Goal: Task Accomplishment & Management: Complete application form

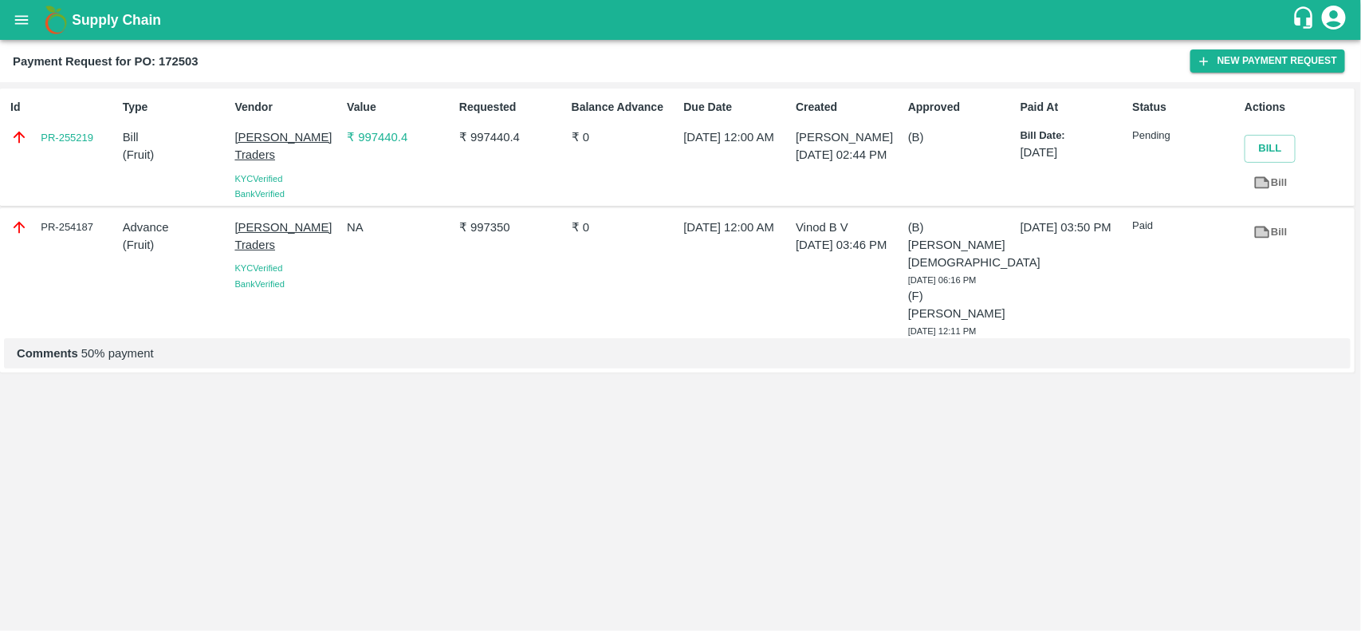
click at [28, 16] on icon "open drawer" at bounding box center [22, 19] width 14 height 9
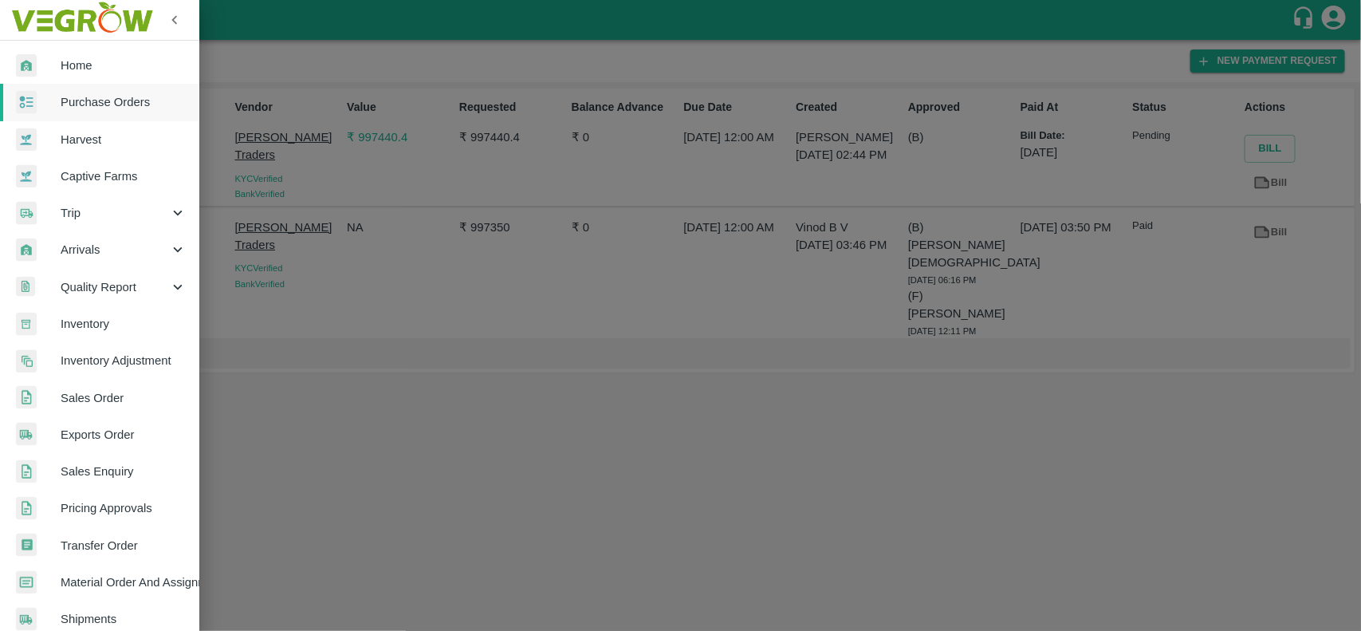
scroll to position [276, 0]
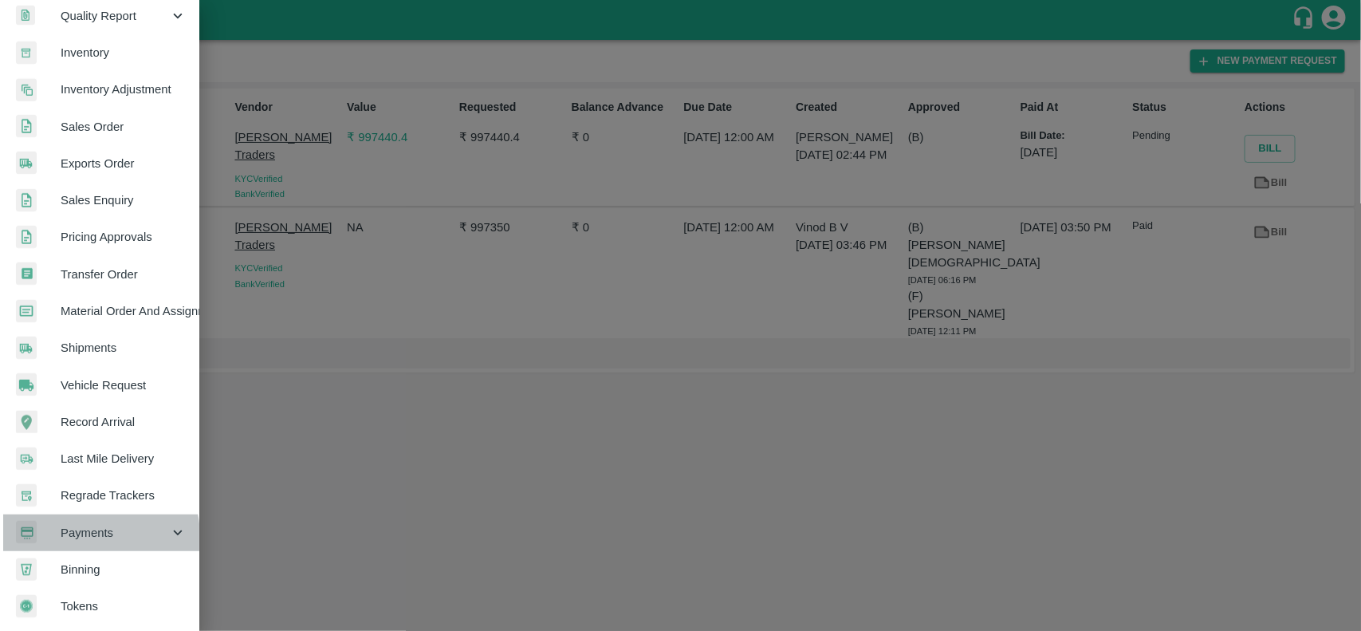
click at [86, 532] on span "Payments" at bounding box center [115, 533] width 108 height 18
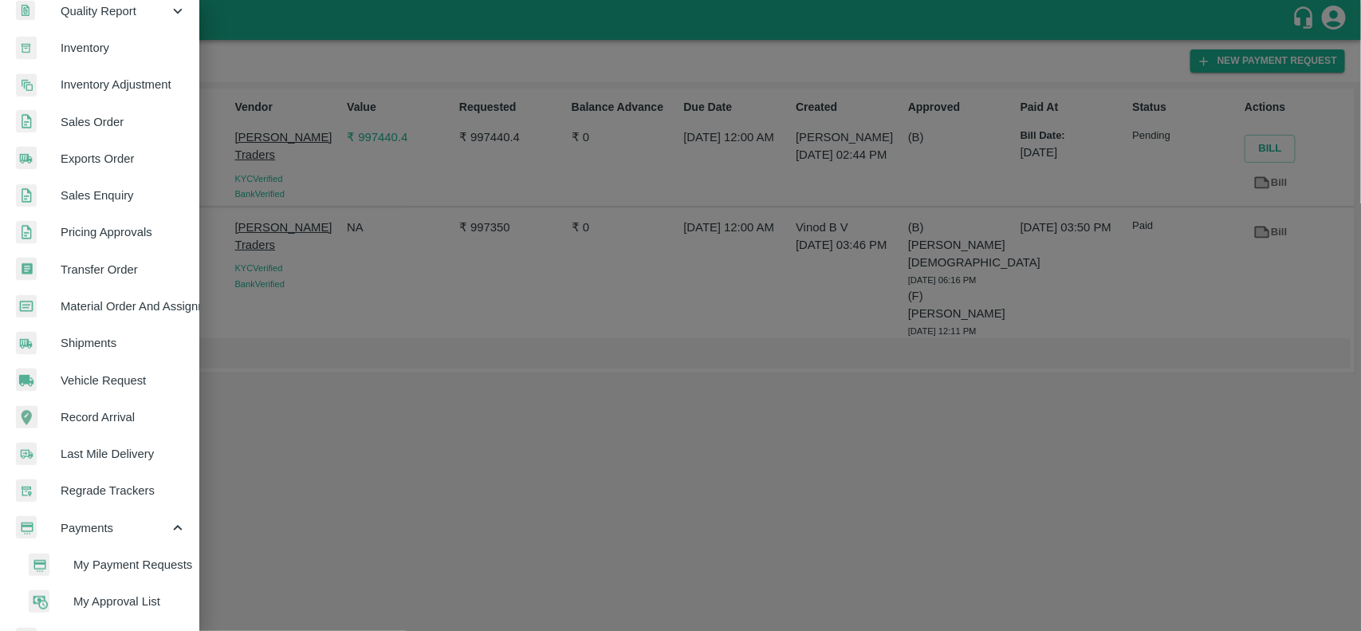
click at [89, 556] on span "My Payment Requests" at bounding box center [129, 565] width 113 height 18
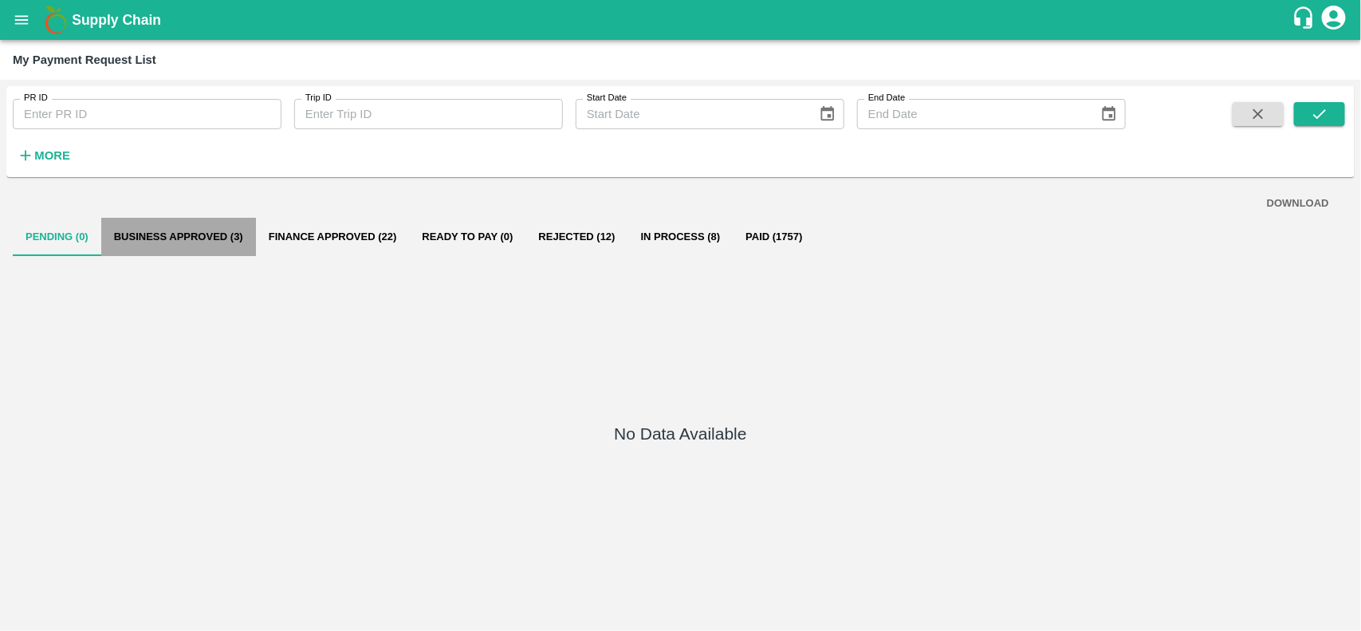
click at [209, 241] on button "Business Approved (3)" at bounding box center [178, 237] width 155 height 38
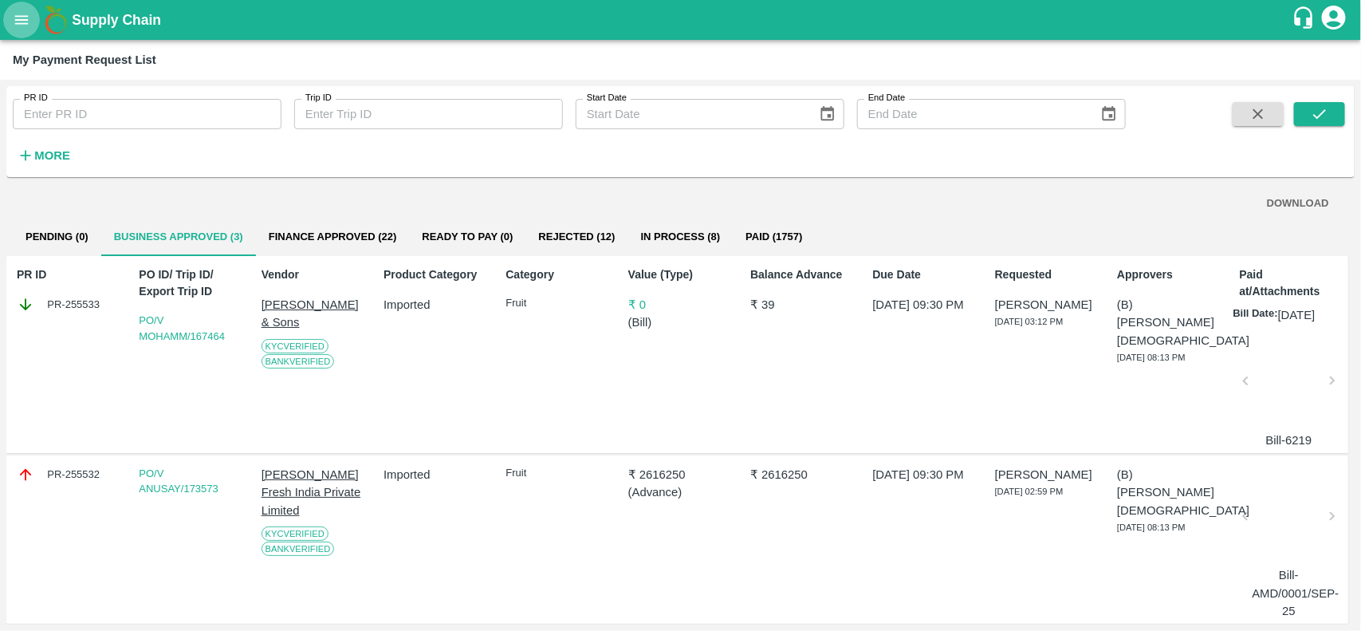
click at [16, 14] on icon "open drawer" at bounding box center [22, 20] width 18 height 18
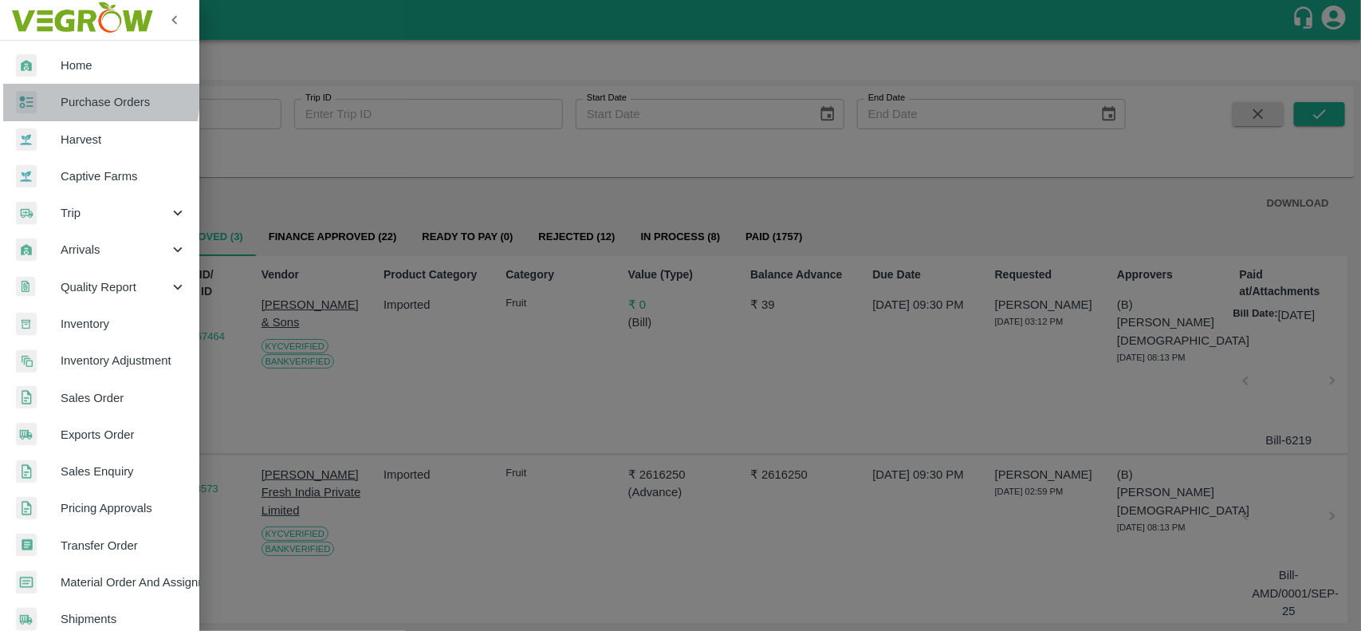
click at [41, 92] on div at bounding box center [38, 102] width 45 height 23
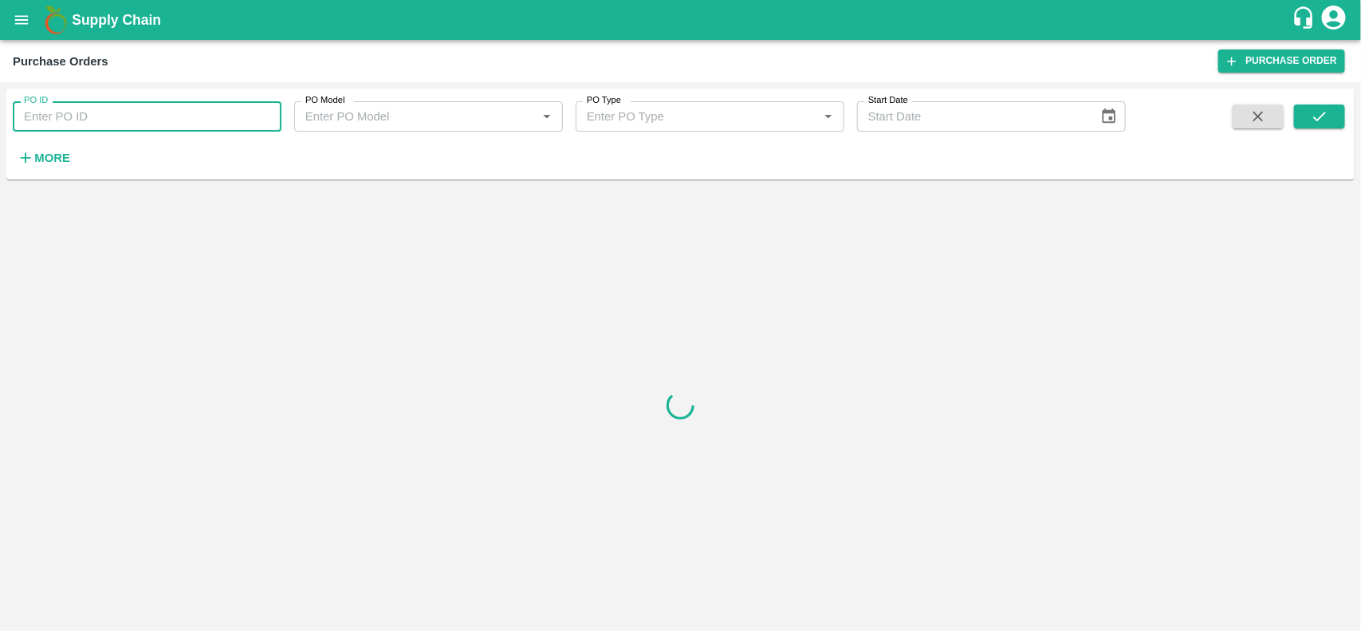
click at [69, 118] on input "PO ID" at bounding box center [147, 116] width 269 height 30
type input "173588"
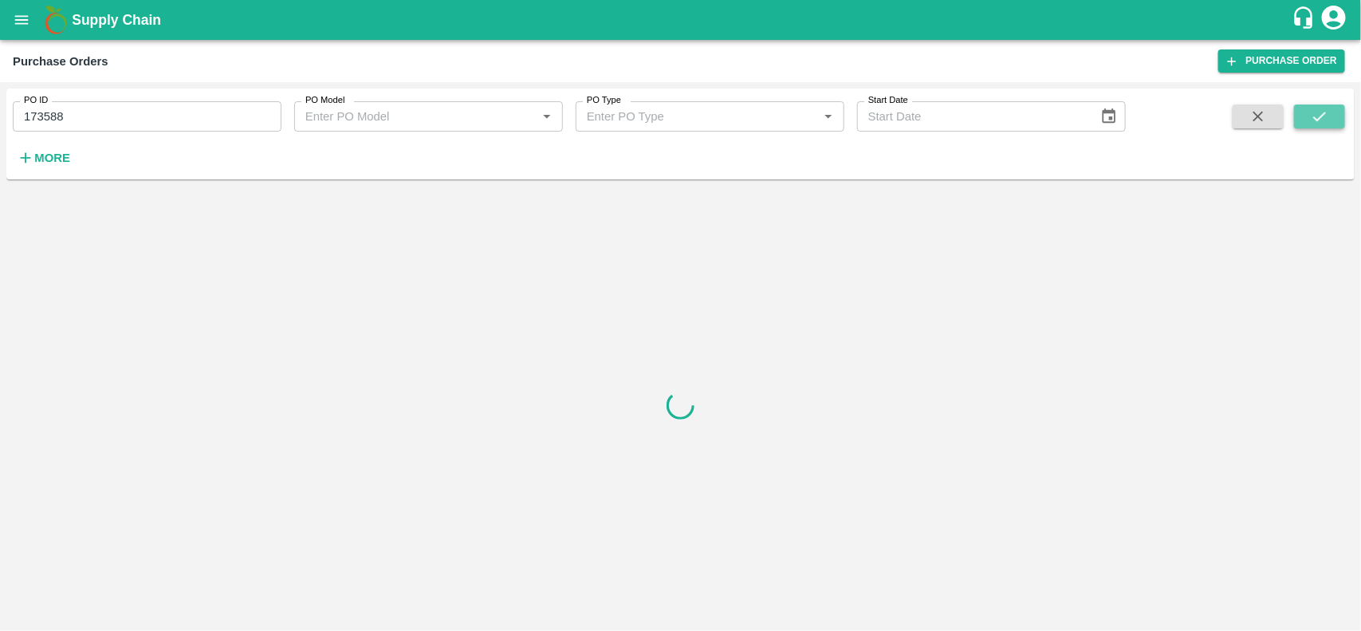
click at [1307, 120] on button "submit" at bounding box center [1319, 116] width 51 height 24
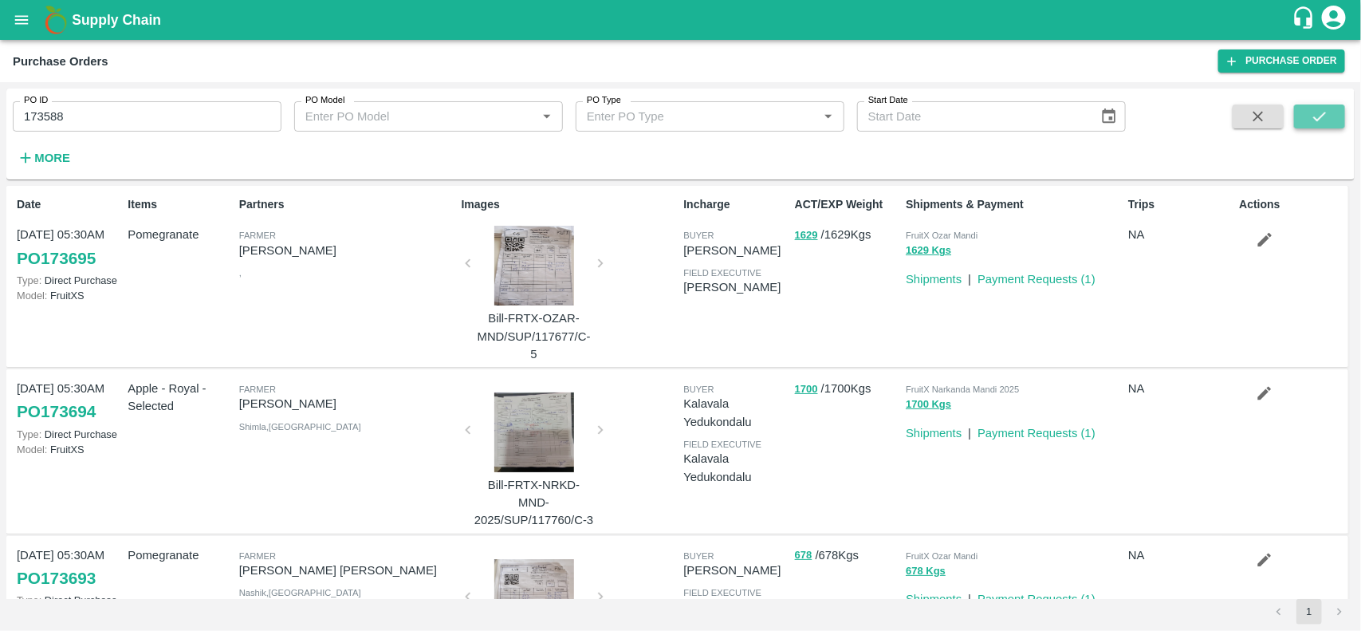
click at [1308, 114] on button "submit" at bounding box center [1319, 116] width 51 height 24
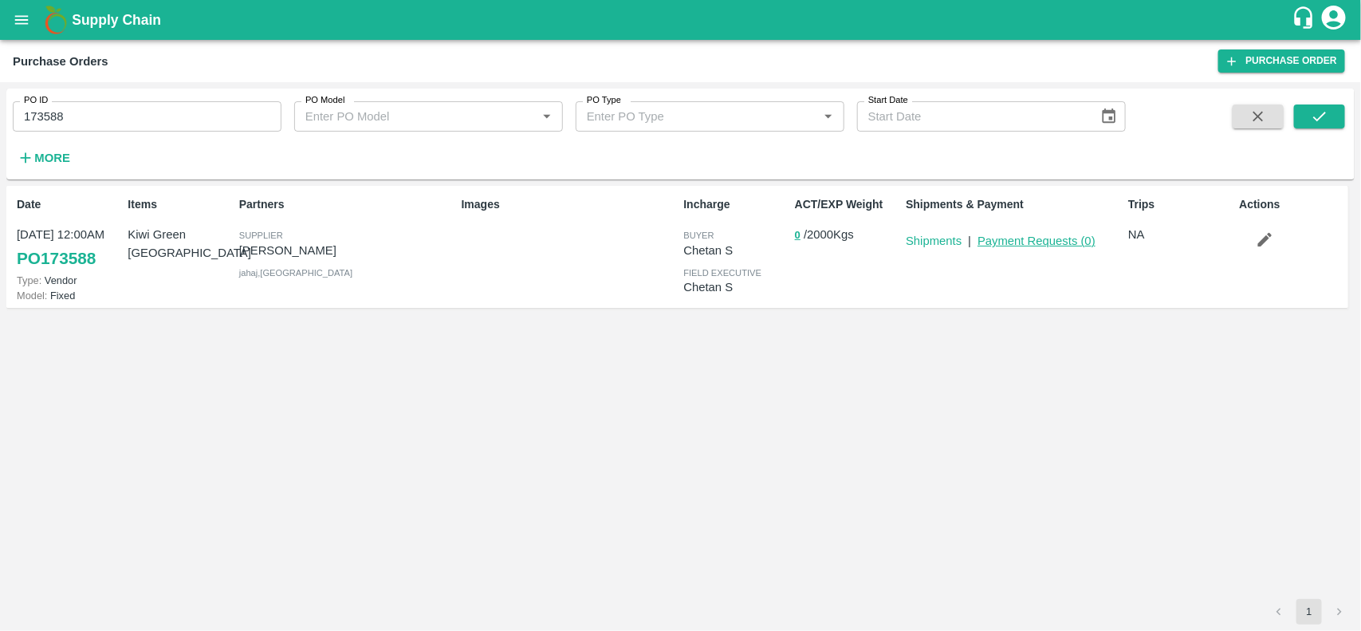
click at [1007, 234] on link "Payment Requests ( 0 )" at bounding box center [1036, 240] width 118 height 13
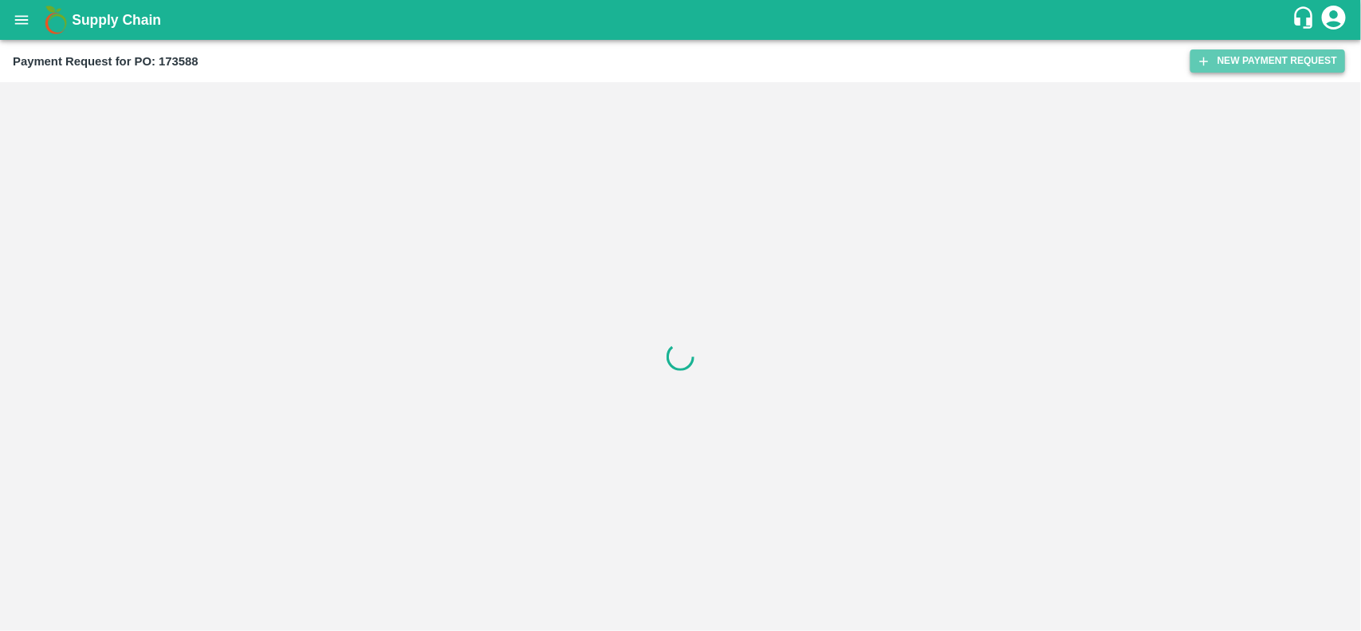
click at [1237, 61] on button "New Payment Request" at bounding box center [1267, 60] width 155 height 23
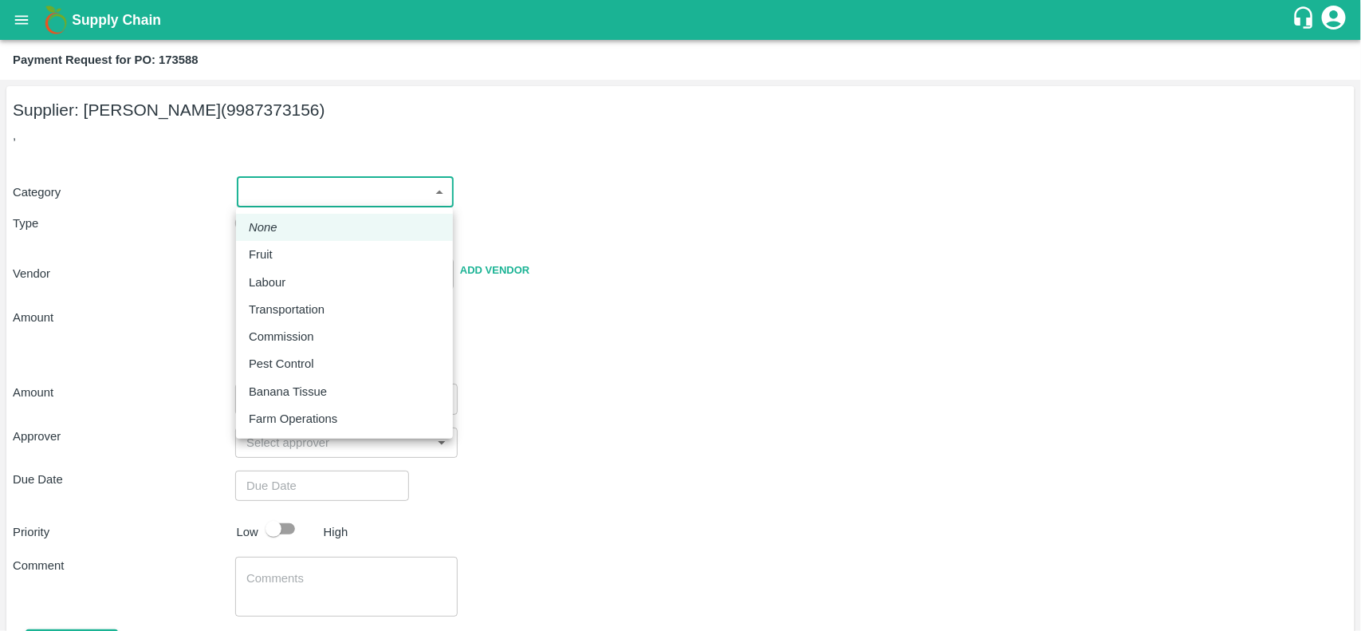
click at [281, 195] on body "Supply Chain Payment Request for PO: 173588 Supplier: SAMEER TAIRUDDIN SHAIKH (…" at bounding box center [680, 315] width 1361 height 631
click at [249, 249] on p "Fruit" at bounding box center [261, 255] width 24 height 18
type input "1"
type input "SAMEER TAIRUDDIN SHAIKH - 9987373156(Supplier)"
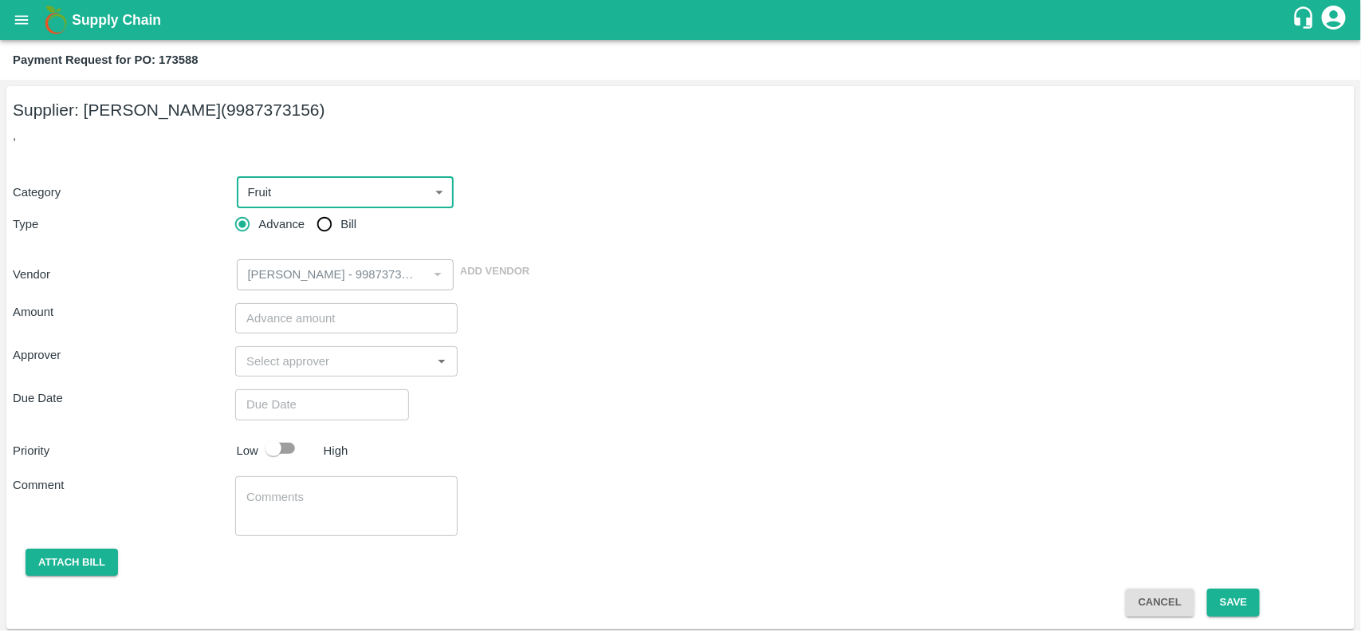
click at [297, 324] on input "number" at bounding box center [346, 318] width 222 height 30
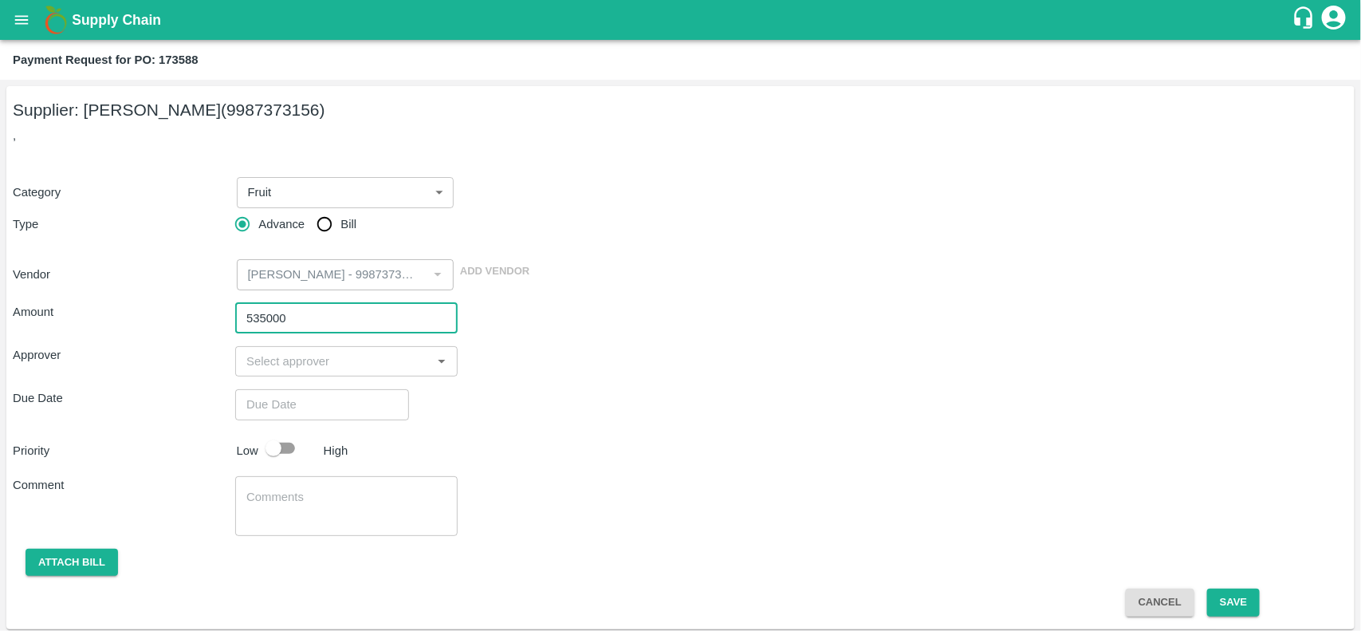
type input "535000"
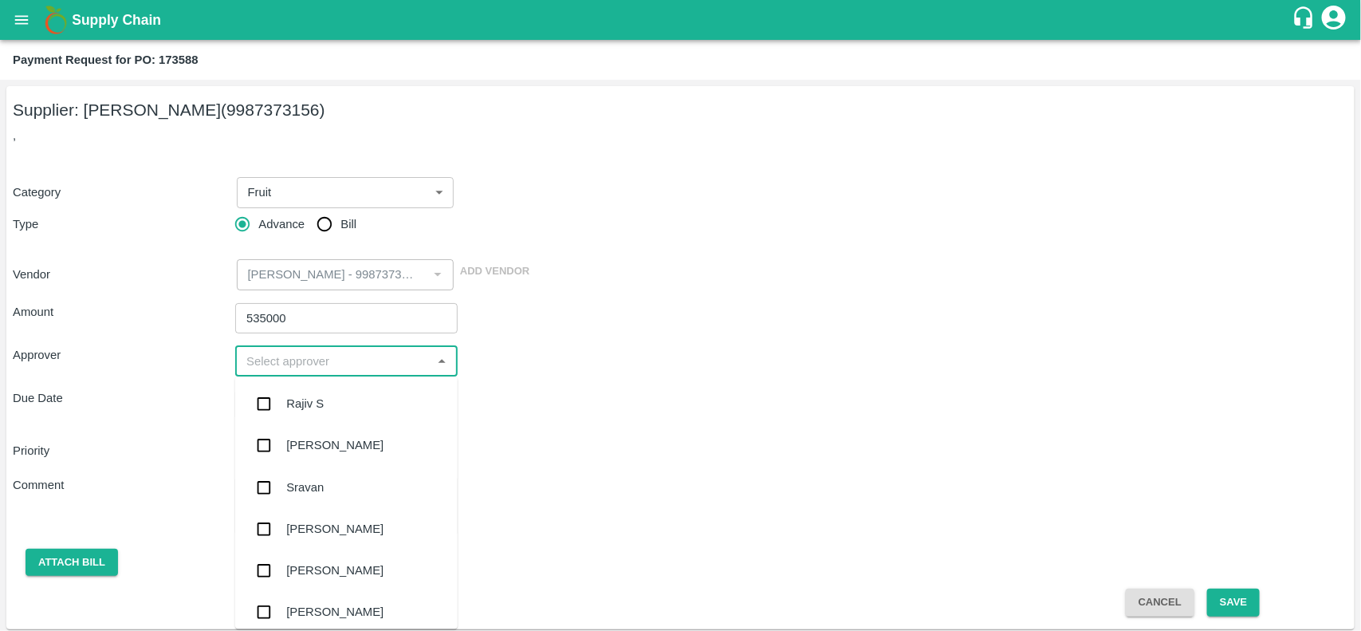
click at [281, 365] on input "input" at bounding box center [333, 361] width 187 height 21
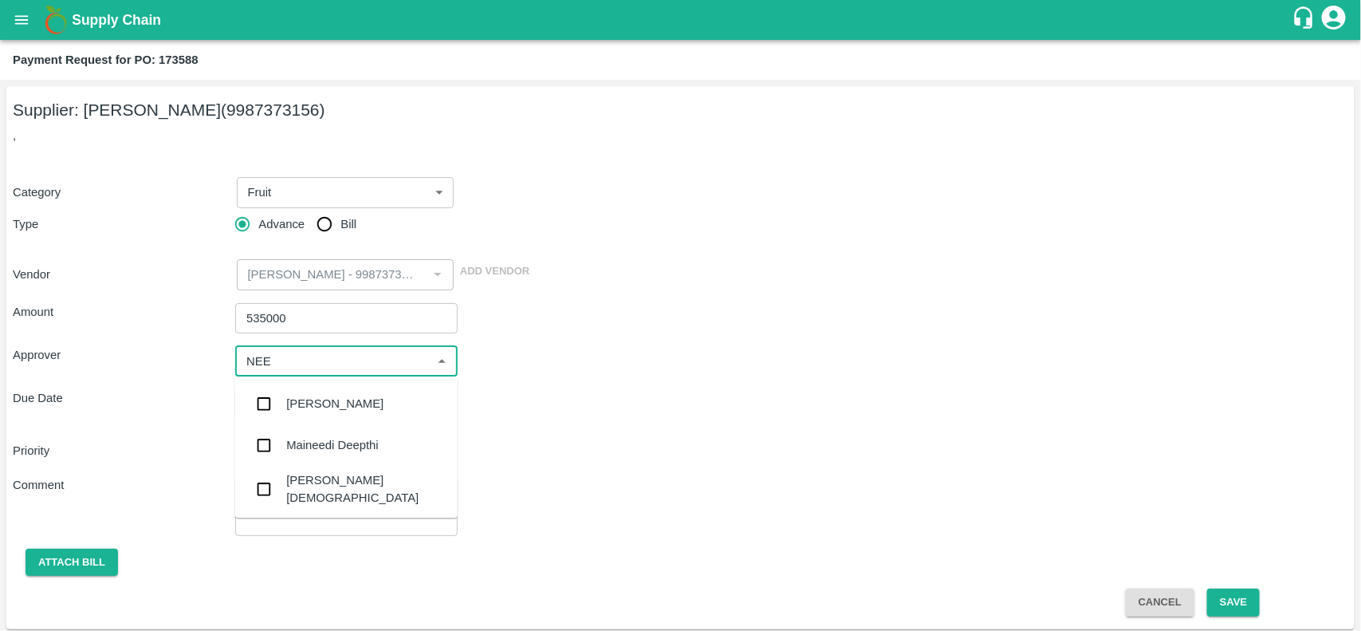
type input "NEET"
click at [273, 433] on input "checkbox" at bounding box center [264, 447] width 32 height 32
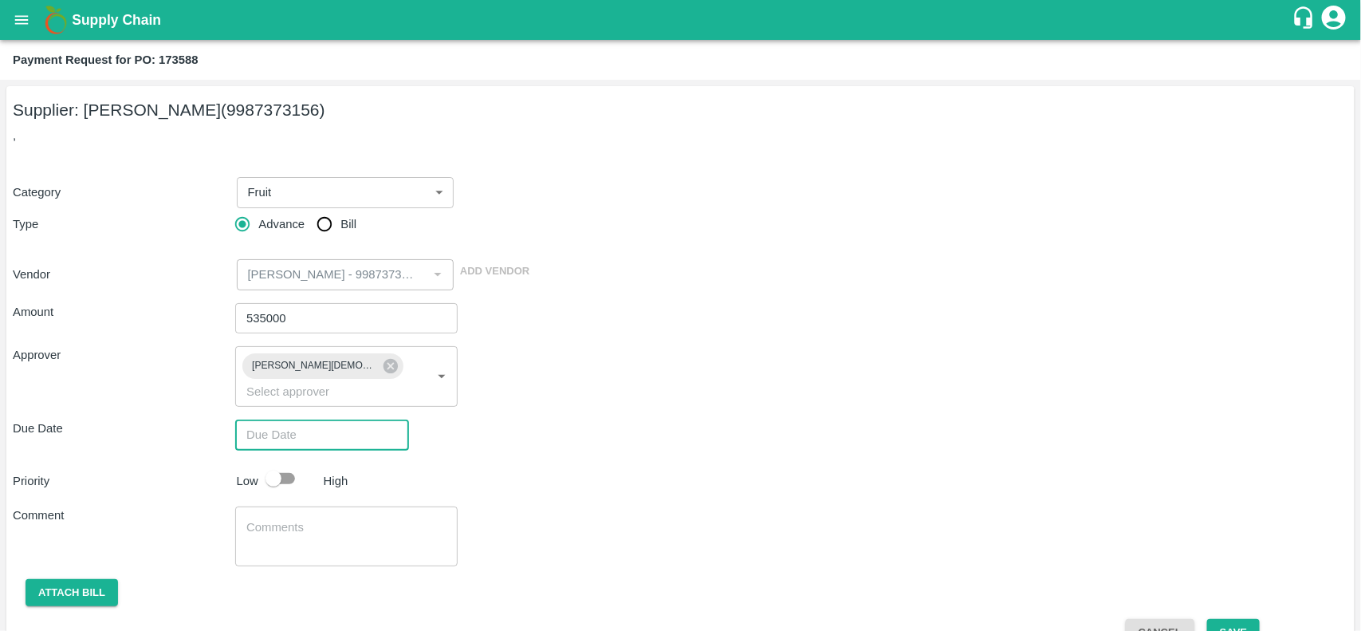
type input "DD/MM/YYYY hh:mm aa"
click at [301, 419] on input "DD/MM/YYYY hh:mm aa" at bounding box center [316, 434] width 163 height 30
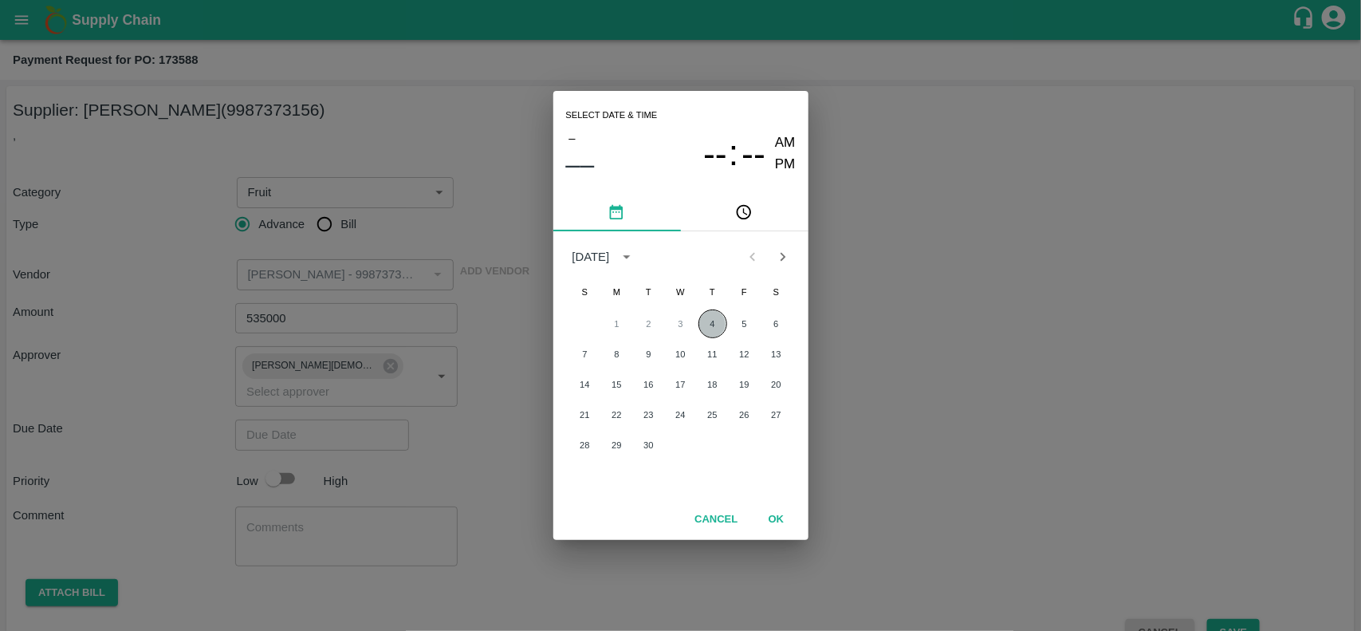
click at [706, 324] on button "4" at bounding box center [712, 323] width 29 height 29
type input "04/09/2025 12:00 AM"
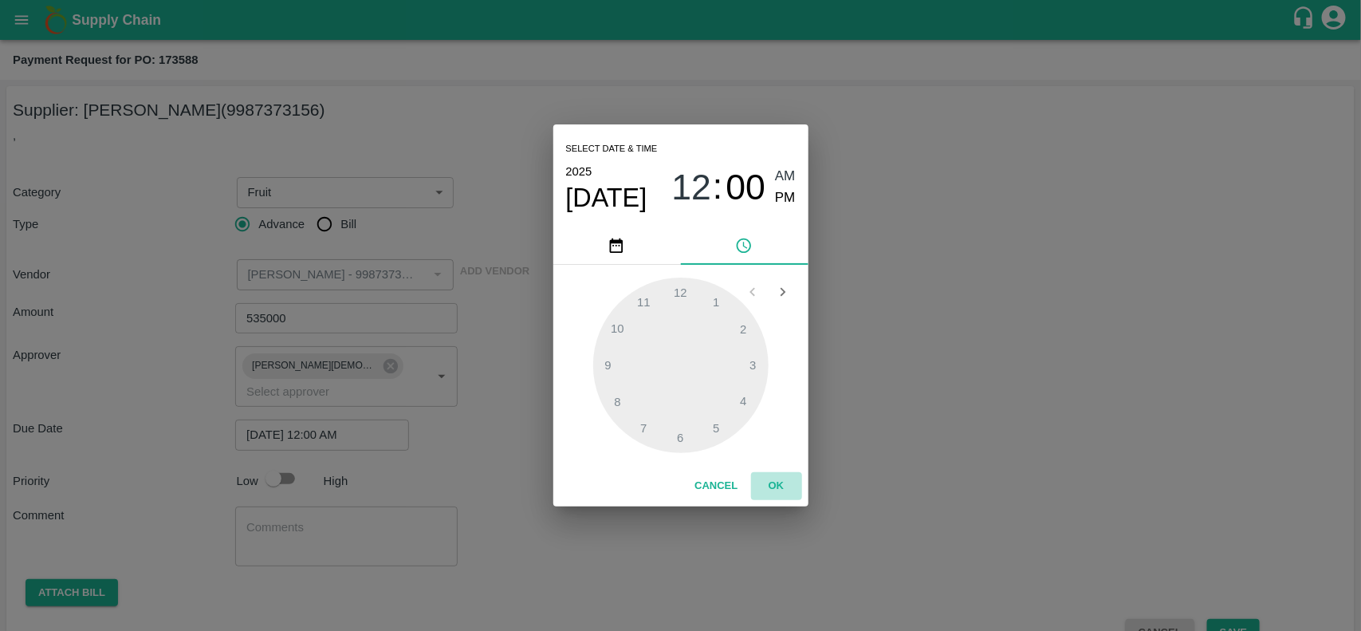
click at [788, 492] on button "OK" at bounding box center [776, 486] width 51 height 28
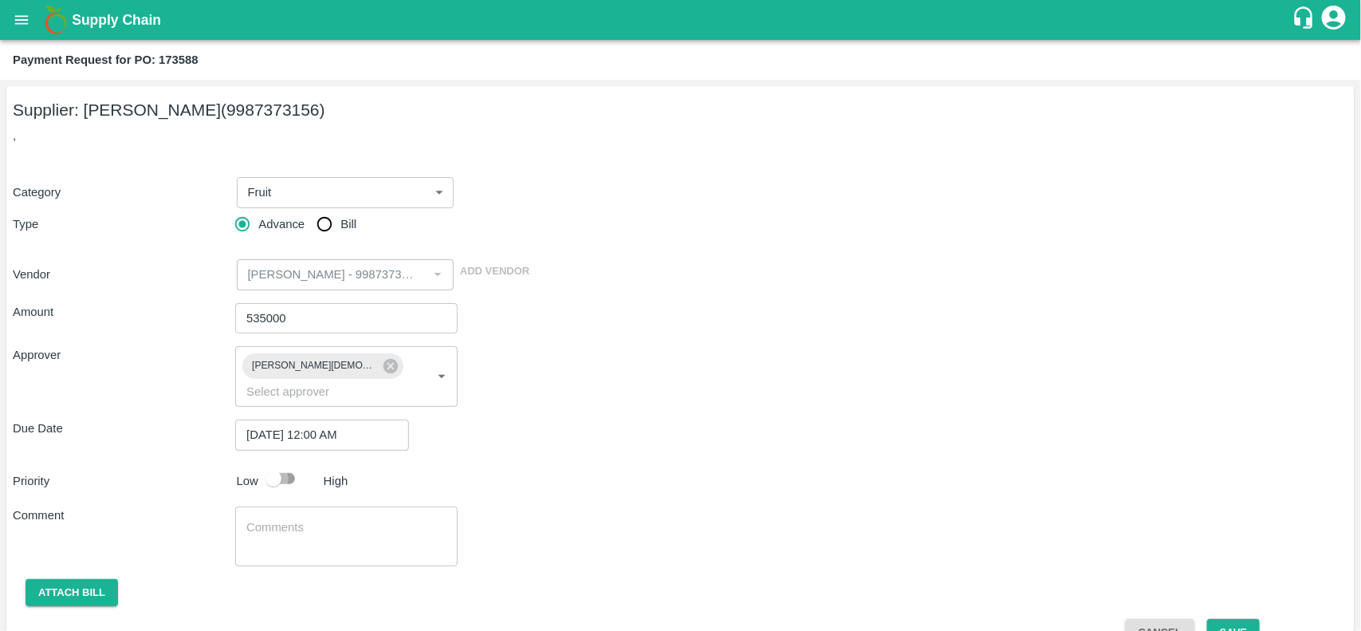
click at [291, 463] on input "checkbox" at bounding box center [273, 478] width 91 height 30
checkbox input "true"
click at [62, 579] on button "Attach bill" at bounding box center [72, 593] width 92 height 28
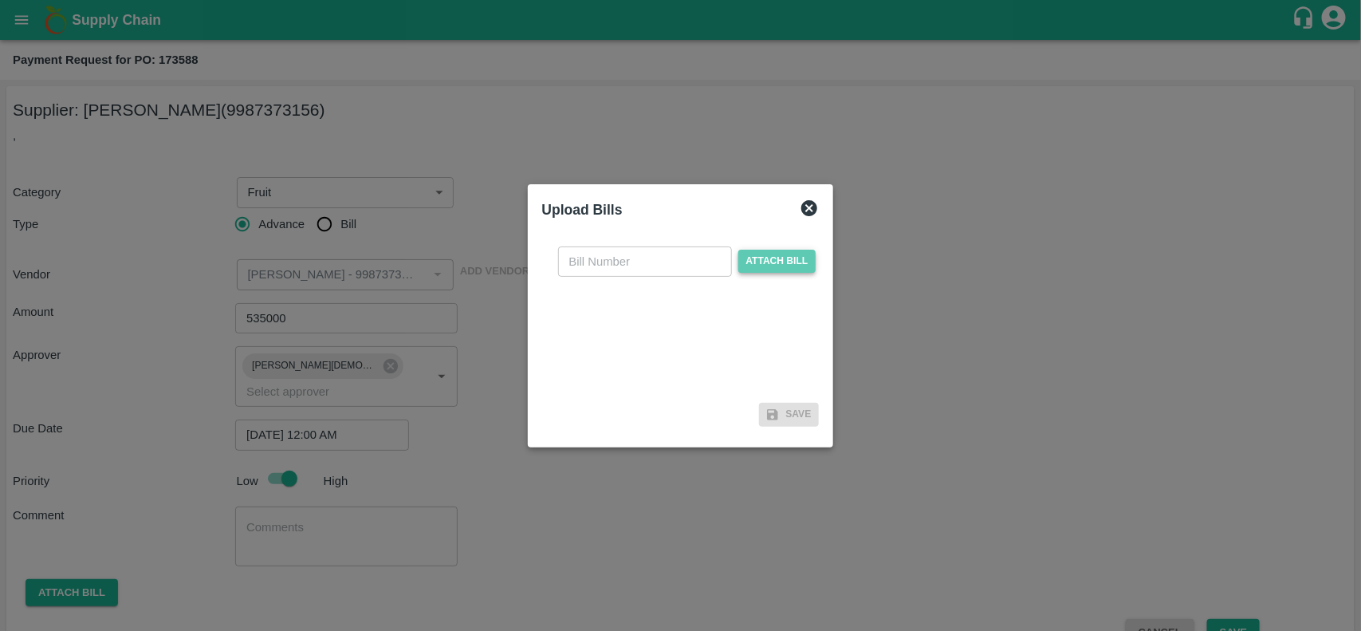
click at [756, 260] on span "Attach bill" at bounding box center [777, 261] width 78 height 23
click at [0, 0] on input "Attach bill" at bounding box center [0, 0] width 0 height 0
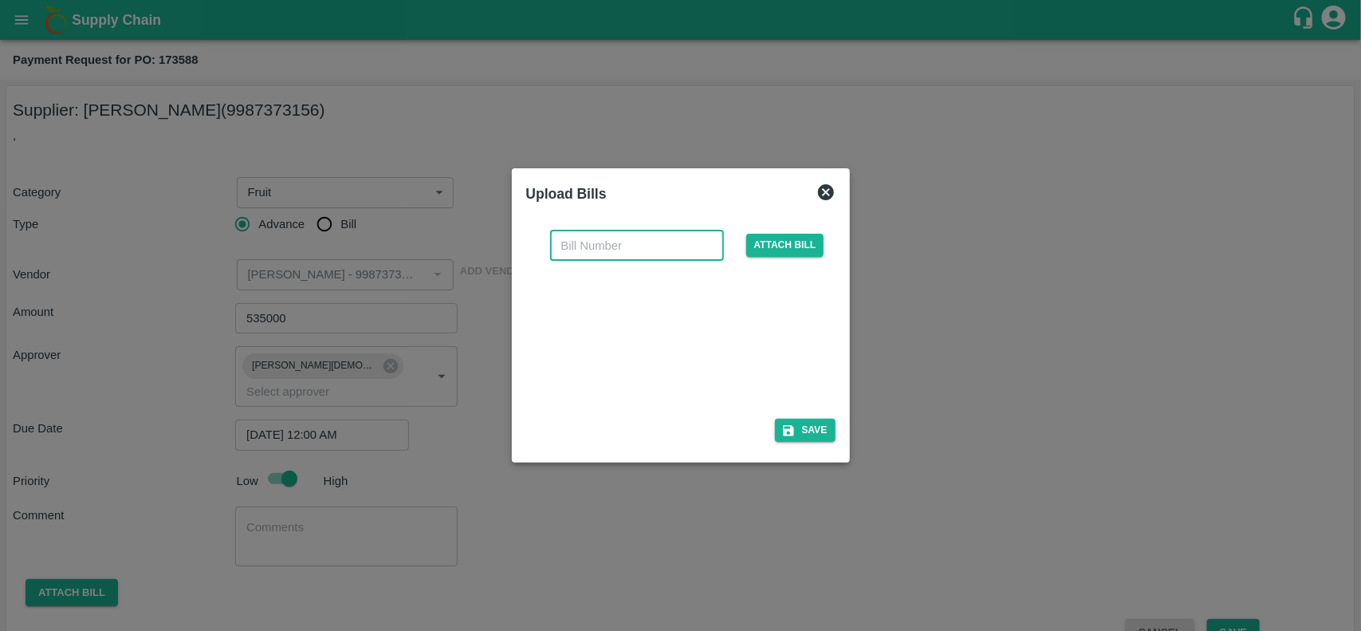
click at [574, 238] on input "text" at bounding box center [637, 245] width 174 height 30
type input "95"
click at [803, 425] on button "Save" at bounding box center [805, 430] width 61 height 23
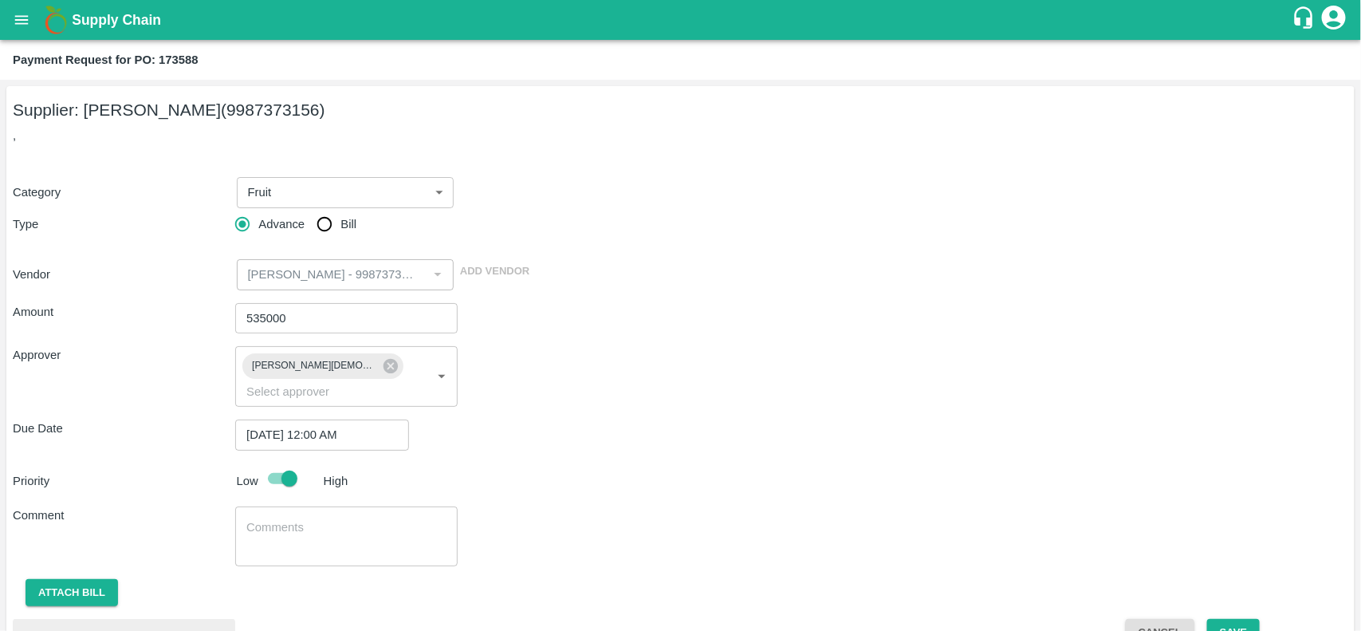
scroll to position [98, 0]
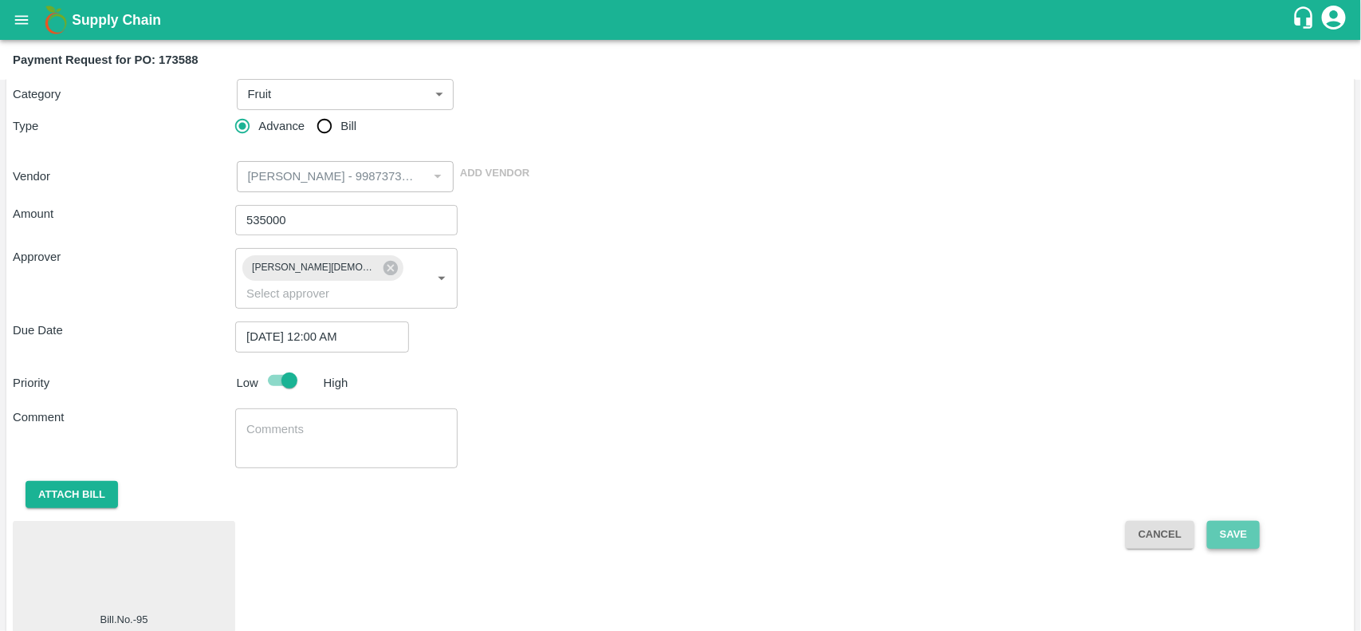
click at [1238, 521] on button "Save" at bounding box center [1233, 535] width 53 height 28
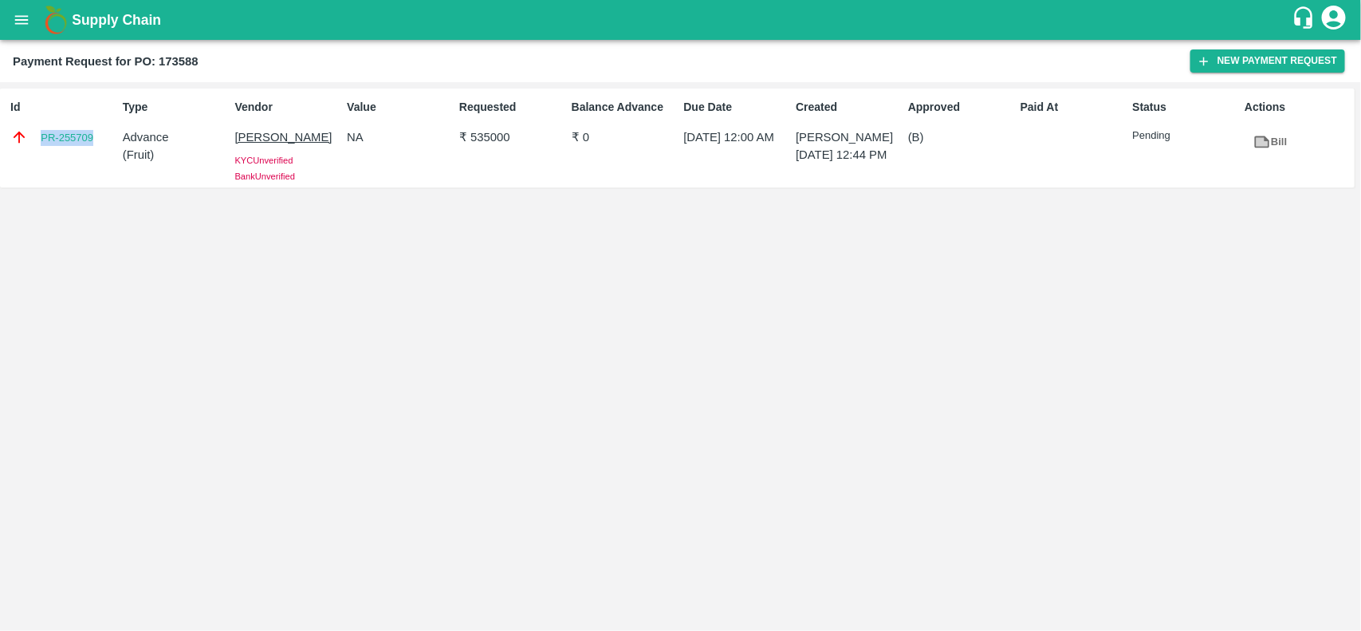
drag, startPoint x: 29, startPoint y: 128, endPoint x: 98, endPoint y: 142, distance: 70.0
click at [98, 142] on div "PR-255709" at bounding box center [63, 137] width 106 height 18
copy link "PR-255709"
click at [187, 57] on b "Payment Request for PO: 173588" at bounding box center [106, 61] width 186 height 13
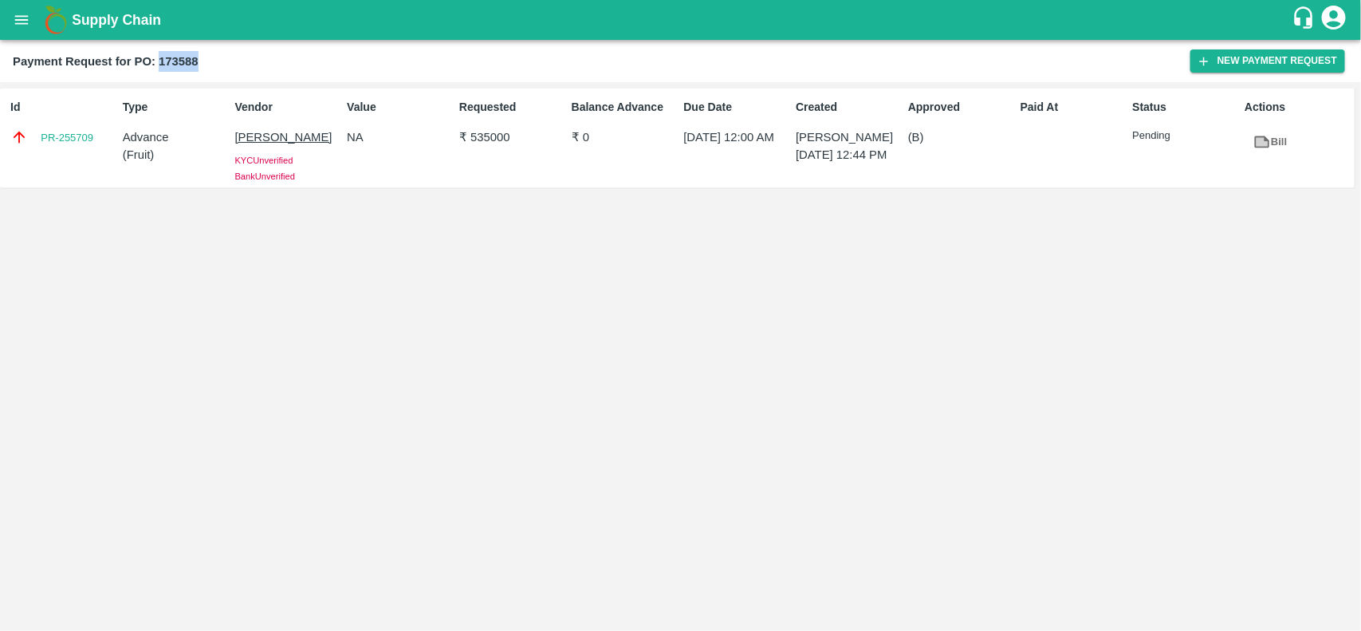
copy b "173588"
click at [10, 20] on button "open drawer" at bounding box center [21, 20] width 37 height 37
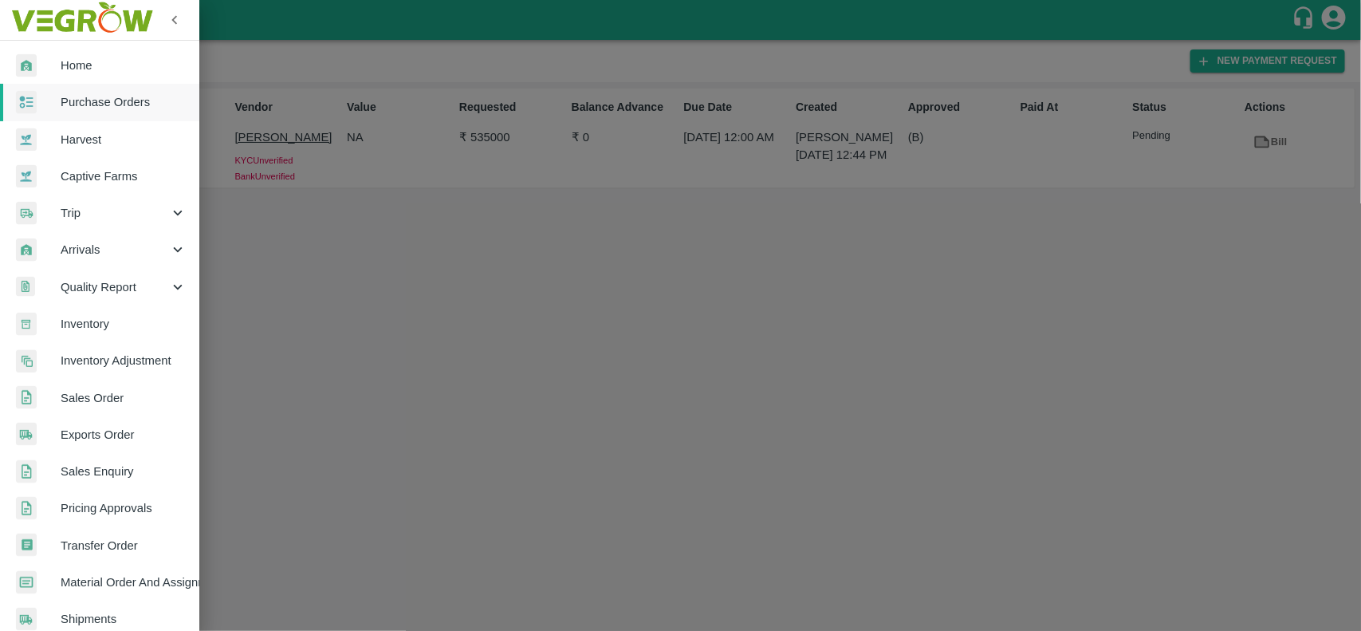
scroll to position [276, 0]
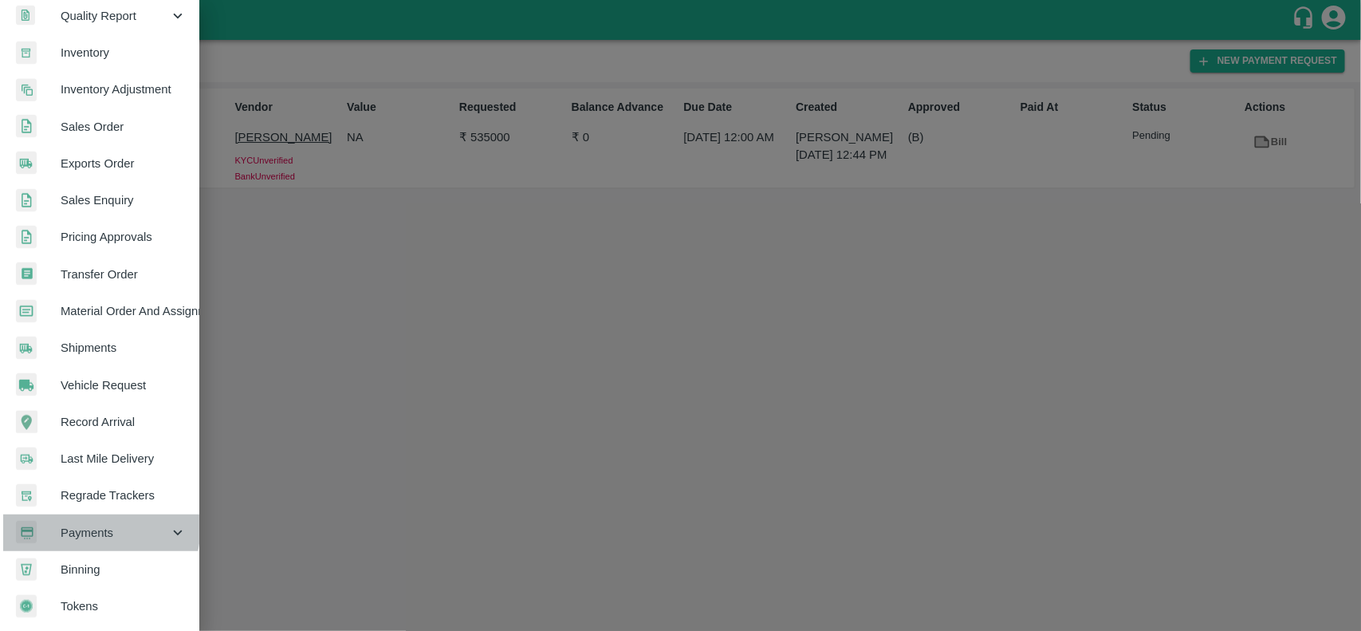
click at [70, 524] on span "Payments" at bounding box center [115, 533] width 108 height 18
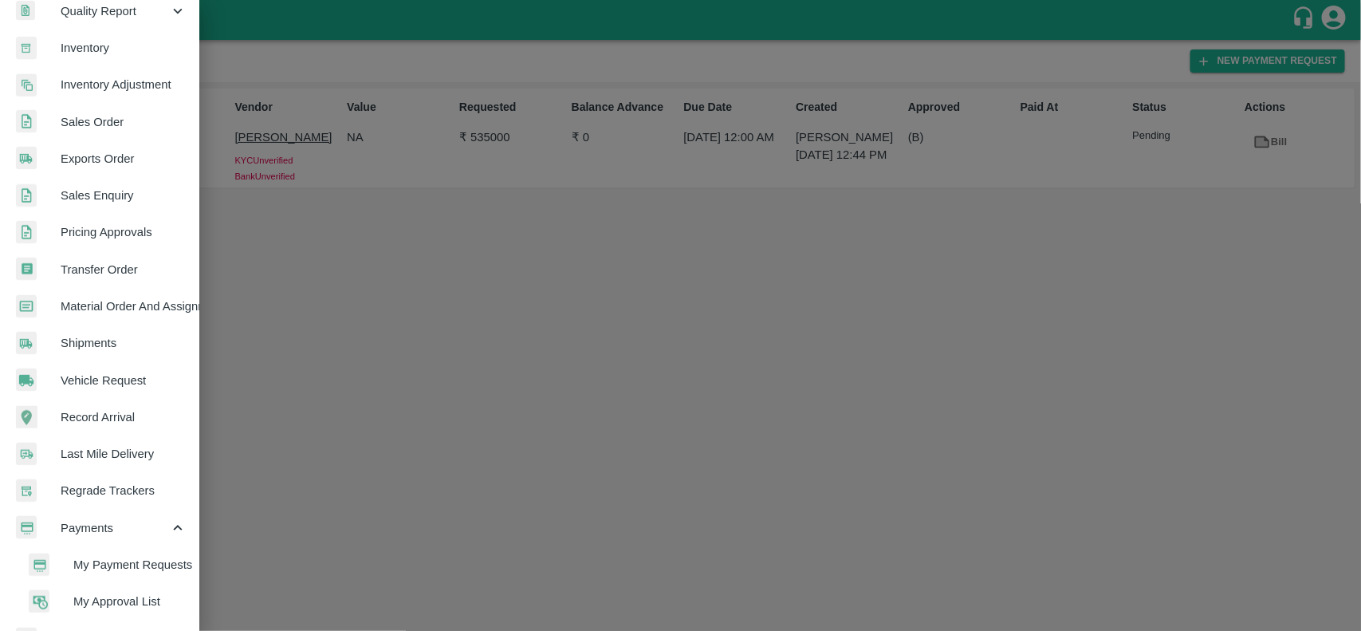
click at [122, 556] on span "My Payment Requests" at bounding box center [129, 565] width 113 height 18
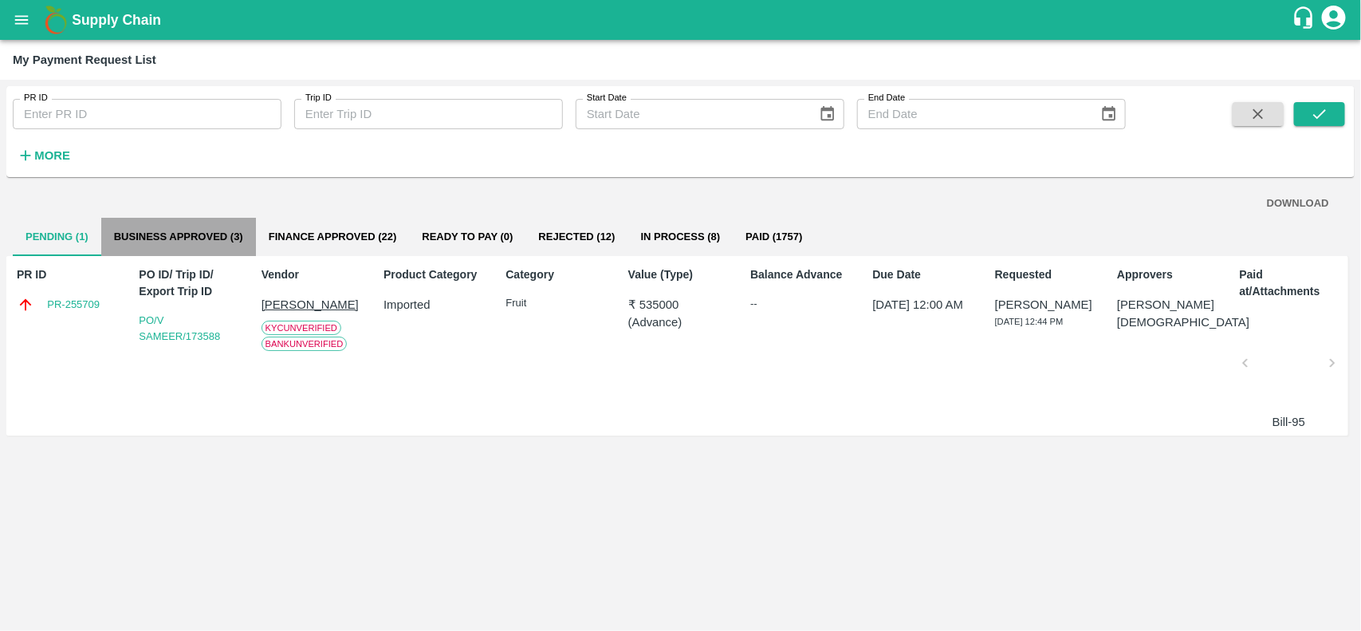
click at [251, 245] on button "Business Approved (3)" at bounding box center [178, 237] width 155 height 38
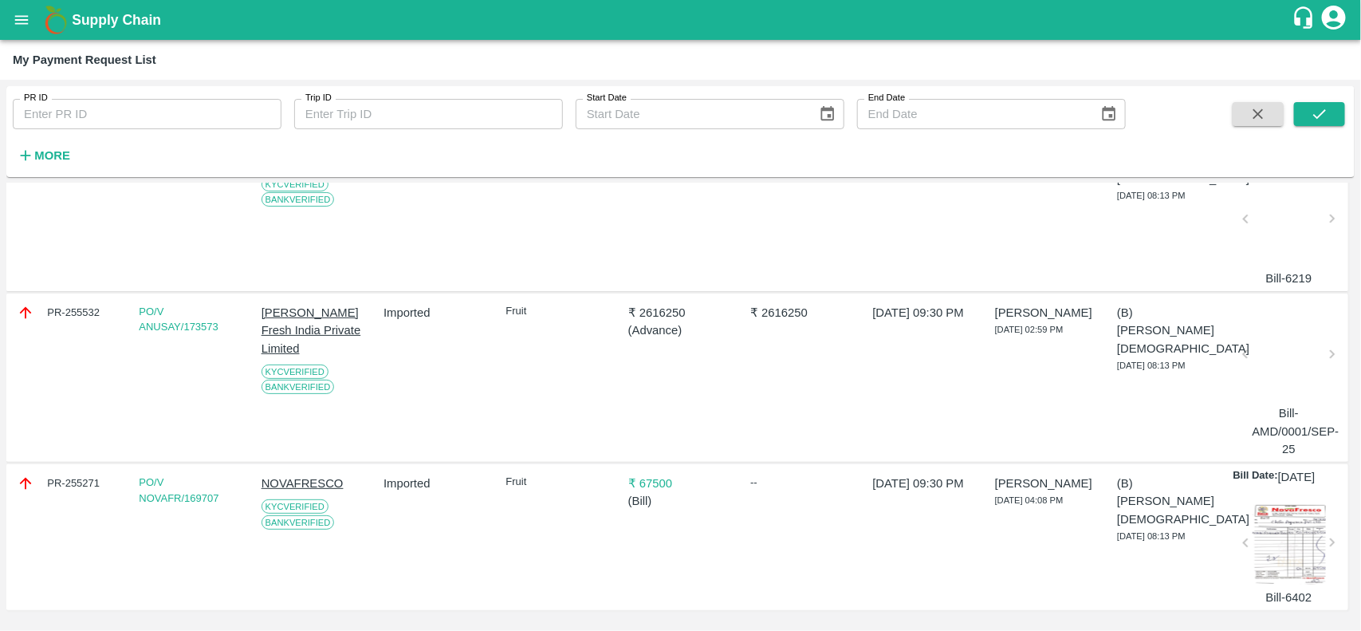
scroll to position [204, 0]
drag, startPoint x: 41, startPoint y: 276, endPoint x: 98, endPoint y: 279, distance: 57.5
click at [98, 304] on div "PR-255532" at bounding box center [69, 313] width 104 height 18
copy div "PR-255532"
drag, startPoint x: 231, startPoint y: 297, endPoint x: 184, endPoint y: 309, distance: 48.3
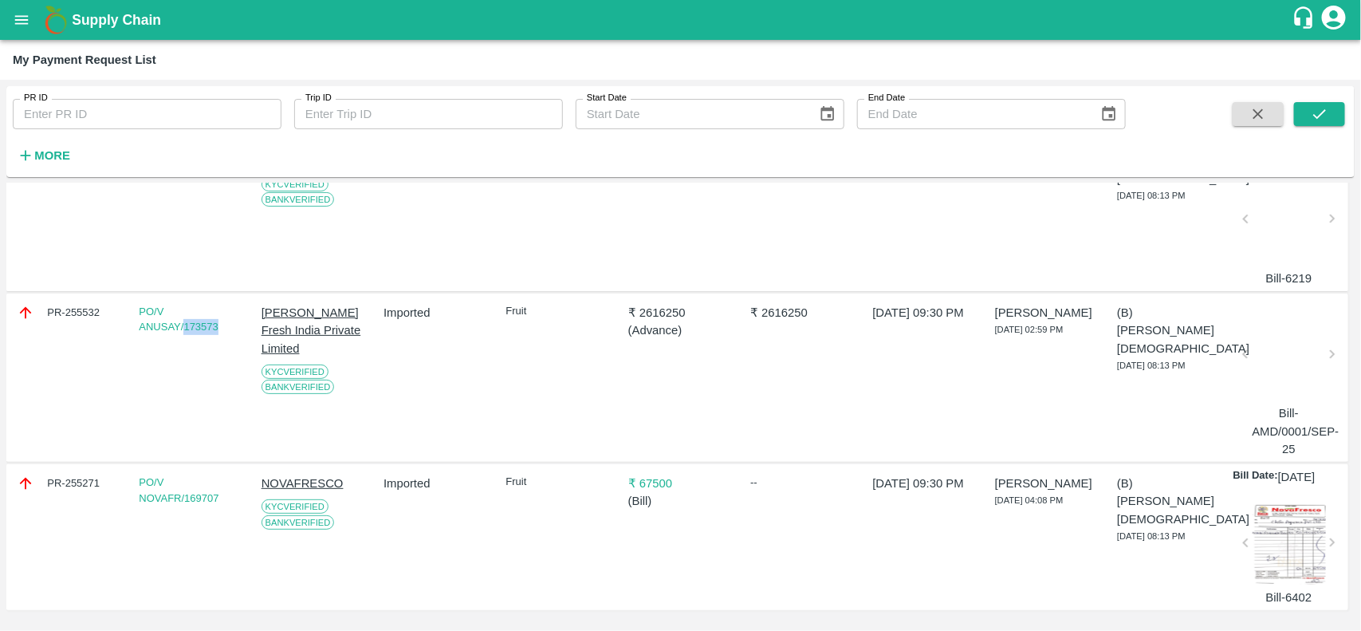
click at [184, 309] on div "PO/V ANUSAY/173573" at bounding box center [187, 377] width 111 height 160
copy link "173573"
drag, startPoint x: 255, startPoint y: 273, endPoint x: 324, endPoint y: 315, distance: 80.8
click at [324, 315] on div "Anusaya Fresh India Private Limited KYC Verified Bank Verified" at bounding box center [310, 377] width 111 height 160
copy p "Anusaya Fresh India Private Limited"
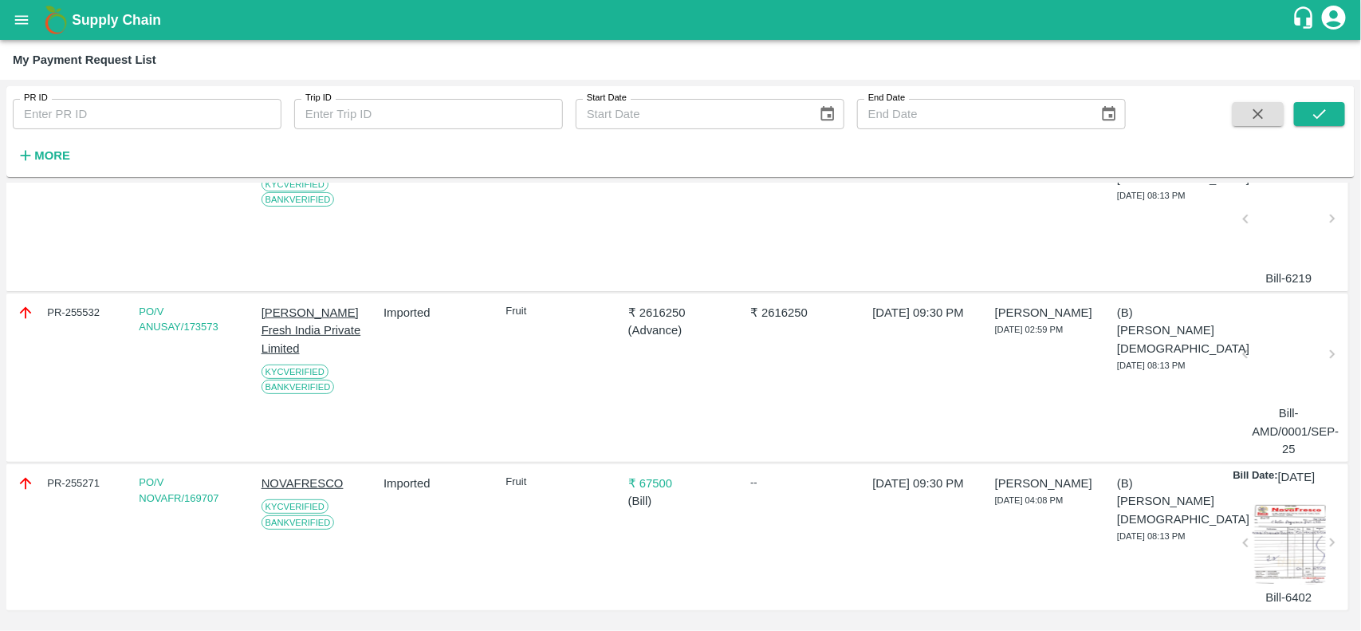
click at [638, 304] on p "₹ 2616250" at bounding box center [680, 313] width 104 height 18
copy p "2616250"
click at [281, 304] on p "Anusaya Fresh India Private Limited" at bounding box center [313, 330] width 104 height 53
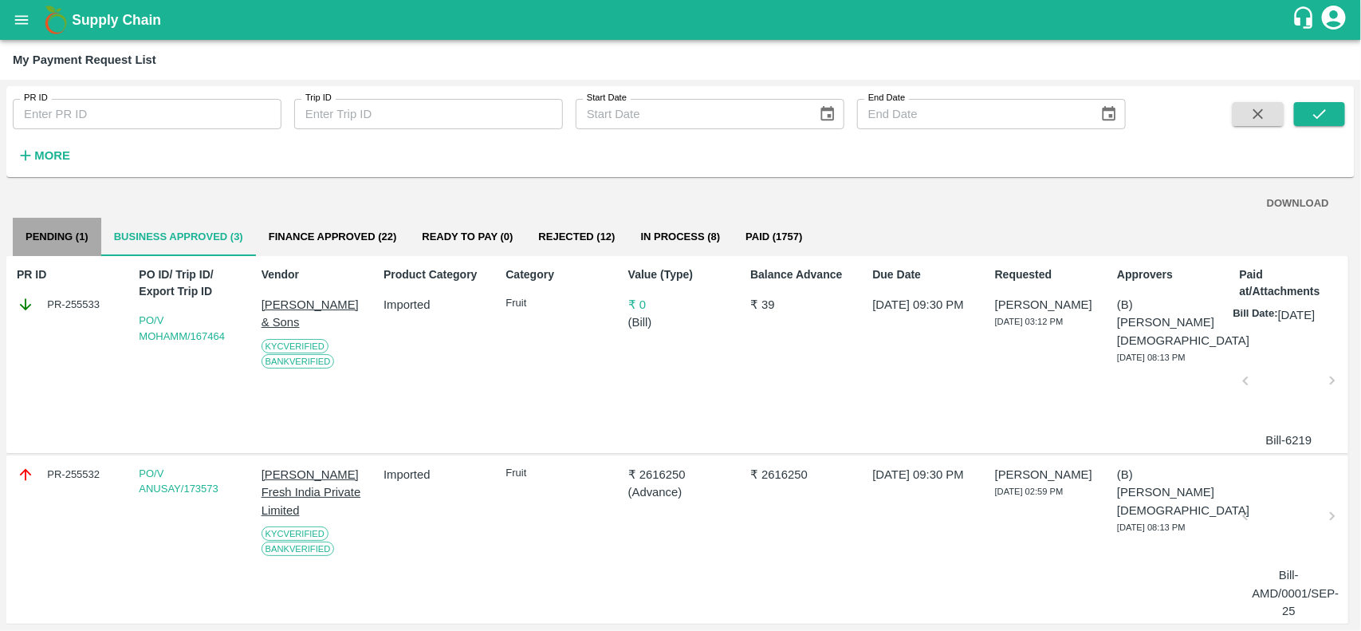
click at [78, 240] on button "Pending (1)" at bounding box center [57, 237] width 88 height 38
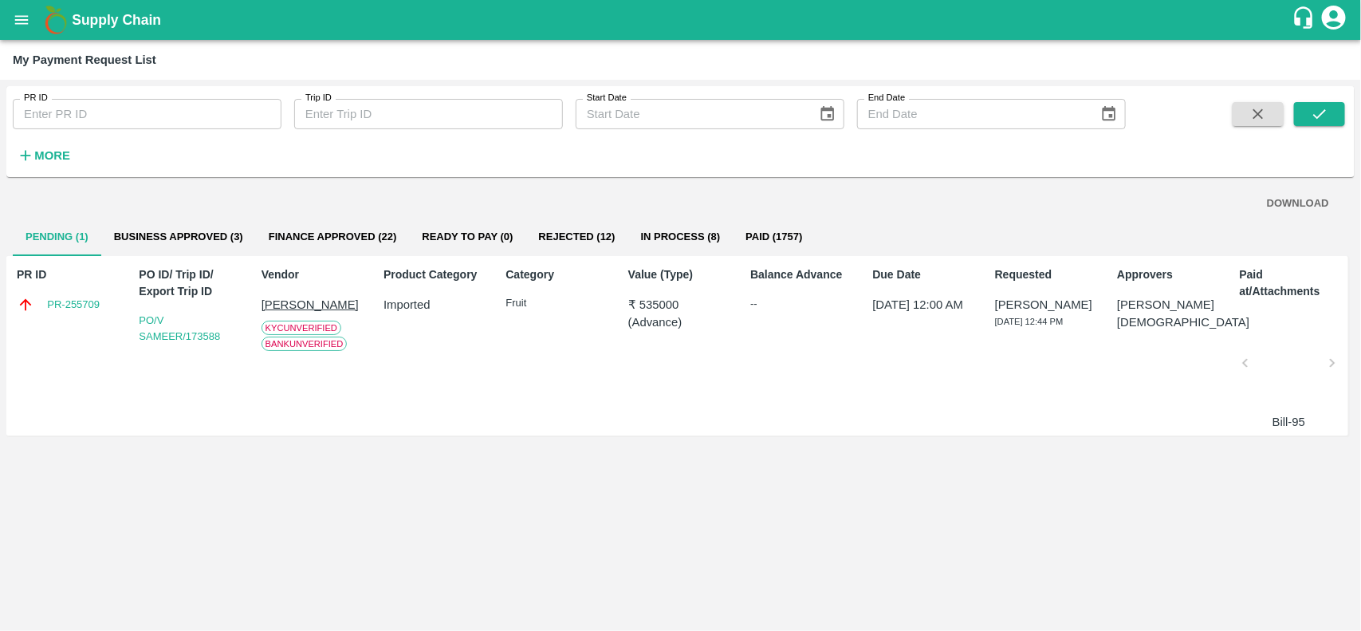
click at [275, 303] on p "SAMEER TAIRUDDIN SHAIKH" at bounding box center [313, 305] width 104 height 18
click at [32, 28] on button "open drawer" at bounding box center [21, 20] width 37 height 37
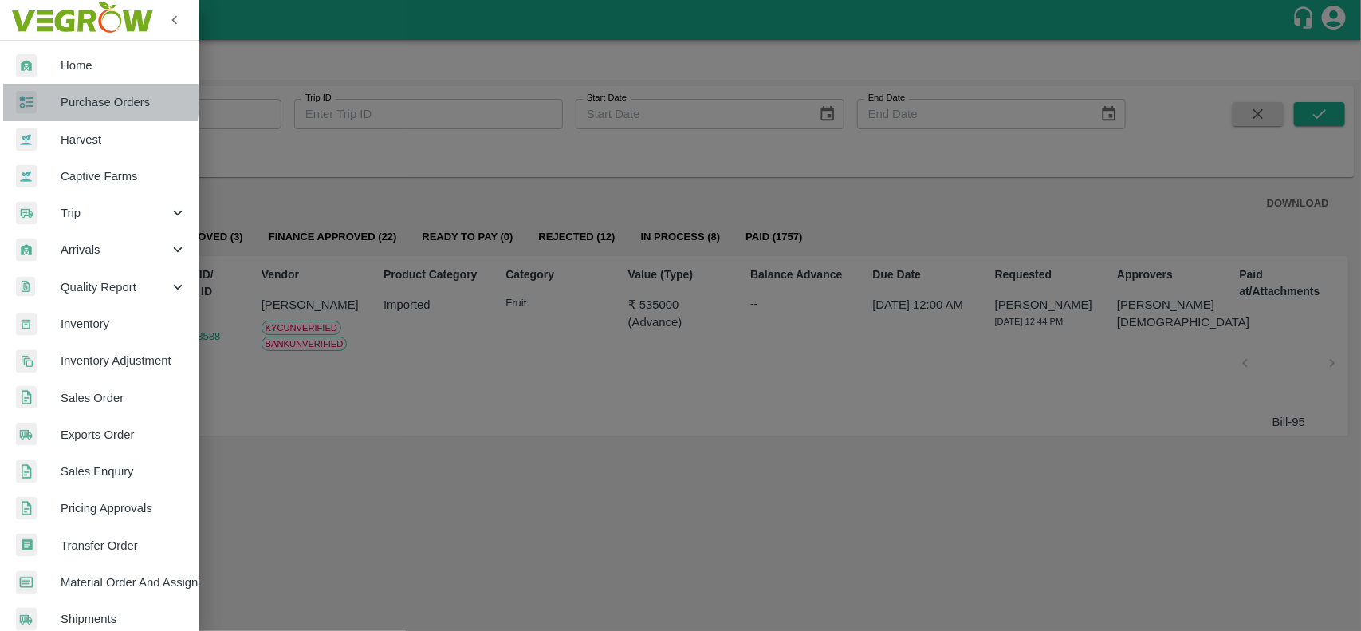
click at [68, 100] on span "Purchase Orders" at bounding box center [124, 102] width 126 height 18
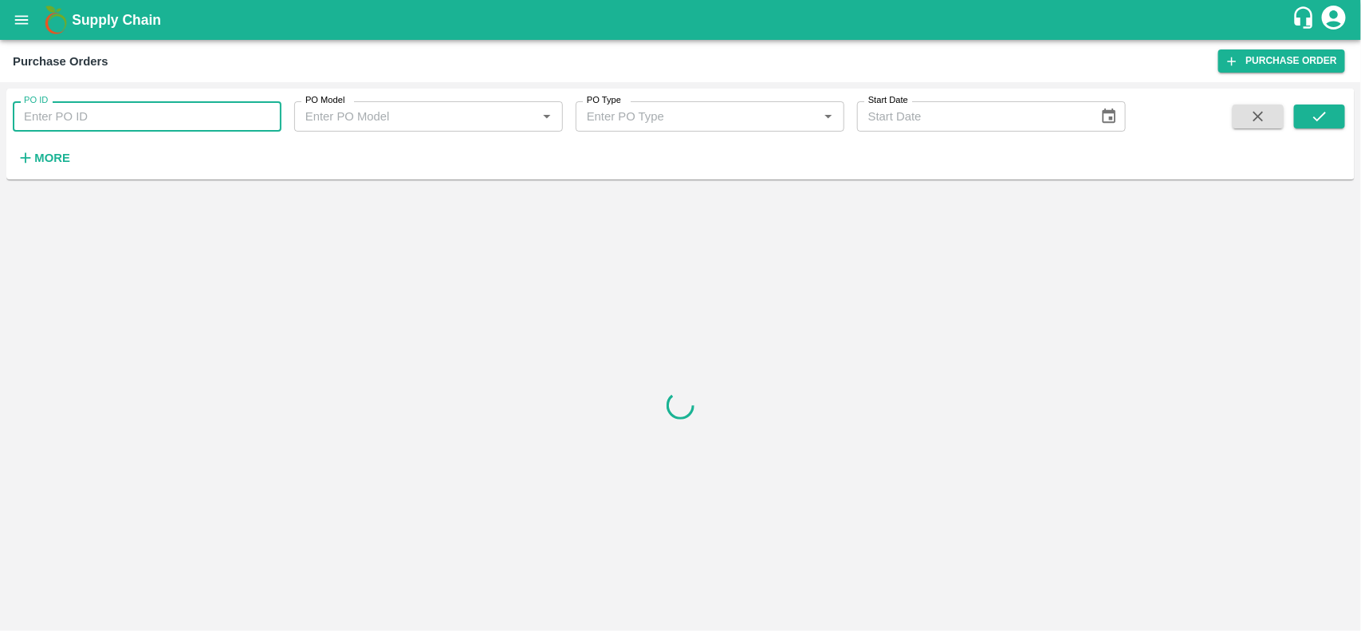
click at [34, 126] on input "PO ID" at bounding box center [147, 116] width 269 height 30
paste input "163344"
type input "163344"
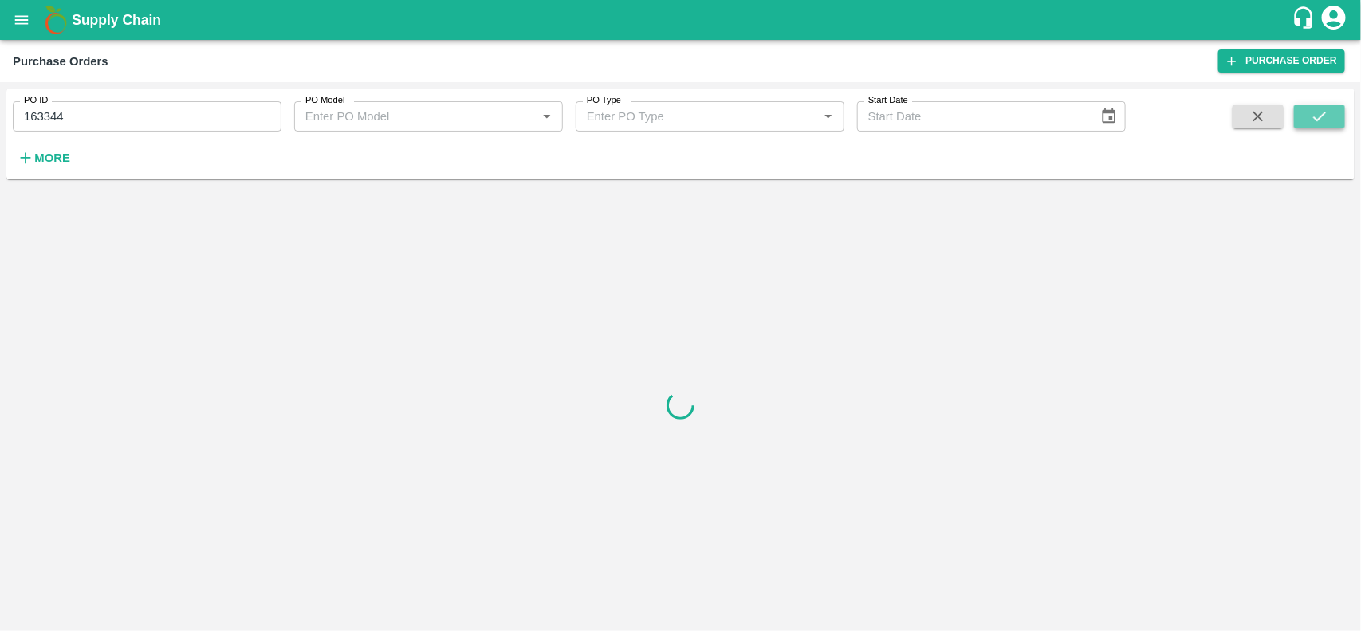
click at [1322, 125] on button "submit" at bounding box center [1319, 116] width 51 height 24
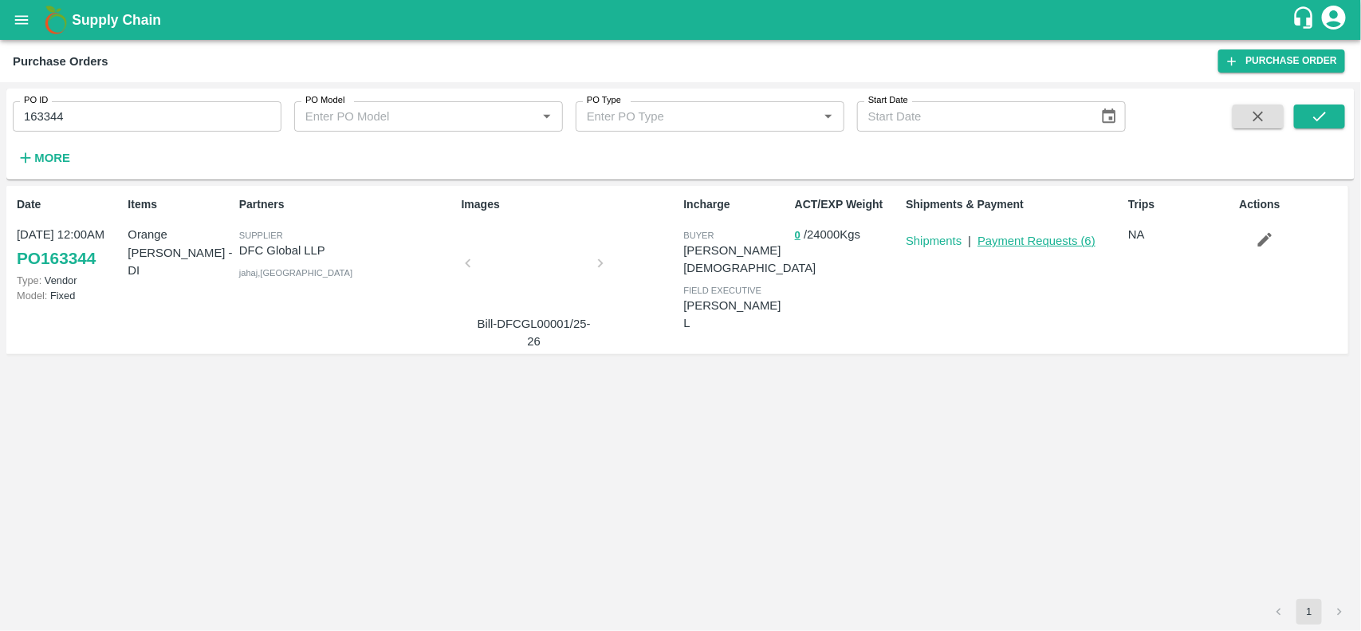
click at [1056, 246] on link "Payment Requests ( 6 )" at bounding box center [1036, 240] width 118 height 13
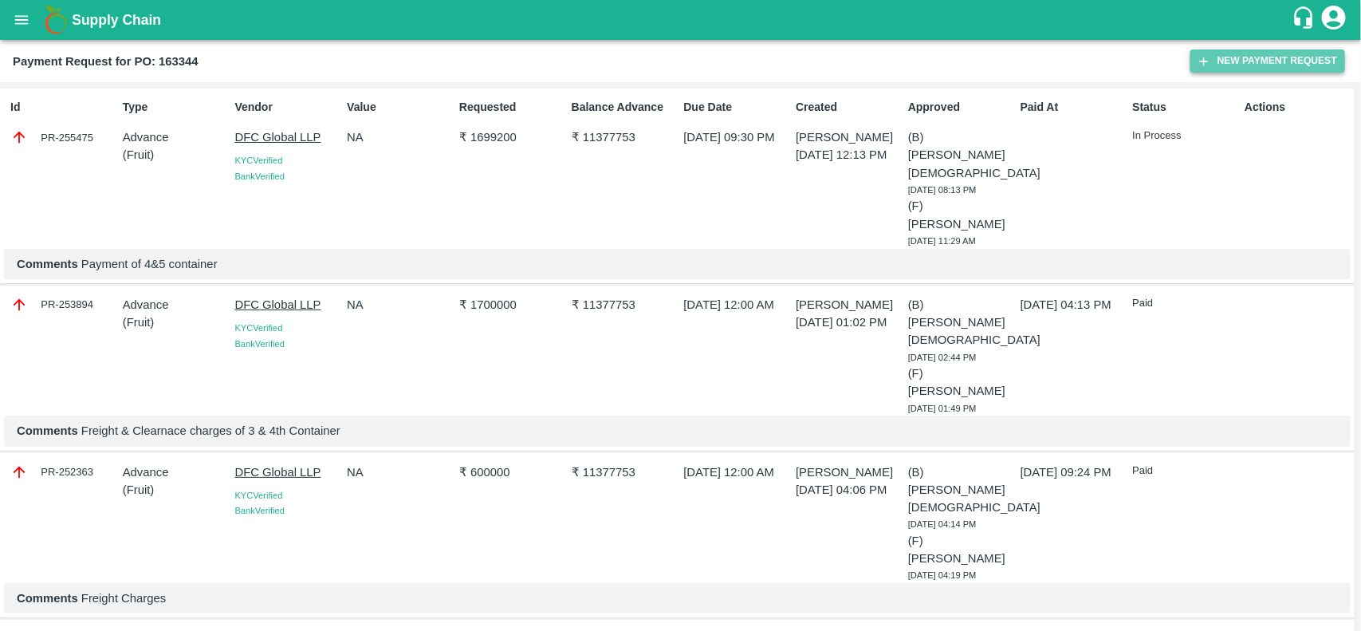
click at [1276, 69] on button "New Payment Request" at bounding box center [1267, 60] width 155 height 23
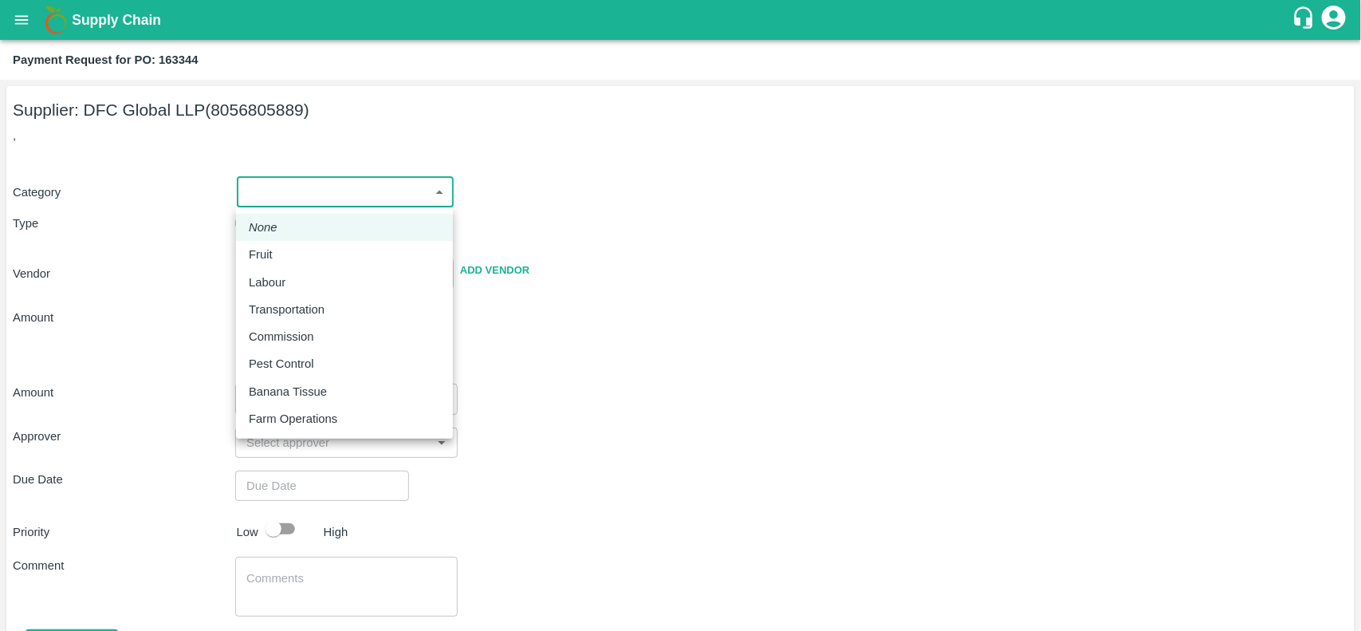
click at [327, 194] on body "Supply Chain Payment Request for PO: 163344 Supplier: DFC Global LLP (805680588…" at bounding box center [680, 315] width 1361 height 631
click at [297, 241] on li "Fruit" at bounding box center [344, 254] width 217 height 27
type input "1"
type input "DFC Global LLP - 8056805889(Supplier)"
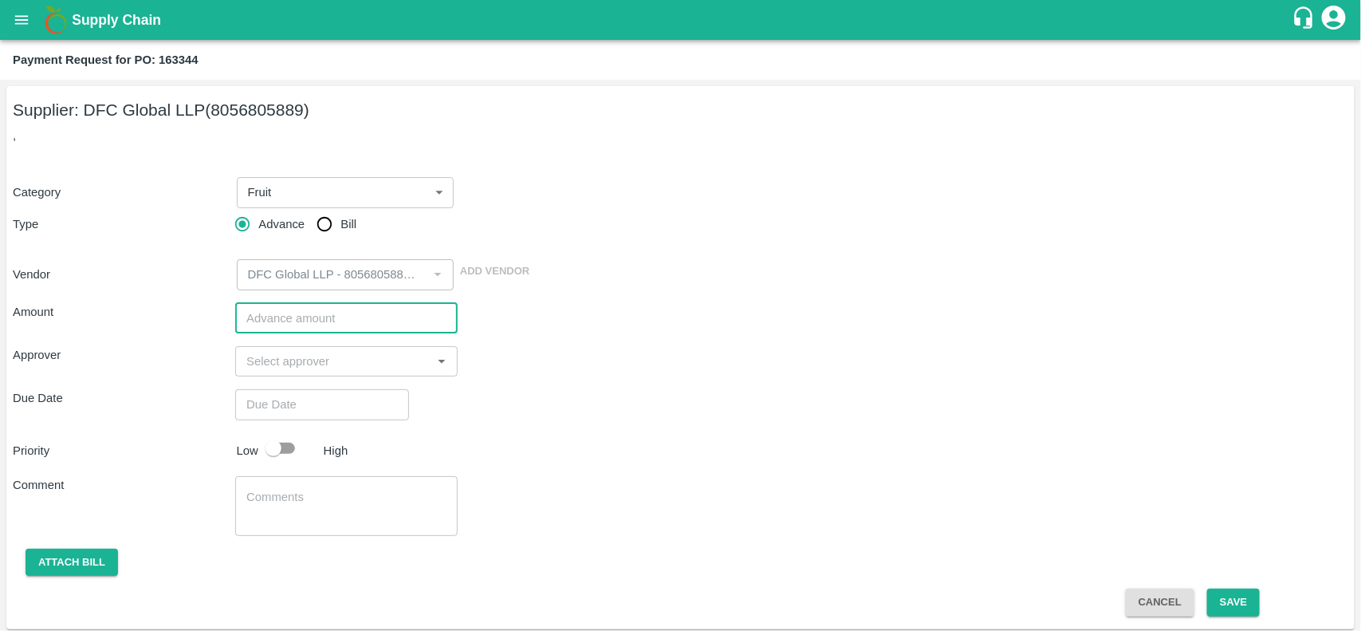
click at [285, 320] on input "number" at bounding box center [346, 318] width 222 height 30
type input "800000"
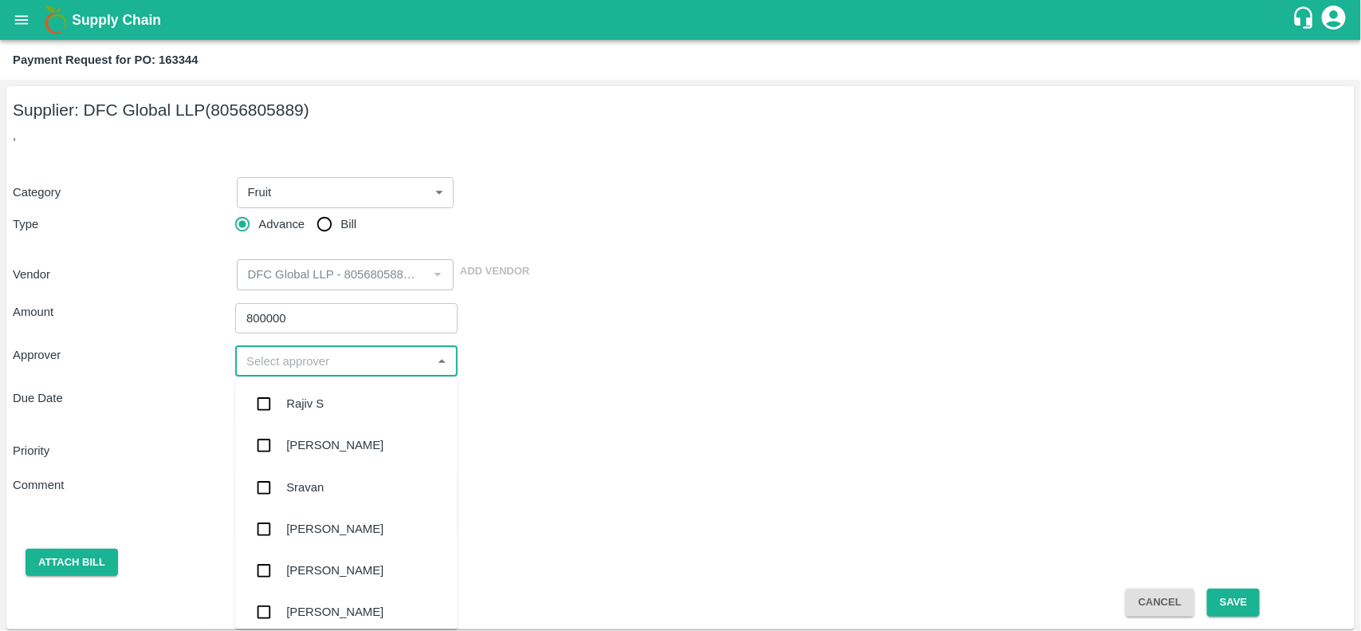
click at [285, 363] on input "input" at bounding box center [333, 361] width 187 height 21
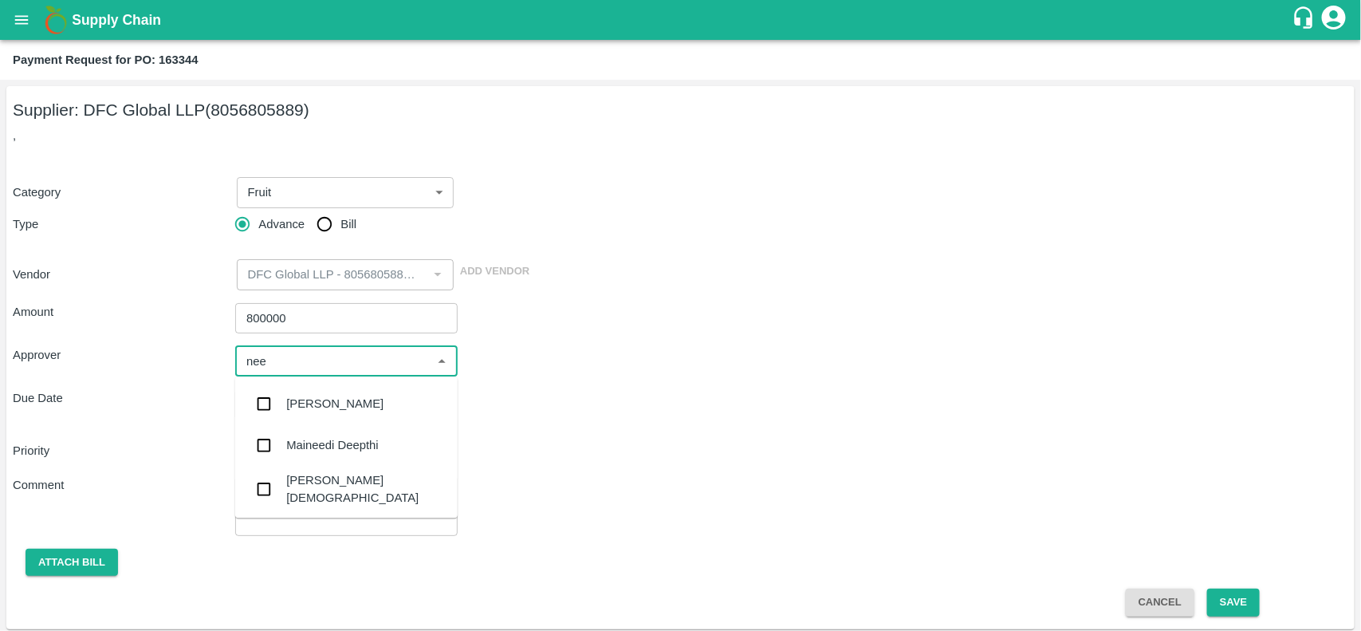
type input "neet"
click at [273, 449] on input "checkbox" at bounding box center [264, 447] width 32 height 32
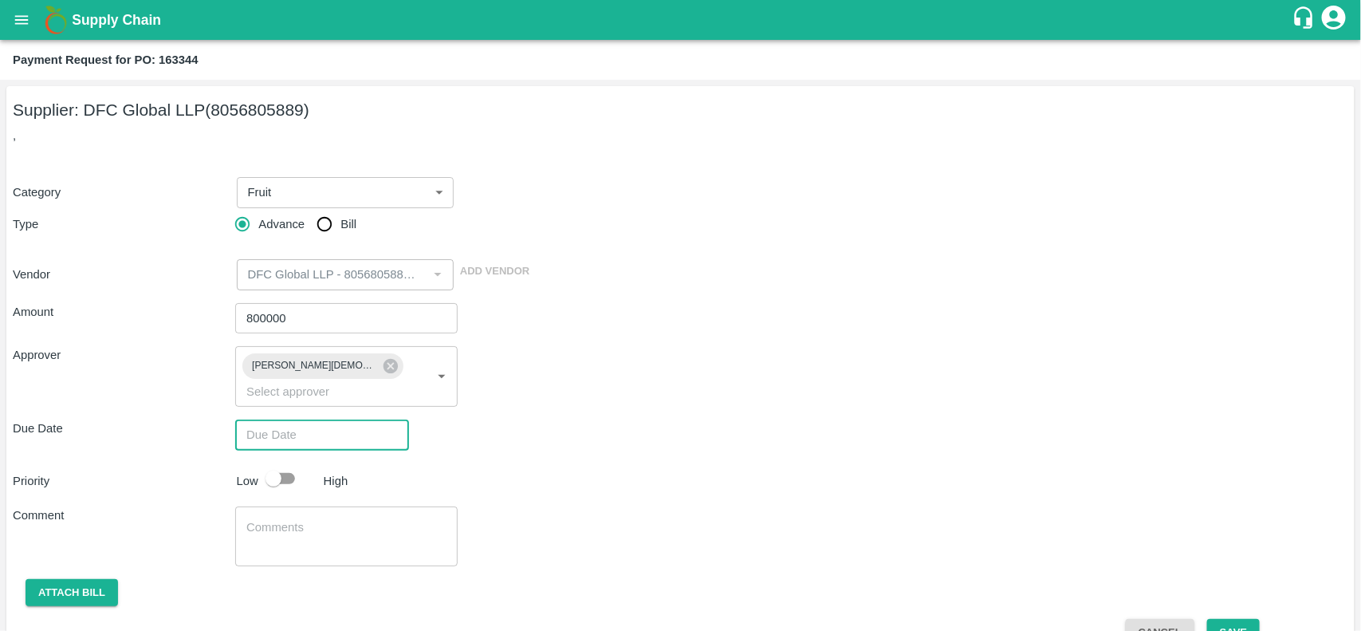
type input "DD/MM/YYYY hh:mm aa"
click at [295, 423] on input "DD/MM/YYYY hh:mm aa" at bounding box center [316, 434] width 163 height 30
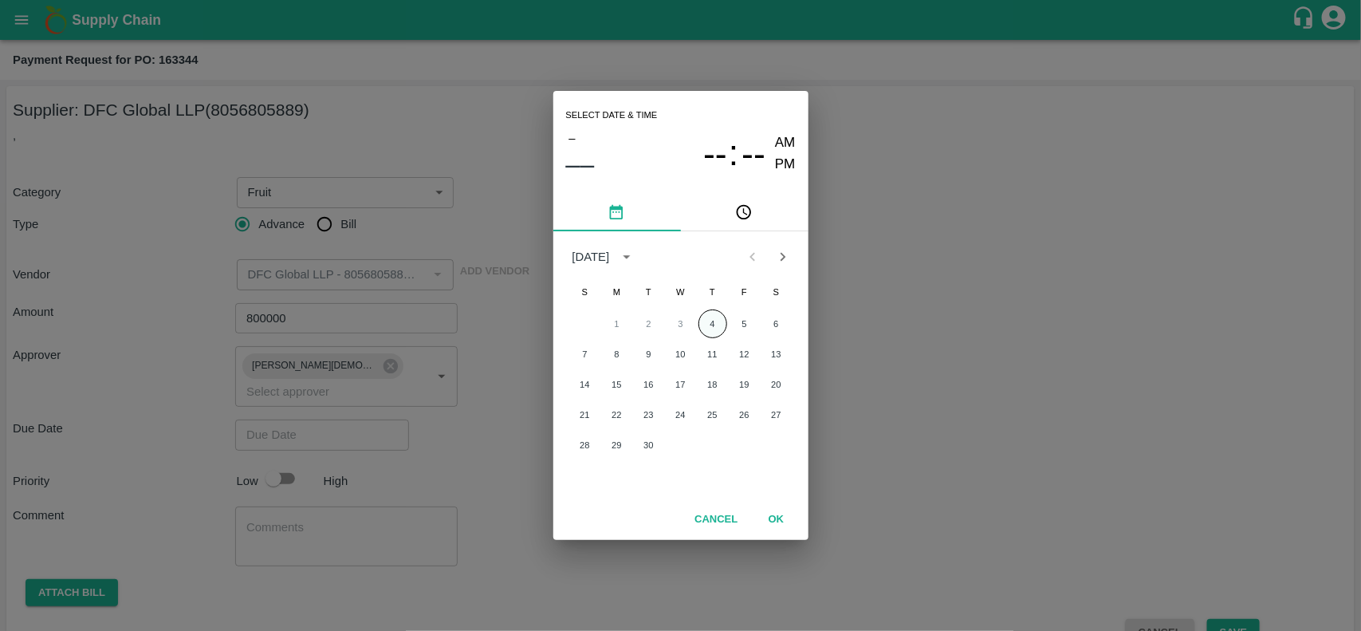
click at [716, 313] on button "4" at bounding box center [712, 323] width 29 height 29
type input "04/09/2025 12:00 AM"
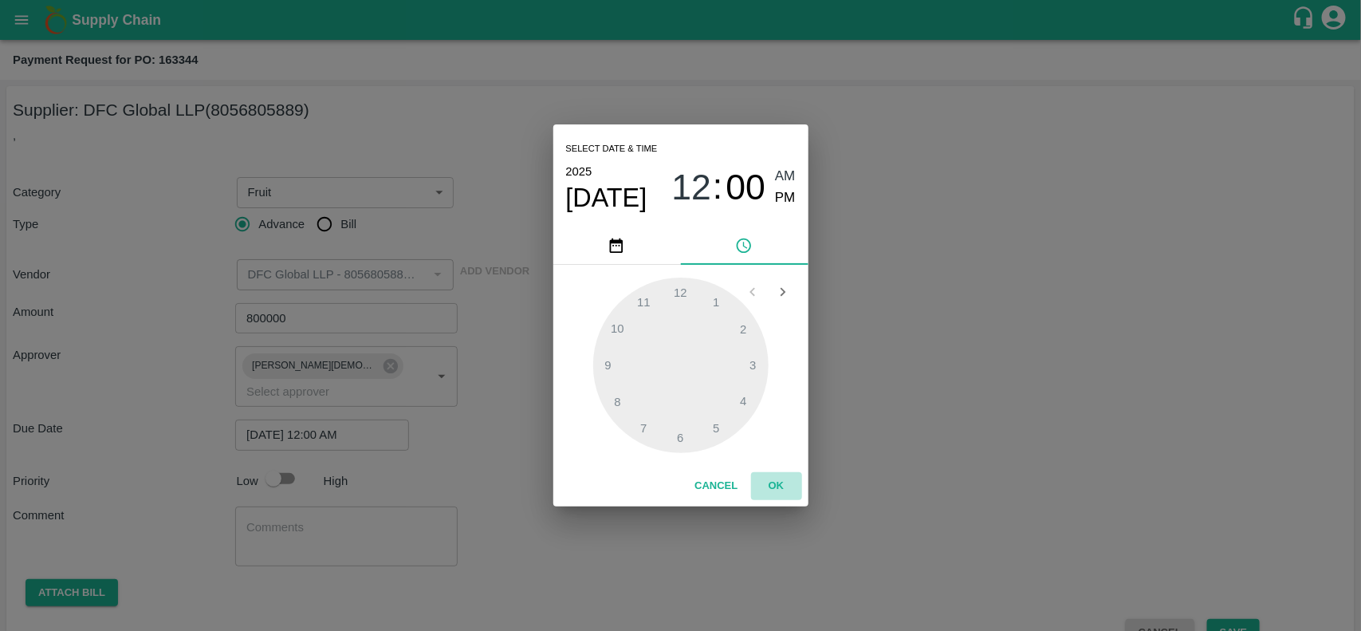
click at [786, 489] on button "OK" at bounding box center [776, 486] width 51 height 28
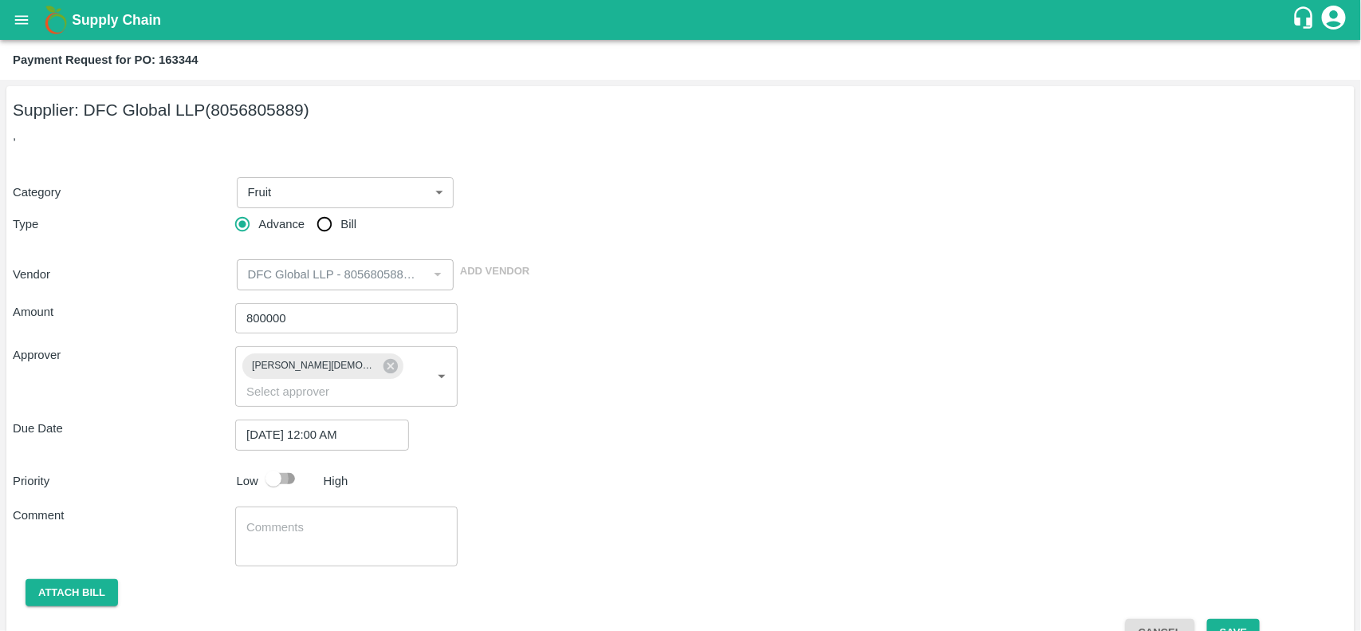
click at [281, 469] on input "checkbox" at bounding box center [273, 478] width 91 height 30
checkbox input "true"
click at [324, 525] on textarea at bounding box center [346, 535] width 200 height 33
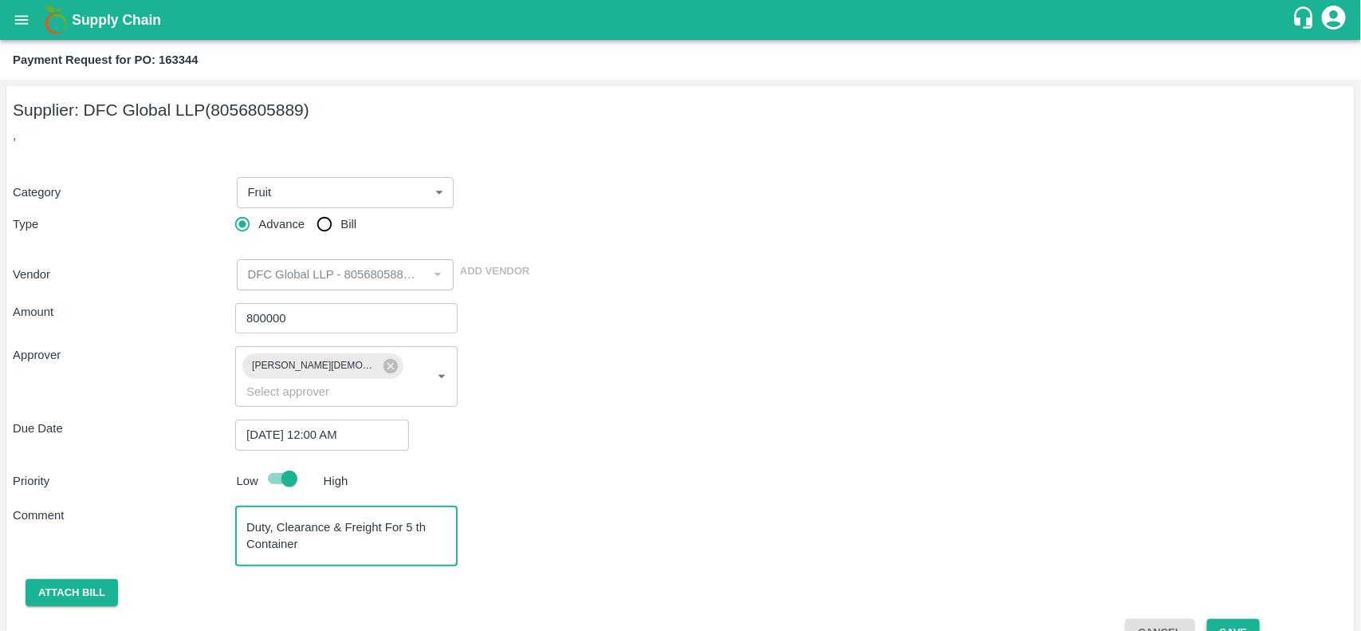
type textarea "Duty, Clearance & Freight For 5 th Container"
click at [1238, 619] on button "Save" at bounding box center [1233, 633] width 53 height 28
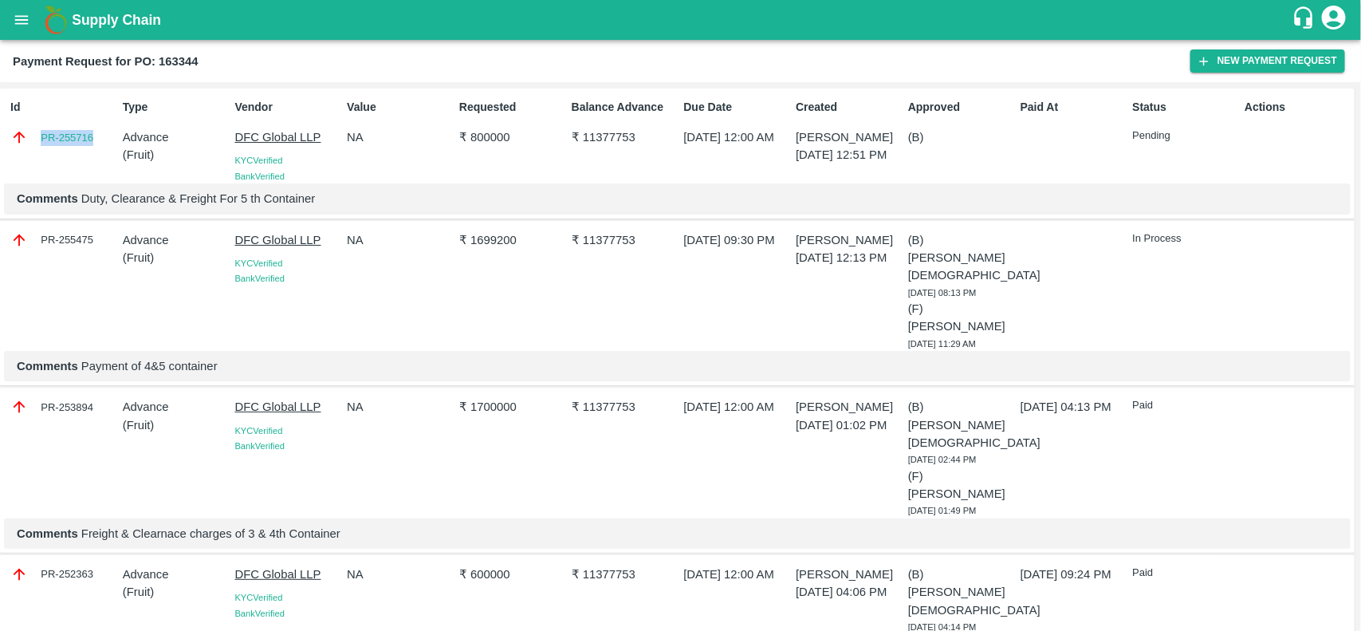
drag, startPoint x: 37, startPoint y: 120, endPoint x: 106, endPoint y: 145, distance: 72.9
click at [106, 145] on div "Id PR-255716" at bounding box center [60, 137] width 112 height 91
copy link "PR-255716"
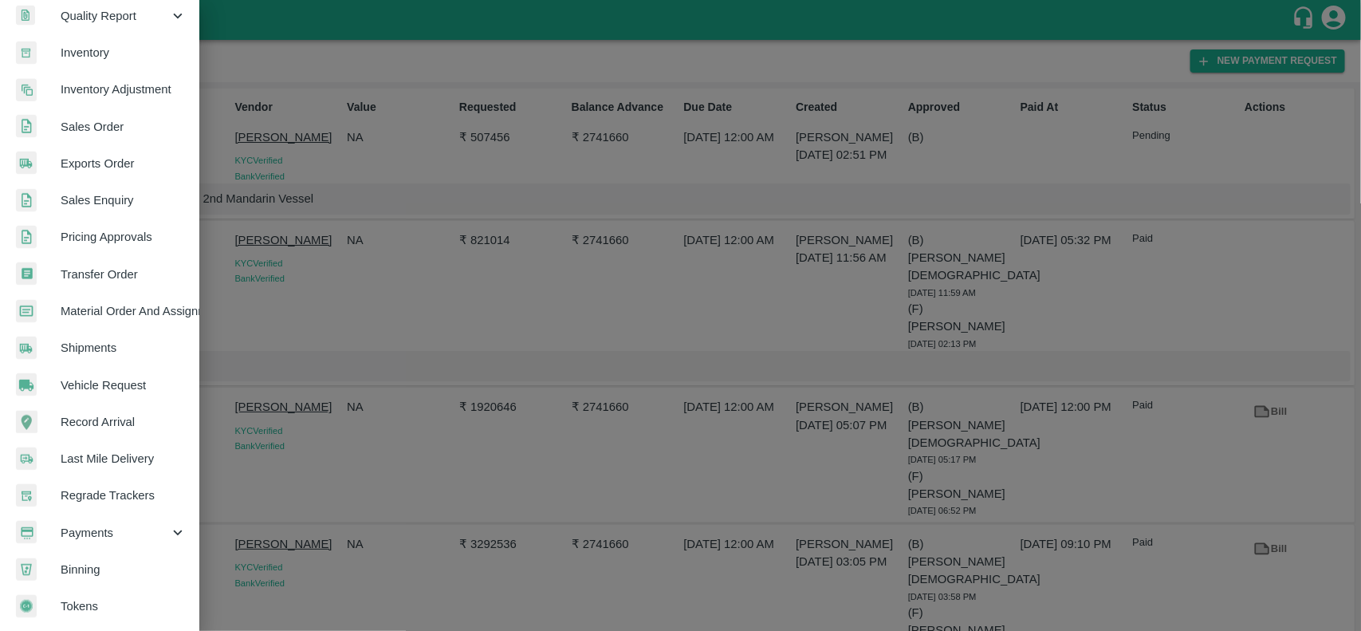
click at [367, 172] on div at bounding box center [680, 315] width 1361 height 631
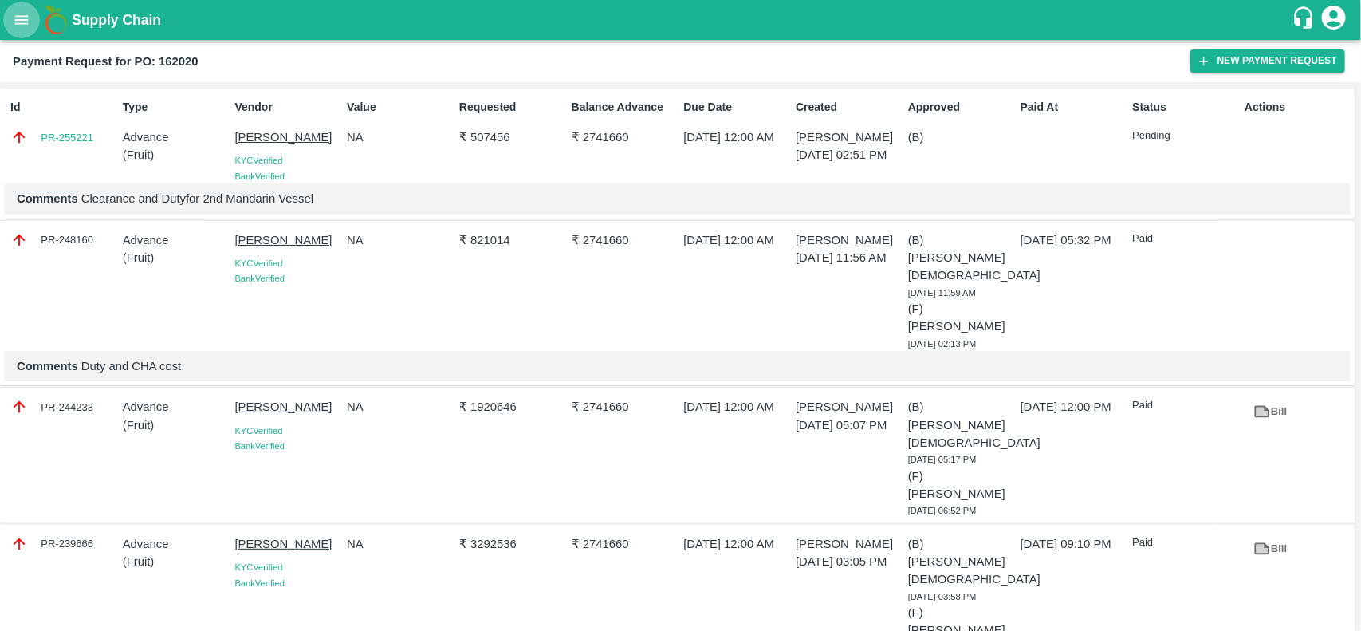
click at [17, 12] on icon "open drawer" at bounding box center [22, 20] width 18 height 18
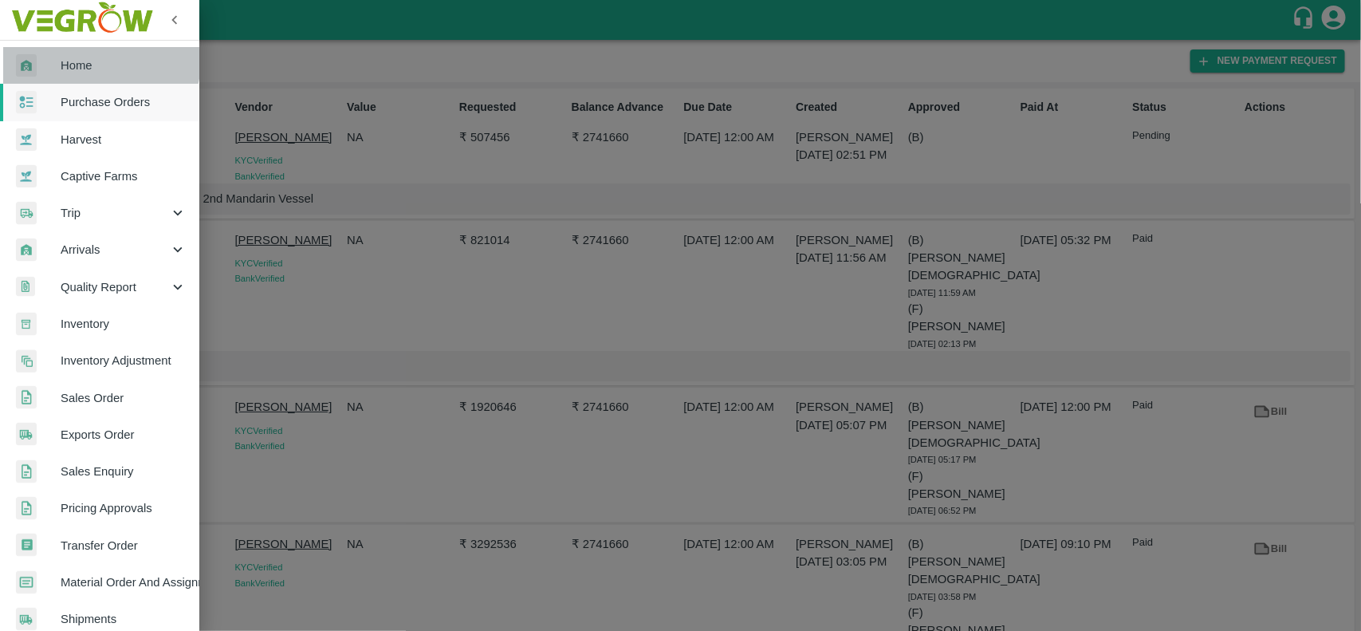
click at [66, 53] on link "Home" at bounding box center [99, 65] width 199 height 37
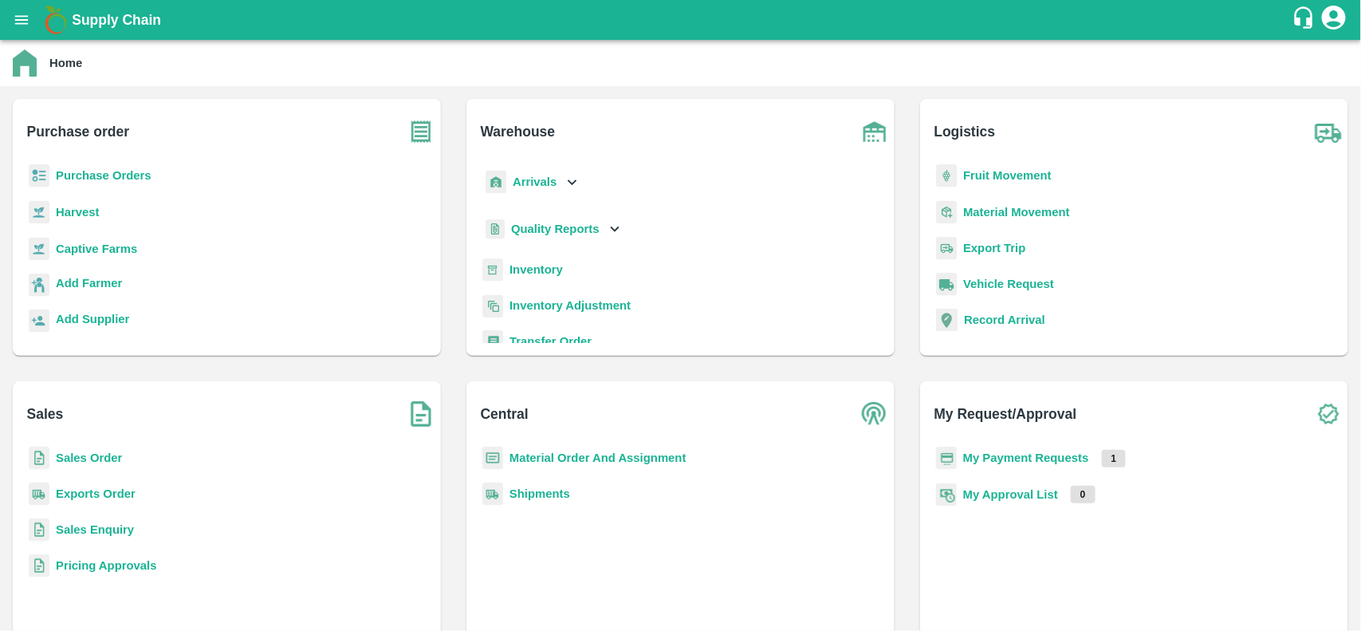
click at [73, 169] on b "Purchase Orders" at bounding box center [104, 175] width 96 height 13
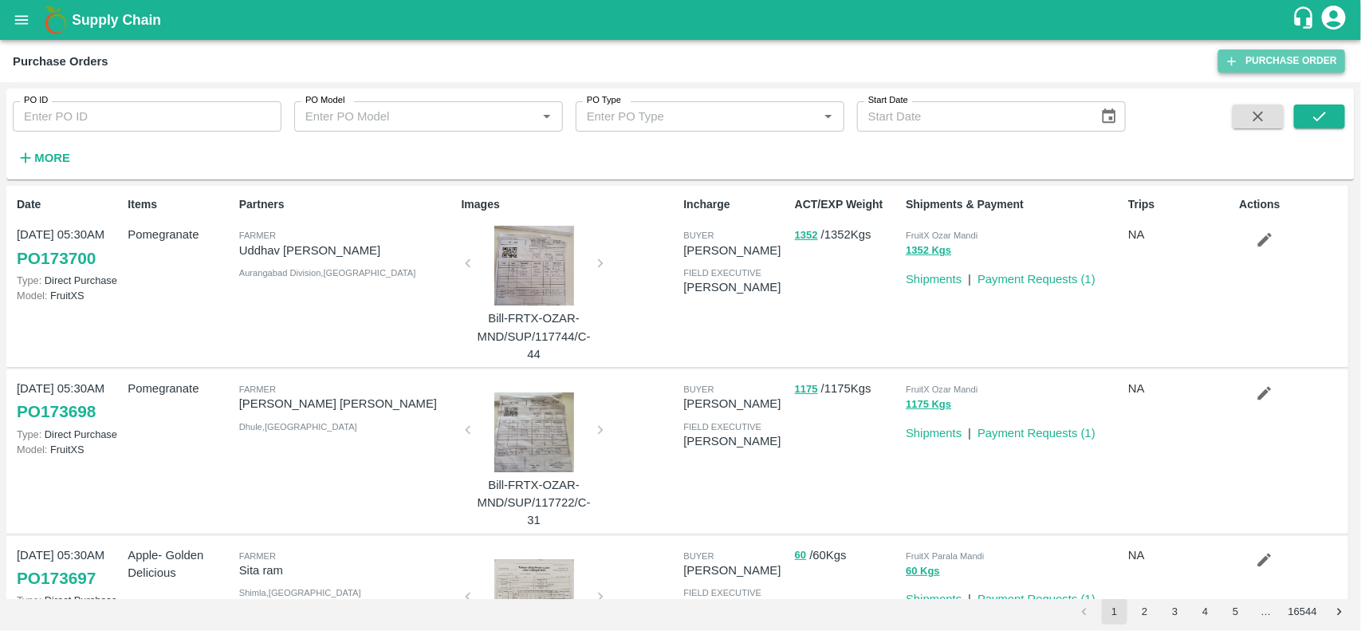
click at [1234, 61] on icon at bounding box center [1232, 61] width 9 height 9
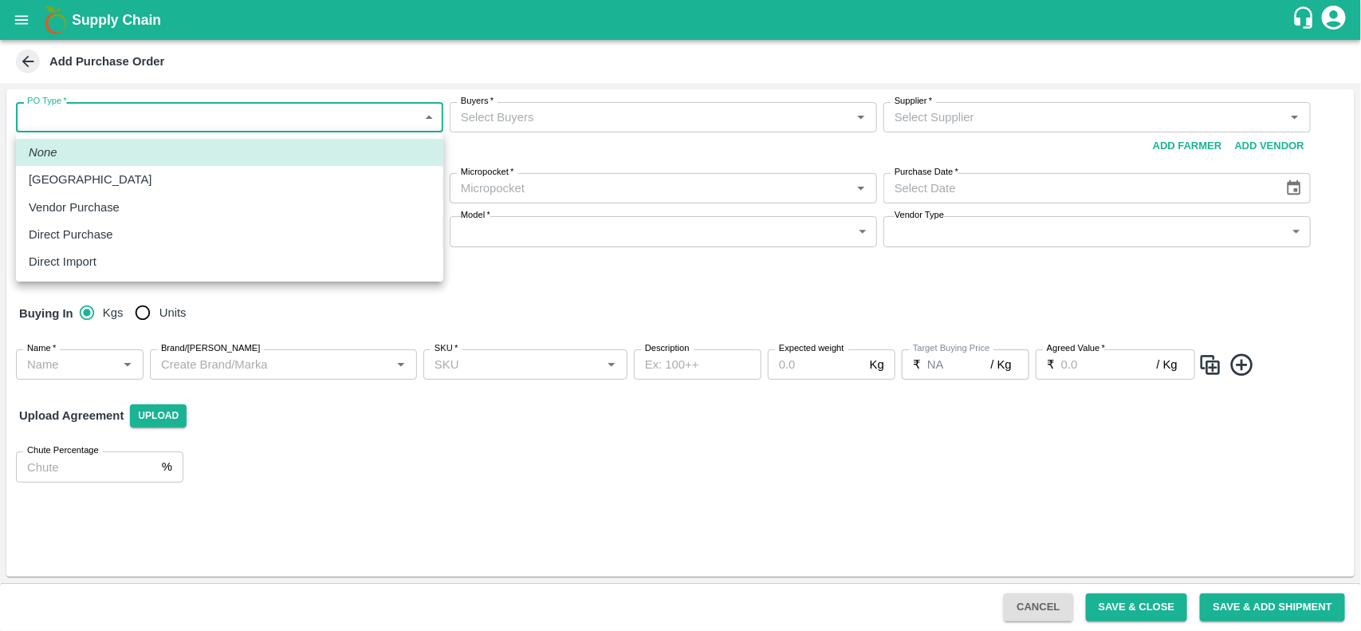
click at [320, 117] on body "Supply Chain Add Purchase Order PO Type   * ​ PO Type Buyers   * Buyers   * Sup…" at bounding box center [680, 315] width 1361 height 631
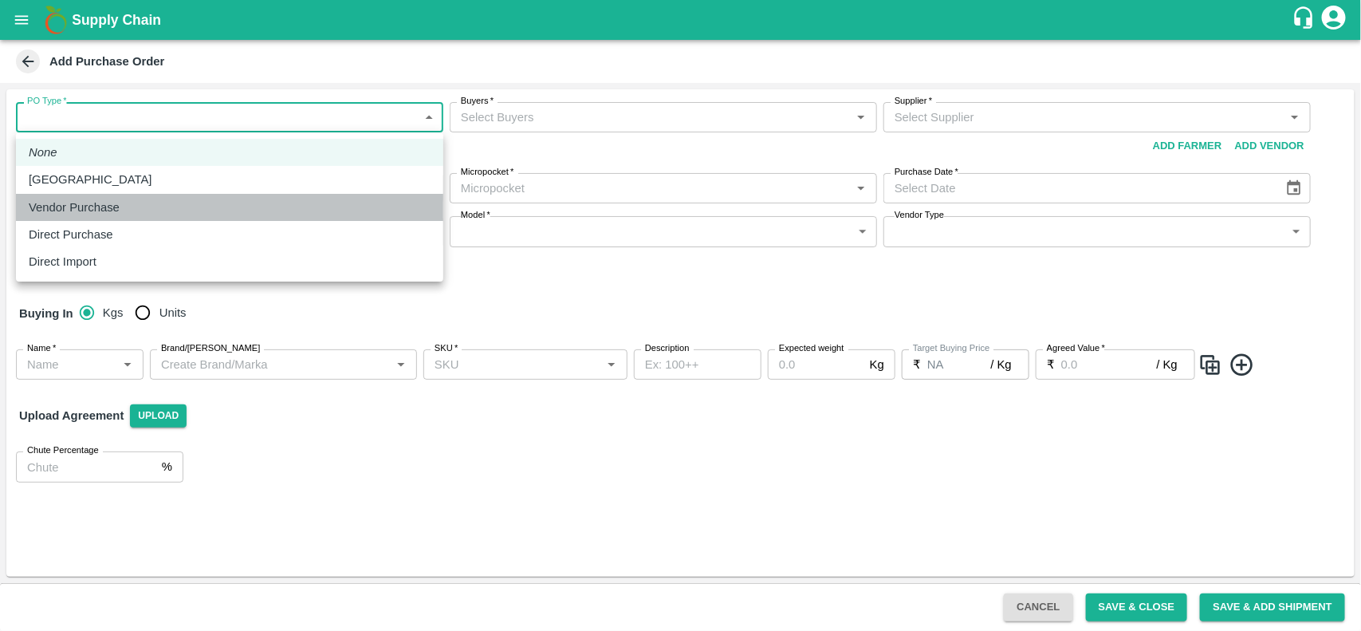
click at [158, 200] on div "Vendor Purchase" at bounding box center [230, 208] width 402 height 18
type input "2"
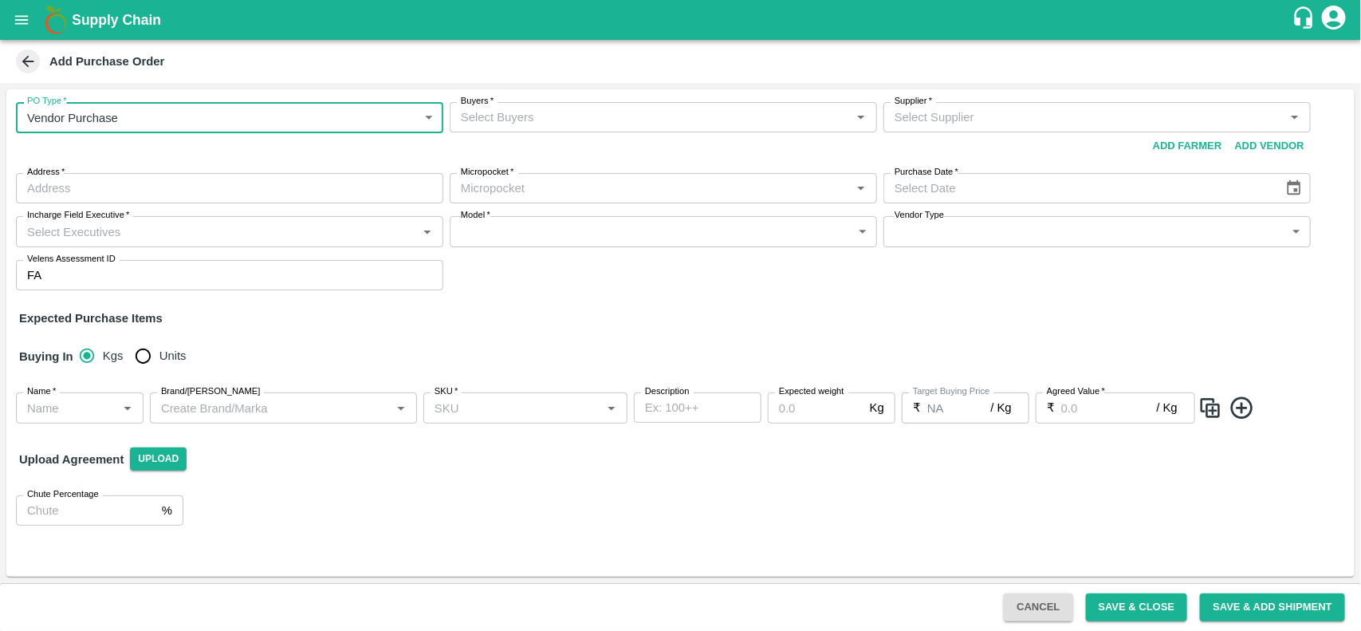
click at [554, 116] on input "Buyers   *" at bounding box center [649, 117] width 391 height 21
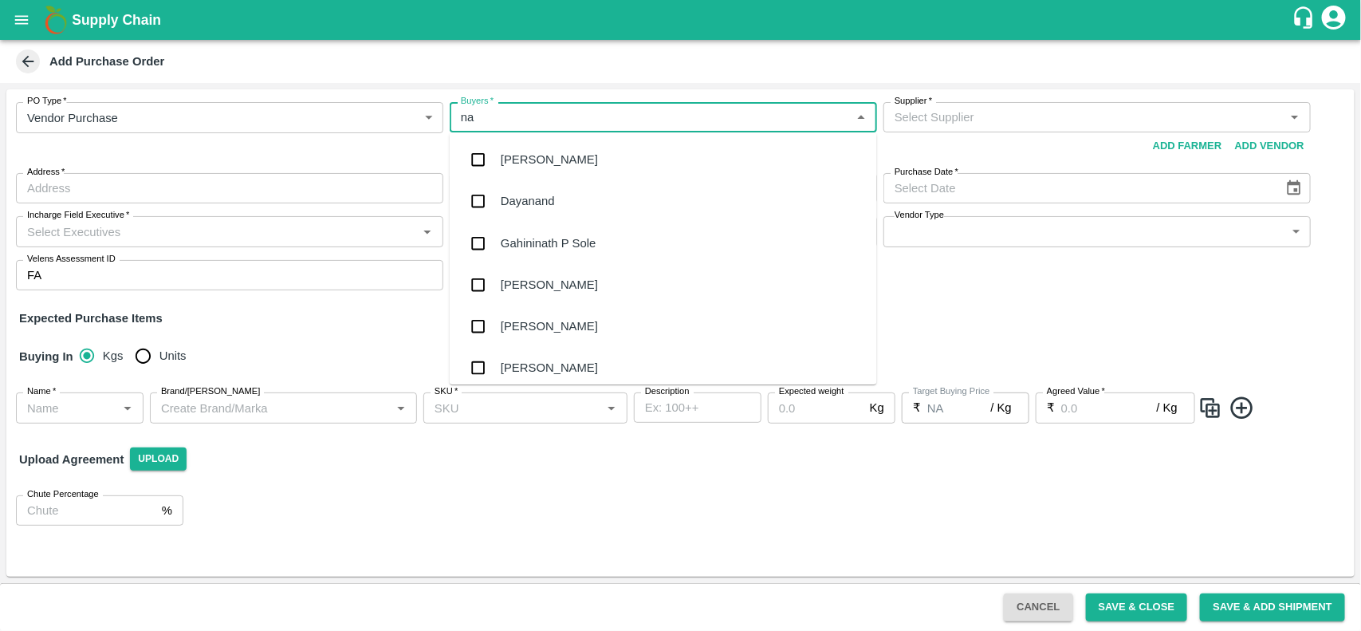
type input "nan"
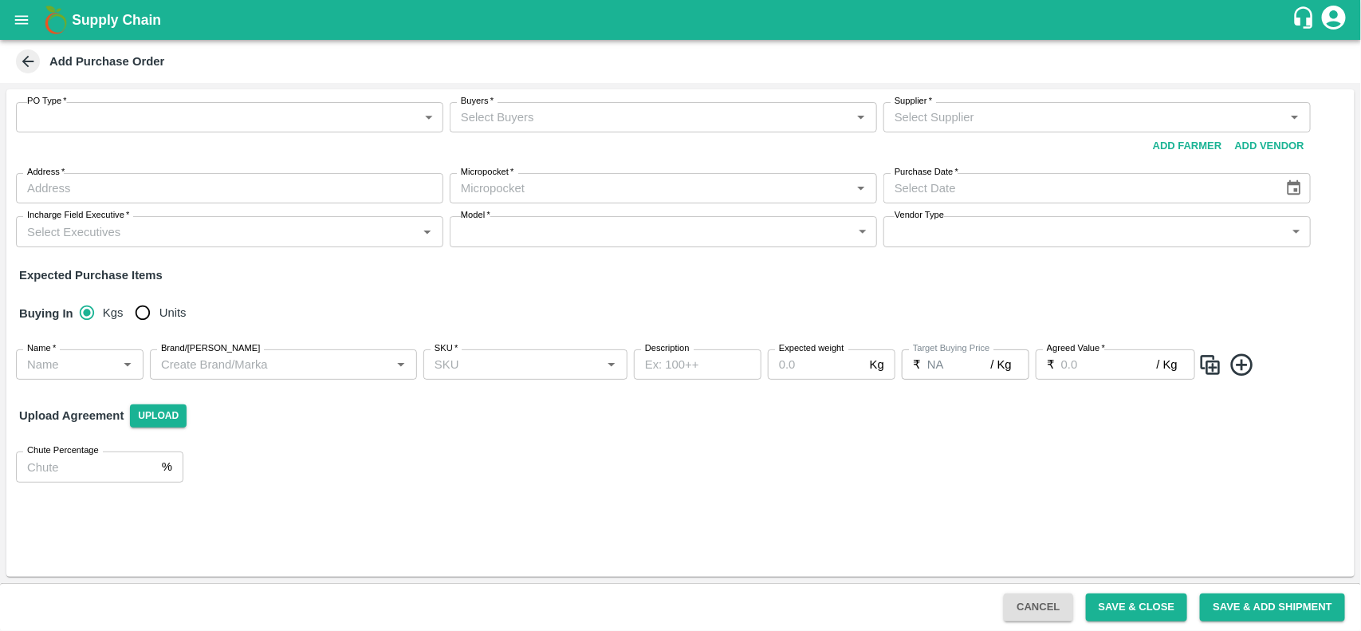
click at [243, 101] on body "Supply Chain Add Purchase Order PO Type   * ​ PO Type Buyers   * Buyers   * Sup…" at bounding box center [680, 315] width 1361 height 631
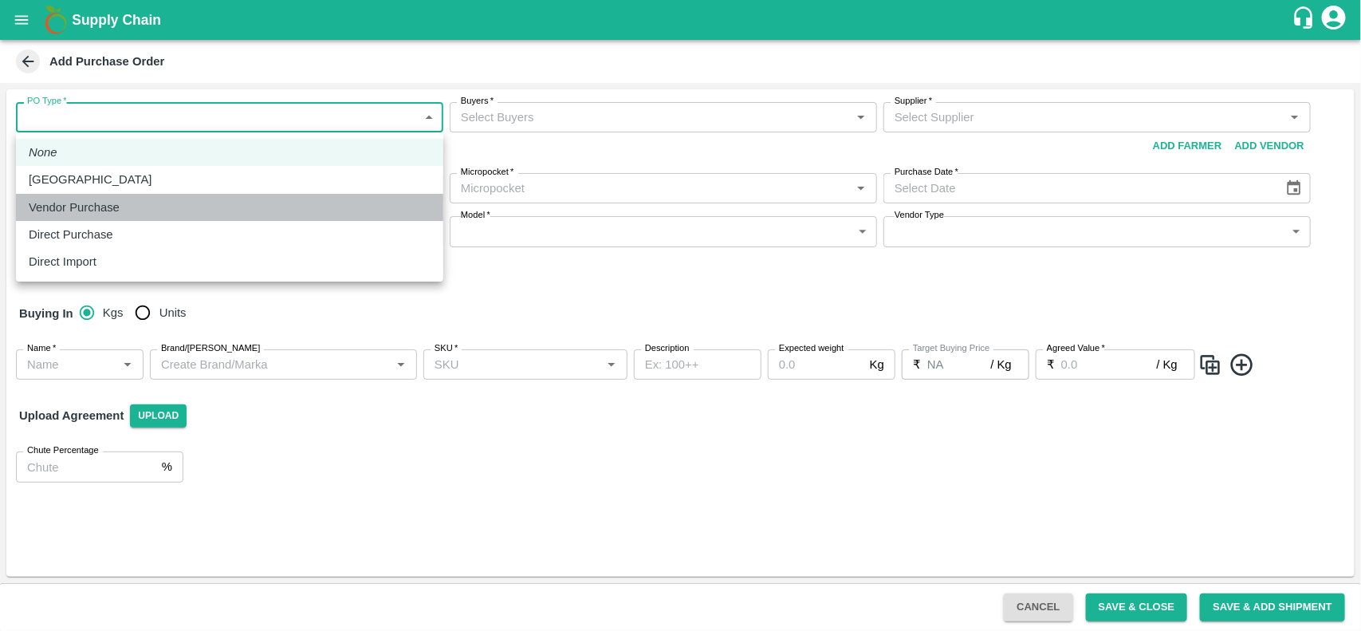
click at [100, 199] on p "Vendor Purchase" at bounding box center [74, 208] width 91 height 18
type input "2"
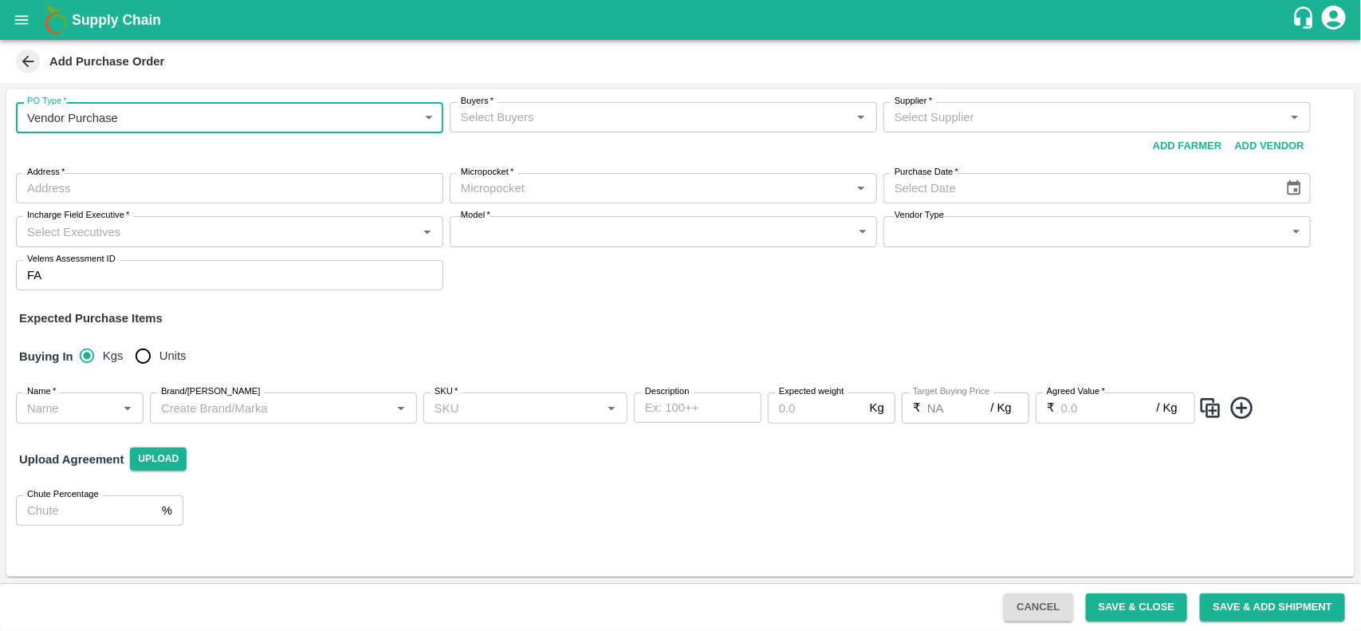
click at [530, 120] on input "Buyers   *" at bounding box center [649, 117] width 391 height 21
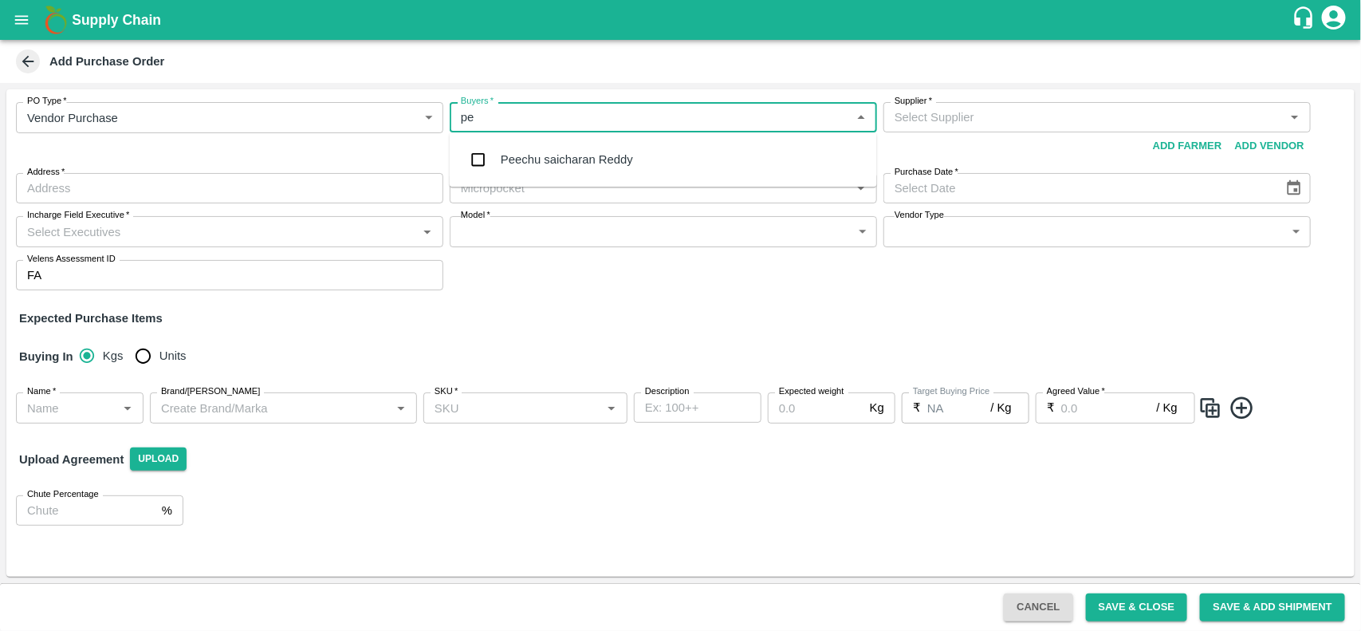
type input "pee"
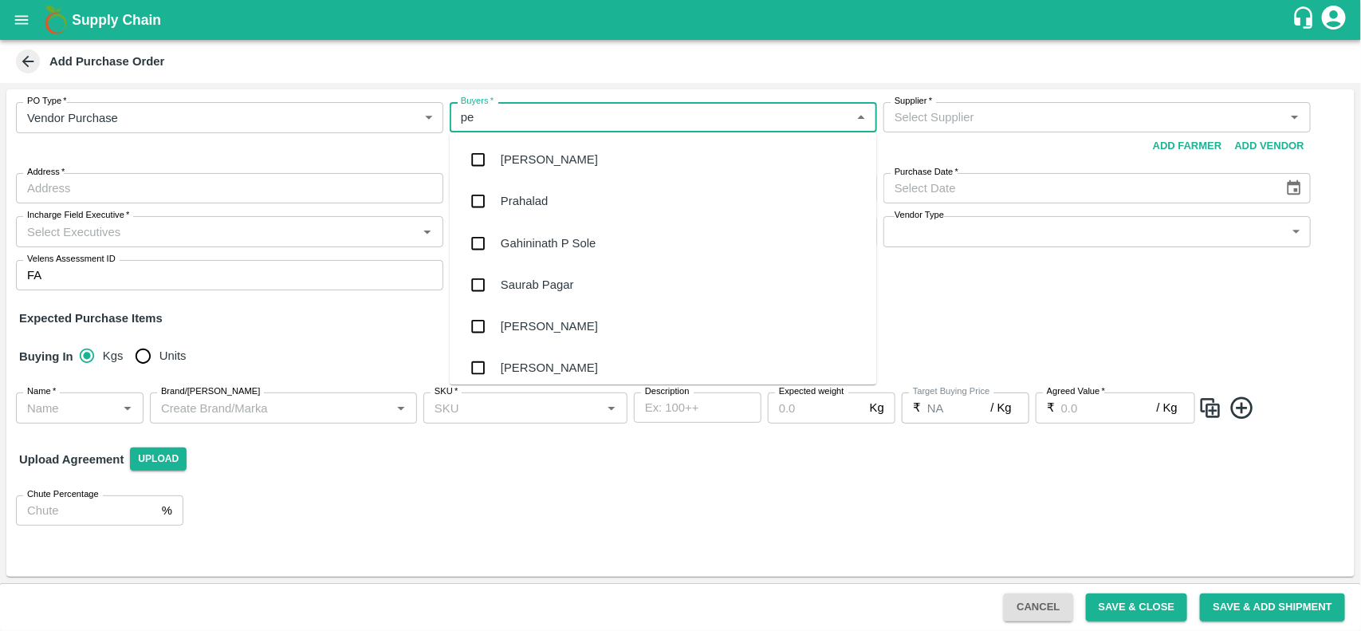
type input "pee"
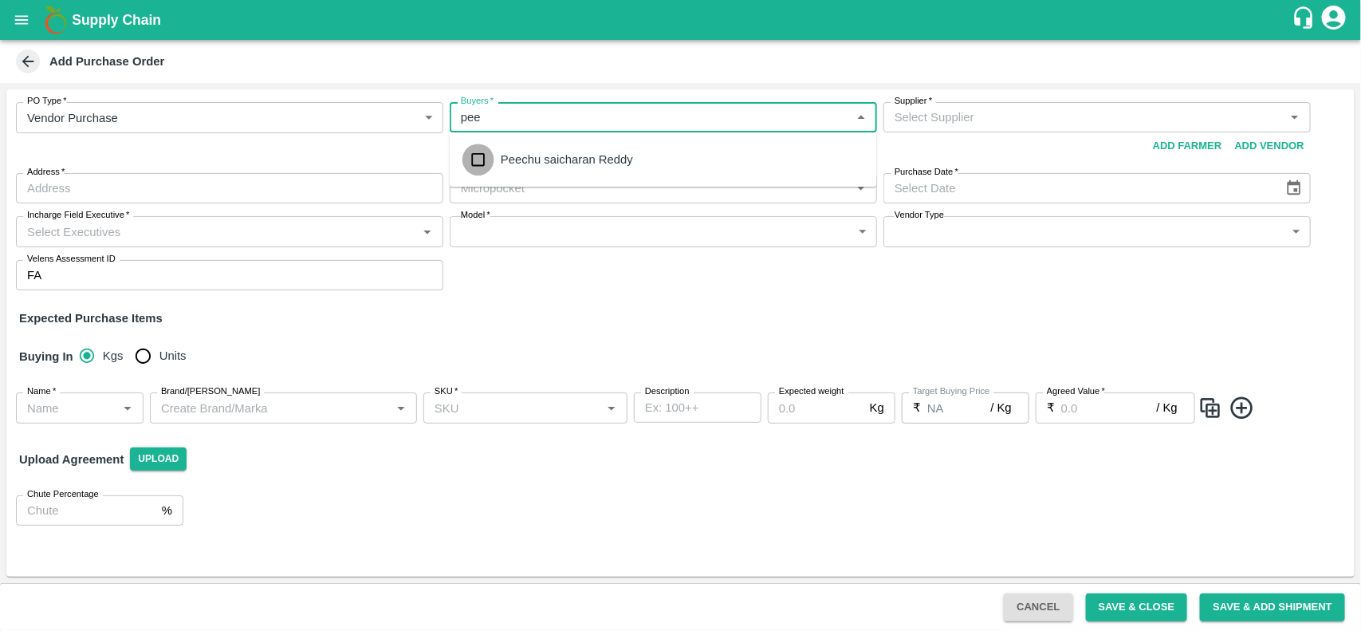
click at [482, 153] on input "checkbox" at bounding box center [478, 159] width 32 height 32
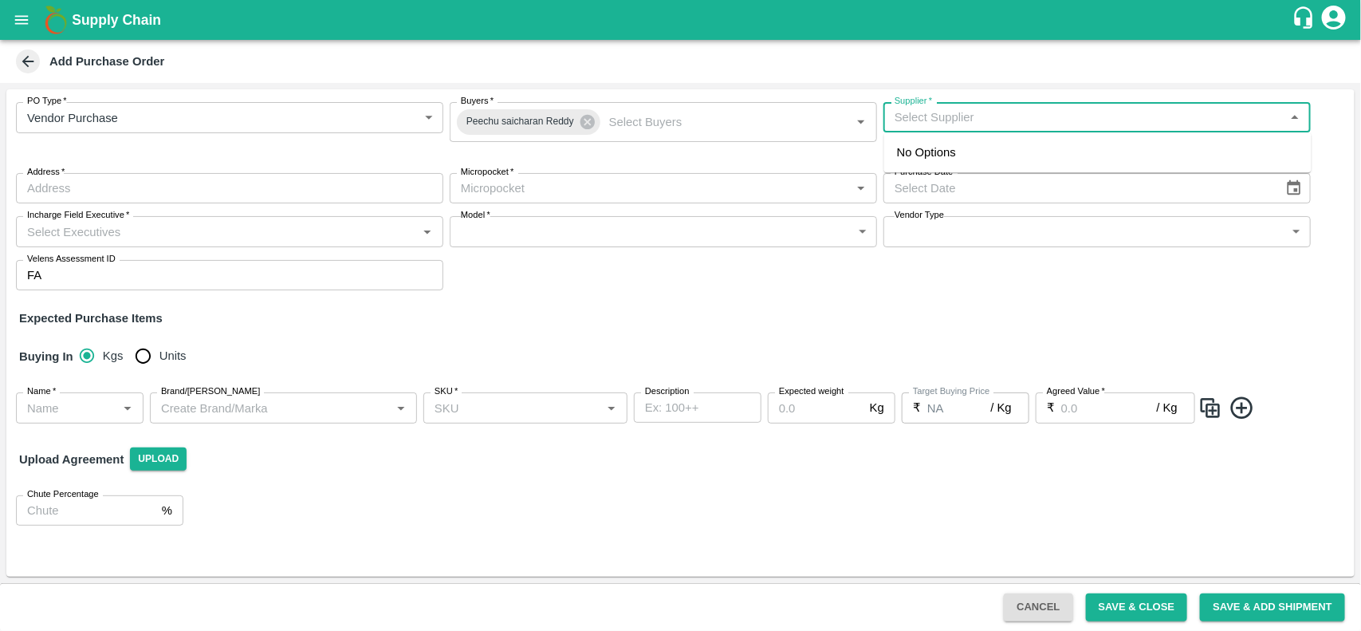
click at [1028, 108] on input "Supplier   *" at bounding box center [1083, 117] width 391 height 21
click at [1020, 130] on div "Supplier   *" at bounding box center [1096, 117] width 427 height 30
click at [982, 146] on div "DFC Global LLP-, -8056805889(Supplier)" at bounding box center [1006, 152] width 218 height 18
type input "DFC Global LLP-, -8056805889(Supplier)"
type input ", , , [GEOGRAPHIC_DATA]"
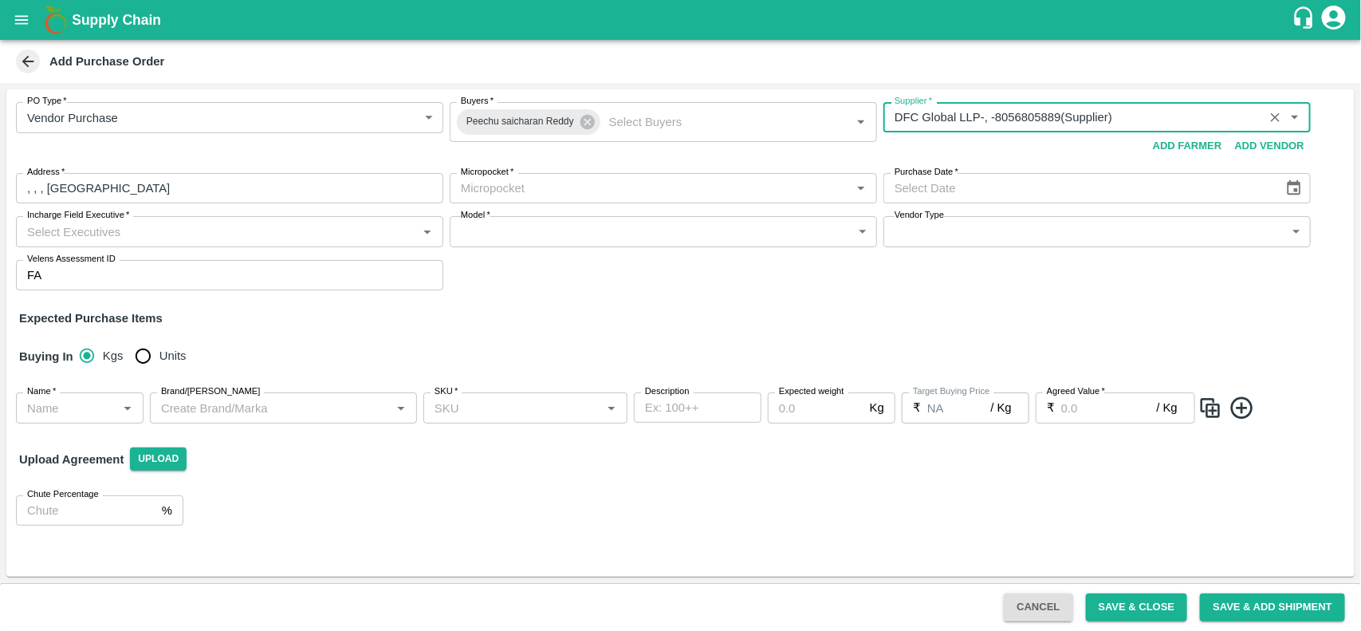
type input "DFC Global LLP-, -8056805889(Supplier)"
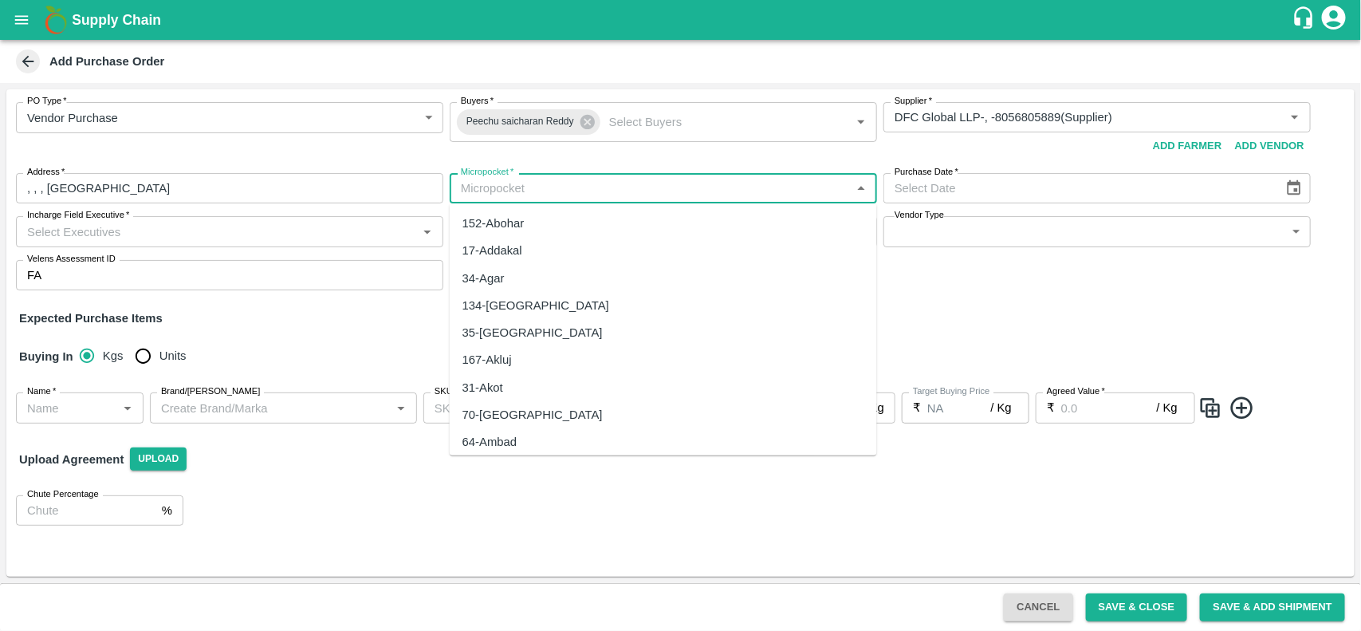
click at [616, 186] on input "Micropocket   *" at bounding box center [649, 188] width 391 height 21
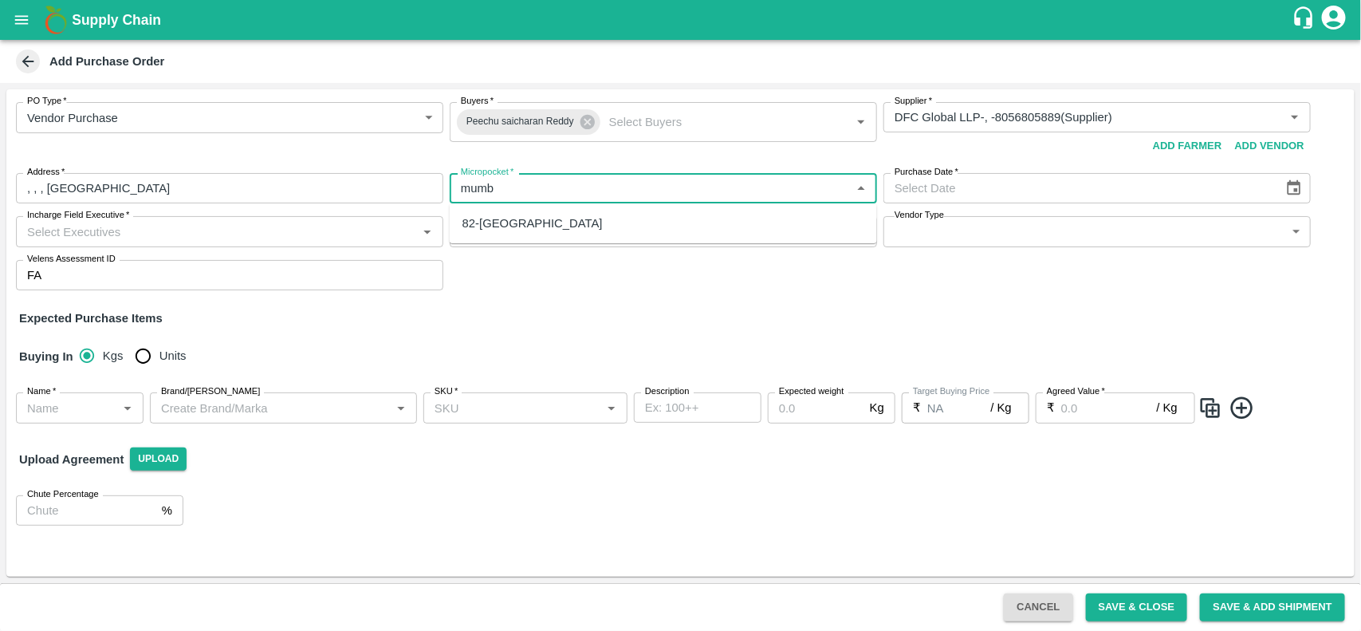
click at [495, 241] on ul "82-[GEOGRAPHIC_DATA]" at bounding box center [663, 223] width 427 height 40
click at [495, 223] on div "82-[GEOGRAPHIC_DATA]" at bounding box center [532, 223] width 140 height 18
type input "82-[GEOGRAPHIC_DATA]"
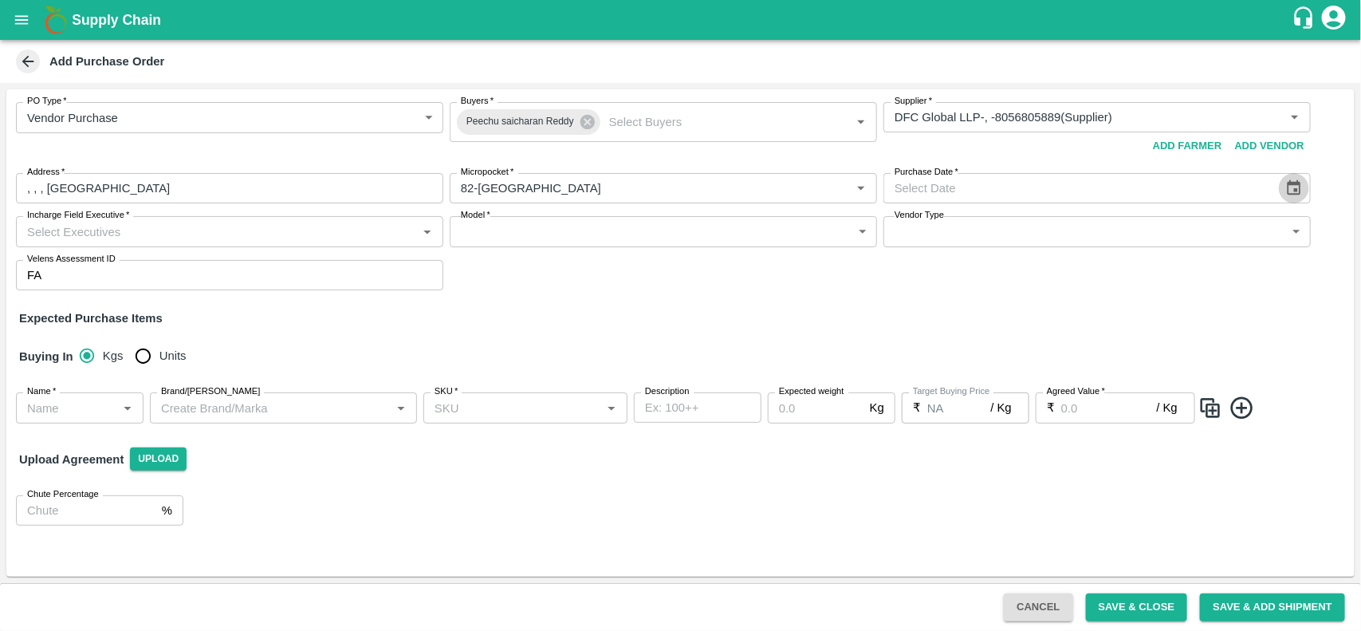
click at [1300, 192] on icon "Choose date" at bounding box center [1294, 187] width 14 height 15
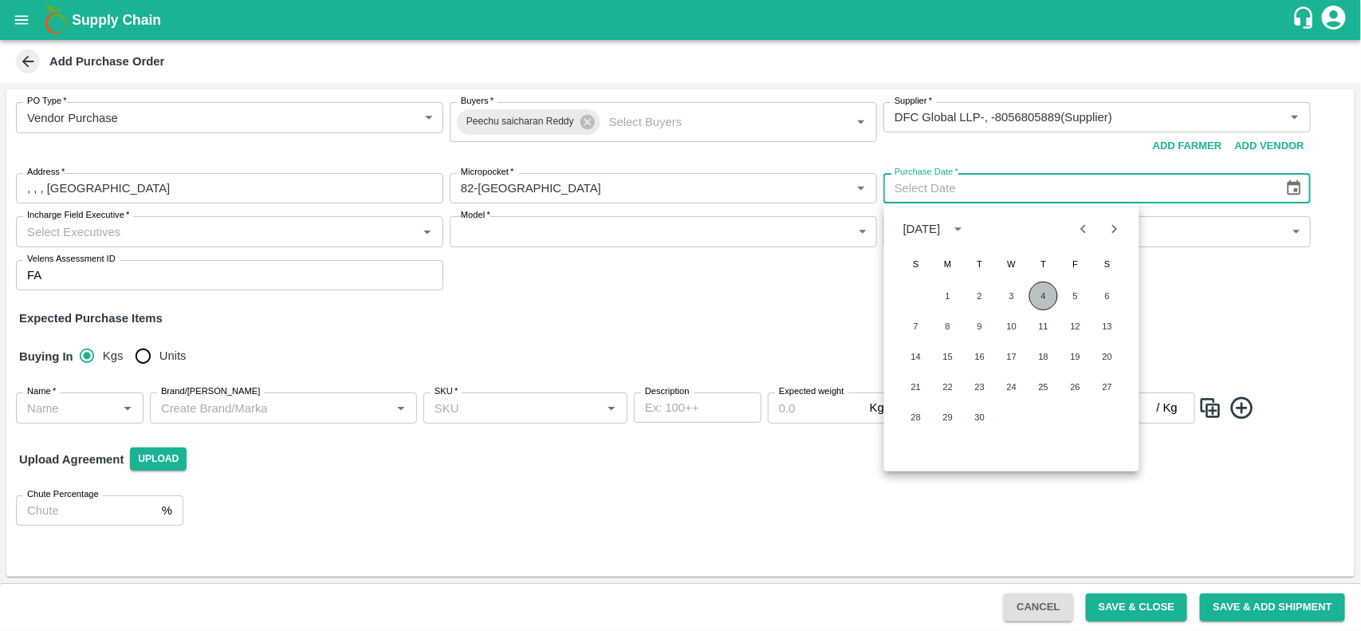
click at [1042, 297] on button "4" at bounding box center [1043, 295] width 29 height 29
type input "[DATE]"
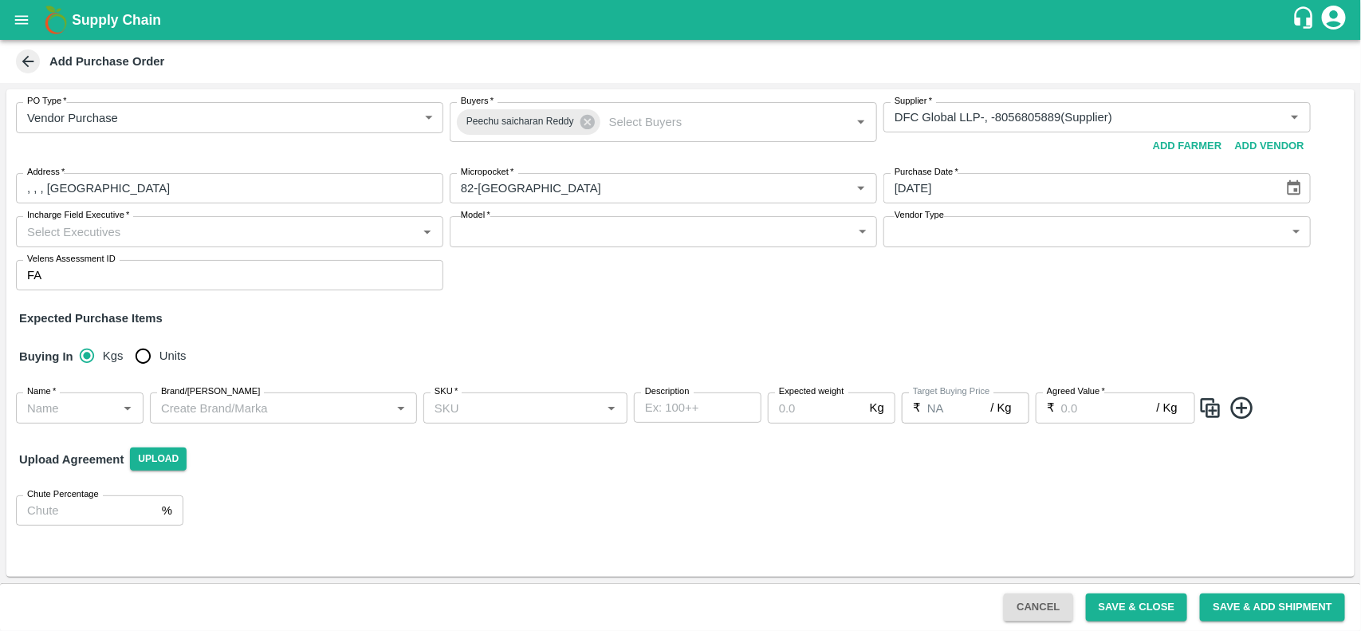
click at [197, 244] on div "Incharge Field Executive   *" at bounding box center [229, 231] width 427 height 30
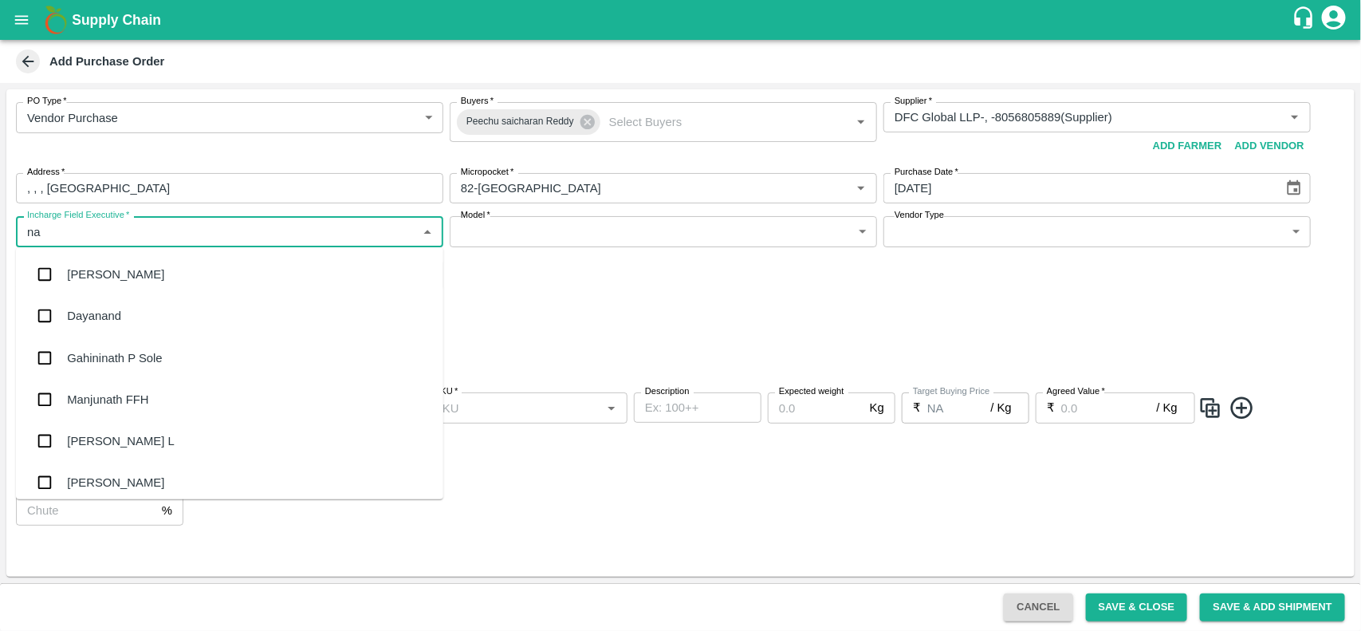
type input "nan"
click at [116, 315] on div "[PERSON_NAME] L" at bounding box center [120, 316] width 107 height 18
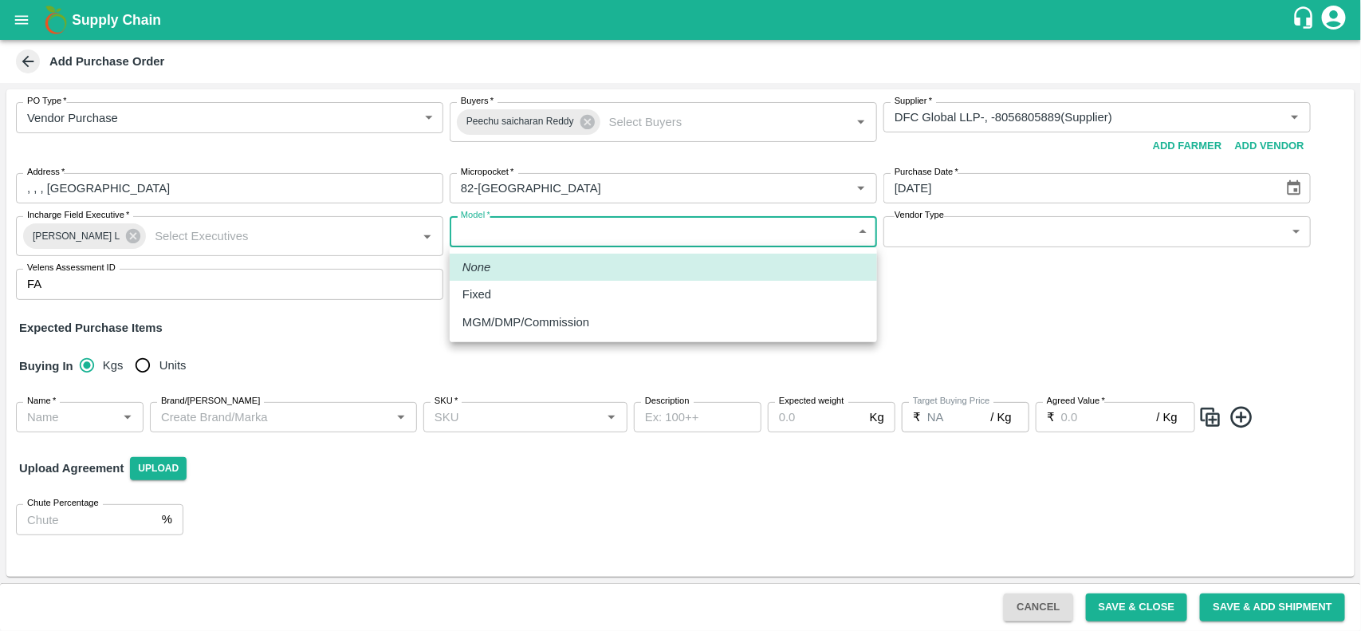
click at [606, 234] on body "Supply Chain Add Purchase Order PO Type   * Vendor Purchase 2 PO Type Buyers   …" at bounding box center [680, 315] width 1361 height 631
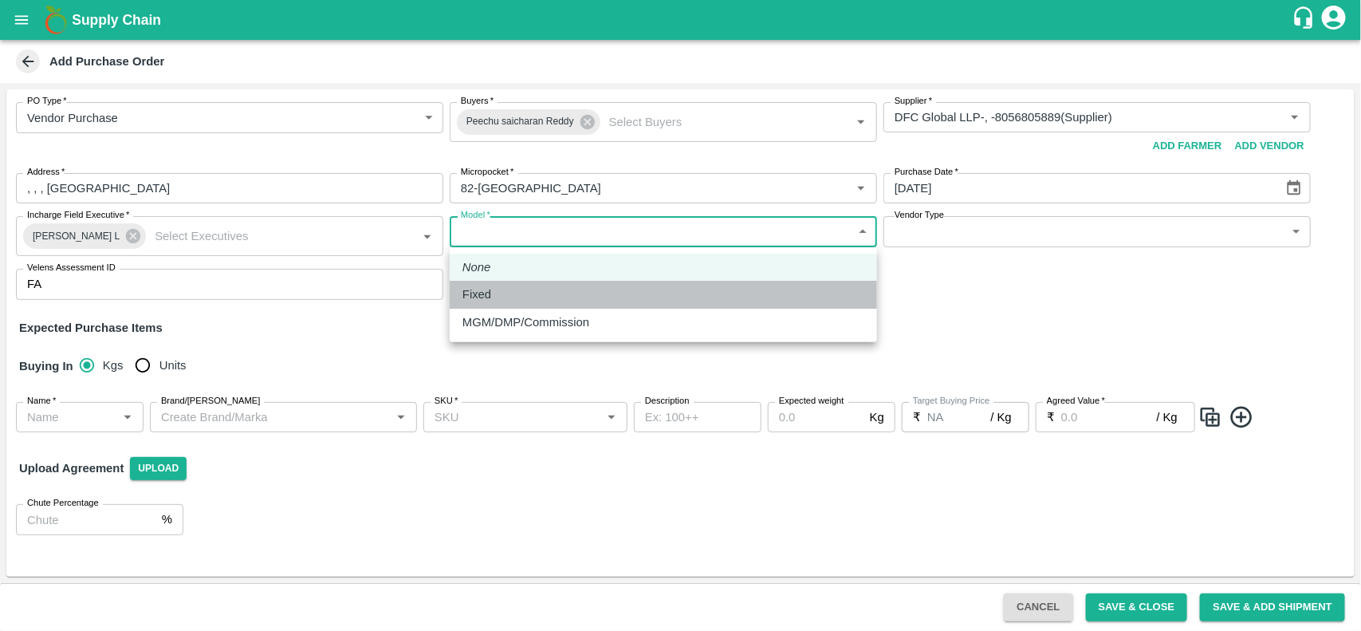
click at [506, 289] on div "Fixed" at bounding box center [663, 294] width 402 height 18
type input "Fixed"
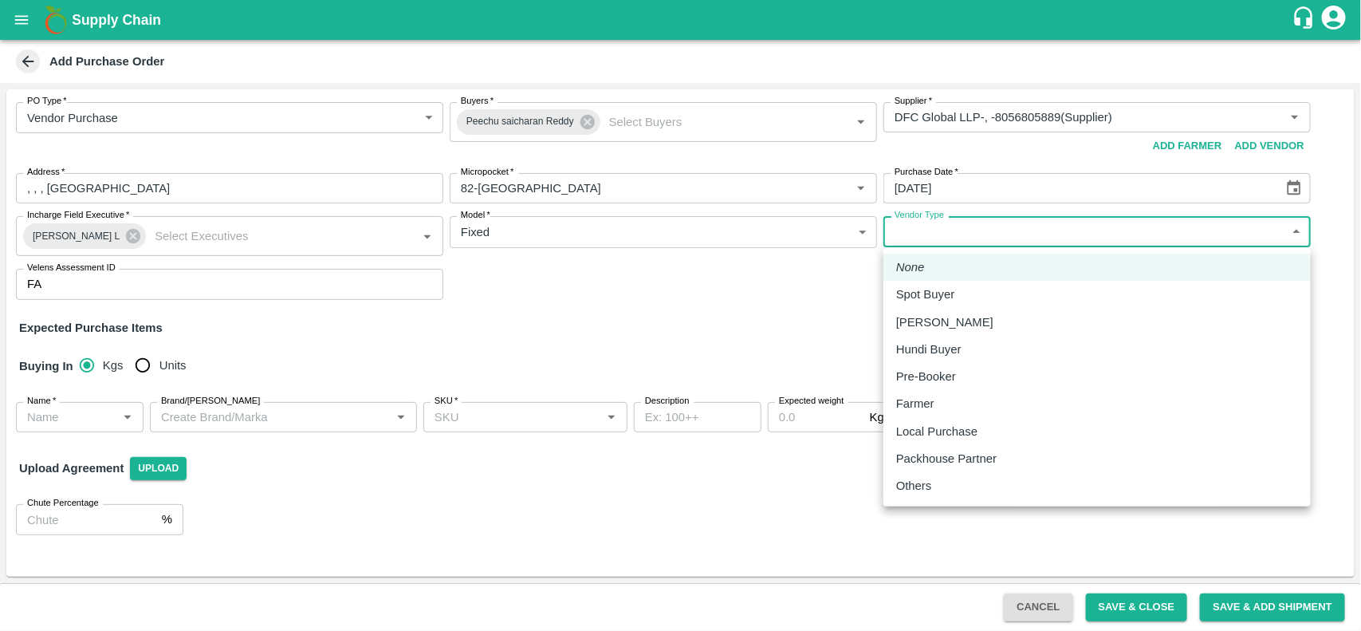
click at [1083, 227] on body "Supply Chain Add Purchase Order PO Type   * Vendor Purchase 2 PO Type Buyers   …" at bounding box center [680, 315] width 1361 height 631
click at [648, 327] on div at bounding box center [680, 315] width 1361 height 631
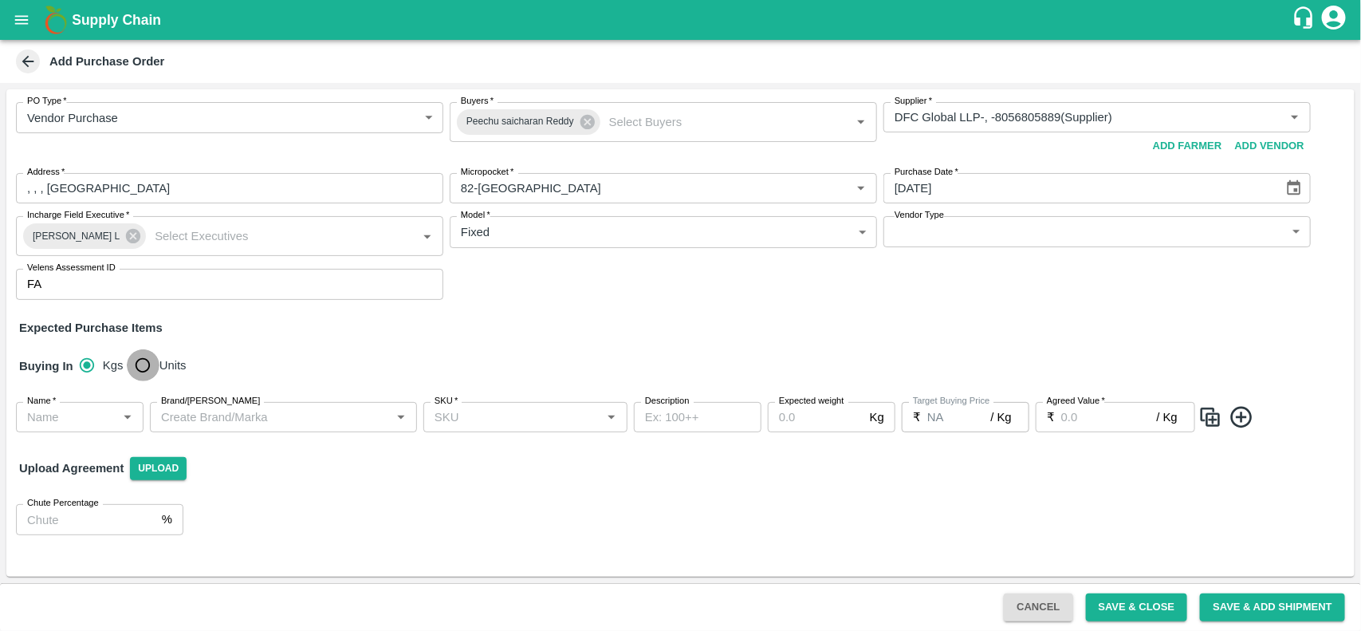
click at [150, 363] on input "Units" at bounding box center [143, 365] width 32 height 32
radio input "true"
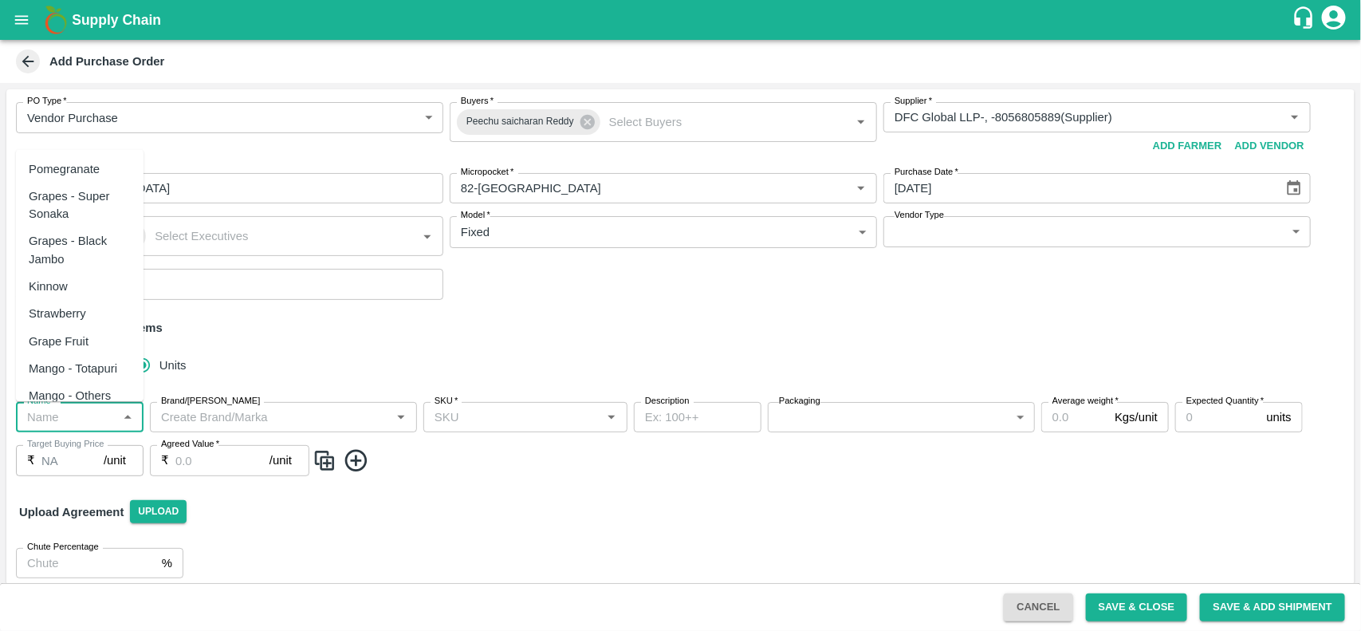
click at [48, 427] on input "Name   *" at bounding box center [67, 417] width 92 height 21
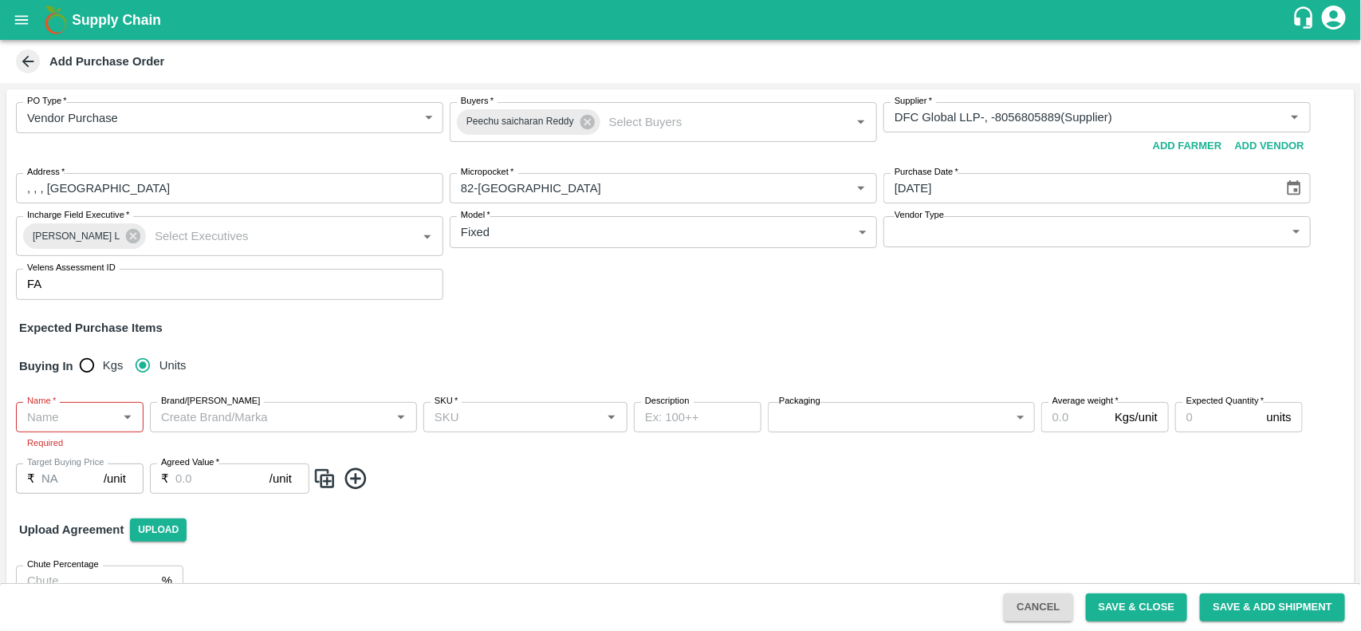
click at [319, 325] on div "Expected Purchase Items" at bounding box center [680, 328] width 1323 height 18
click at [48, 427] on div "Name   *" at bounding box center [80, 417] width 128 height 30
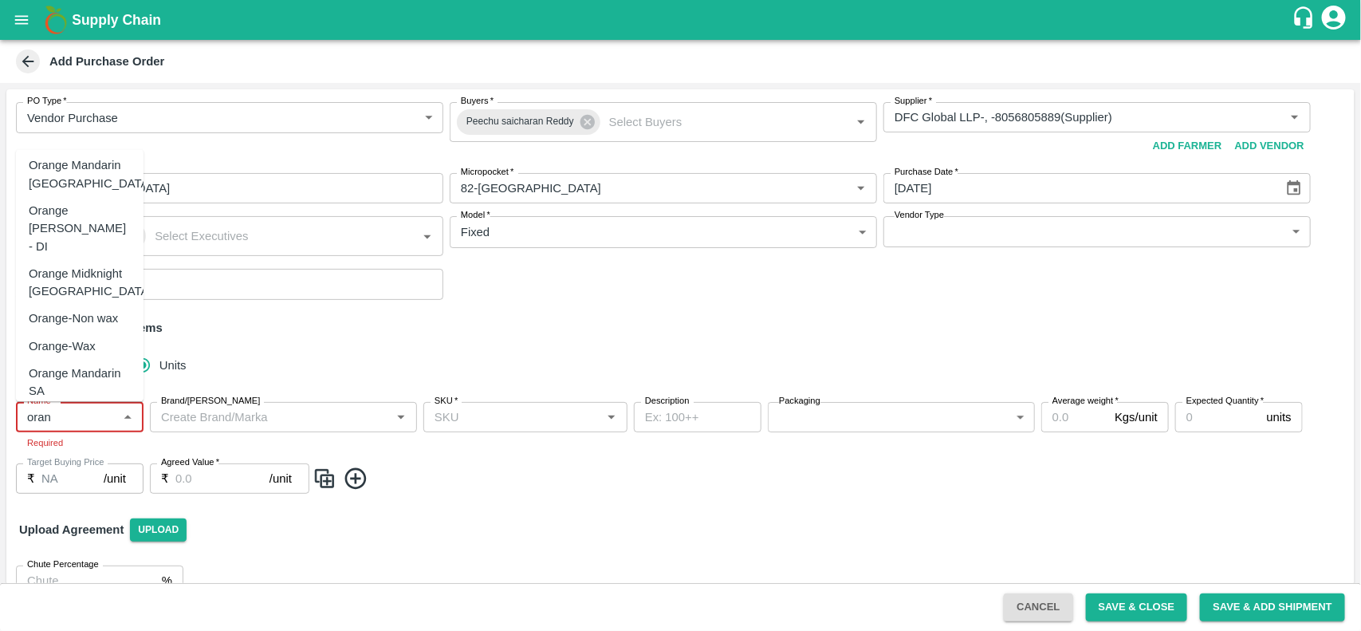
scroll to position [257, 0]
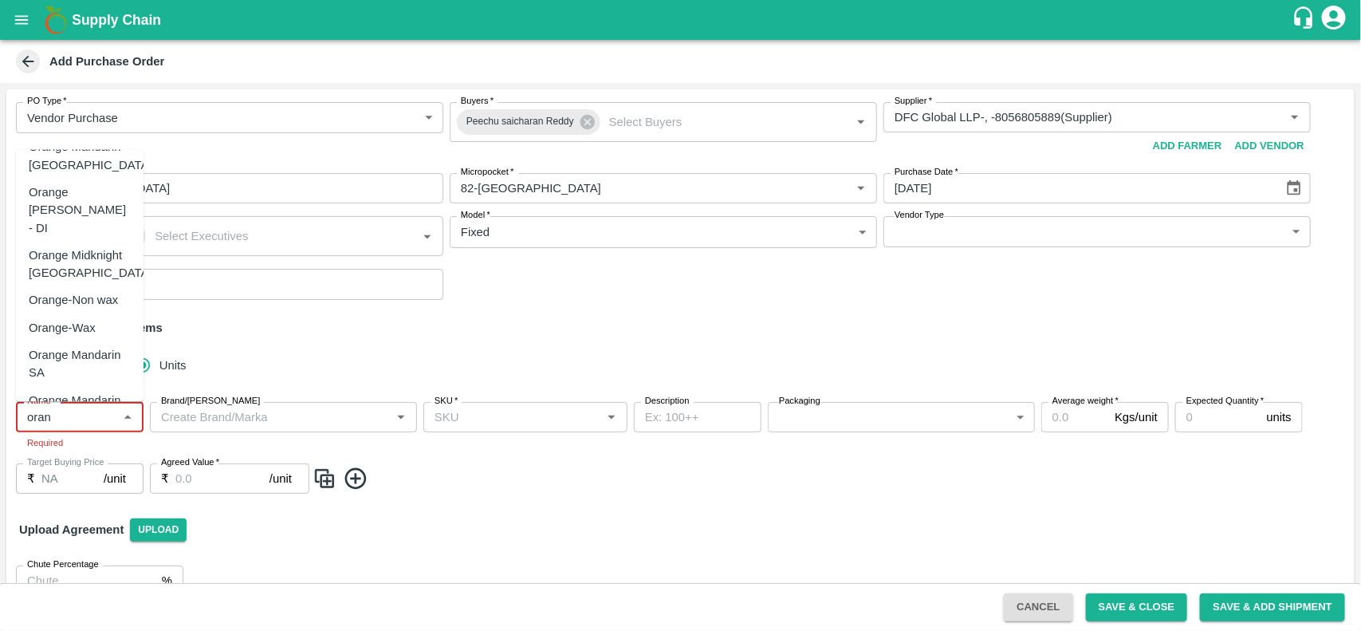
click at [56, 183] on div "Orange [PERSON_NAME] - DI" at bounding box center [80, 209] width 102 height 53
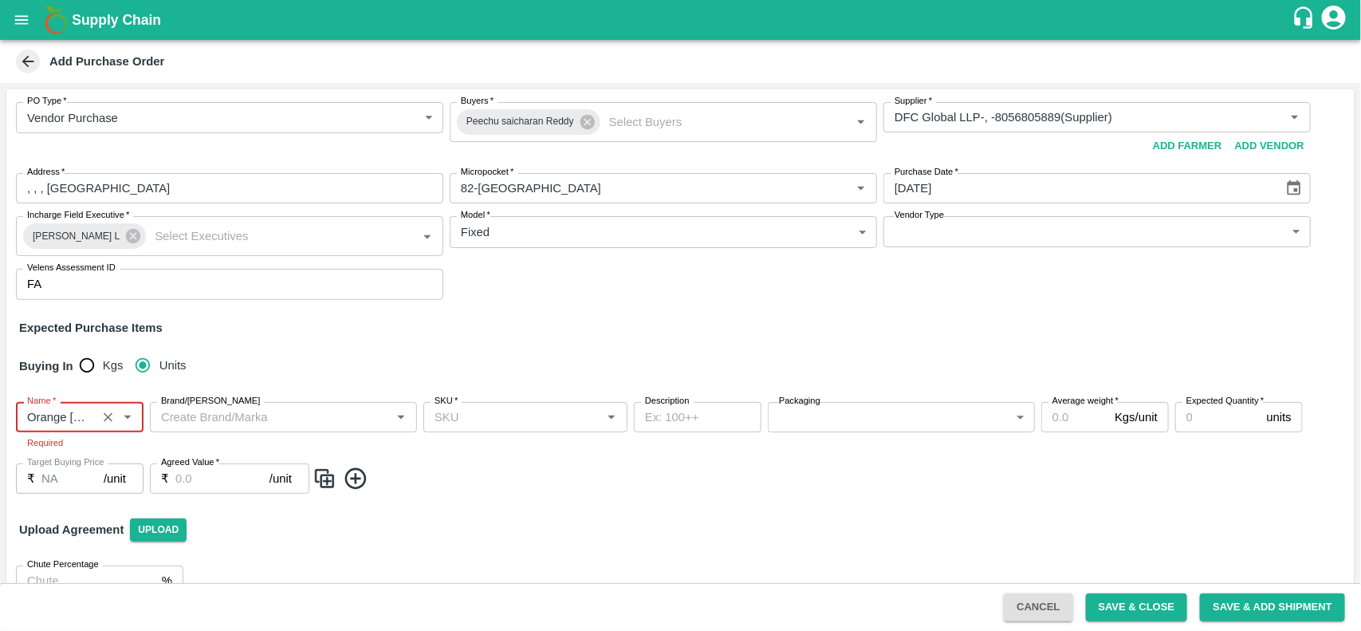
type input "Orange [PERSON_NAME] - DI"
click at [207, 423] on input "Brand/[PERSON_NAME]" at bounding box center [270, 417] width 231 height 21
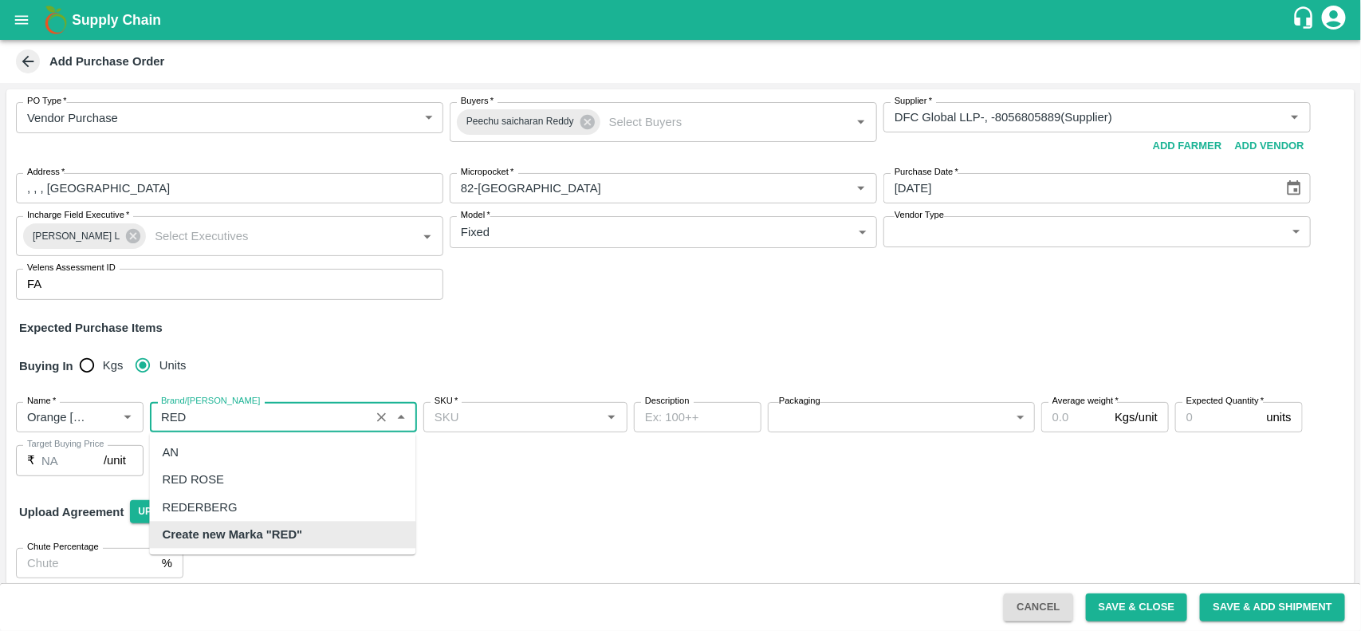
scroll to position [0, 0]
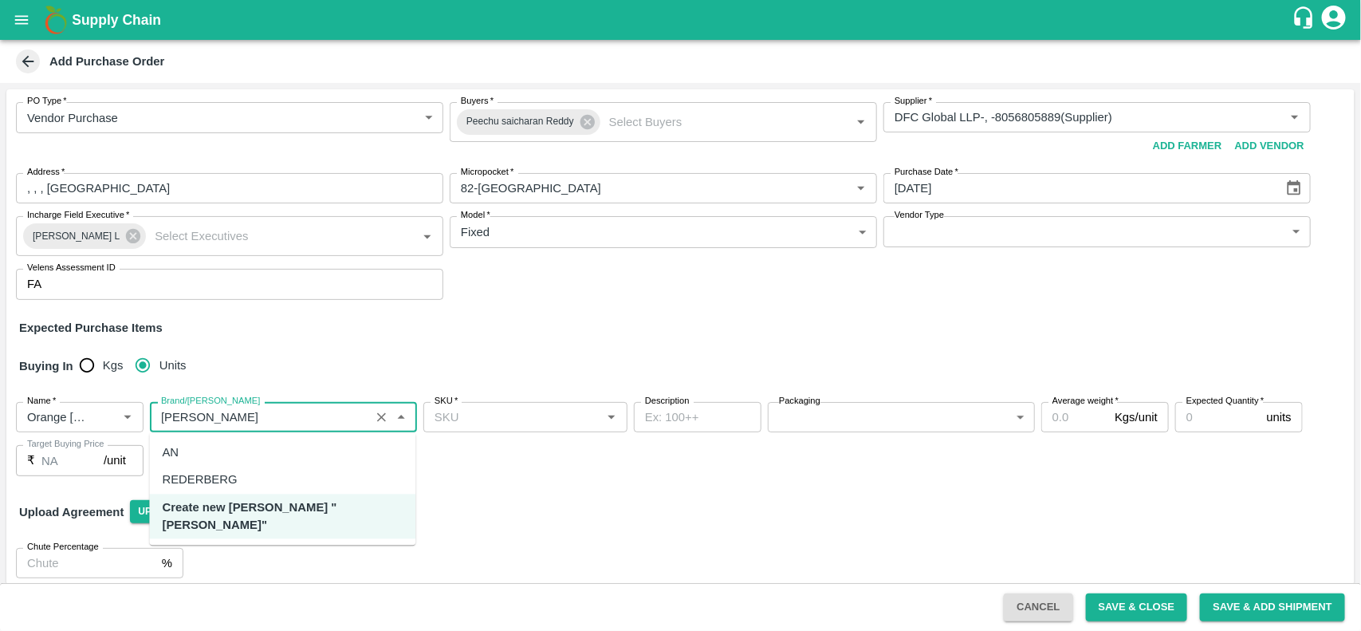
click at [226, 490] on div "REDERBERG" at bounding box center [283, 479] width 266 height 27
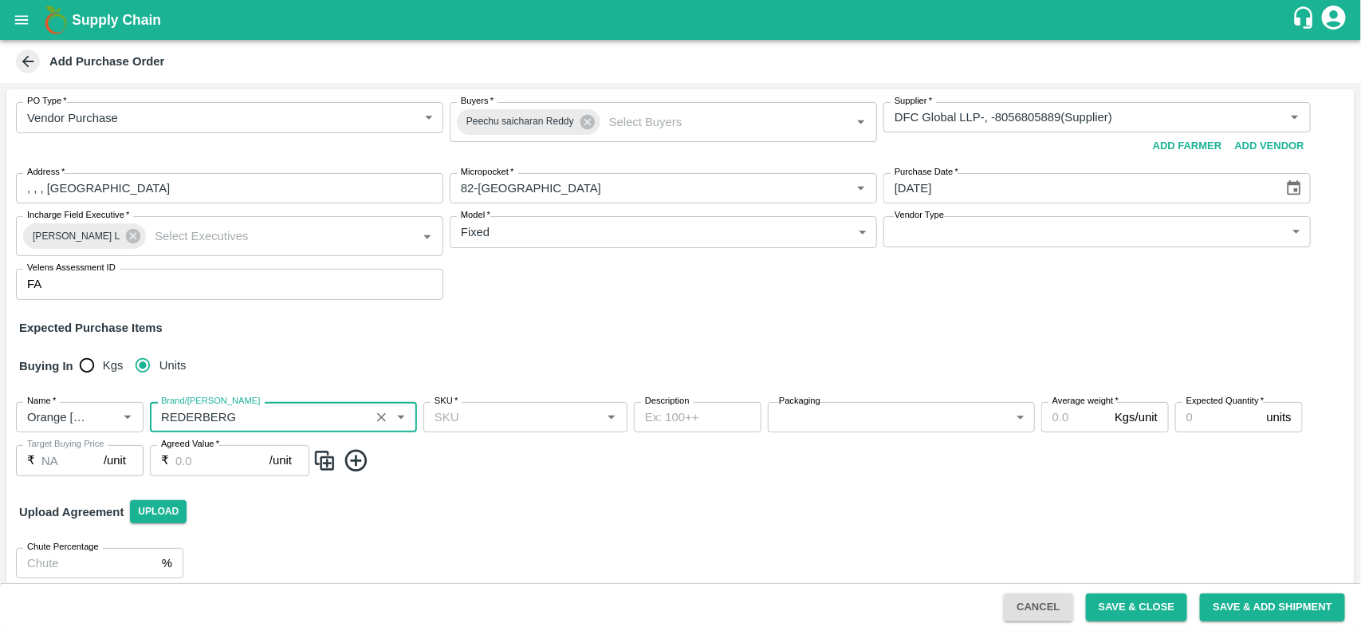
type input "REDERBERG"
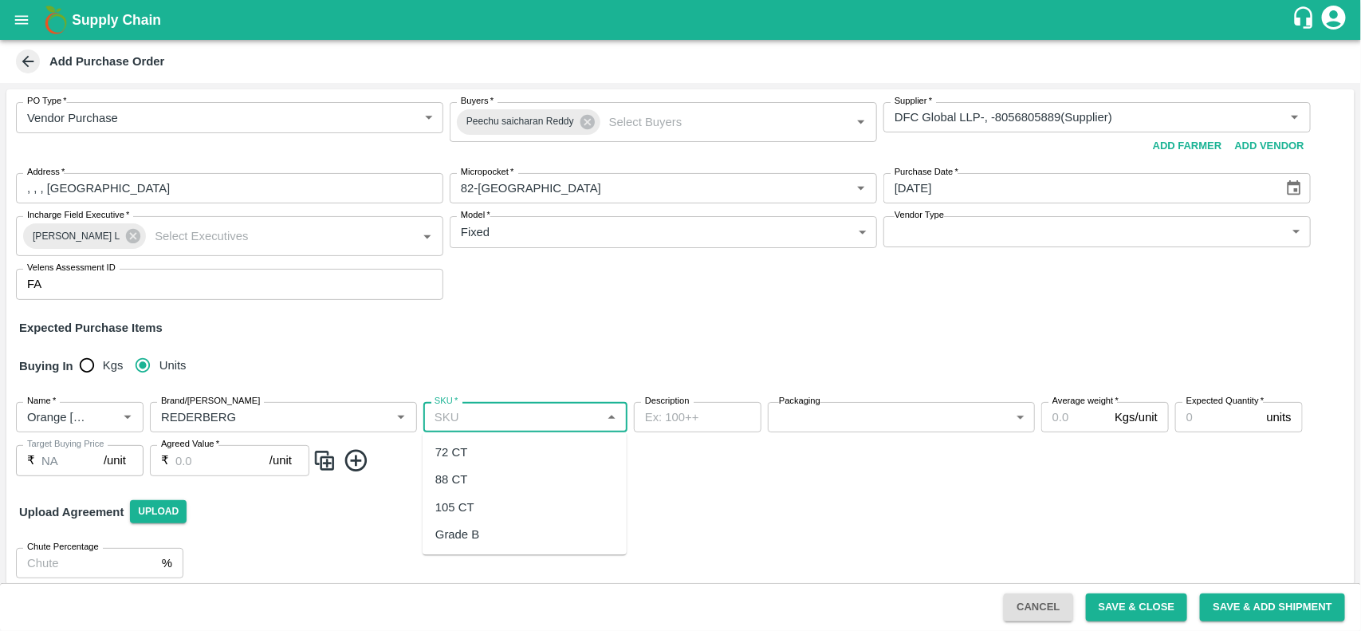
click at [515, 412] on input "SKU   *" at bounding box center [512, 417] width 168 height 21
click at [492, 452] on div "72 CT" at bounding box center [525, 452] width 204 height 27
type input "72 CT"
click at [793, 423] on body "Supply Chain Add Purchase Order PO Type   * Vendor Purchase 2 PO Type Buyers   …" at bounding box center [680, 315] width 1361 height 631
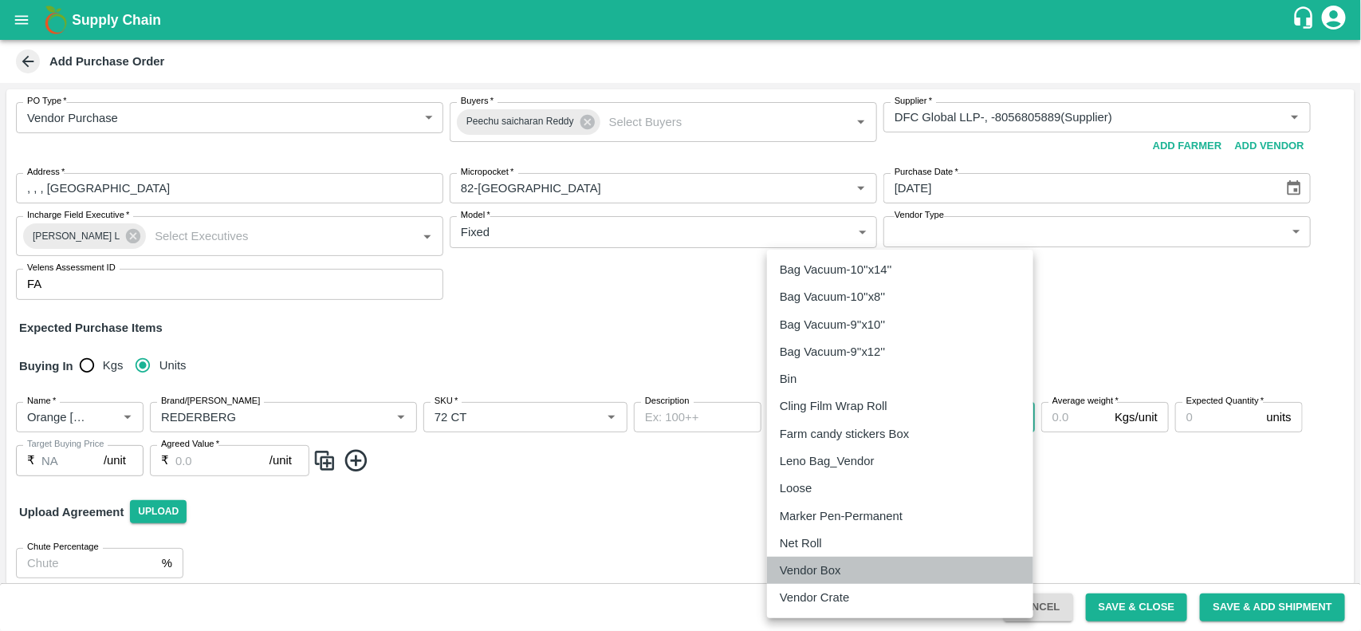
click at [811, 571] on p "Vendor Box" at bounding box center [810, 570] width 61 height 18
type input "276"
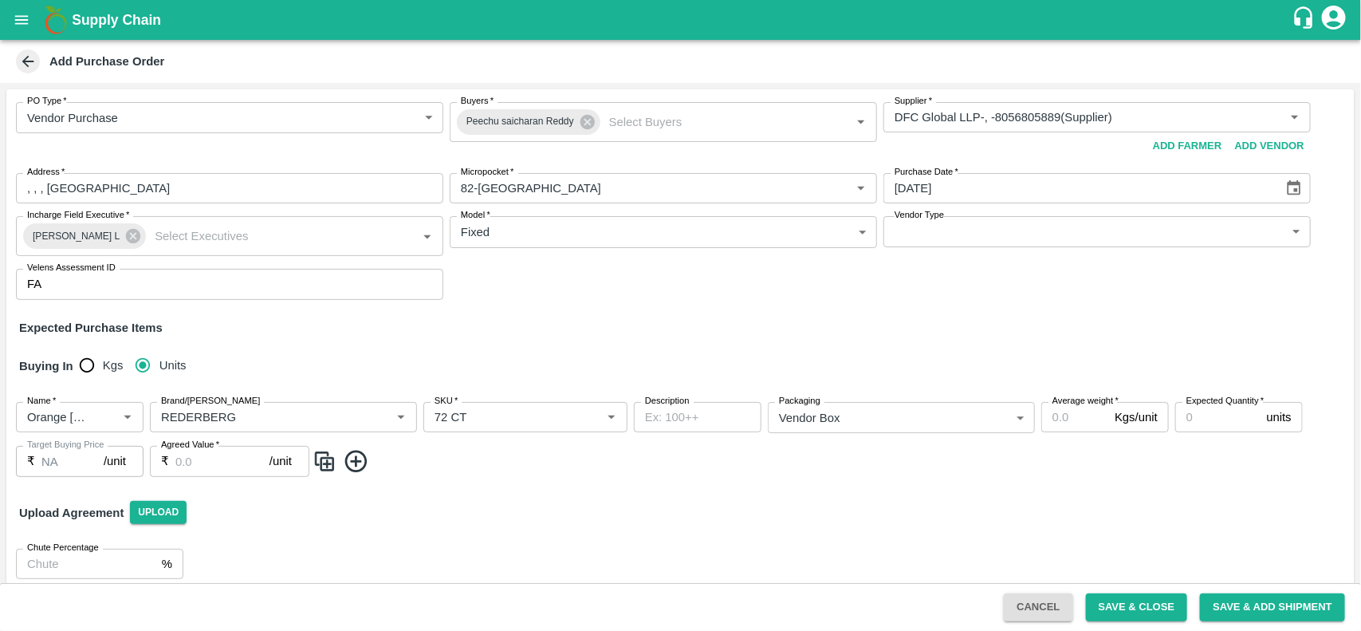
click at [1069, 405] on label "Average weight   *" at bounding box center [1085, 401] width 66 height 13
click at [1069, 405] on input "Average weight   *" at bounding box center [1074, 417] width 67 height 30
type input "15"
click at [1205, 424] on input "Expected Quantity   *" at bounding box center [1217, 417] width 85 height 30
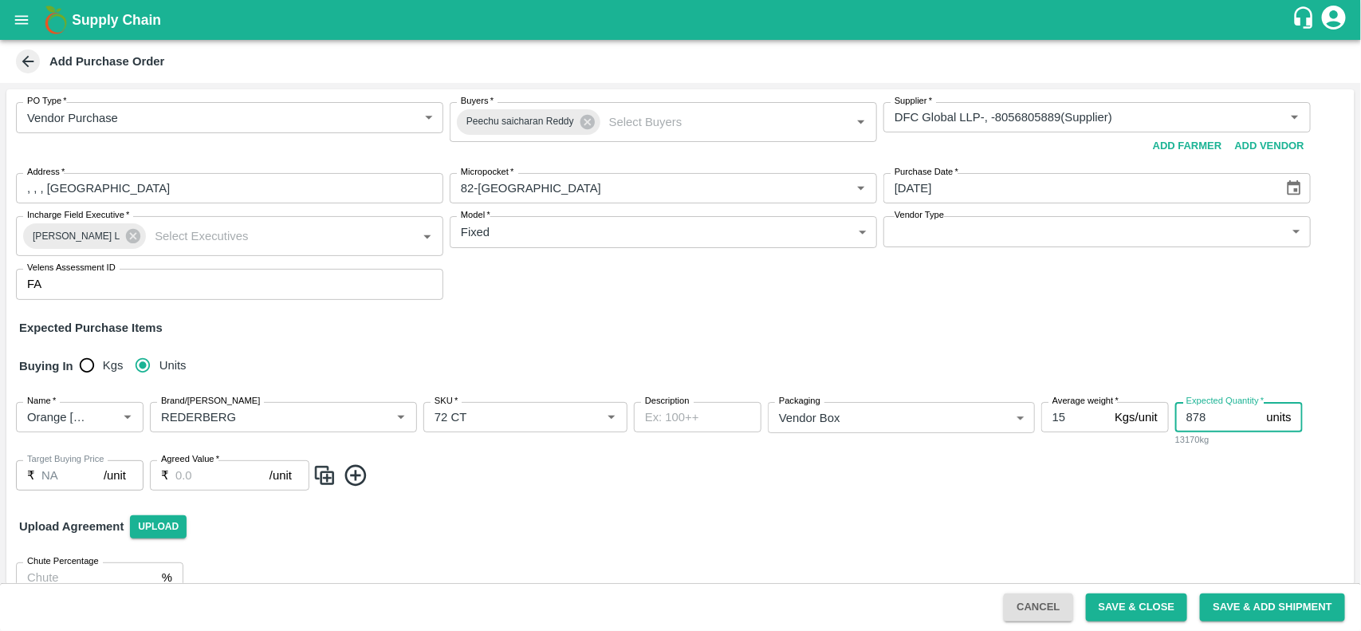
type input "878"
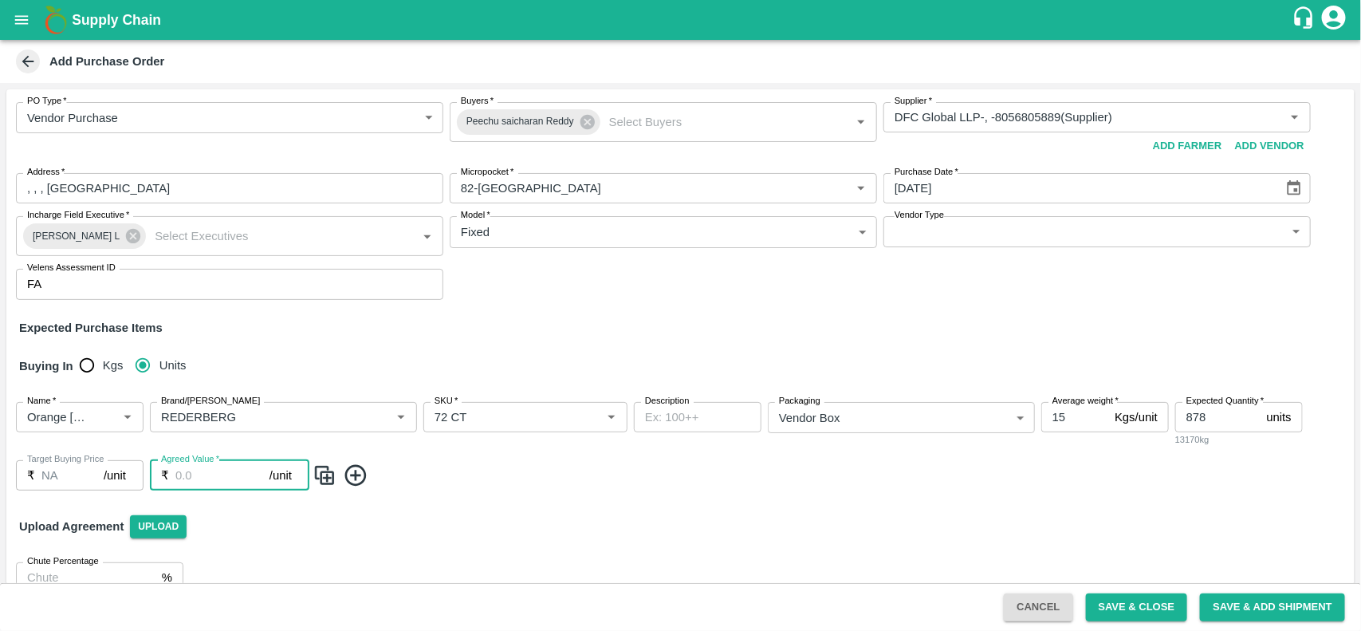
click at [179, 482] on input "Agreed Value   *" at bounding box center [222, 475] width 94 height 30
type input "1600"
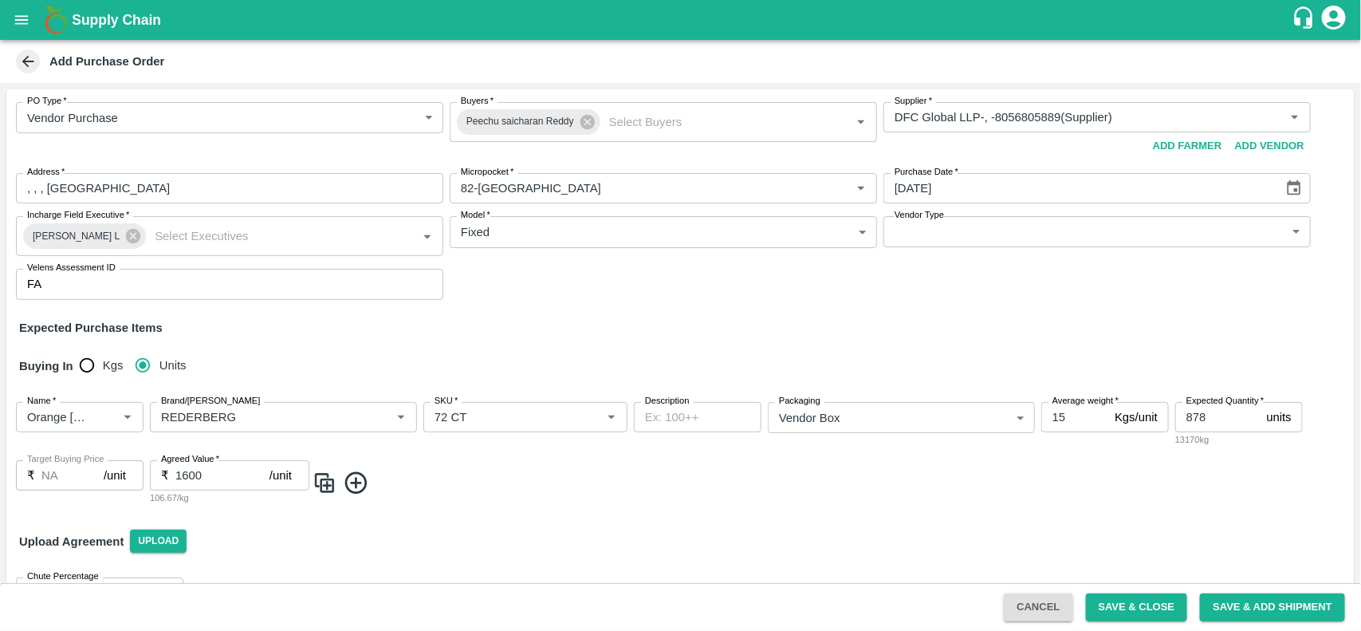
click at [360, 474] on icon at bounding box center [356, 483] width 22 height 22
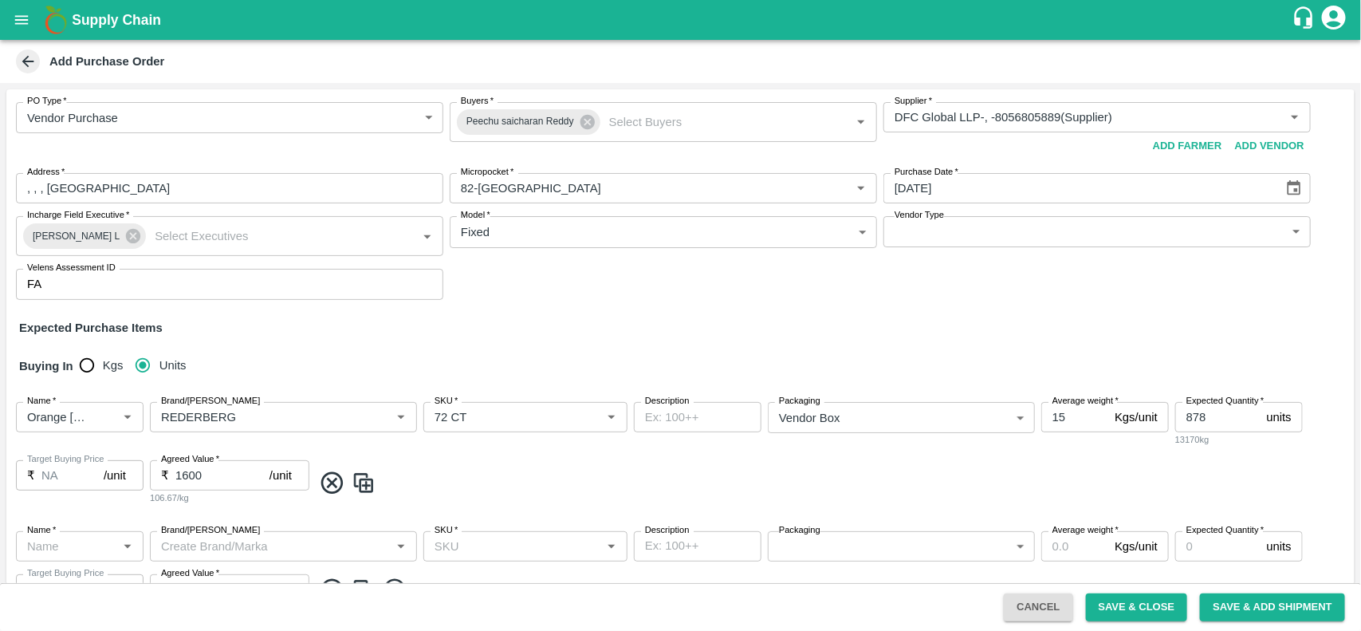
scroll to position [142, 0]
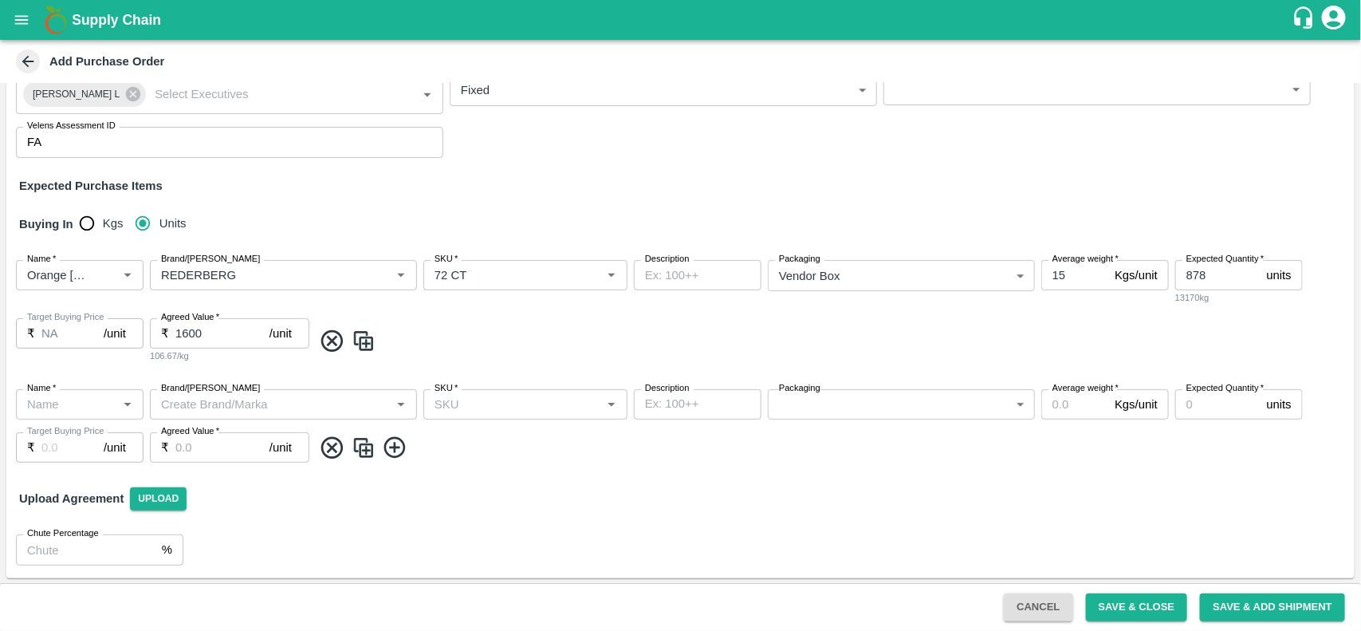
click at [328, 453] on icon at bounding box center [332, 447] width 26 height 26
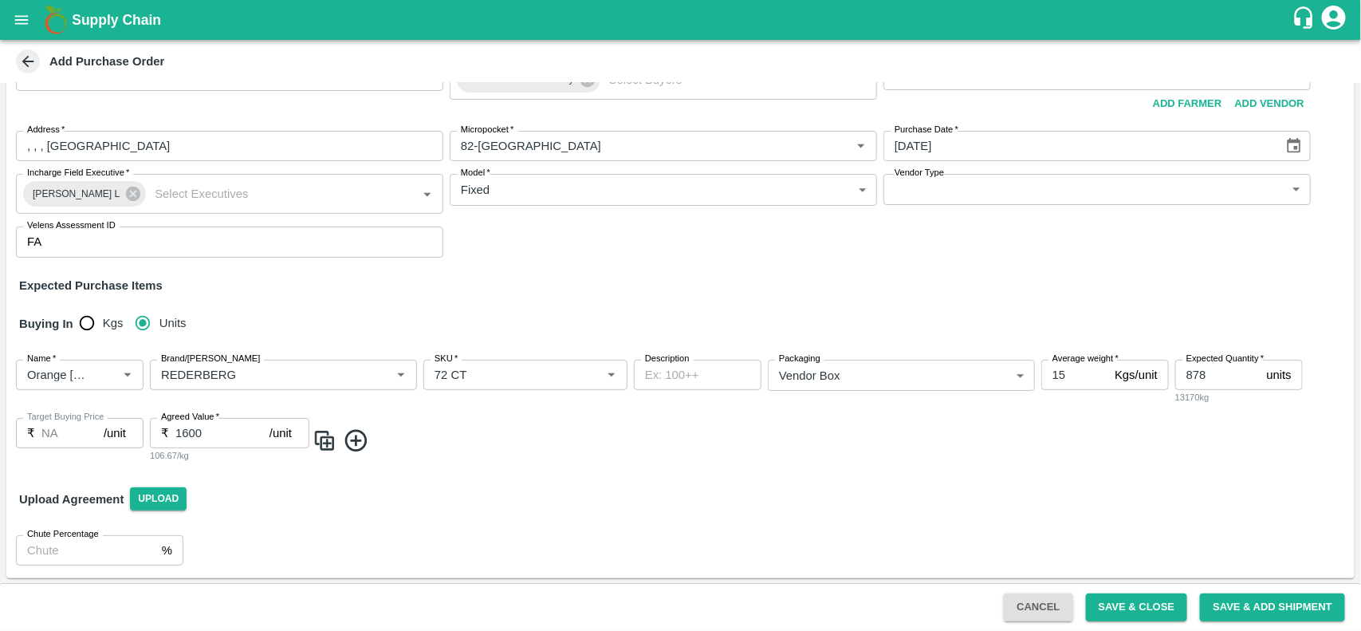
click at [332, 434] on img at bounding box center [325, 440] width 24 height 26
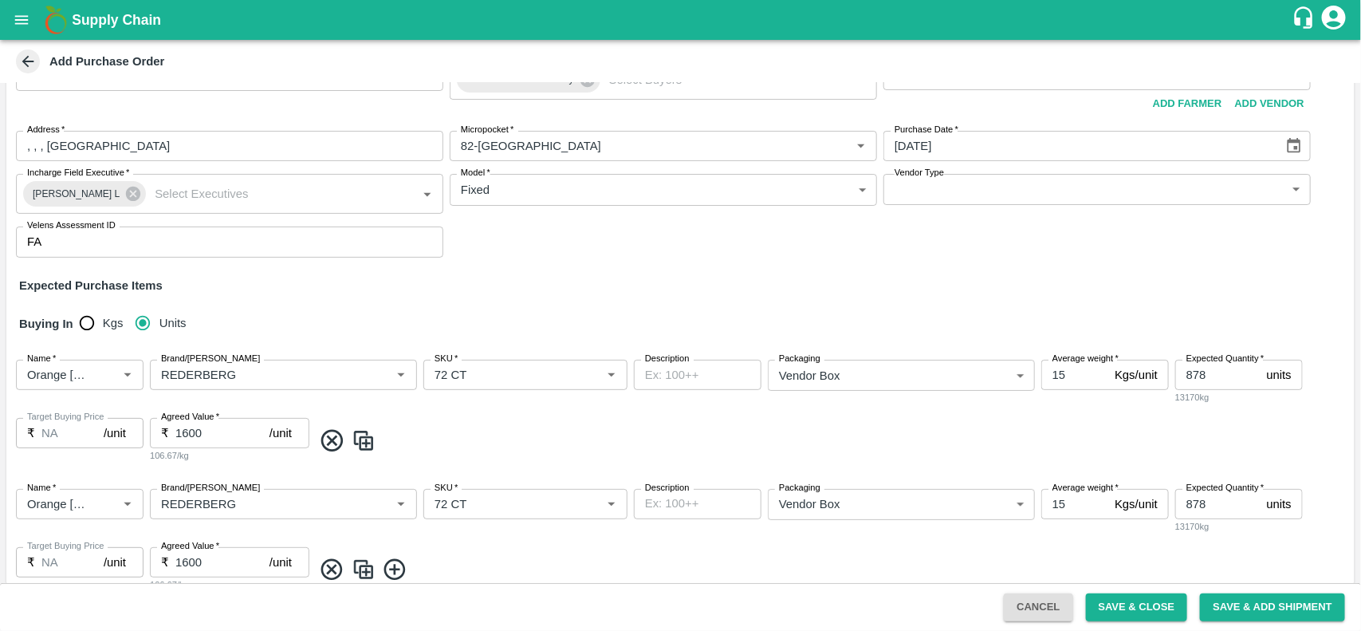
scroll to position [142, 0]
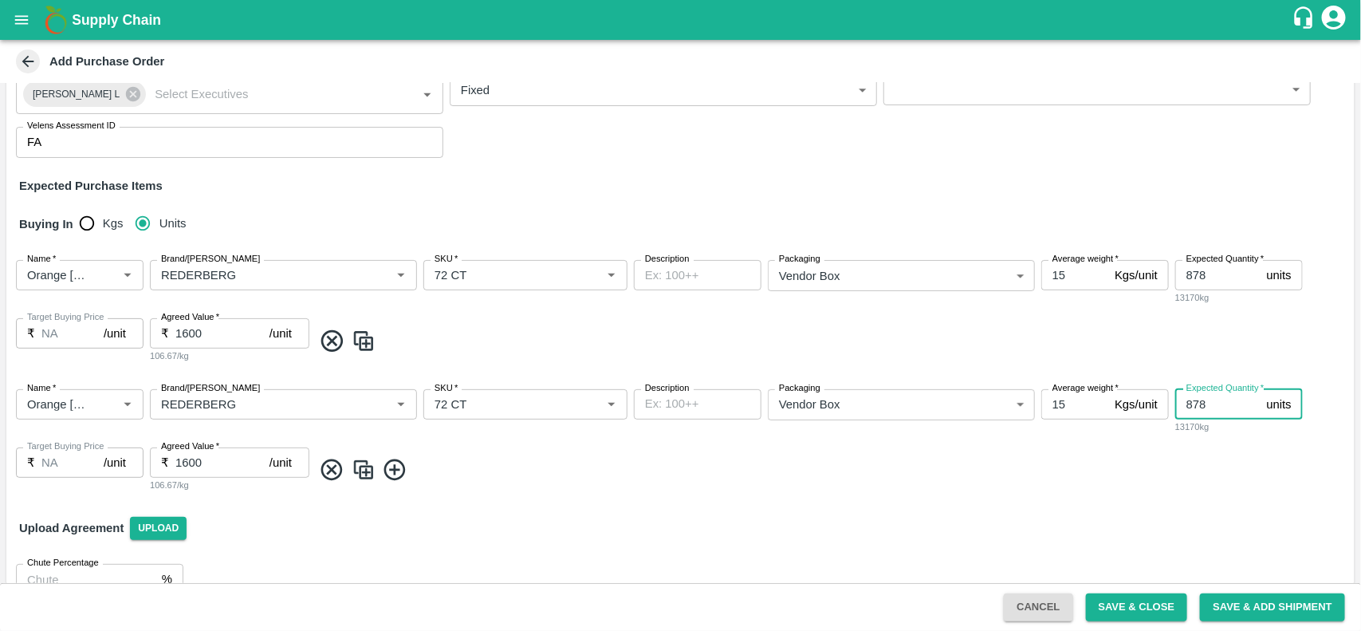
click at [1208, 408] on input "878" at bounding box center [1217, 404] width 85 height 30
type input "8"
type input "720"
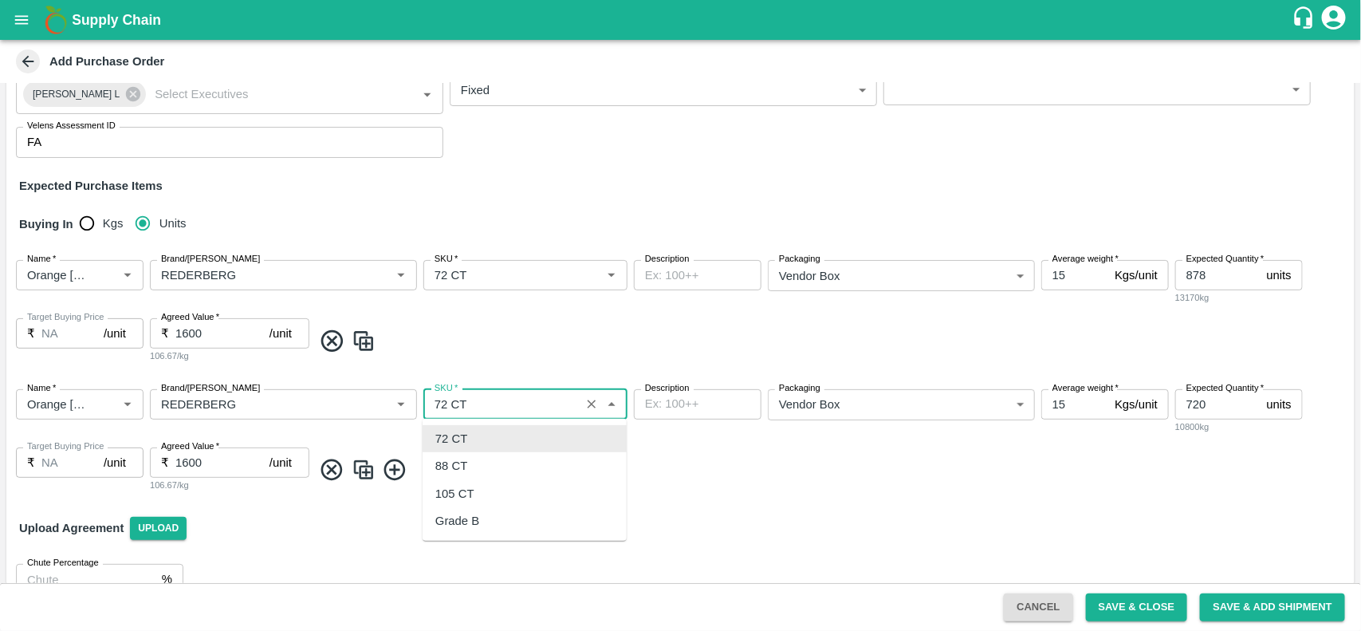
click at [500, 403] on input "SKU   *" at bounding box center [501, 404] width 147 height 21
click at [475, 464] on div "88 CT" at bounding box center [525, 465] width 204 height 27
type input "88 CT"
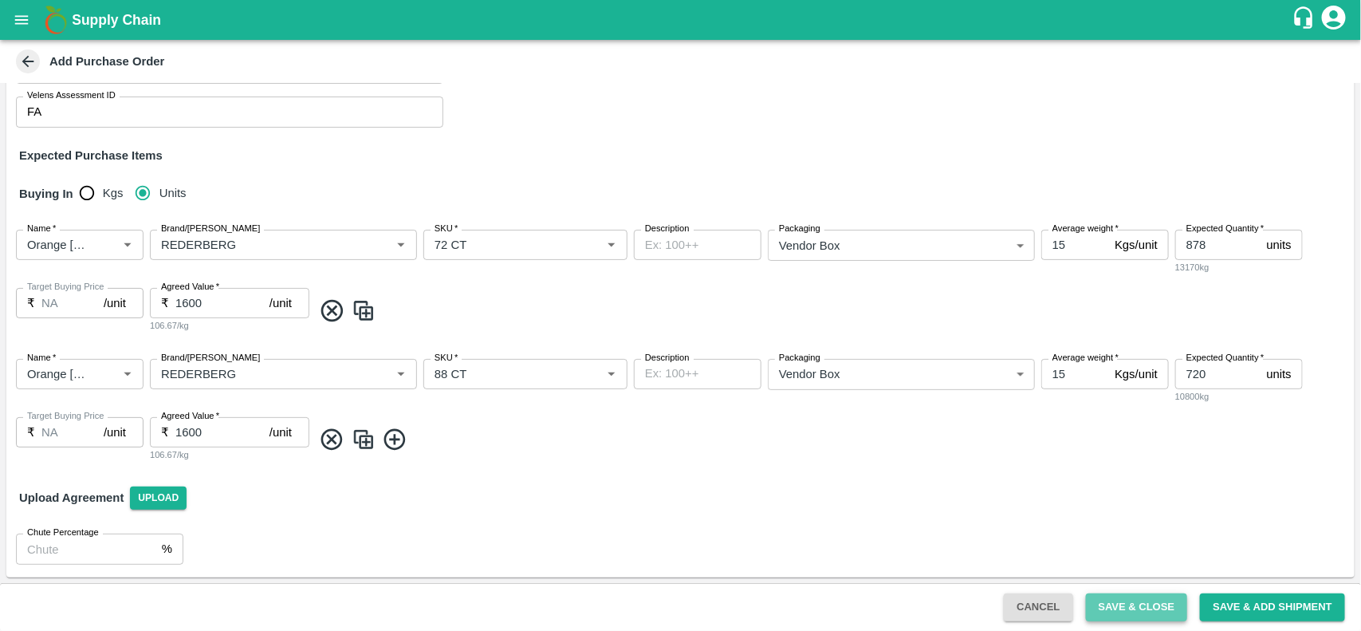
click at [1122, 606] on button "Save & Close" at bounding box center [1137, 607] width 102 height 28
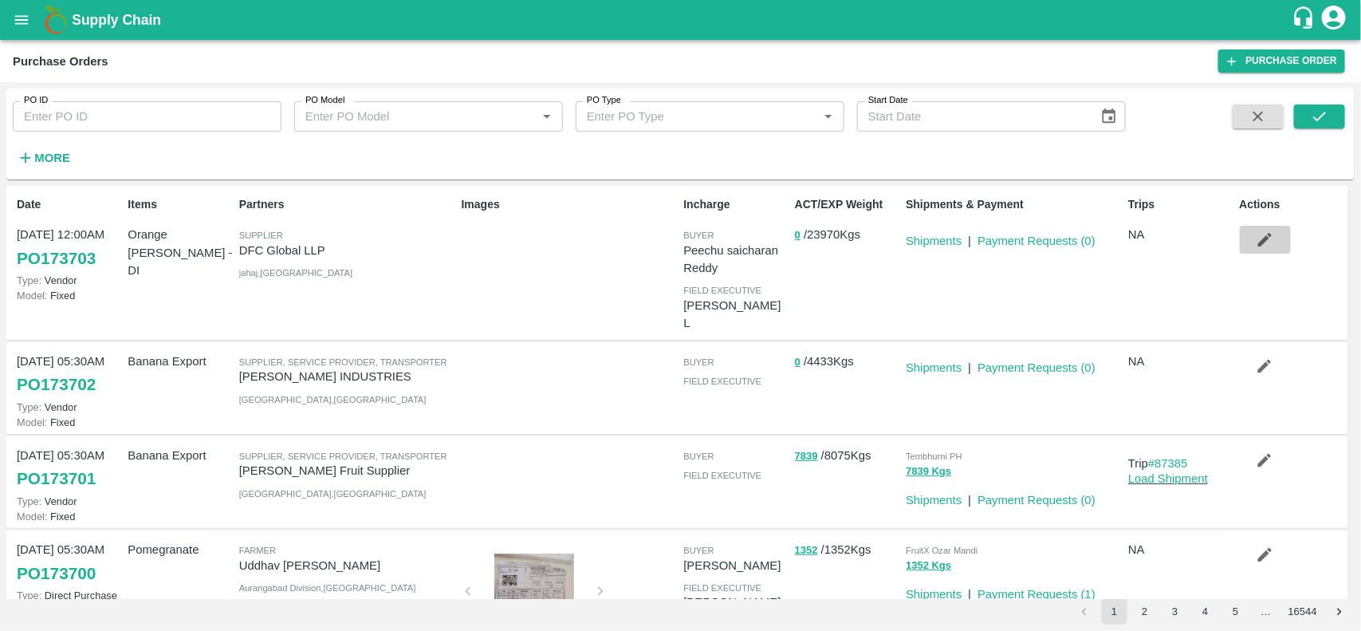
click at [1268, 238] on icon "button" at bounding box center [1265, 239] width 18 height 18
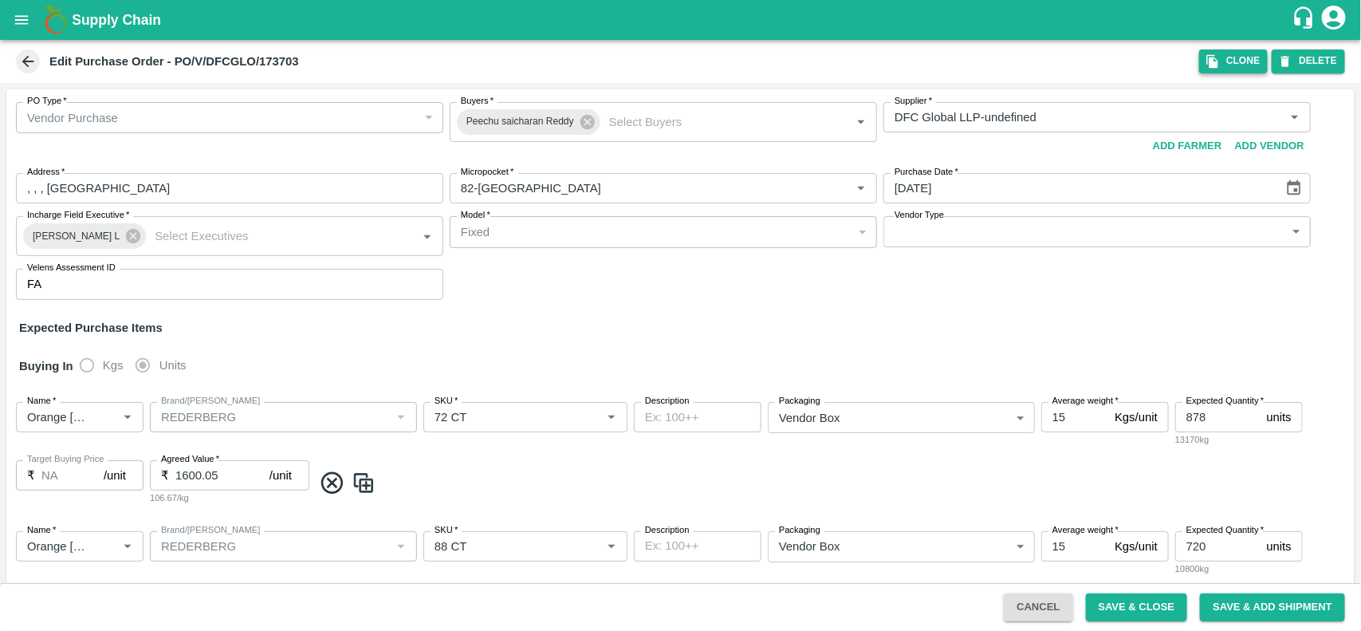
click at [1224, 65] on button "Clone" at bounding box center [1233, 60] width 69 height 23
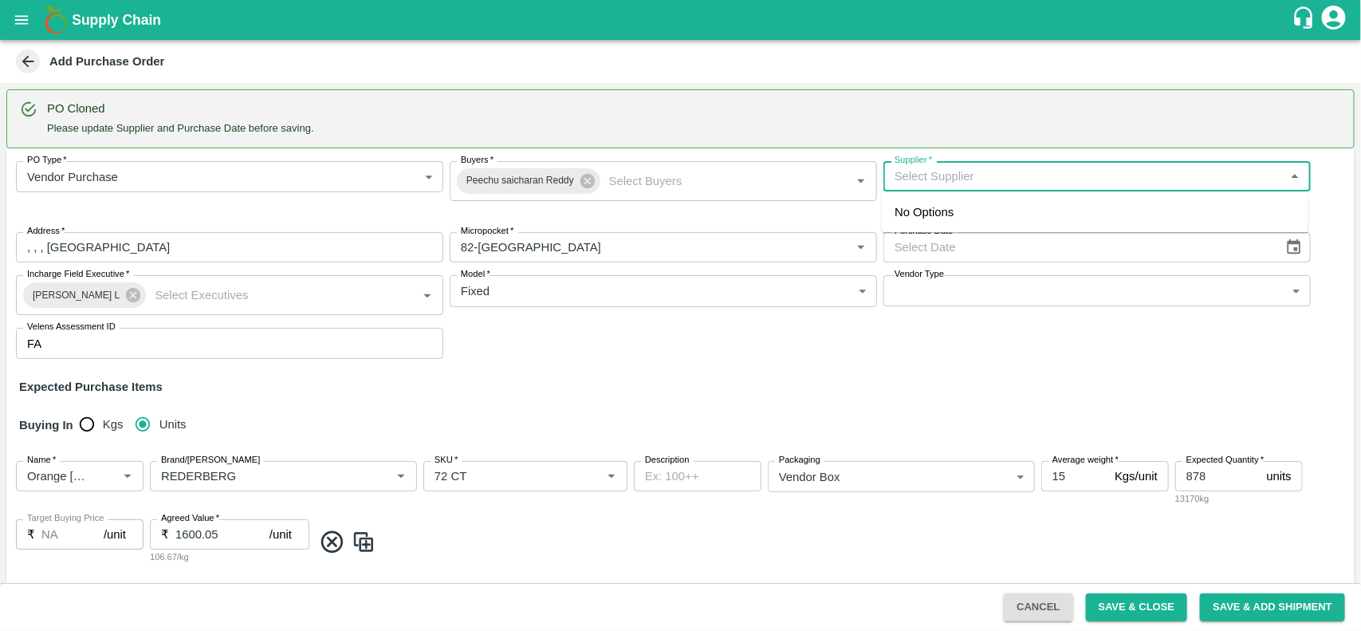
click at [979, 168] on input "Supplier   *" at bounding box center [1083, 176] width 391 height 21
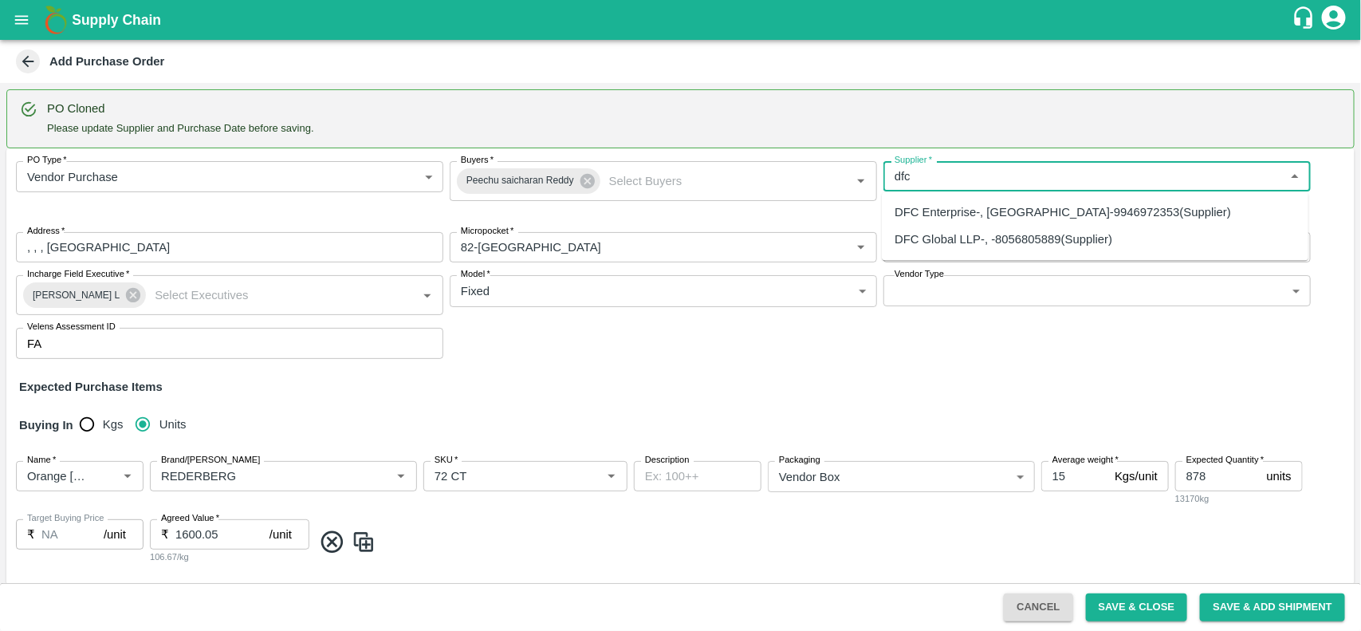
drag, startPoint x: 979, startPoint y: 168, endPoint x: 905, endPoint y: 235, distance: 99.9
click at [905, 235] on div "DFC Global LLP-, -8056805889(Supplier)" at bounding box center [1003, 240] width 218 height 18
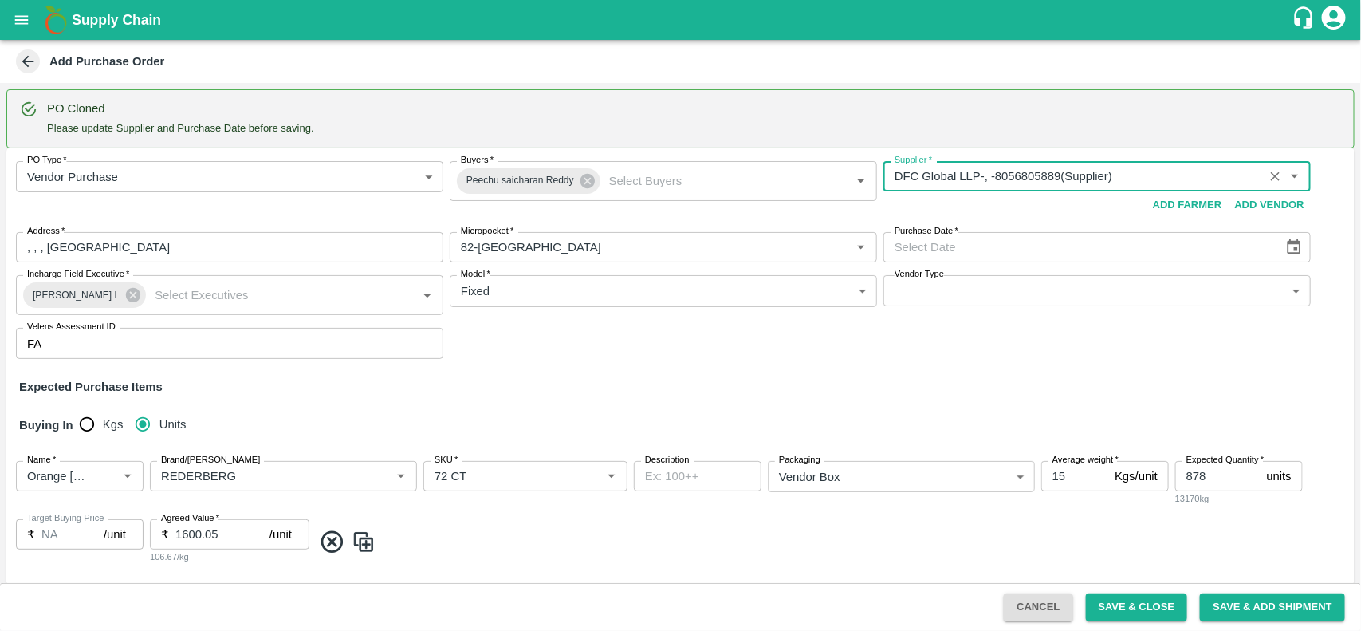
type input "DFC Global LLP-, -8056805889(Supplier)"
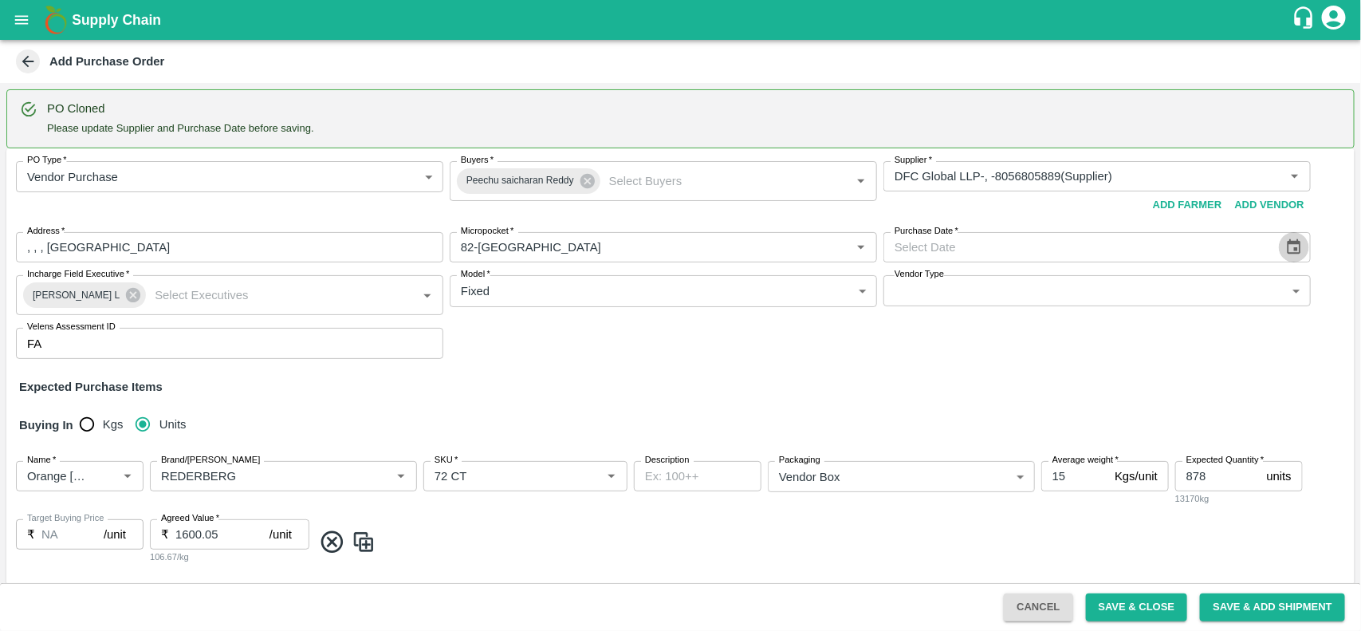
click at [1305, 251] on button "Choose date" at bounding box center [1294, 247] width 30 height 30
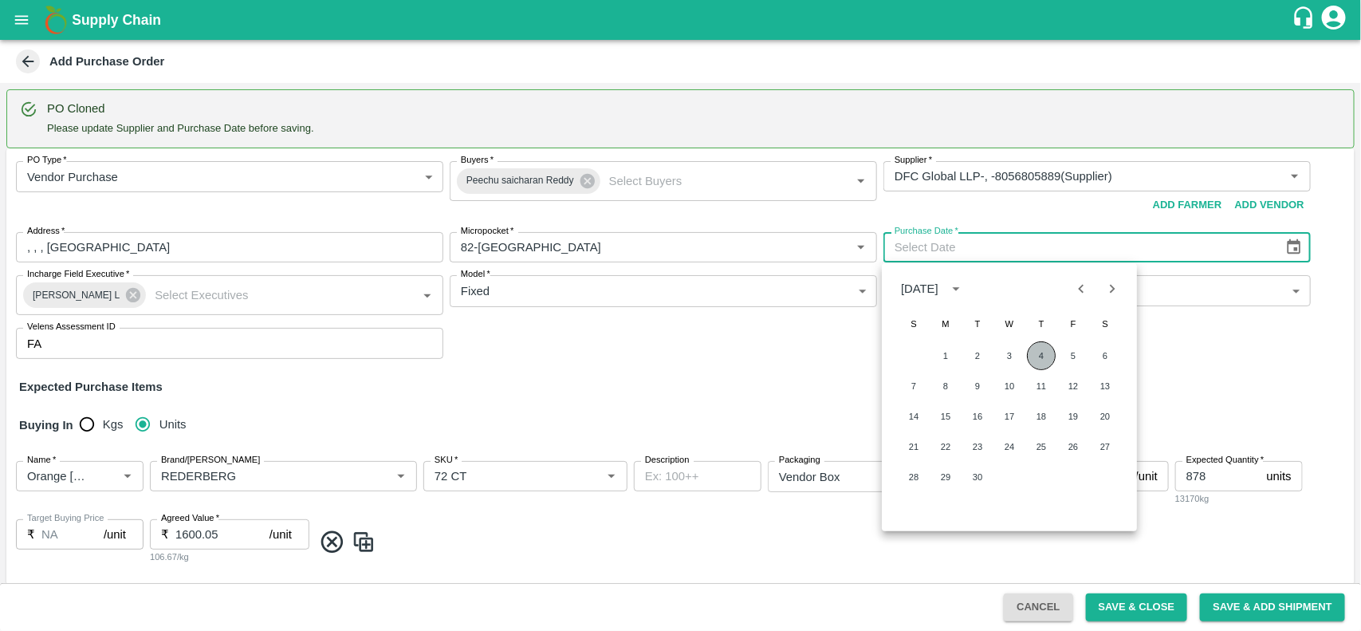
click at [1047, 360] on button "4" at bounding box center [1041, 355] width 29 height 29
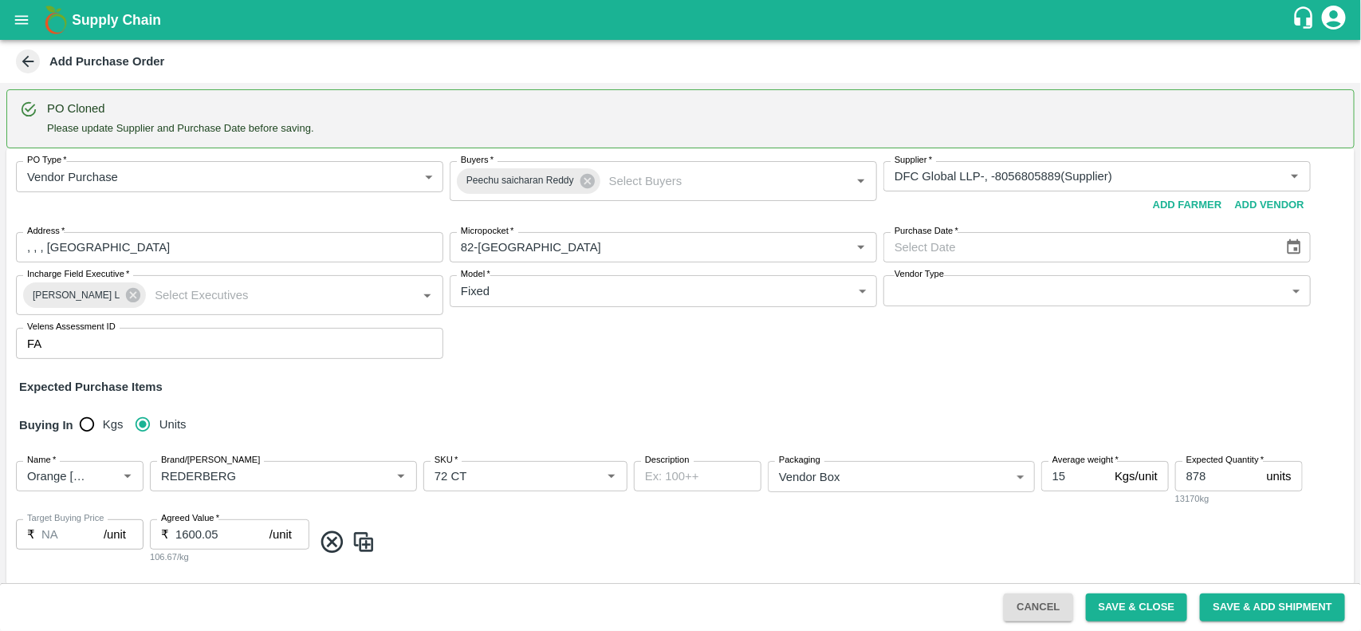
type input "[DATE]"
click at [511, 405] on div "Buying In Kgs Units" at bounding box center [680, 425] width 1348 height 46
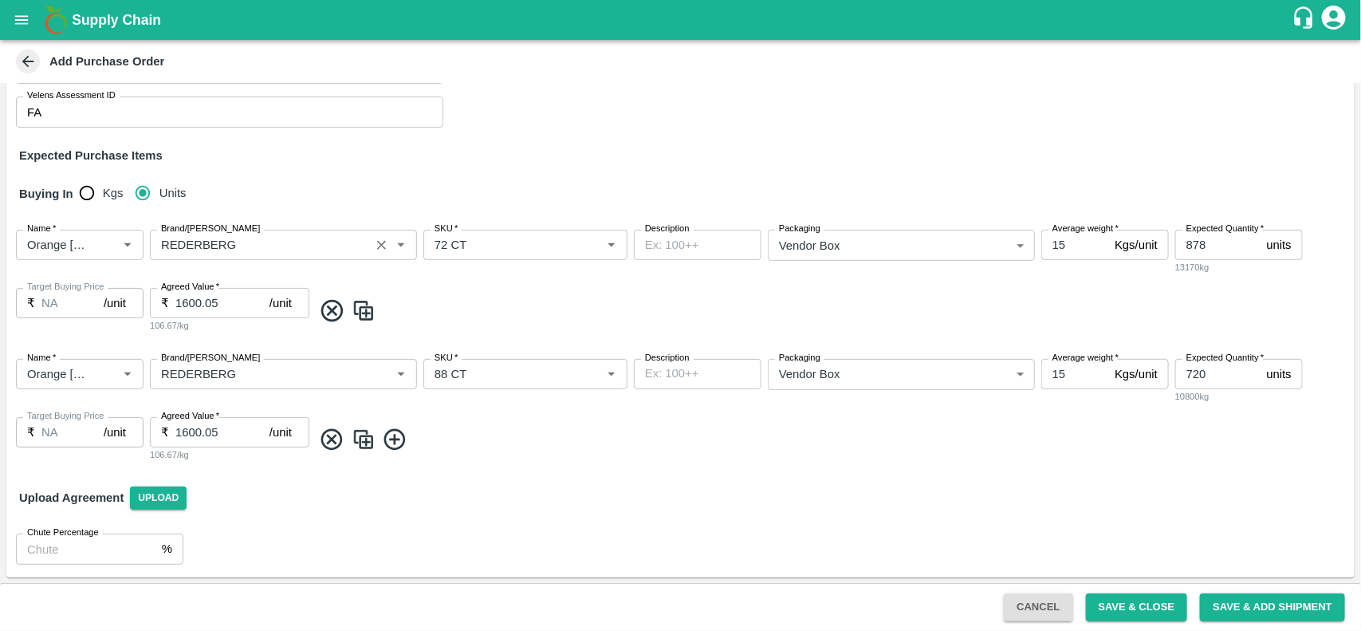
click at [252, 251] on input "Brand/[PERSON_NAME]" at bounding box center [260, 244] width 210 height 21
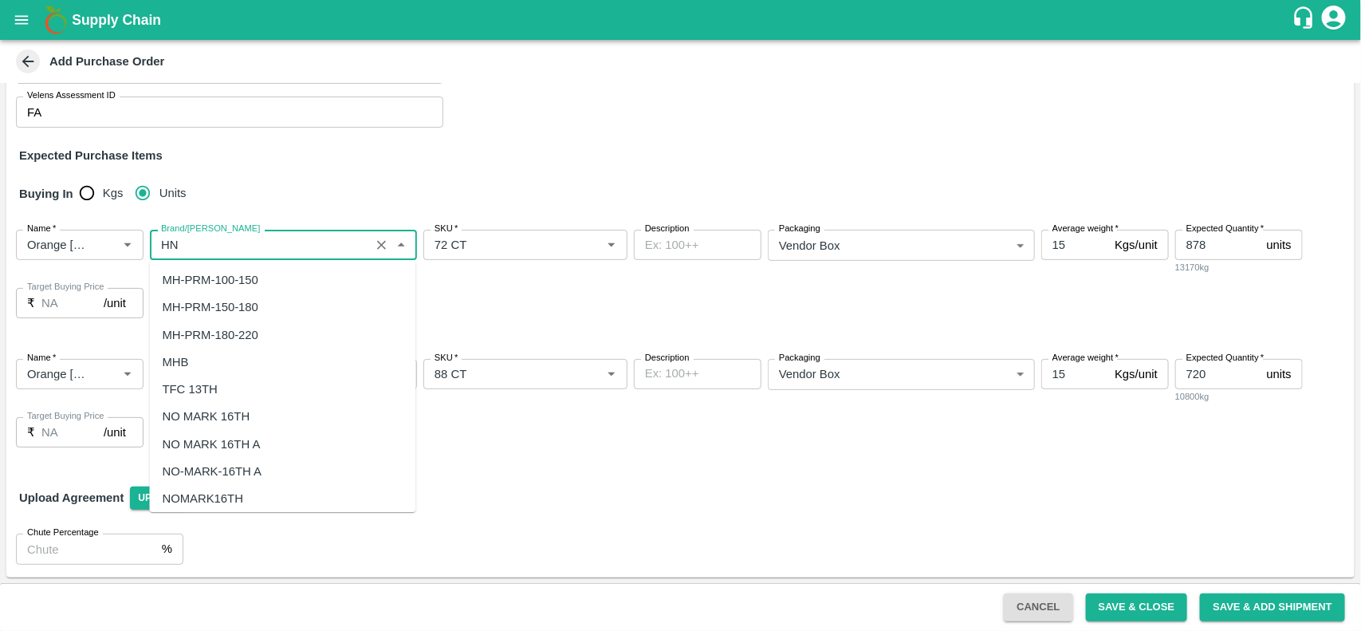
scroll to position [0, 0]
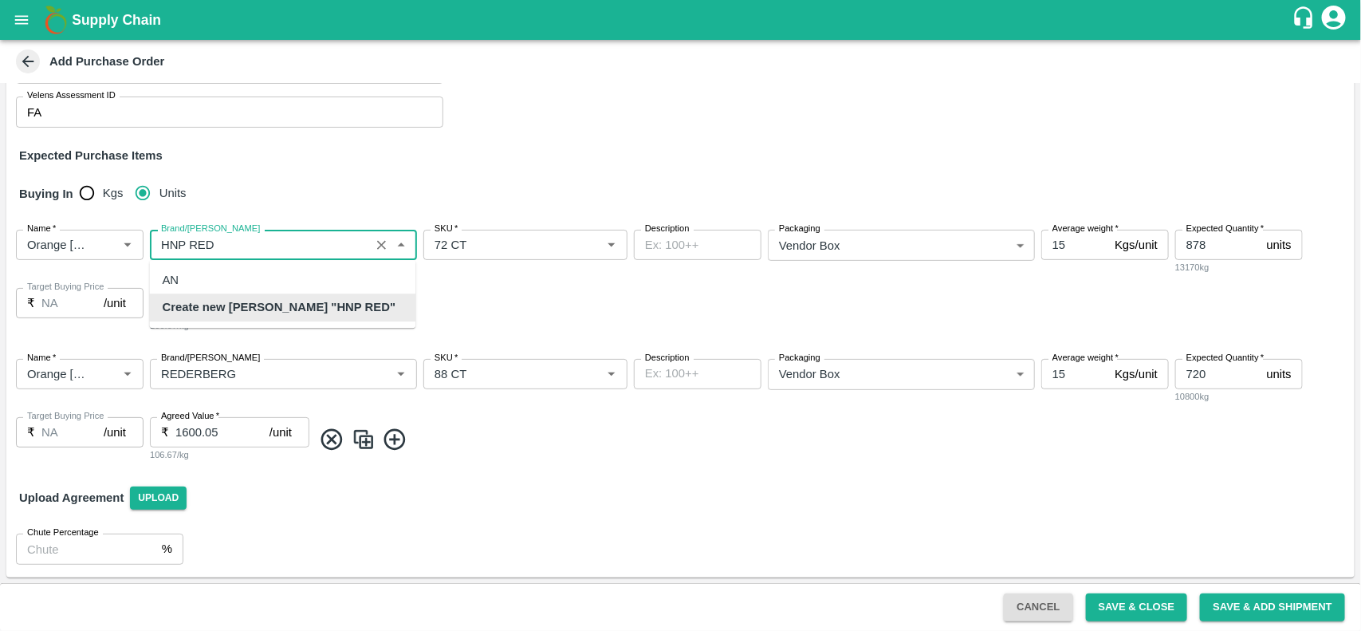
click at [190, 245] on input "Brand/[PERSON_NAME]" at bounding box center [260, 244] width 210 height 21
click at [232, 246] on input "Brand/[PERSON_NAME]" at bounding box center [260, 244] width 210 height 21
type input "HNP (RED BOX)"
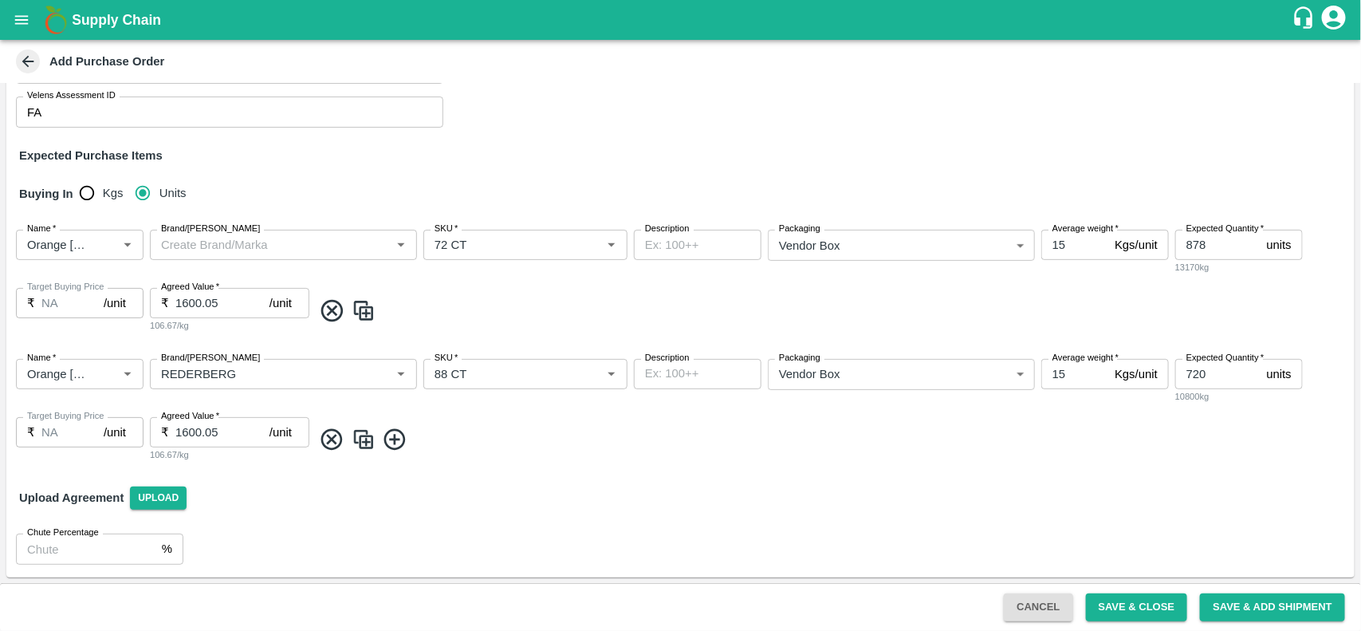
click at [484, 292] on div "Name   * Name   * Brand/[PERSON_NAME]/[PERSON_NAME]   * SKU   * Description x D…" at bounding box center [680, 281] width 1348 height 129
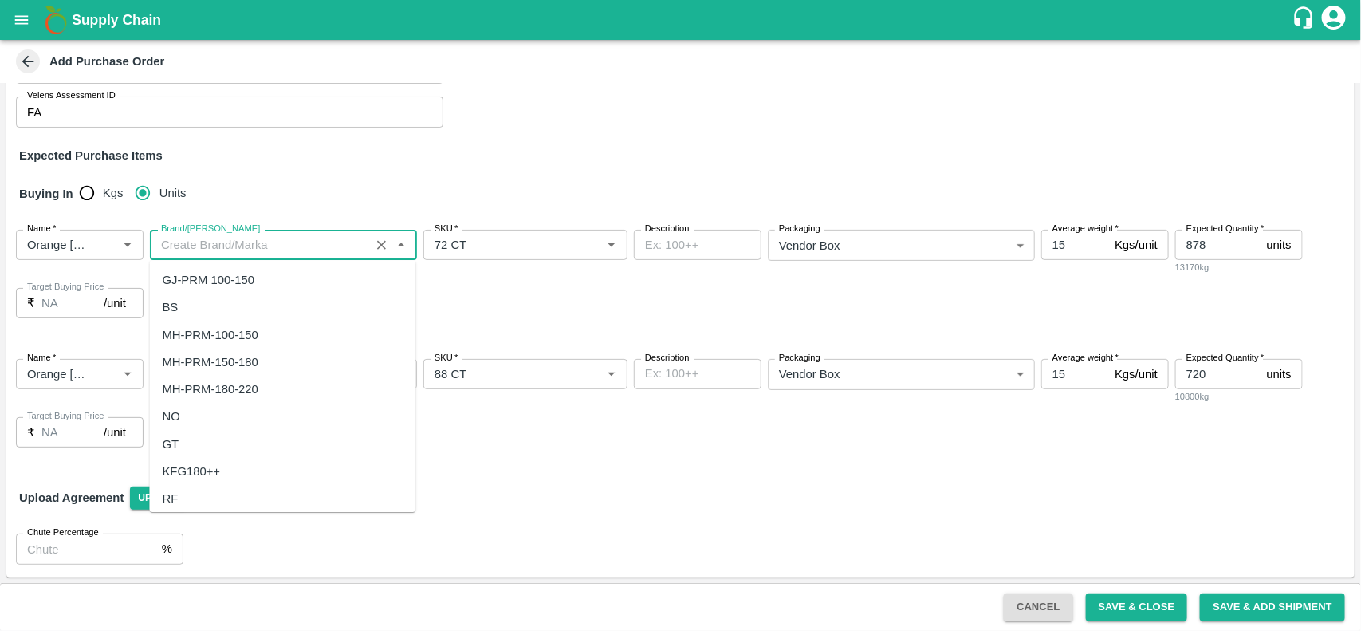
click at [285, 245] on input "Brand/[PERSON_NAME]" at bounding box center [260, 244] width 210 height 21
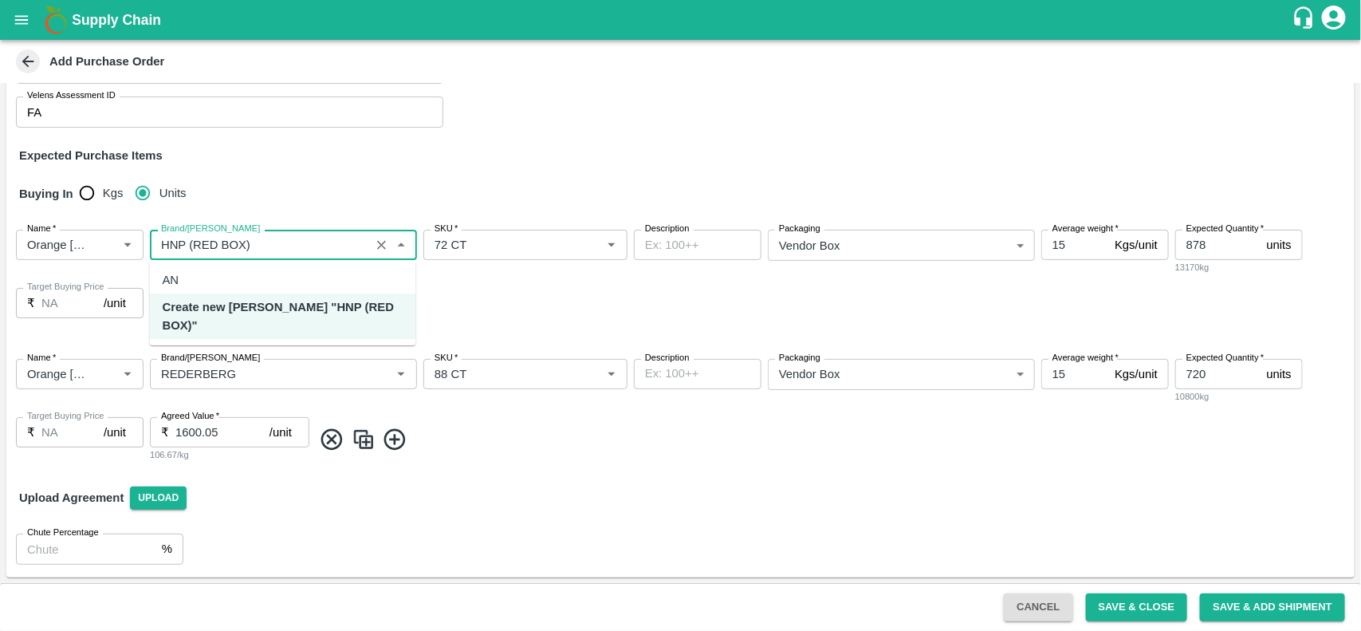
drag, startPoint x: 271, startPoint y: 291, endPoint x: 271, endPoint y: 320, distance: 29.5
click at [271, 320] on ul "AN Create new [PERSON_NAME] "HNP (RED BOX)"" at bounding box center [283, 302] width 266 height 85
click at [271, 320] on div "Create new [PERSON_NAME] "HNP (RED BOX)"" at bounding box center [283, 316] width 266 height 45
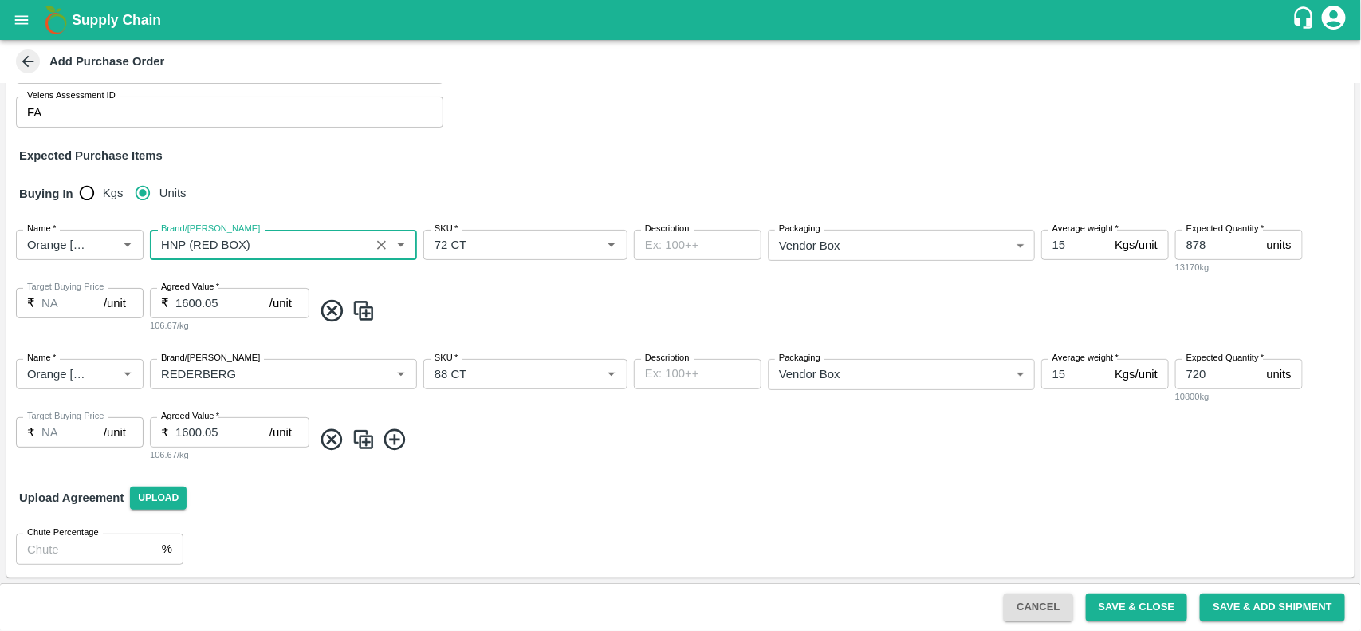
type input "HNP (RED BOX)"
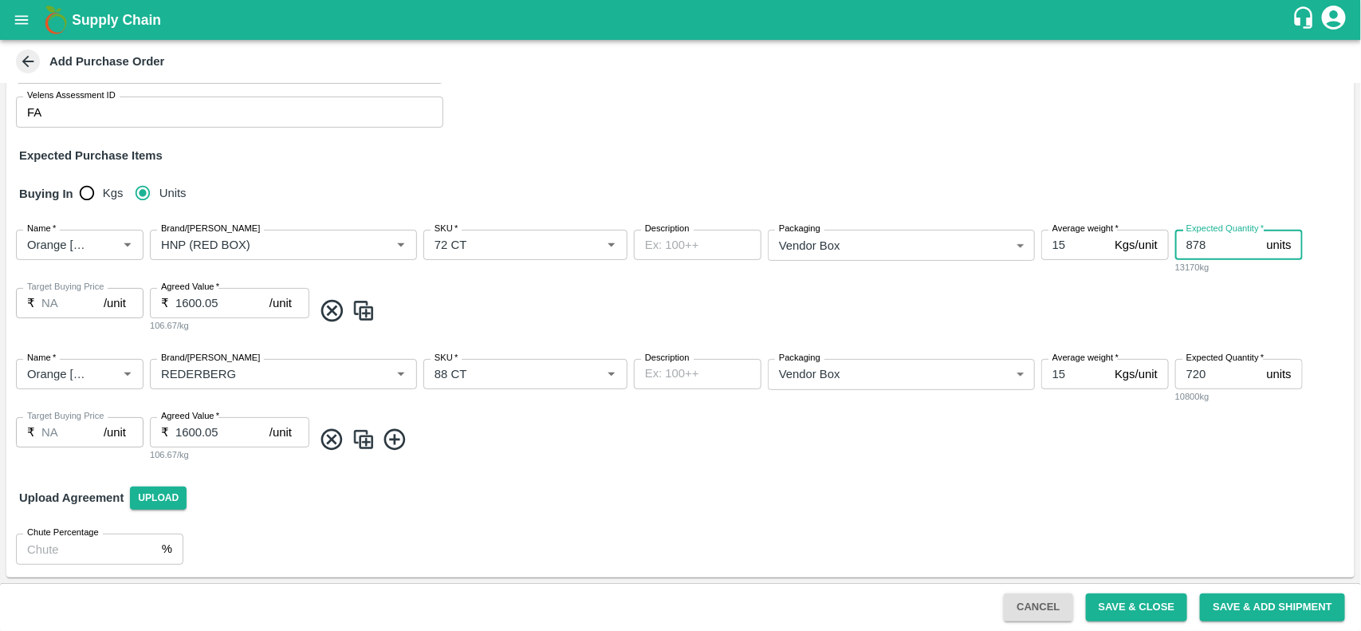
click at [1230, 253] on input "878" at bounding box center [1217, 245] width 85 height 30
type input "8"
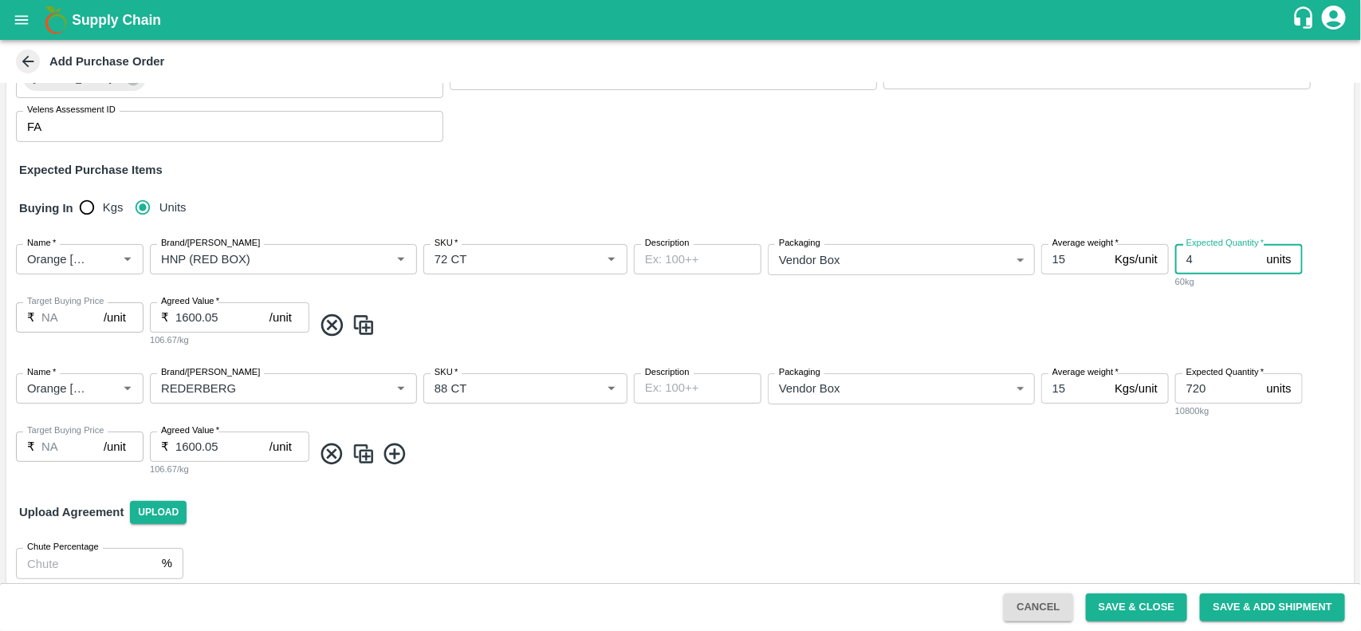
scroll to position [231, 0]
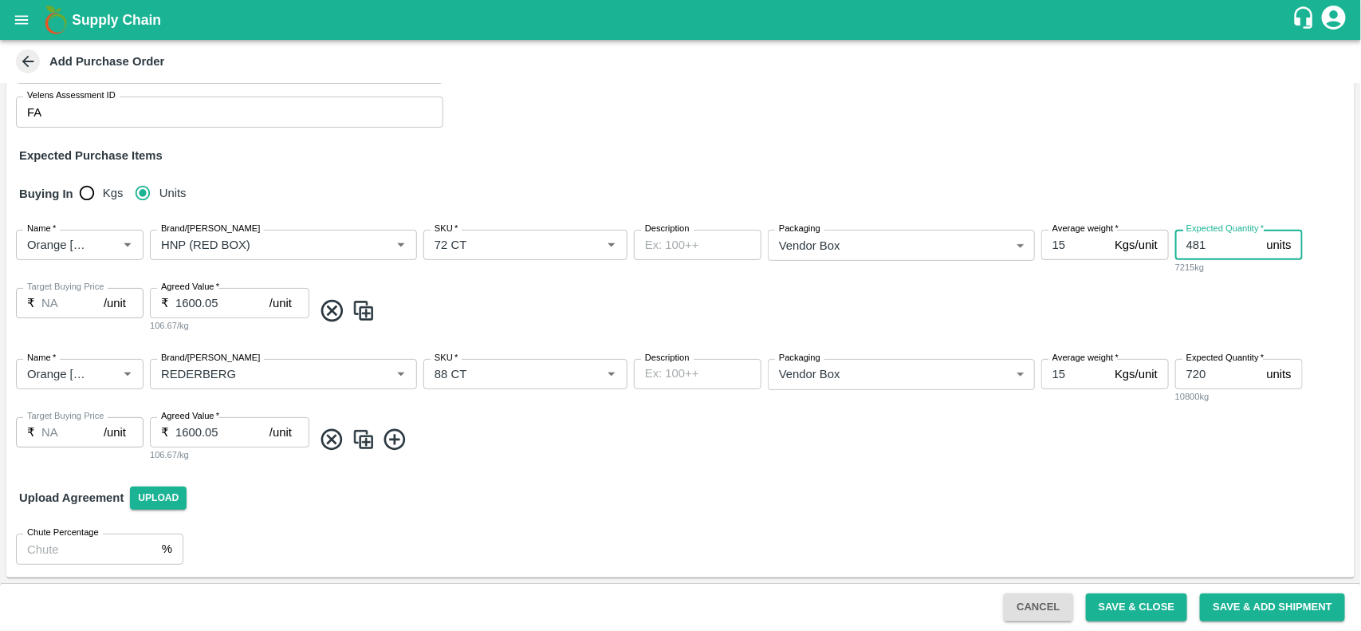
type input "481"
click at [371, 313] on img at bounding box center [364, 310] width 24 height 26
type input "481"
type input "HNP (RED BOX)"
type input "72 CT"
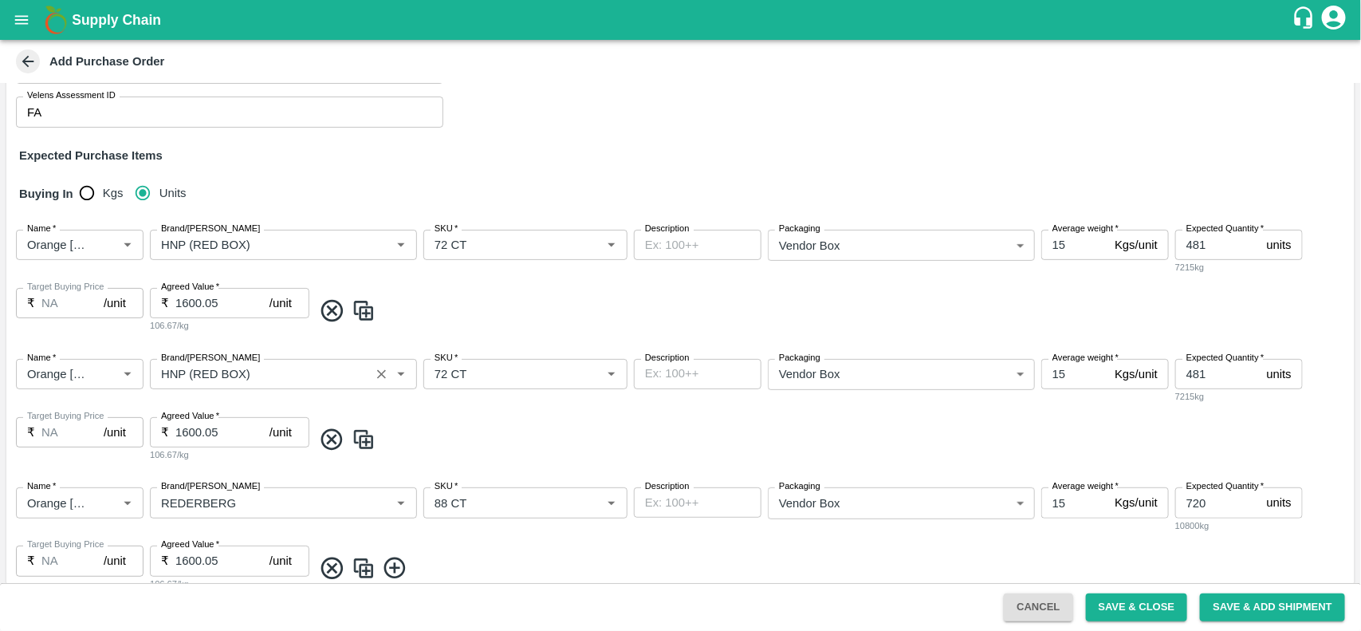
click at [301, 388] on div "Brand/[PERSON_NAME]" at bounding box center [283, 374] width 267 height 30
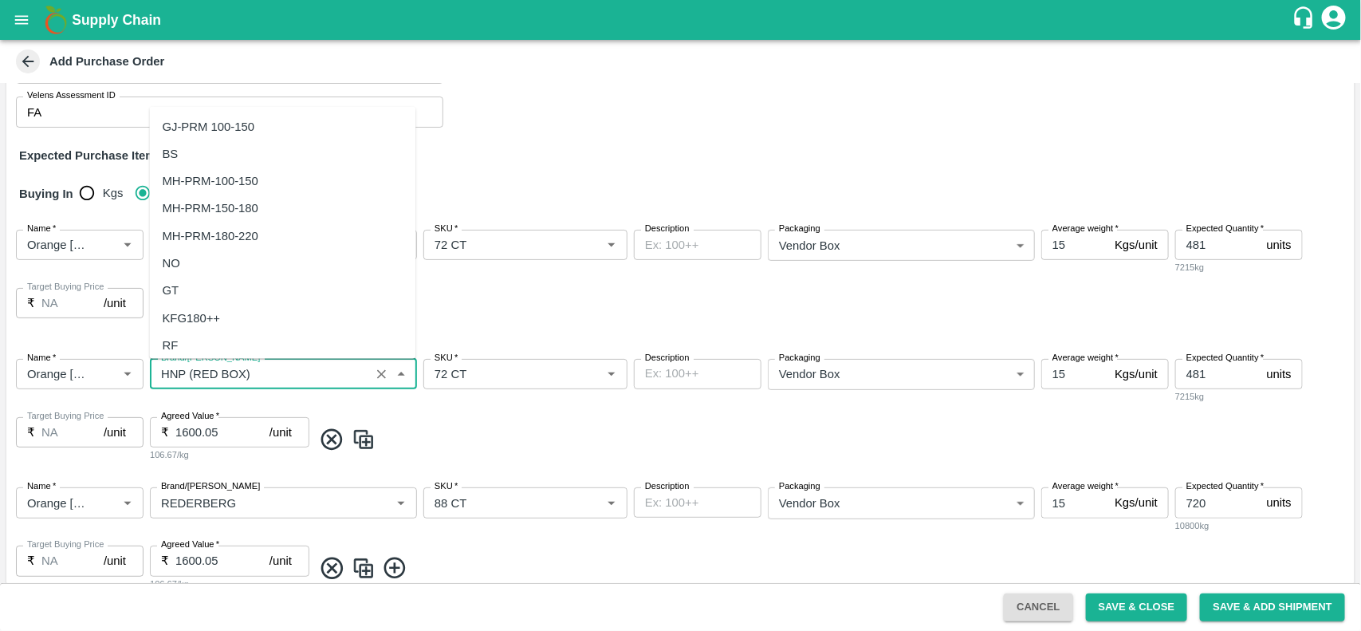
scroll to position [27928, 0]
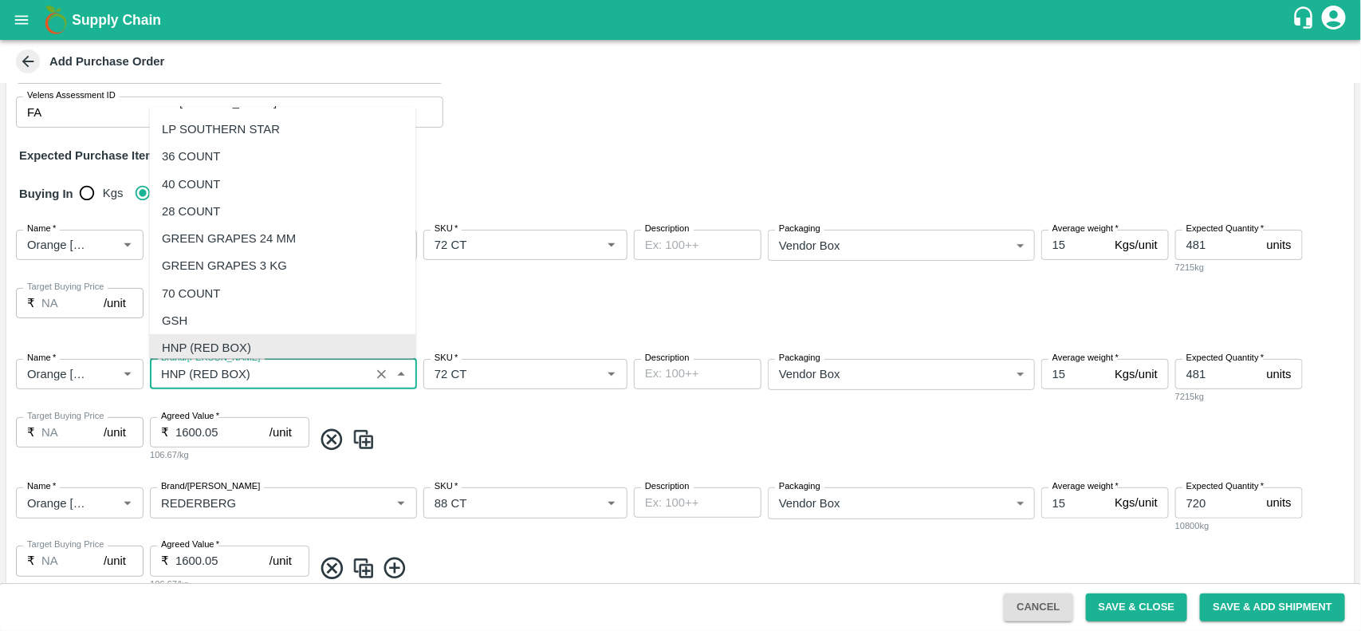
click at [218, 368] on input "Brand/[PERSON_NAME]" at bounding box center [260, 374] width 210 height 21
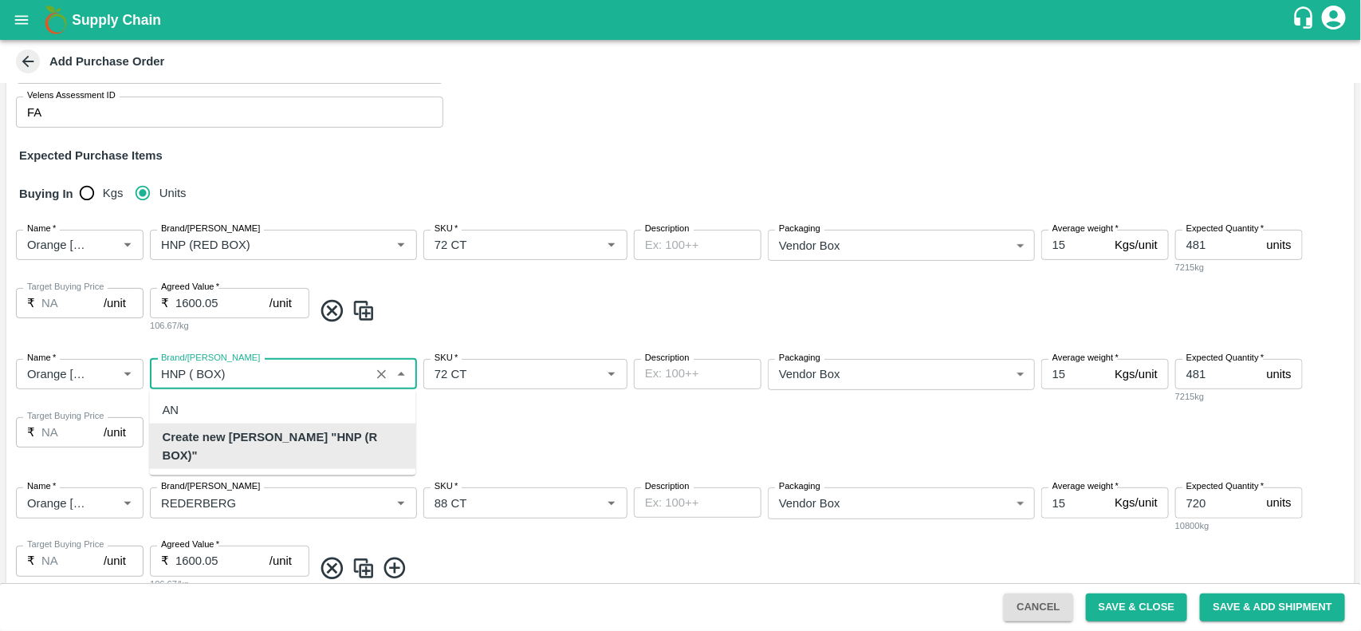
scroll to position [0, 0]
click at [336, 433] on b "Create new [PERSON_NAME] "HNP (BLUE BOX)"" at bounding box center [283, 446] width 241 height 36
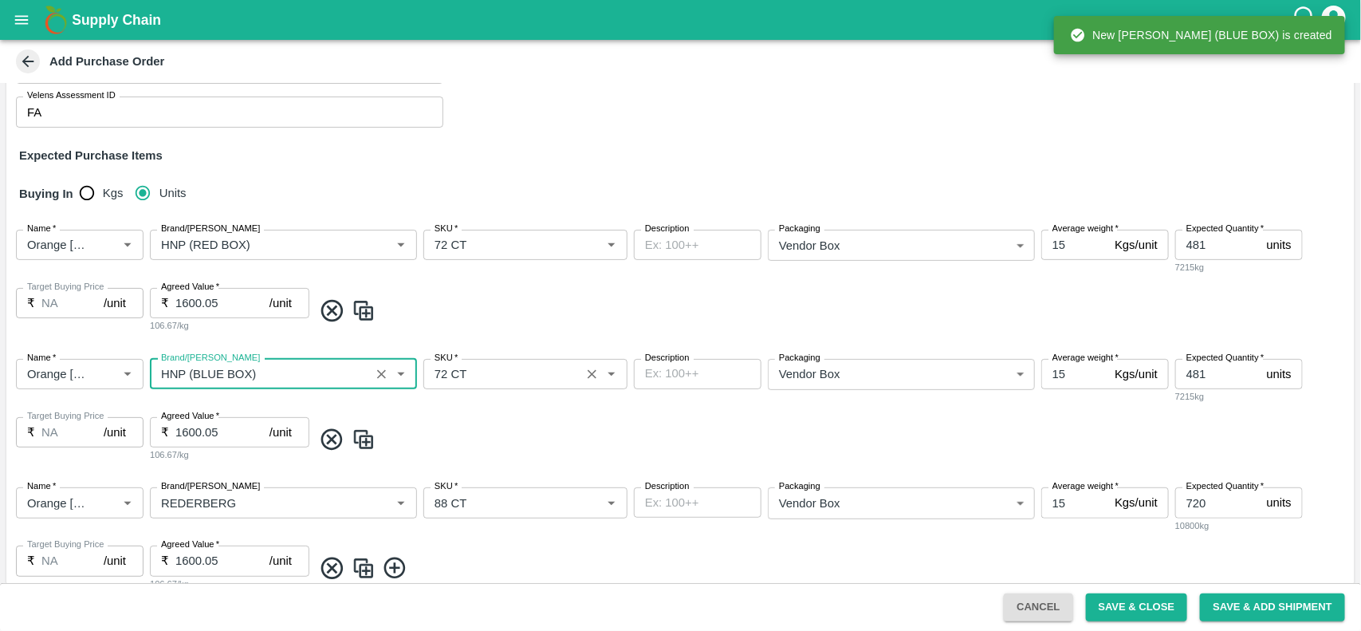
type input "HNP (BLUE BOX)"
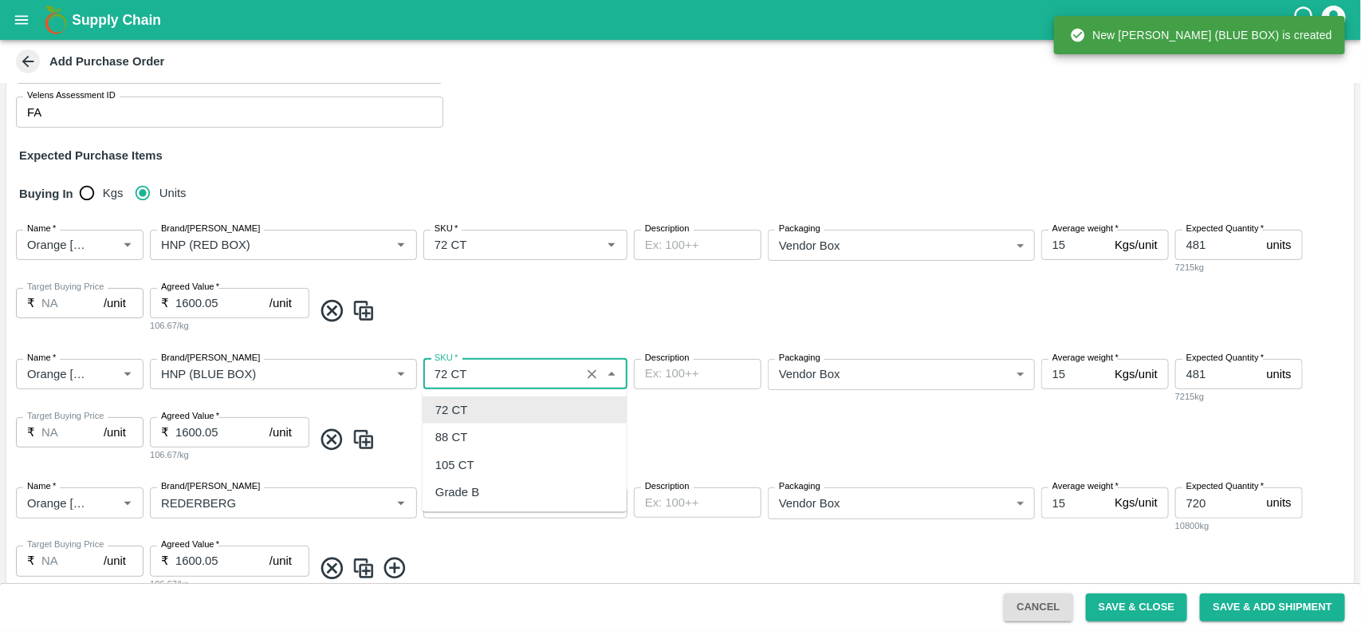
click at [501, 380] on input "SKU   *" at bounding box center [501, 374] width 147 height 21
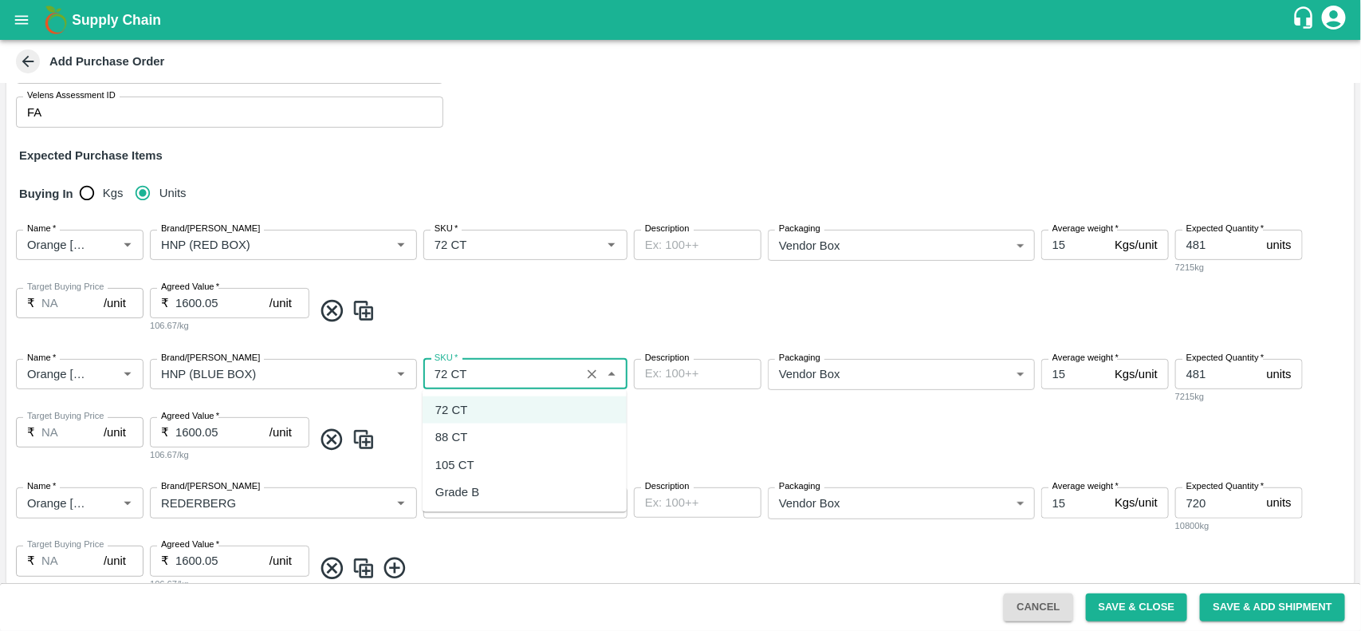
click at [478, 430] on div "88 CT" at bounding box center [525, 436] width 204 height 27
type input "88 CT"
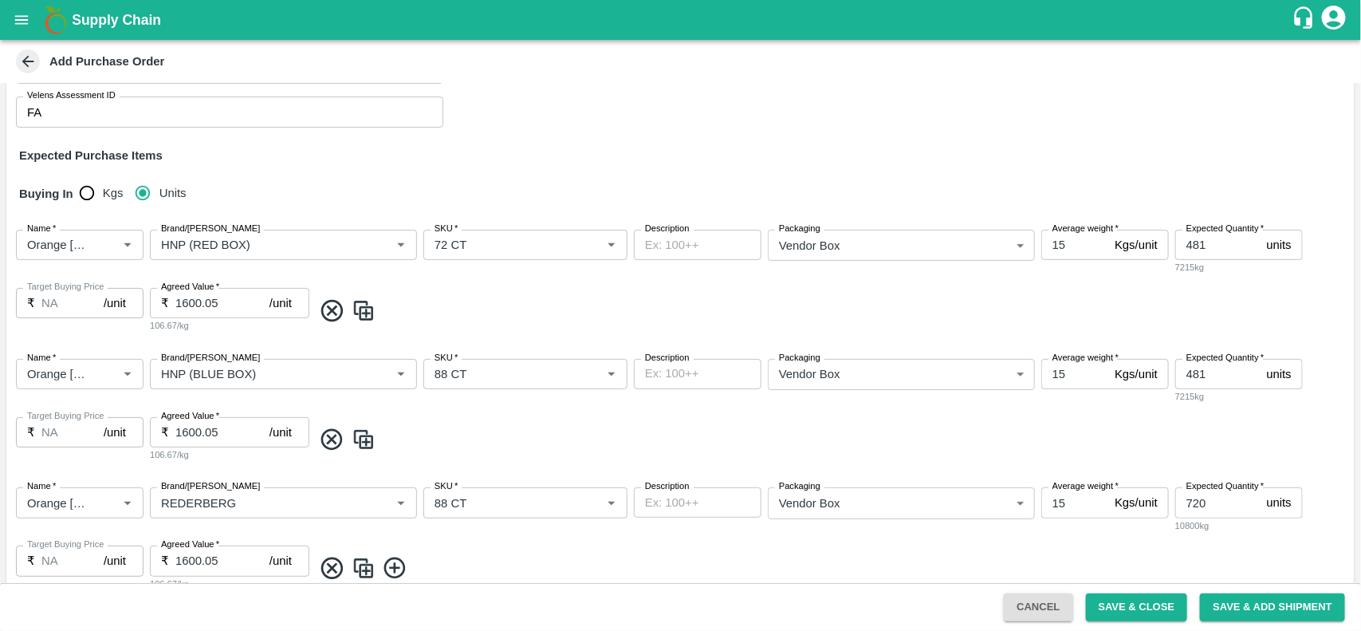
click at [668, 395] on div "Description x Description" at bounding box center [698, 381] width 128 height 45
click at [1226, 372] on input "481" at bounding box center [1217, 374] width 85 height 30
type input "4"
type input "720"
click at [364, 442] on img at bounding box center [364, 440] width 24 height 26
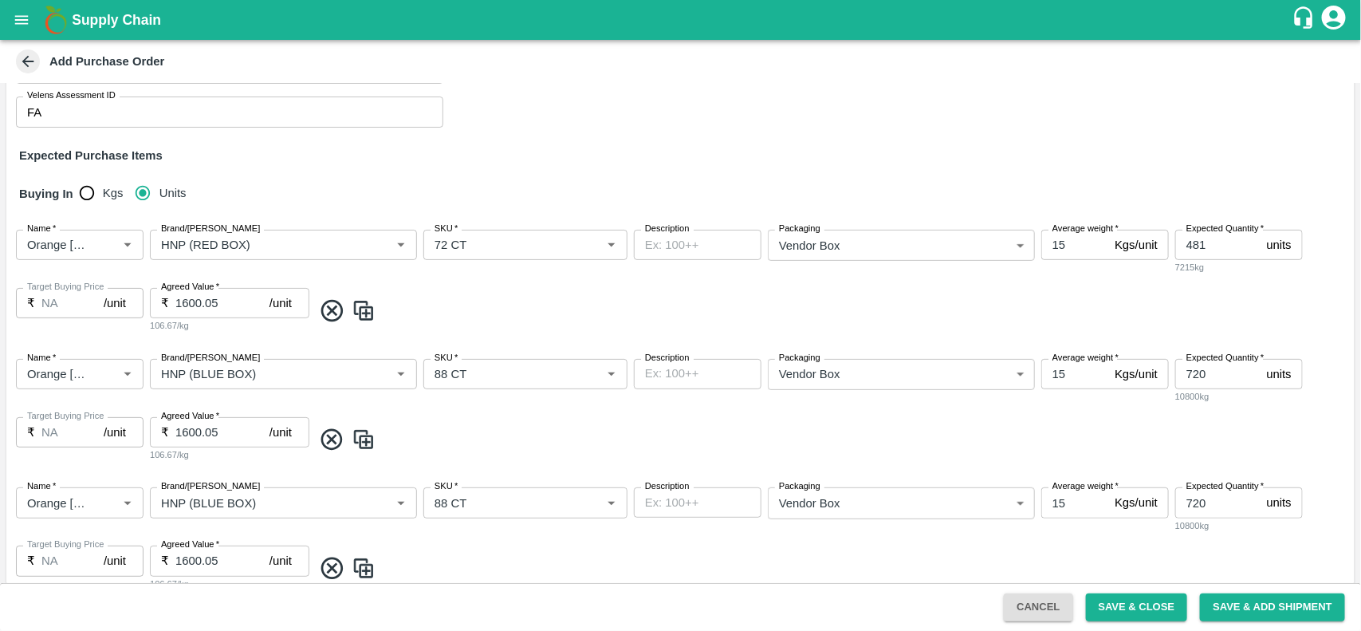
type input "HNP (BLUE BOX)"
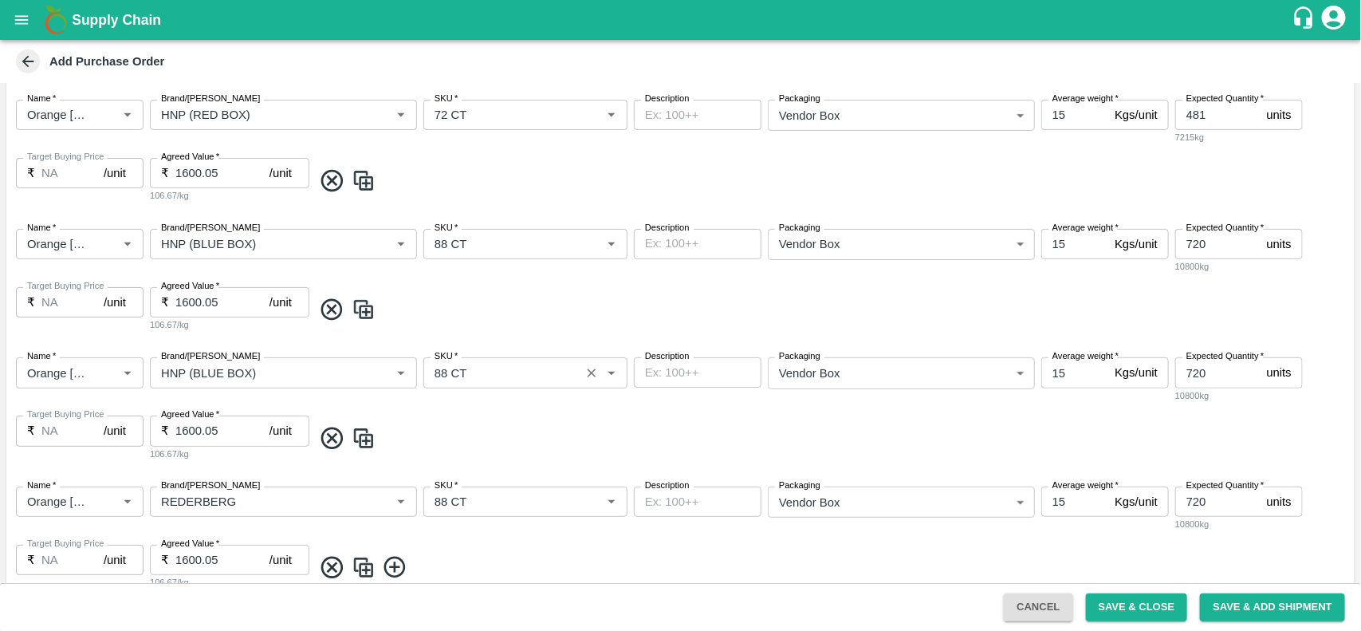
click at [472, 383] on div "SKU   *" at bounding box center [525, 372] width 204 height 30
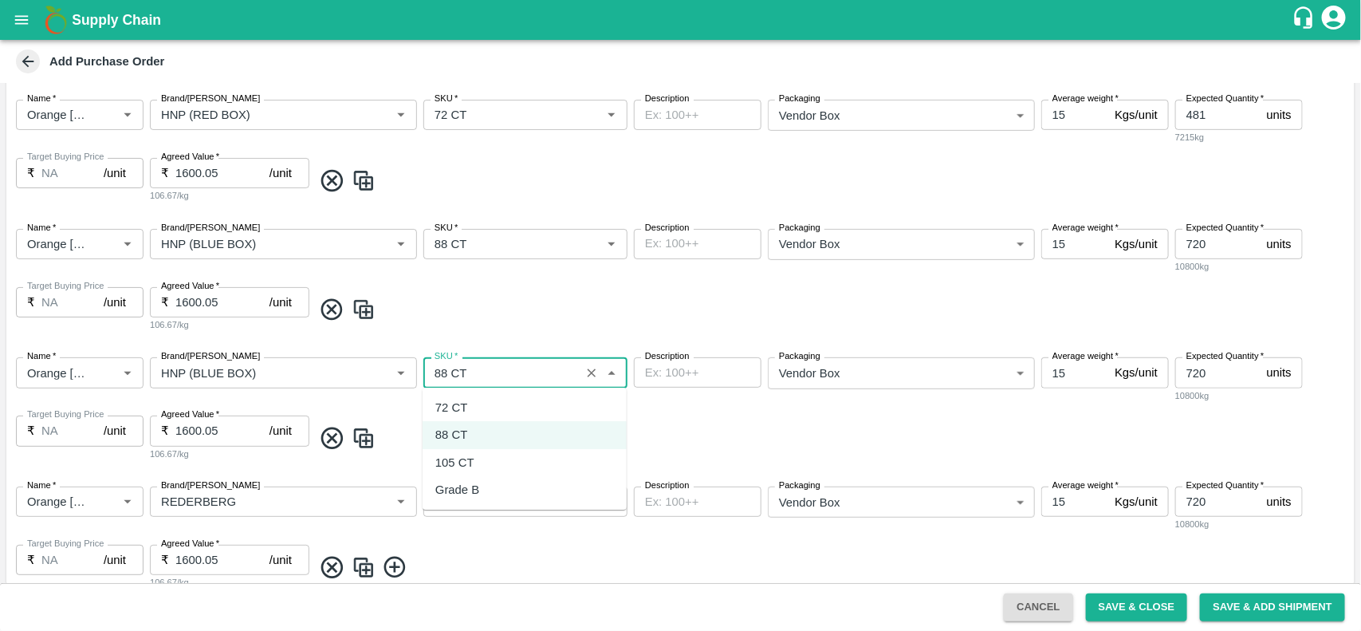
click at [469, 451] on div "105 CT" at bounding box center [525, 462] width 204 height 27
type input "105 CT"
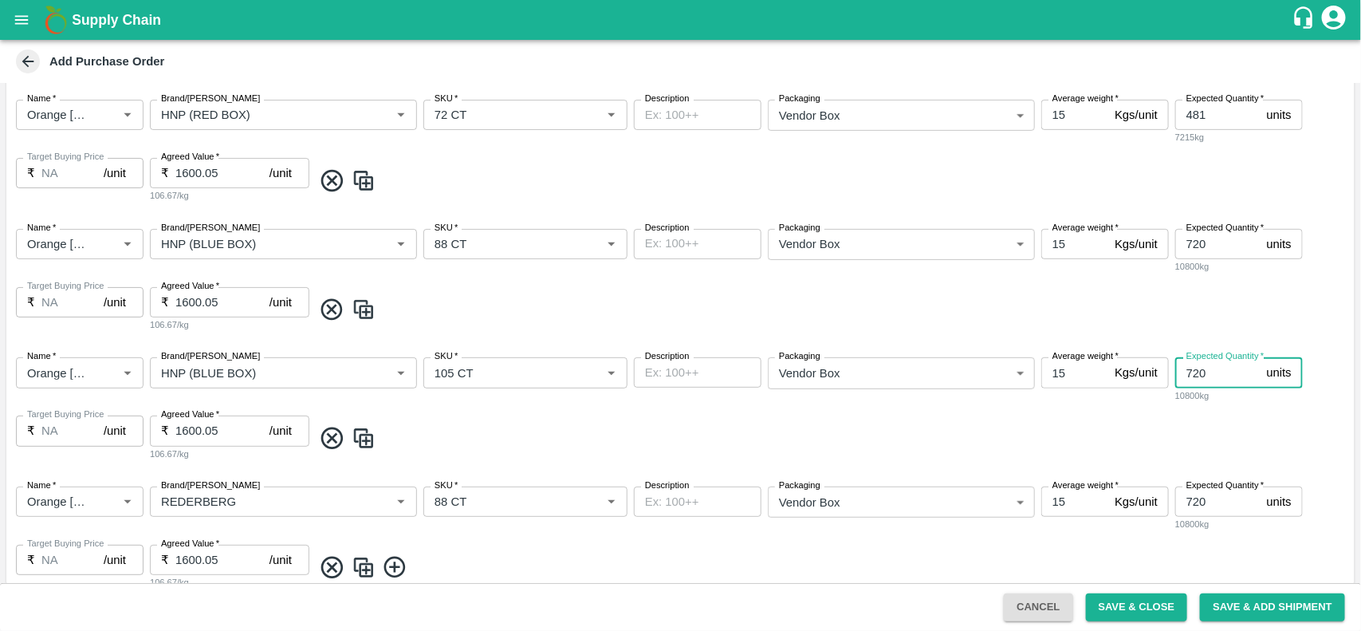
click at [1228, 364] on input "720" at bounding box center [1217, 372] width 85 height 30
type input "7"
type input "158"
click at [652, 416] on div "Name   * Name   * Brand/[PERSON_NAME]/[PERSON_NAME]   * SKU   * Description x D…" at bounding box center [680, 408] width 1348 height 129
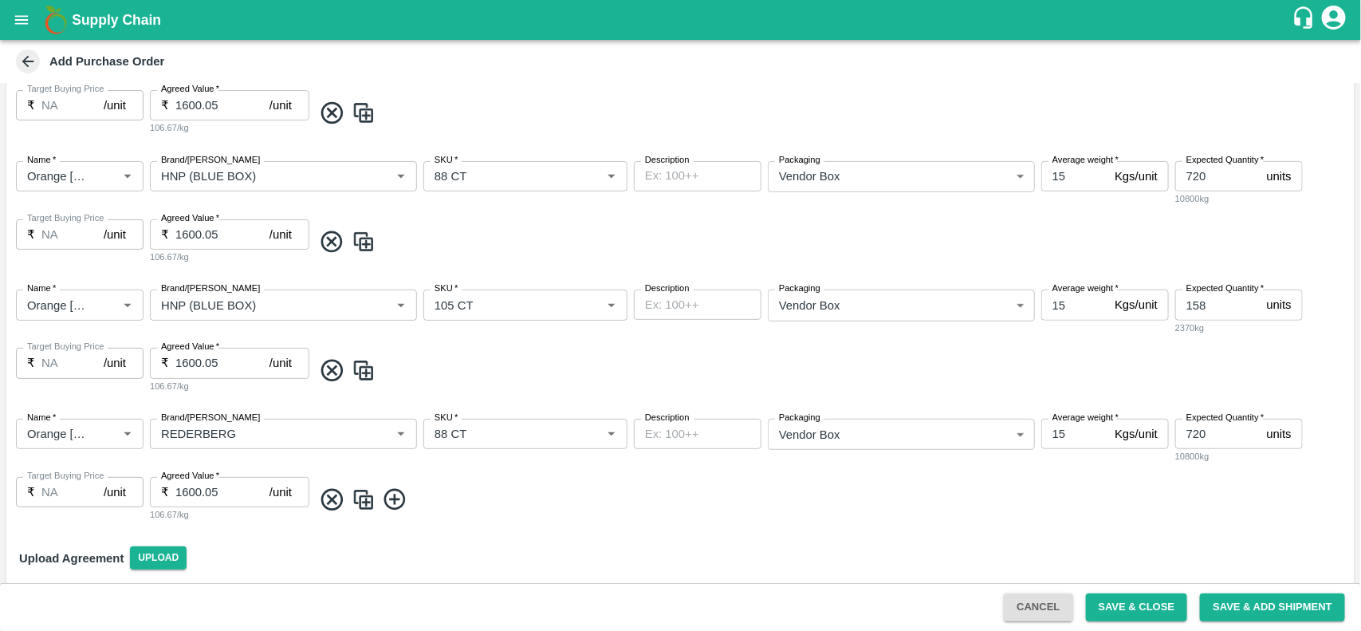
click at [365, 368] on img at bounding box center [364, 370] width 24 height 26
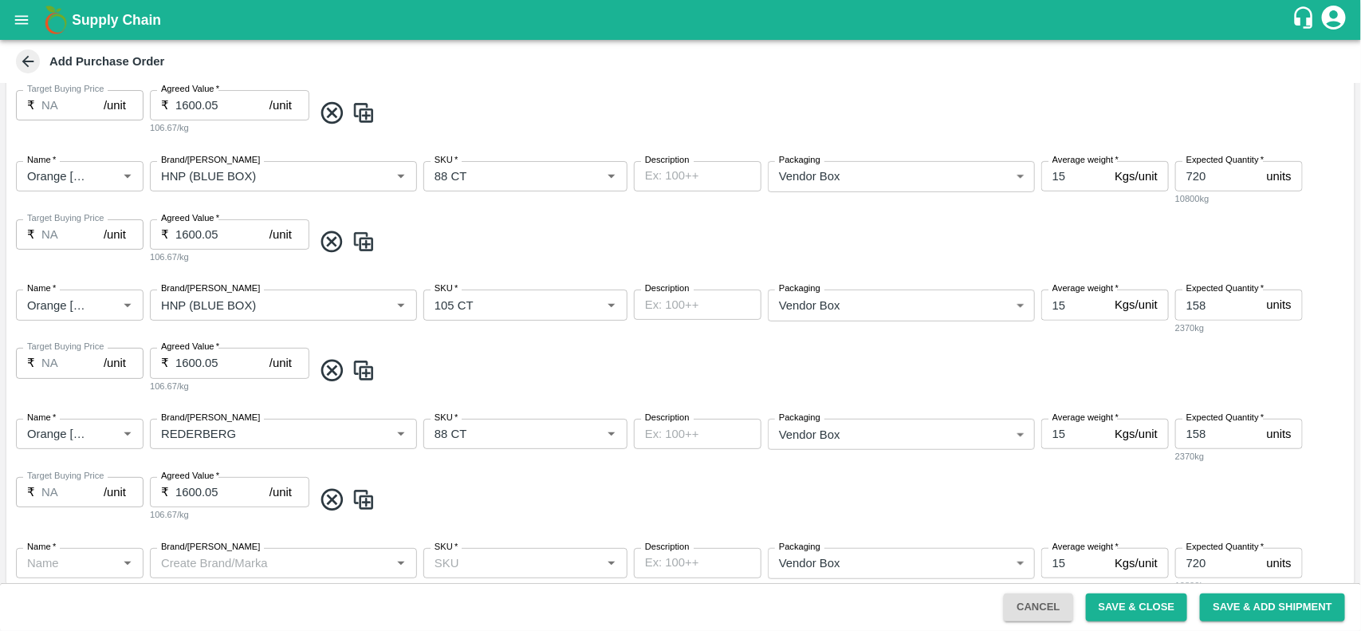
type input "158"
type input "HNP (BLUE BOX)"
type input "105 CT"
type input "Orange [PERSON_NAME] - DI"
type input "REDERBERG"
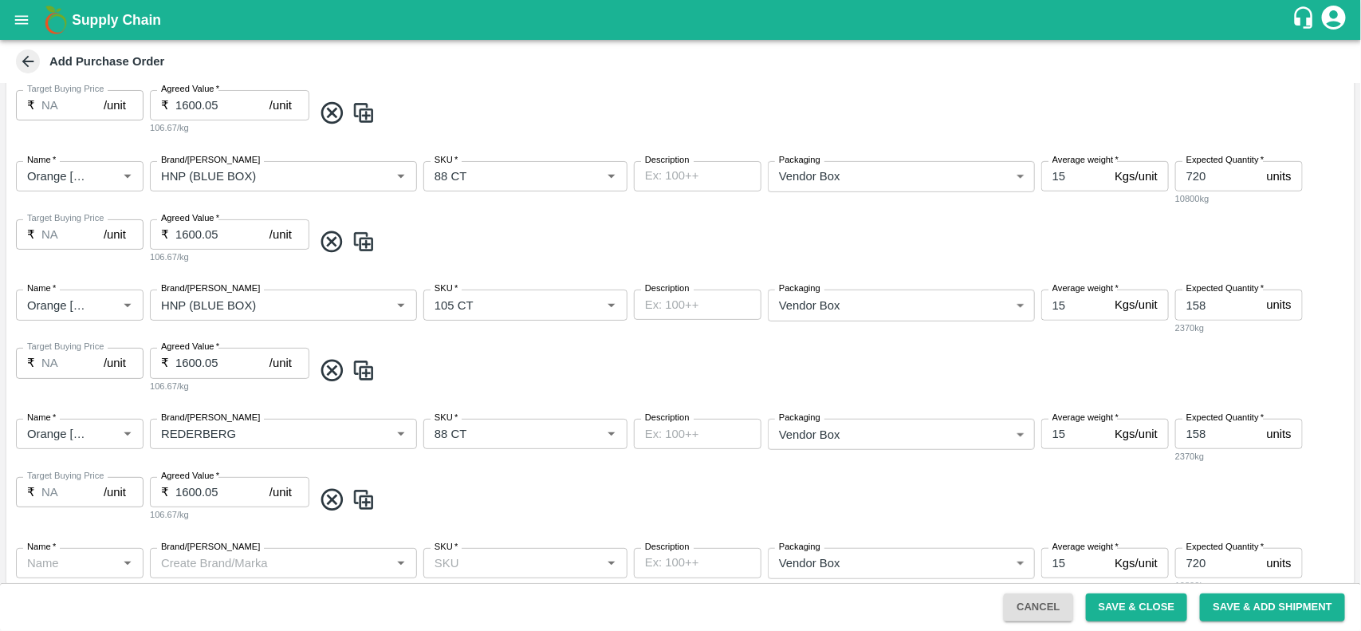
type input "88 CT"
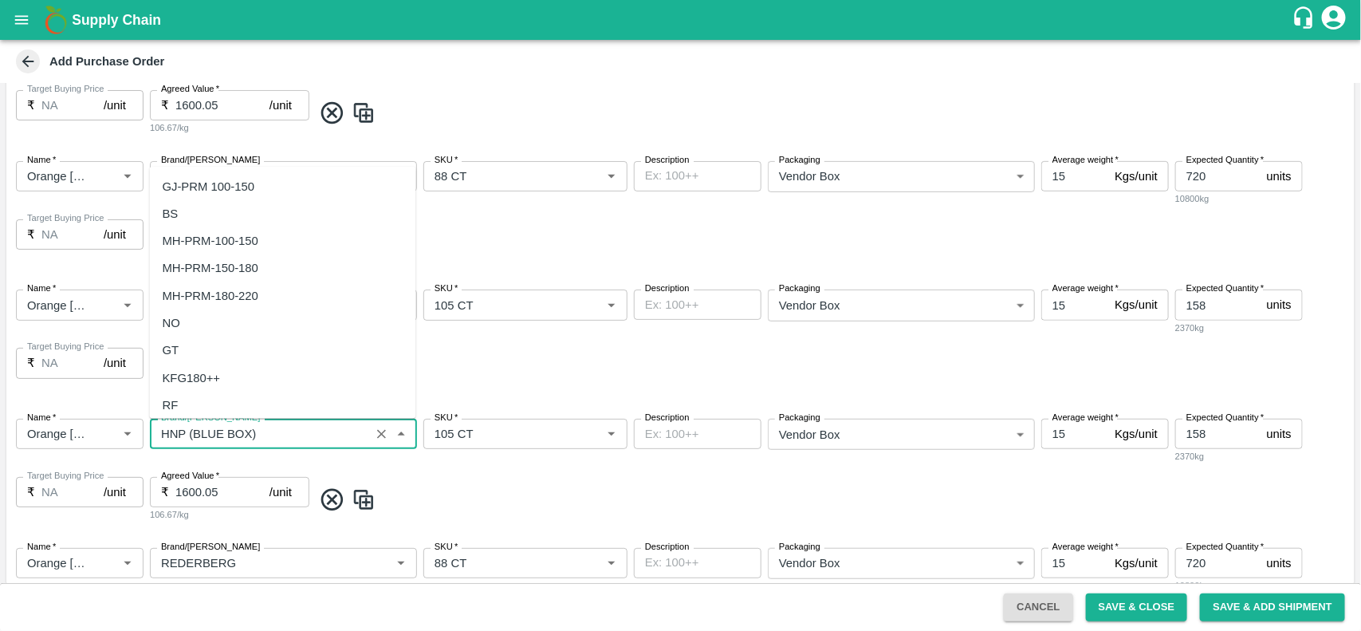
click at [344, 433] on input "Brand/[PERSON_NAME]" at bounding box center [260, 433] width 210 height 21
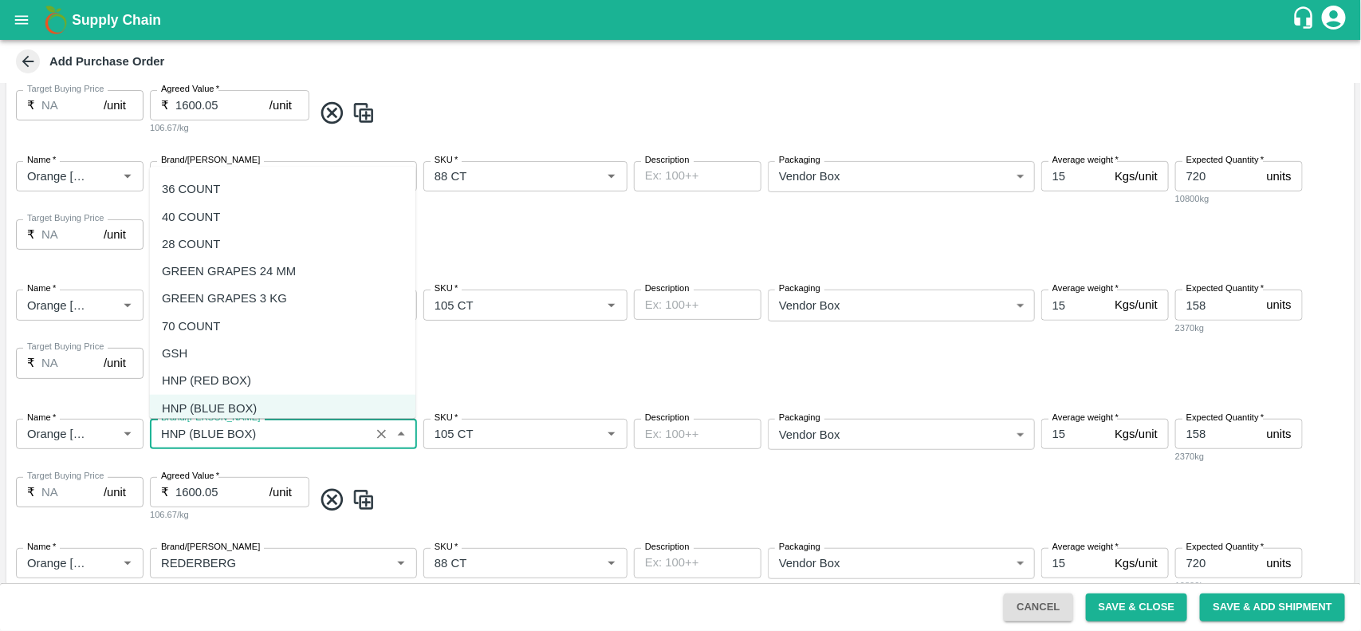
click at [293, 375] on div "HNP (RED BOX)" at bounding box center [283, 380] width 266 height 27
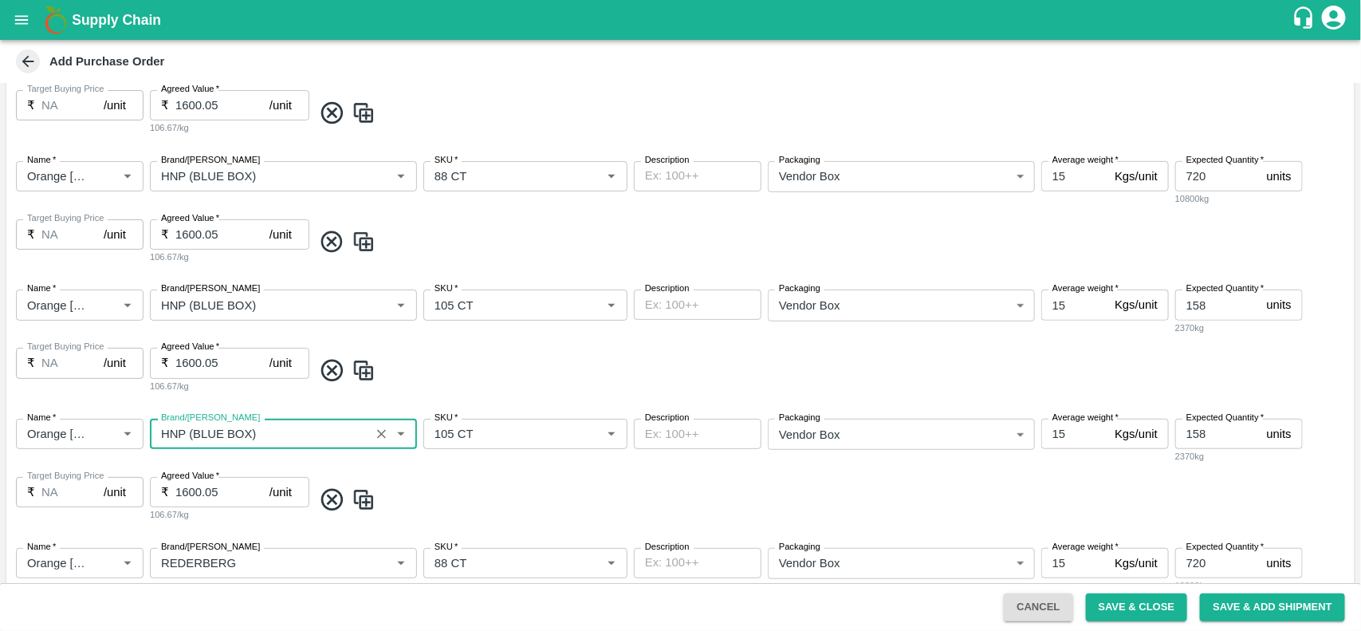
type input "HNP (RED BOX)"
click at [1209, 438] on input "158" at bounding box center [1217, 434] width 85 height 30
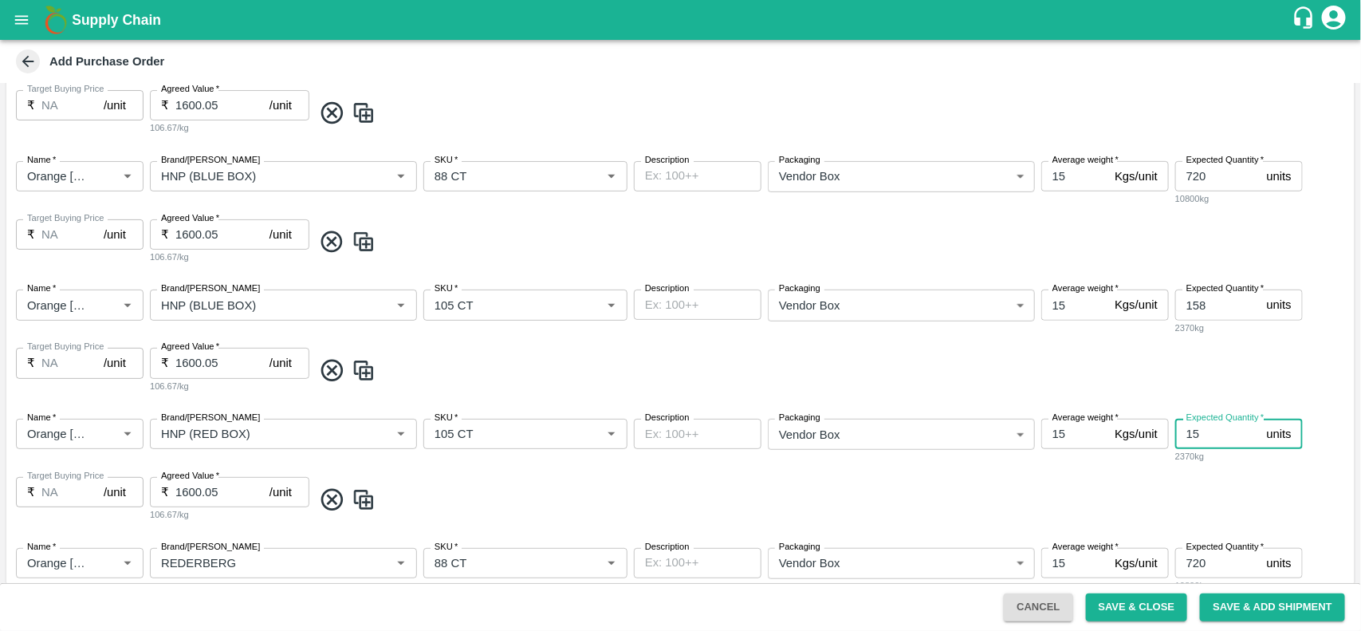
type input "1"
type input "80"
click at [1069, 506] on span at bounding box center [831, 499] width 1036 height 26
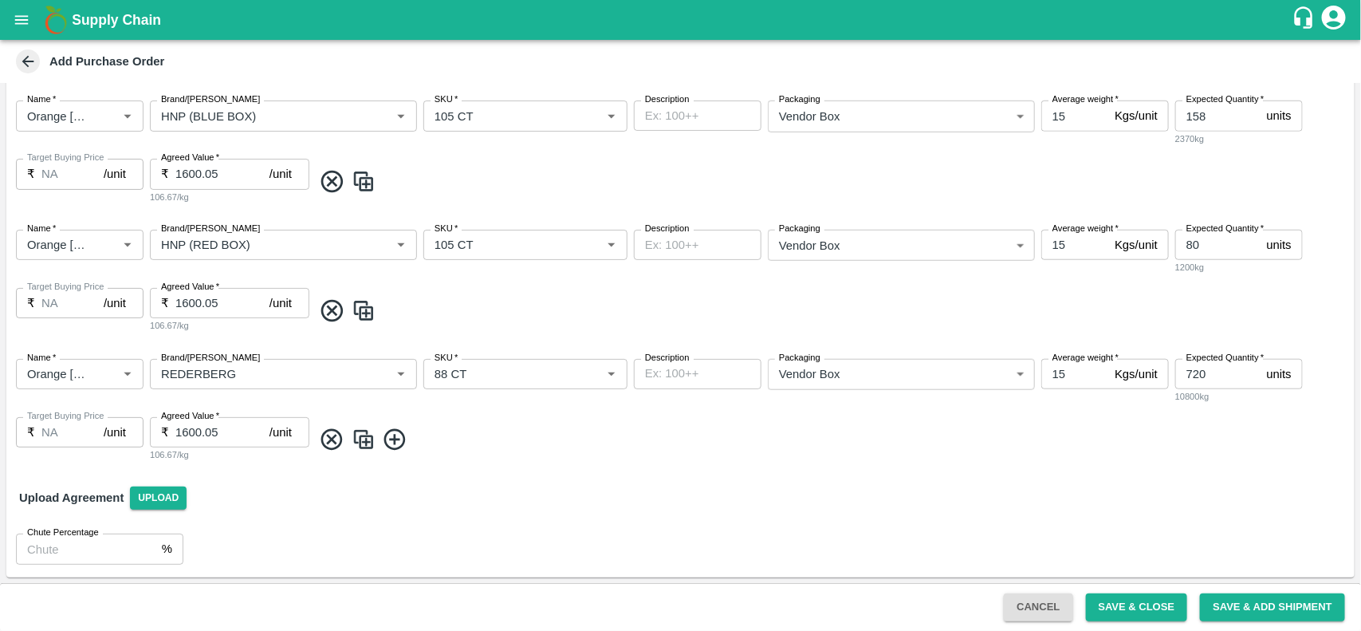
click at [361, 316] on img at bounding box center [364, 310] width 24 height 26
type input "80"
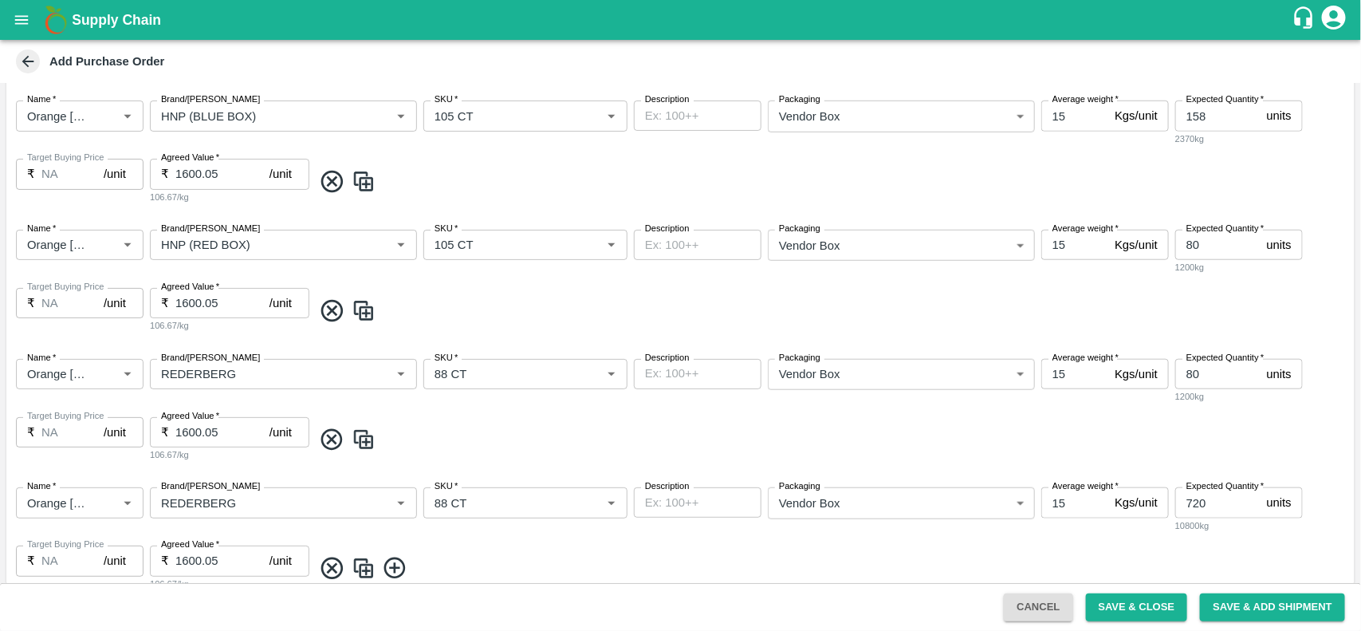
type input "HNP (RED BOX)"
type input "105 CT"
click at [335, 575] on icon at bounding box center [332, 568] width 26 height 26
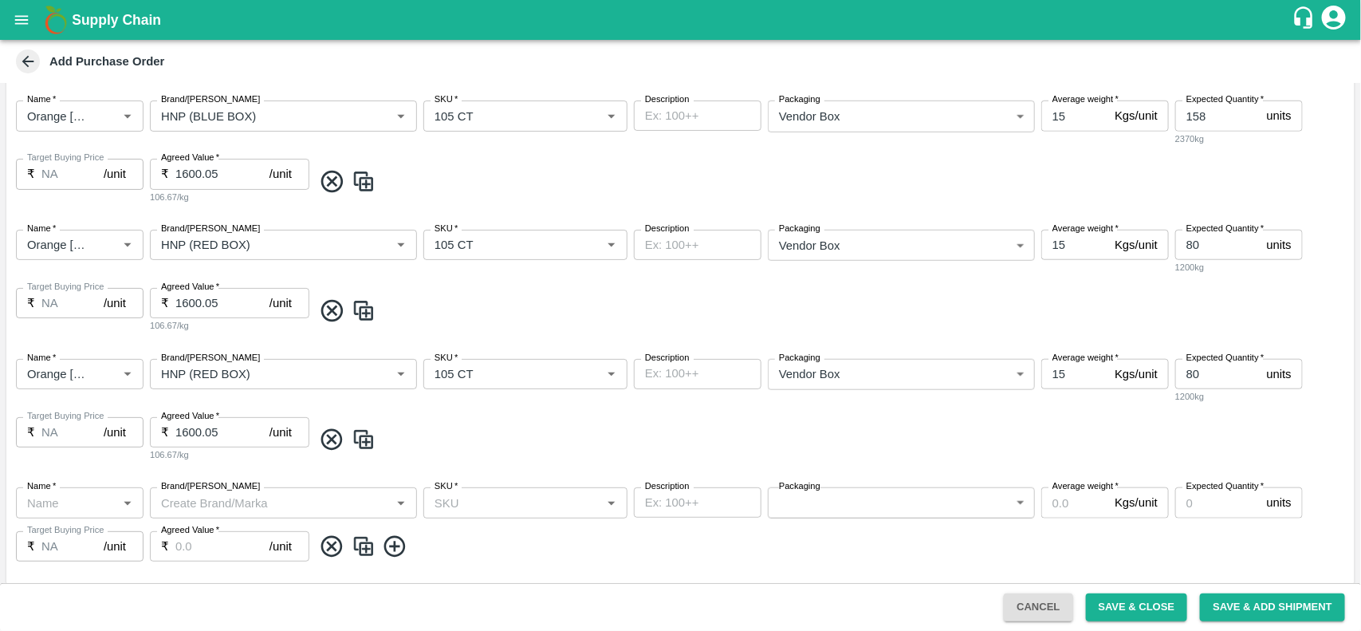
click at [332, 548] on icon at bounding box center [332, 546] width 26 height 26
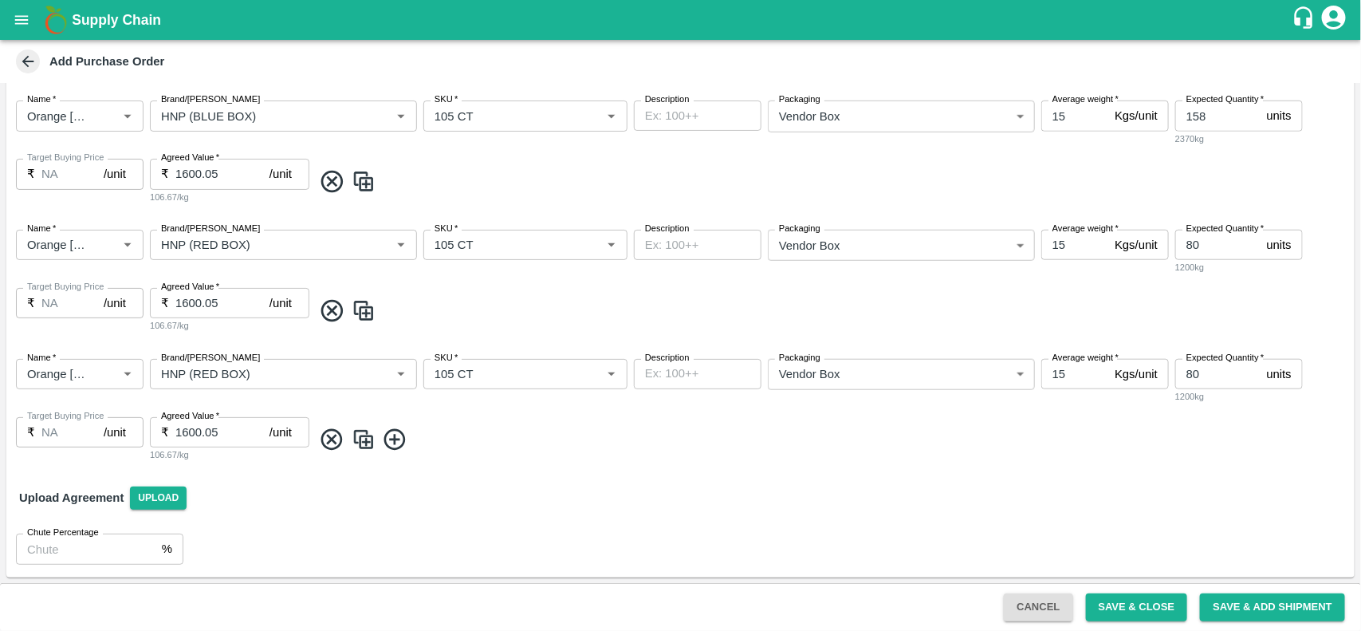
click at [359, 443] on img at bounding box center [364, 440] width 24 height 26
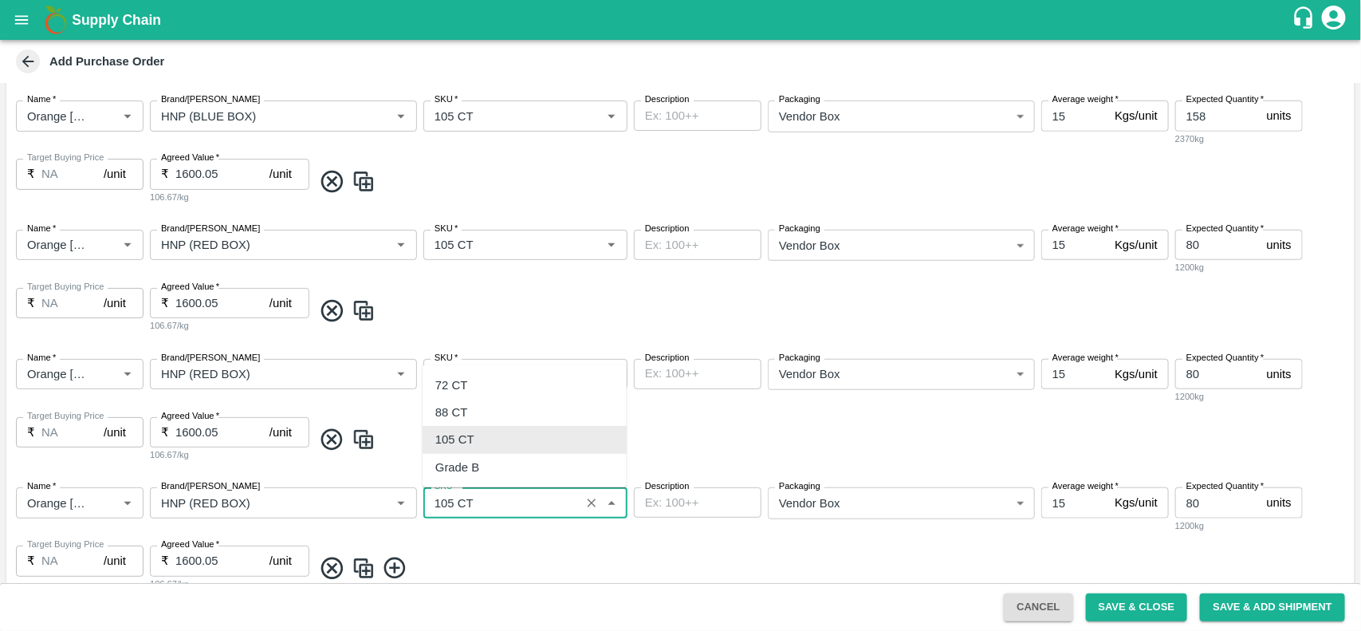
click at [490, 503] on input "SKU   *" at bounding box center [501, 502] width 147 height 21
click at [475, 408] on div "88 CT" at bounding box center [525, 412] width 204 height 27
type input "88 CT"
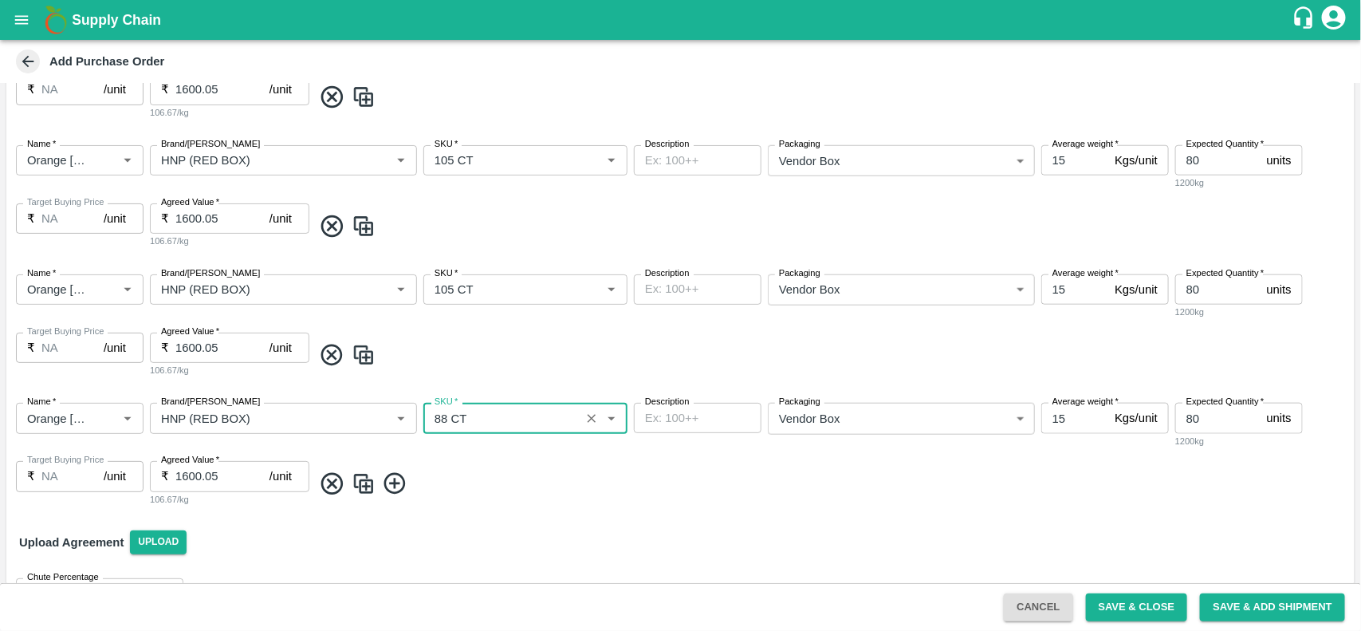
click at [1213, 429] on input "80" at bounding box center [1217, 418] width 85 height 30
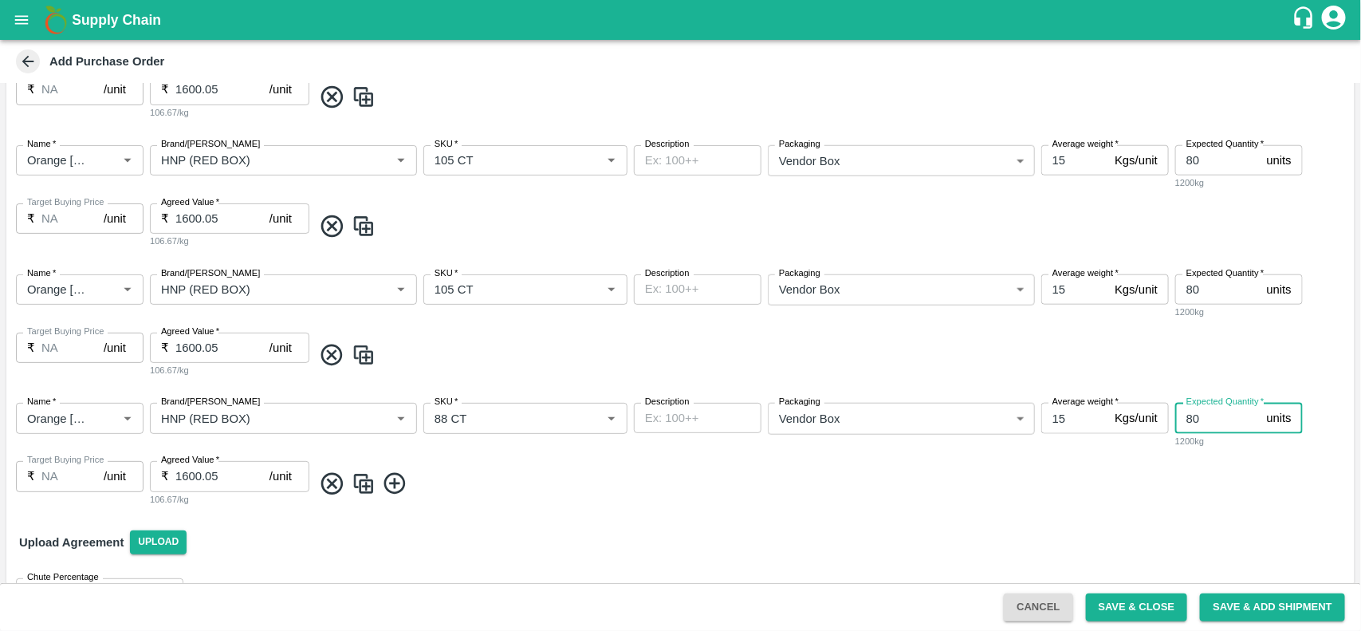
type input "8"
type input "159"
click at [1117, 615] on button "Save & Close" at bounding box center [1137, 607] width 102 height 28
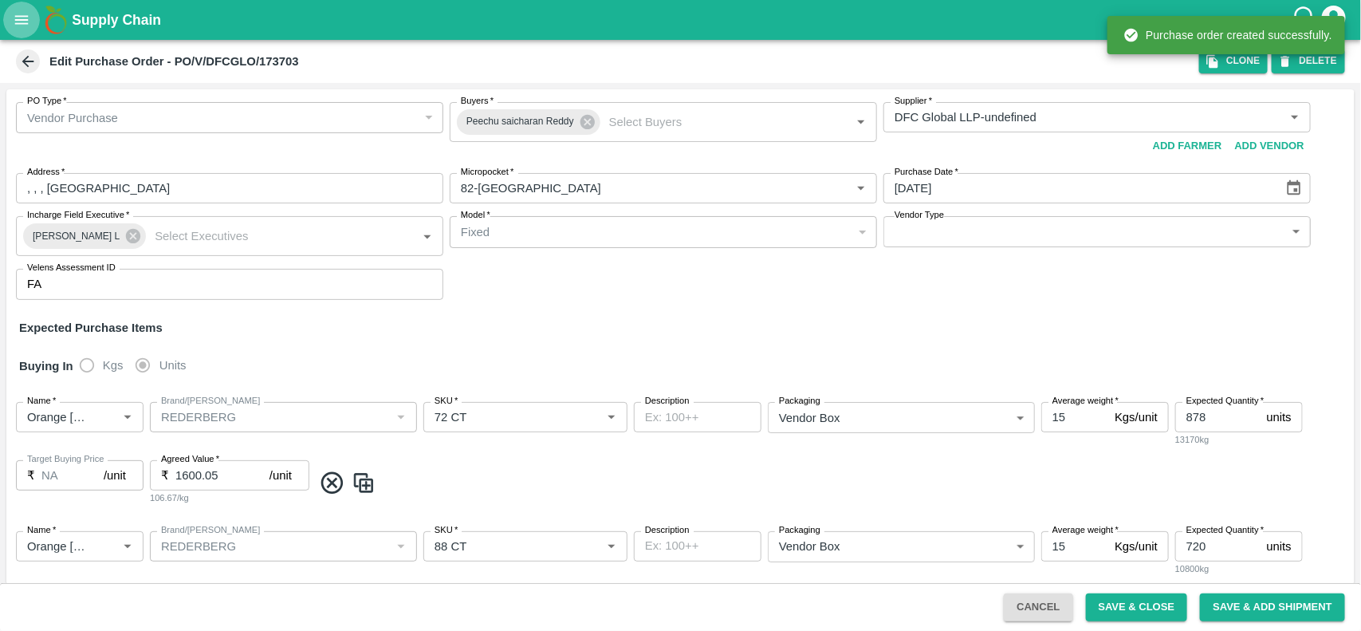
click at [16, 20] on icon "open drawer" at bounding box center [22, 19] width 14 height 9
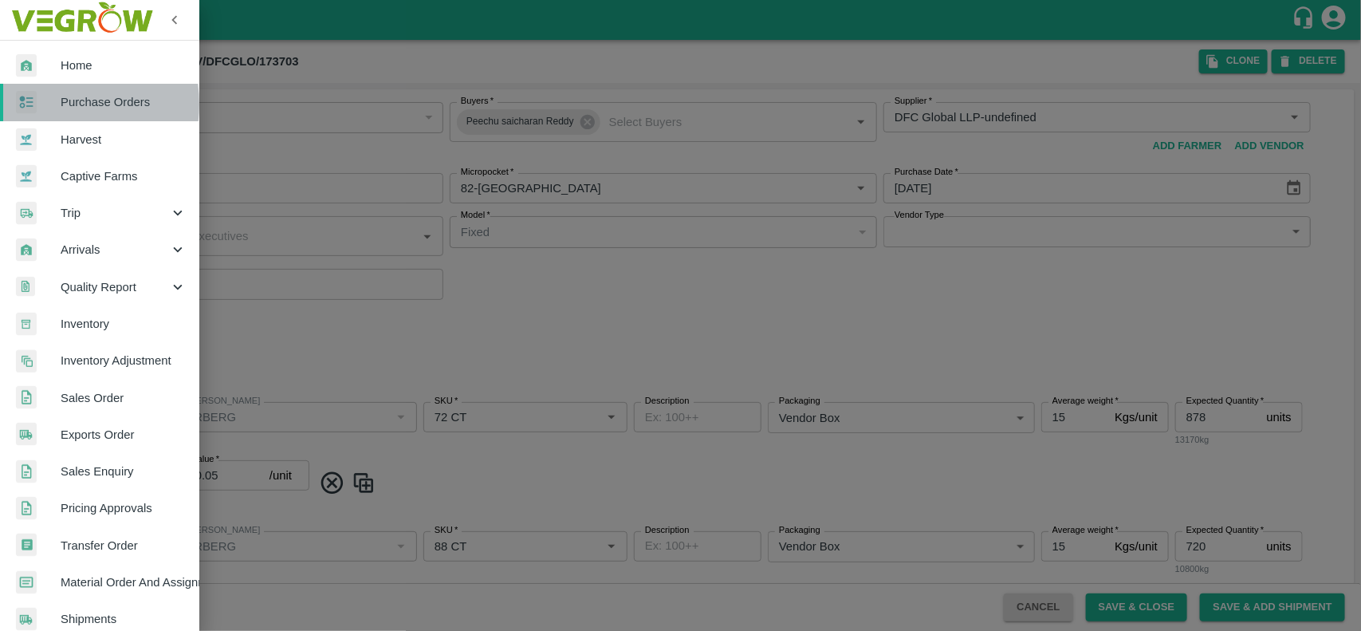
click at [48, 104] on div at bounding box center [38, 102] width 45 height 23
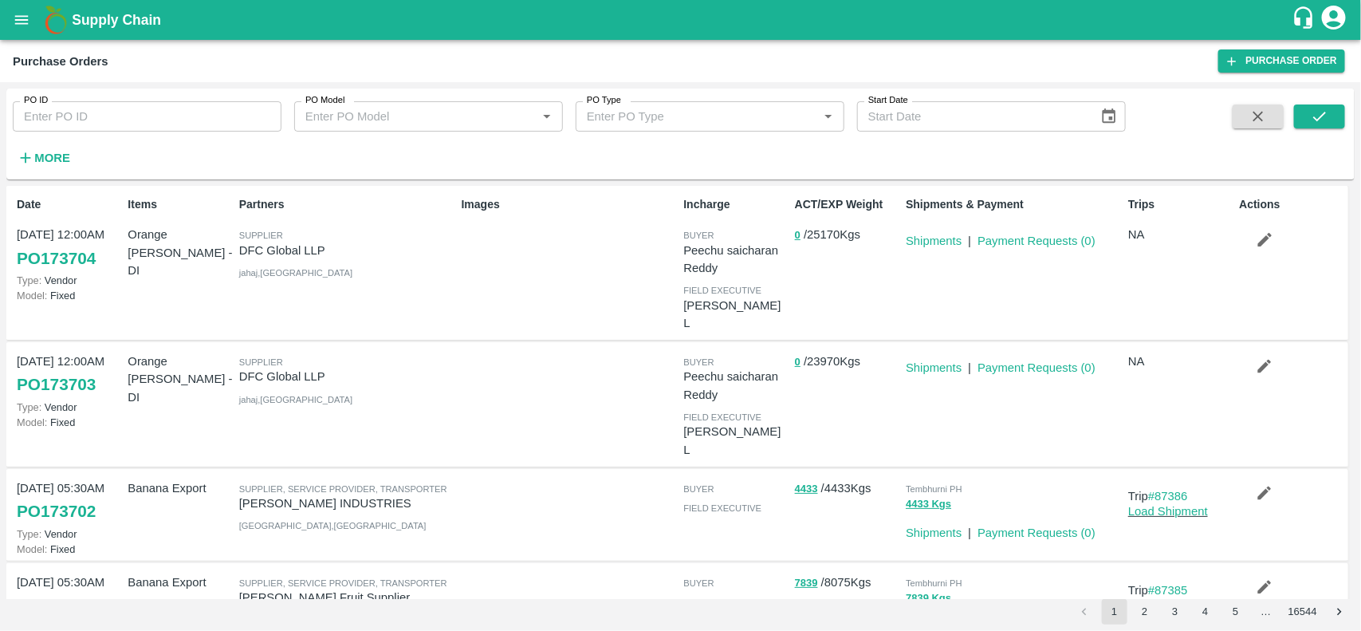
click at [1280, 227] on button "button" at bounding box center [1265, 239] width 51 height 27
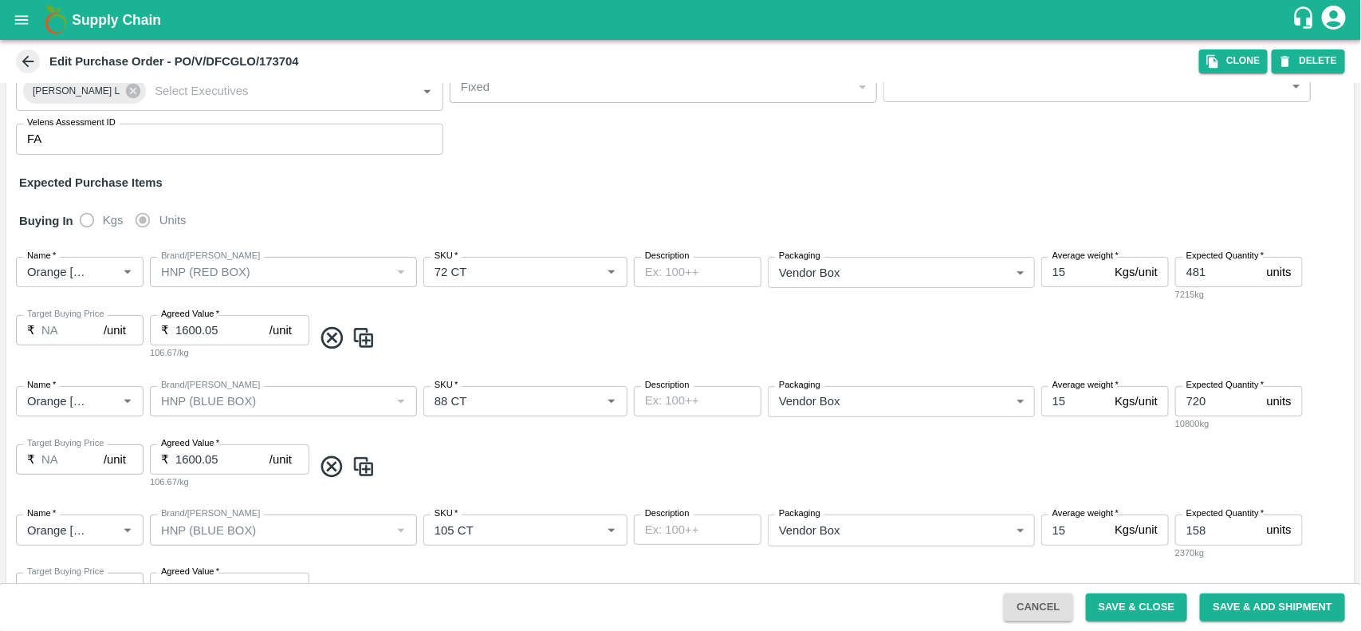
scroll to position [144, 0]
click at [297, 413] on div "Brand/[PERSON_NAME]" at bounding box center [283, 402] width 267 height 30
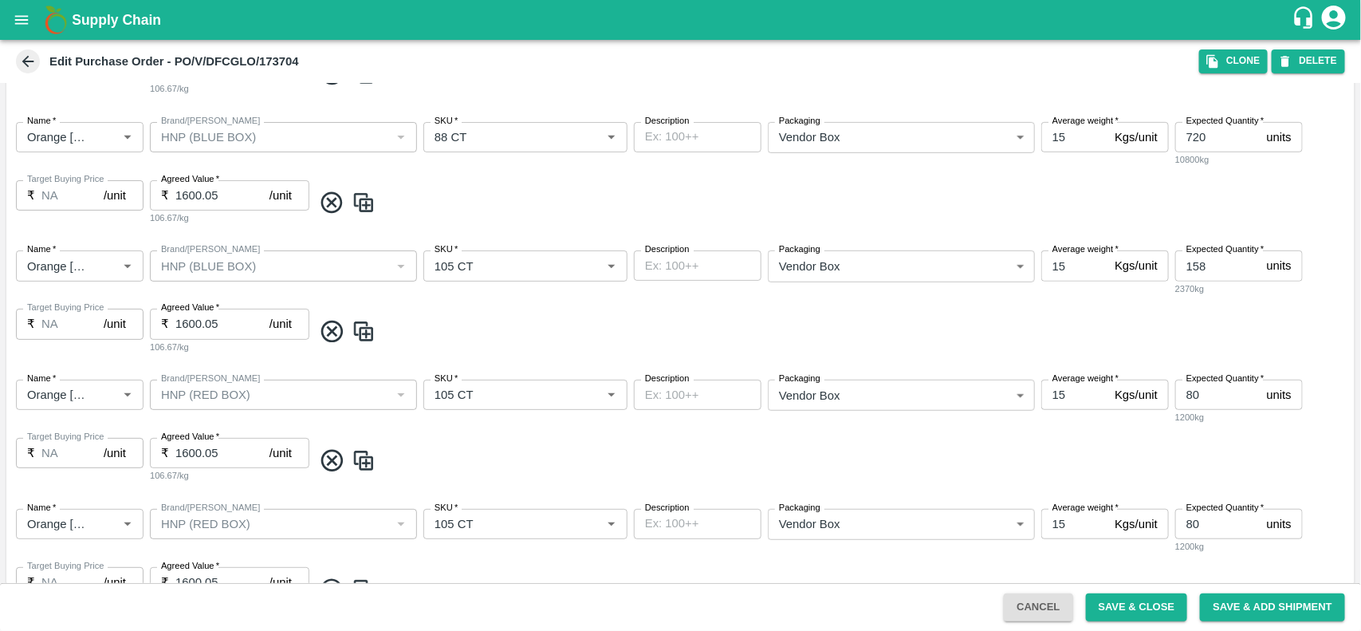
scroll to position [631, 0]
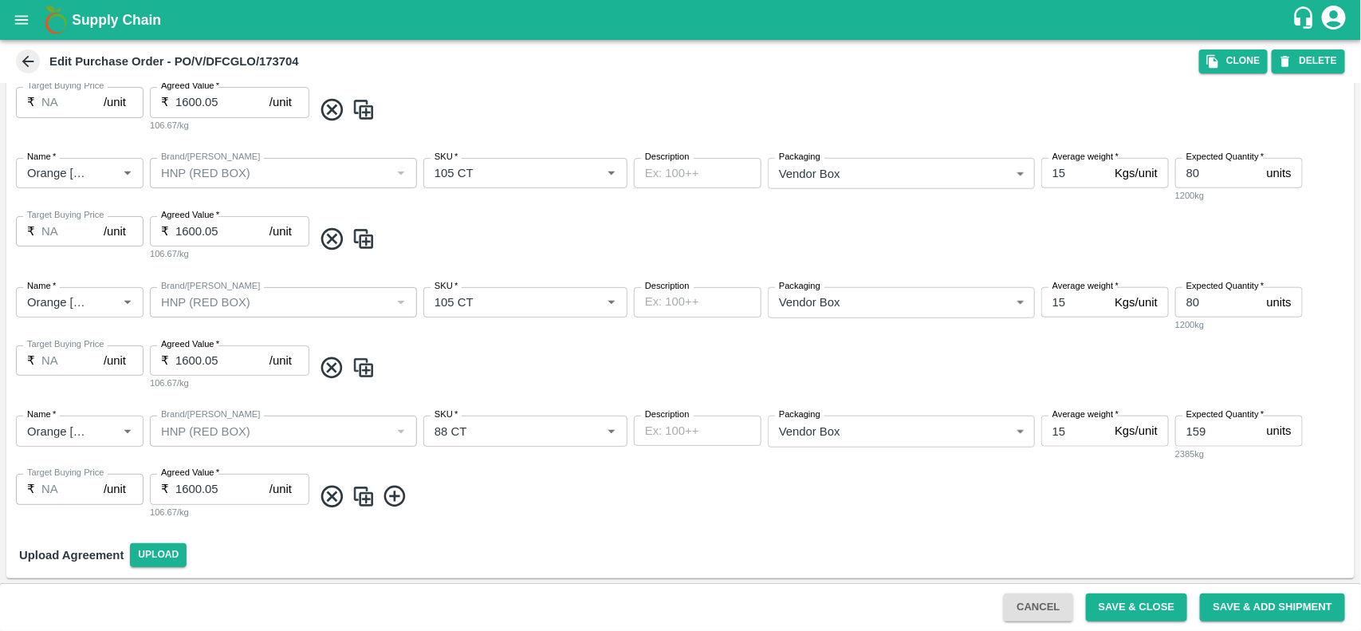
click at [328, 495] on icon at bounding box center [332, 496] width 26 height 26
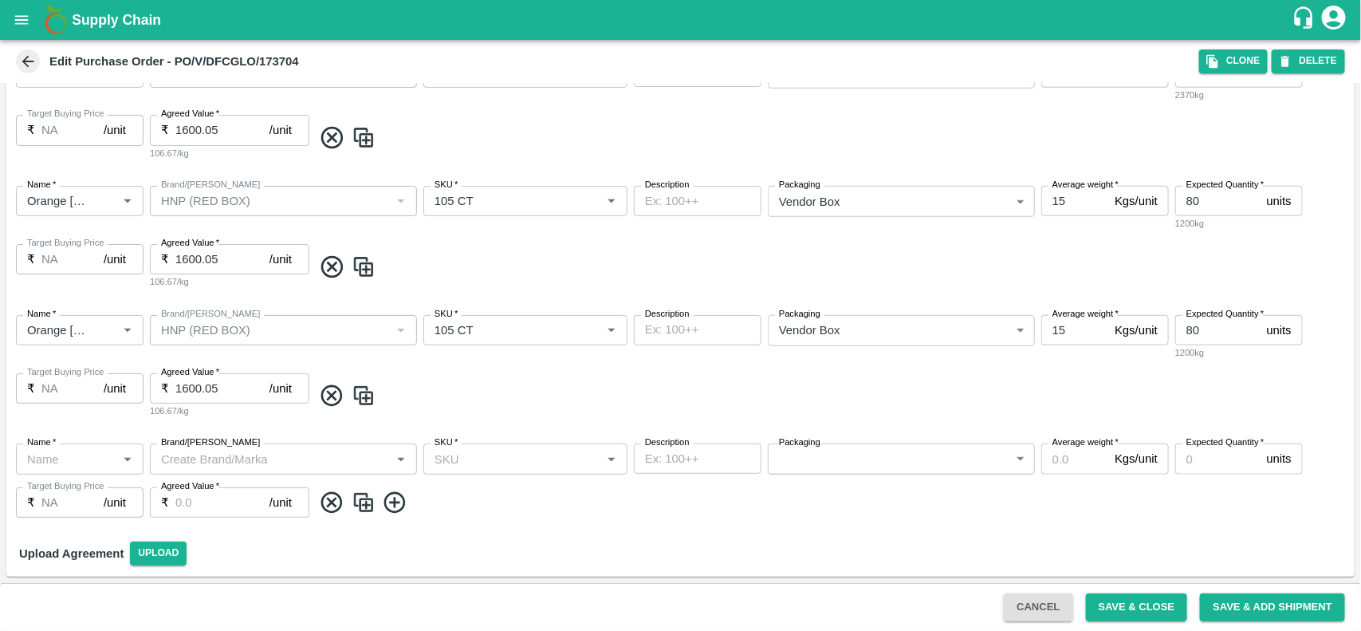
scroll to position [602, 0]
click at [328, 392] on icon at bounding box center [332, 396] width 22 height 22
click at [331, 395] on icon at bounding box center [332, 397] width 22 height 22
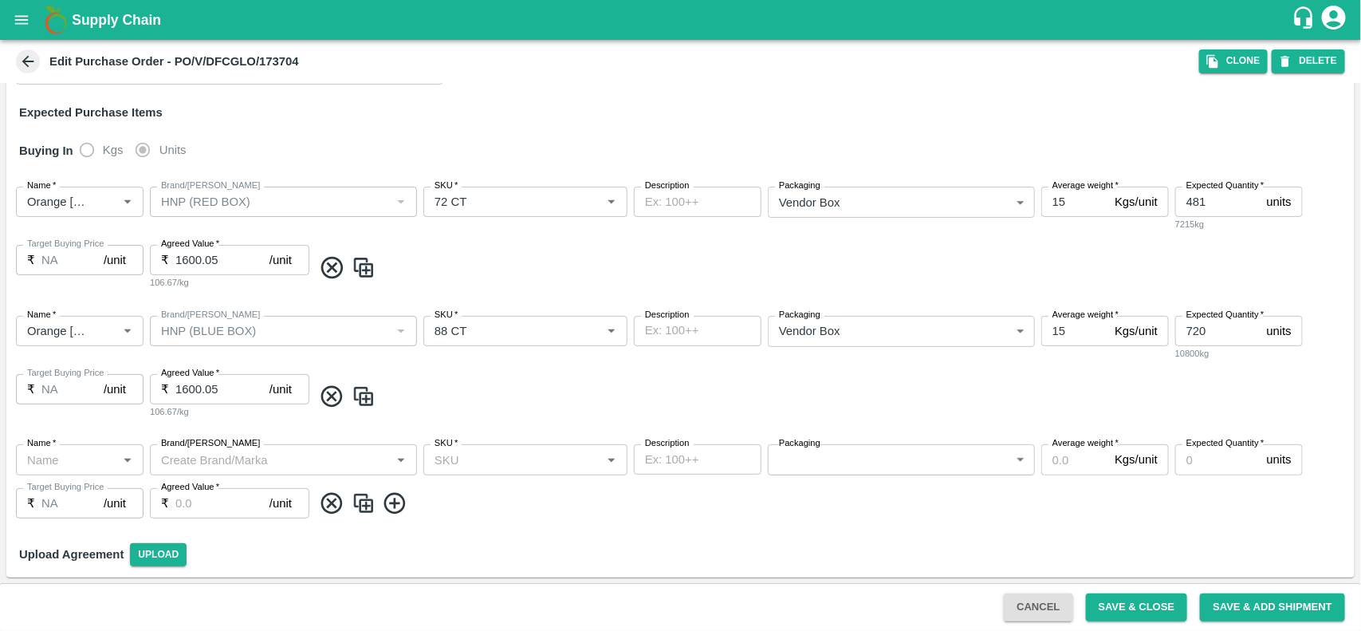
click at [331, 395] on icon at bounding box center [332, 396] width 22 height 22
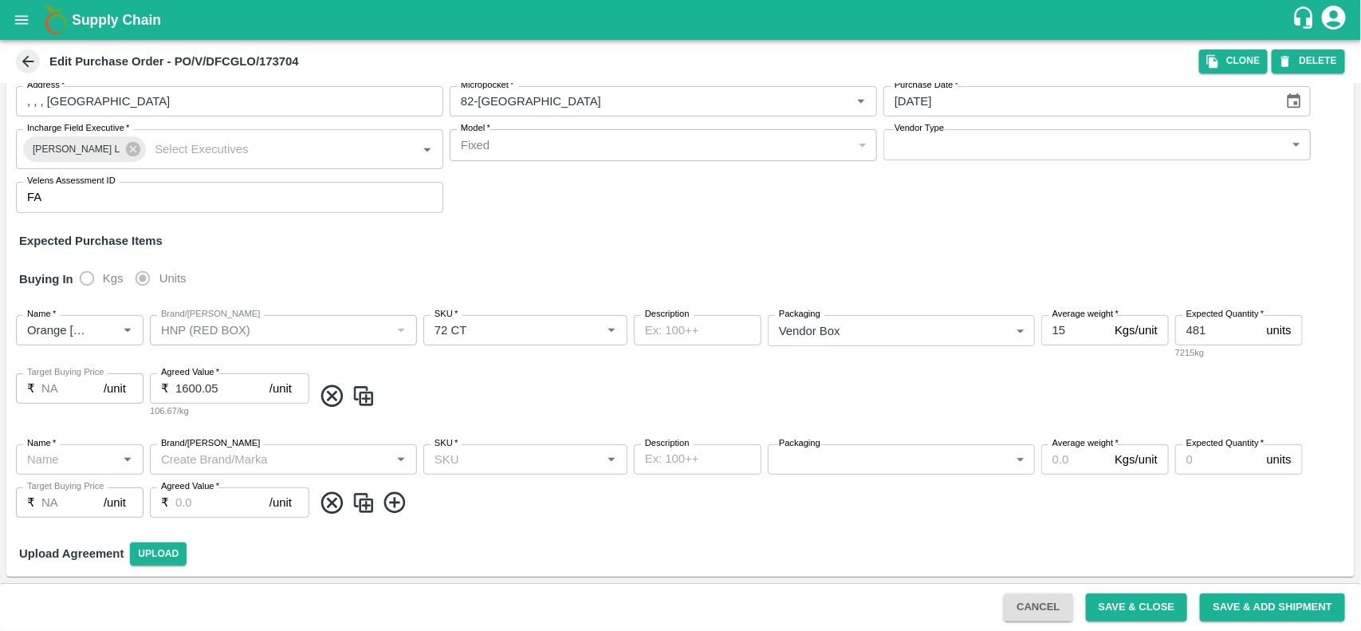
scroll to position [86, 0]
click at [331, 395] on icon at bounding box center [332, 397] width 22 height 22
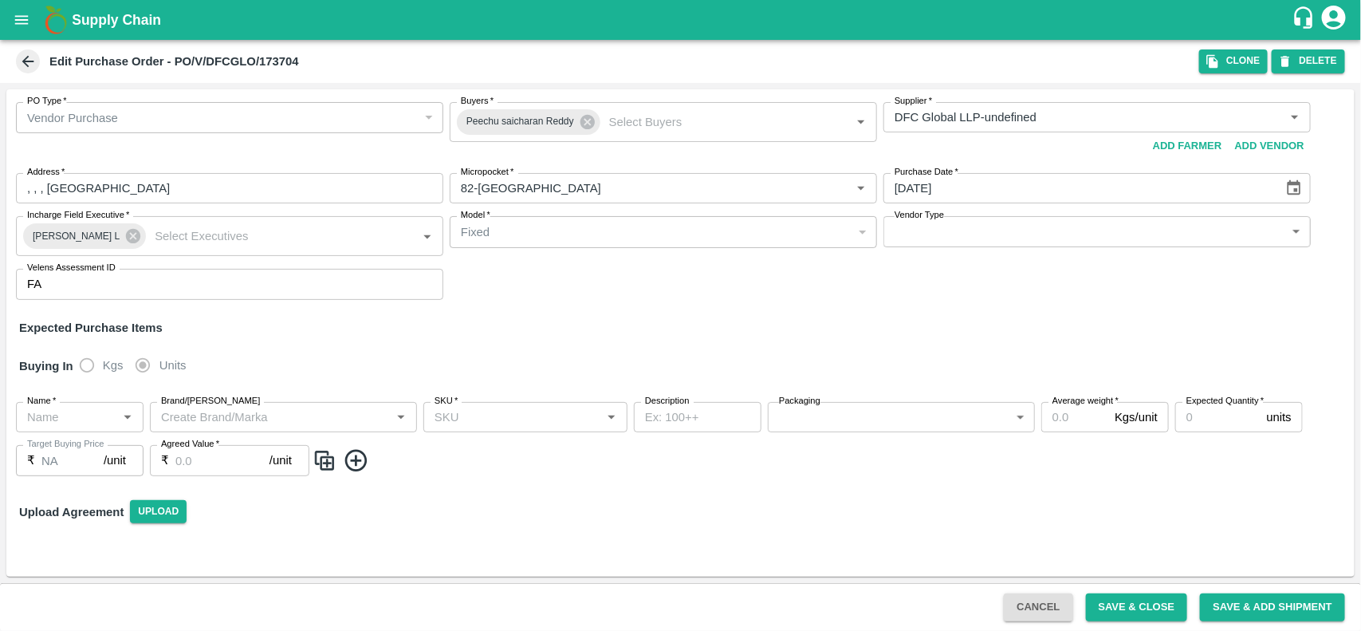
scroll to position [0, 0]
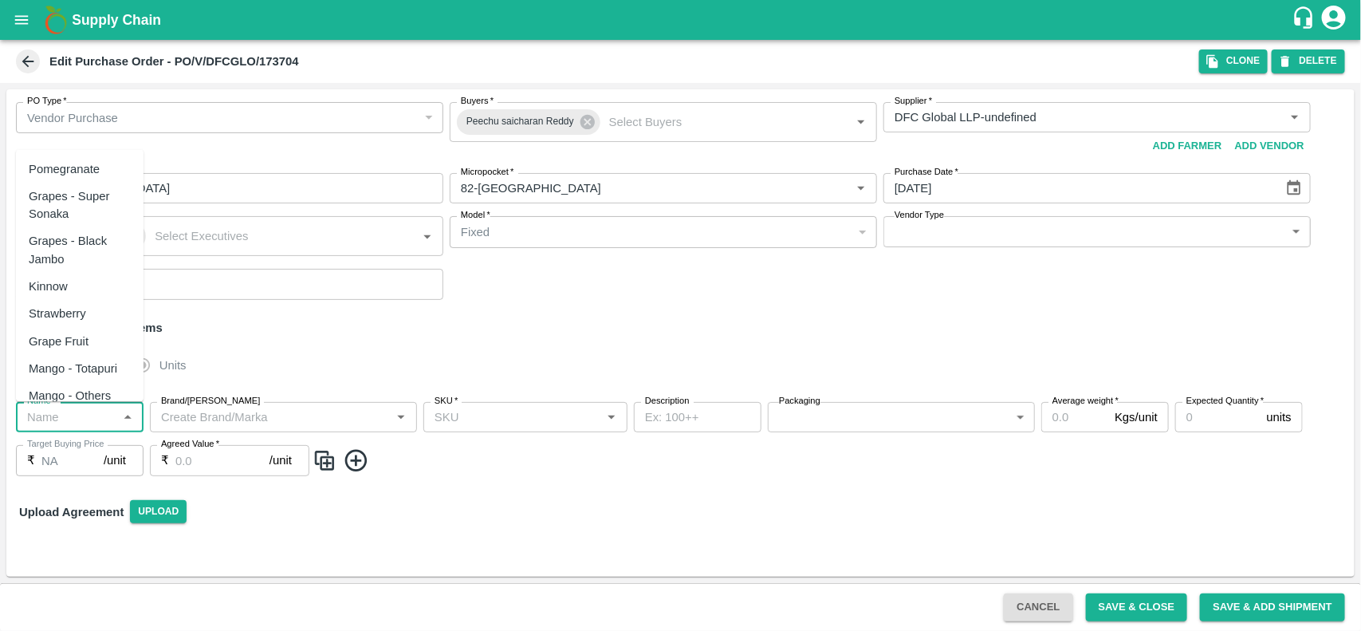
click at [50, 419] on input "Name   *" at bounding box center [67, 417] width 92 height 21
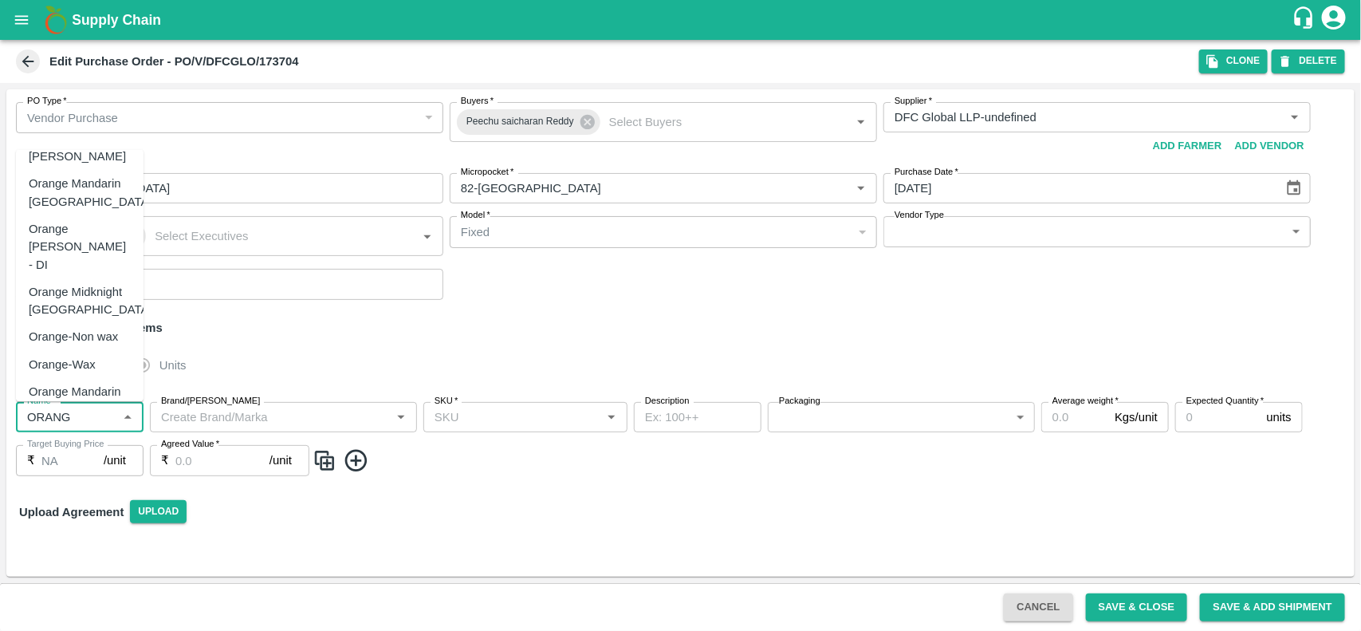
scroll to position [218, 0]
click at [70, 231] on div "Orange [PERSON_NAME] - DI" at bounding box center [80, 248] width 102 height 53
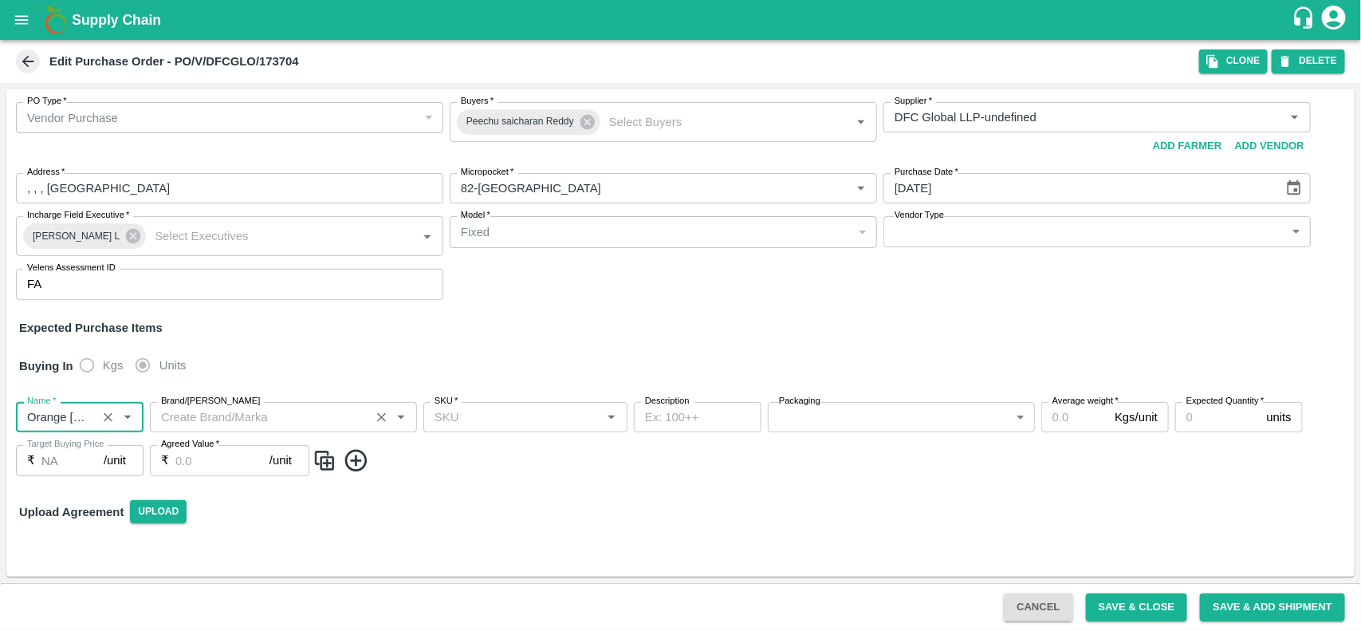
type input "Orange [PERSON_NAME] - DI"
click at [340, 423] on input "Brand/[PERSON_NAME]" at bounding box center [260, 417] width 210 height 21
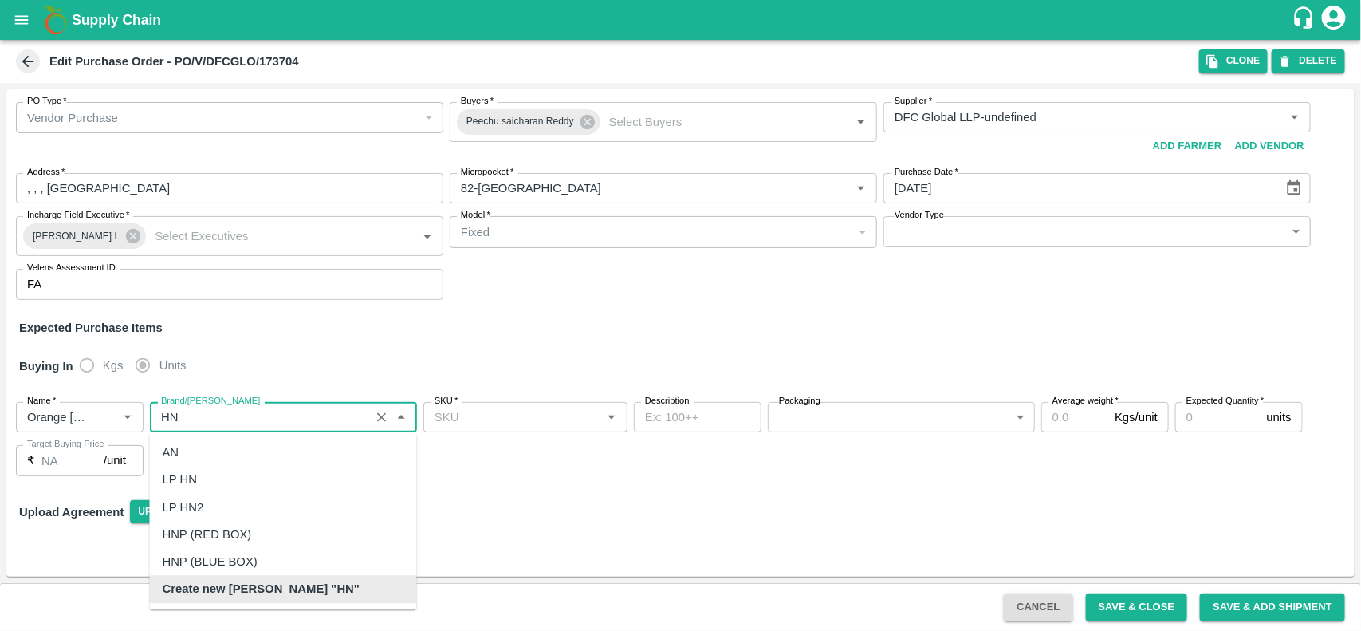
scroll to position [0, 0]
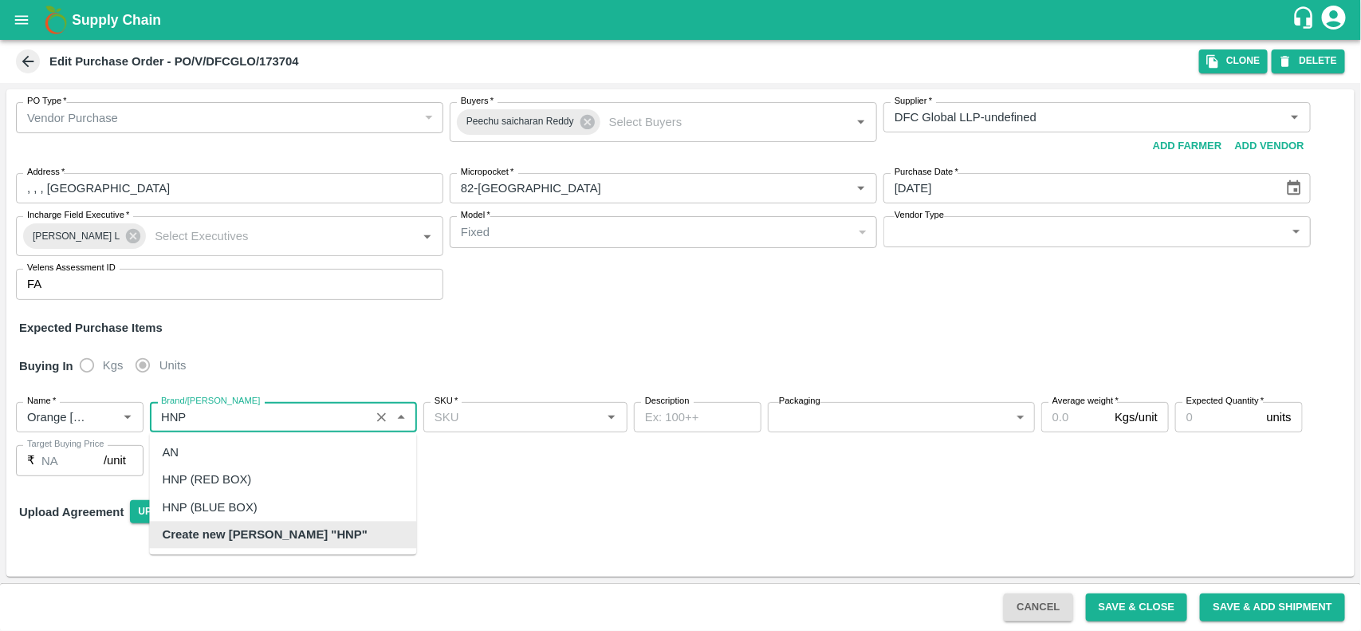
click at [196, 529] on b "Create new [PERSON_NAME] "HNP"" at bounding box center [265, 534] width 205 height 18
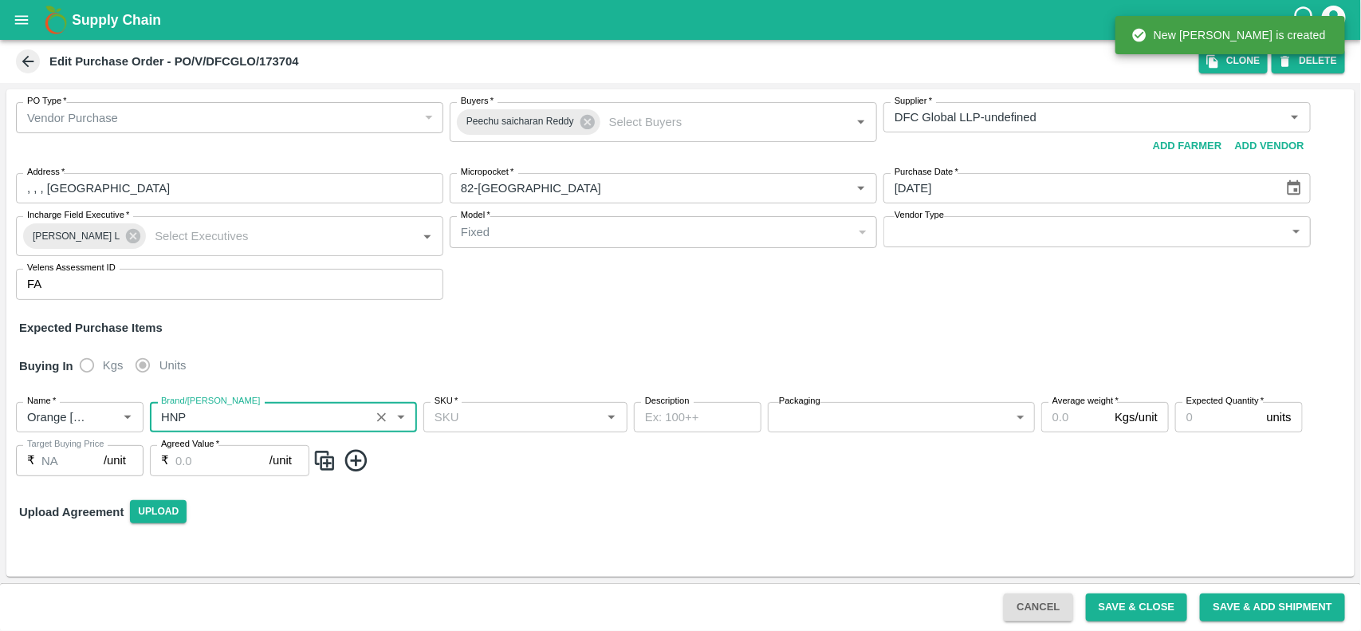
type input "HNP"
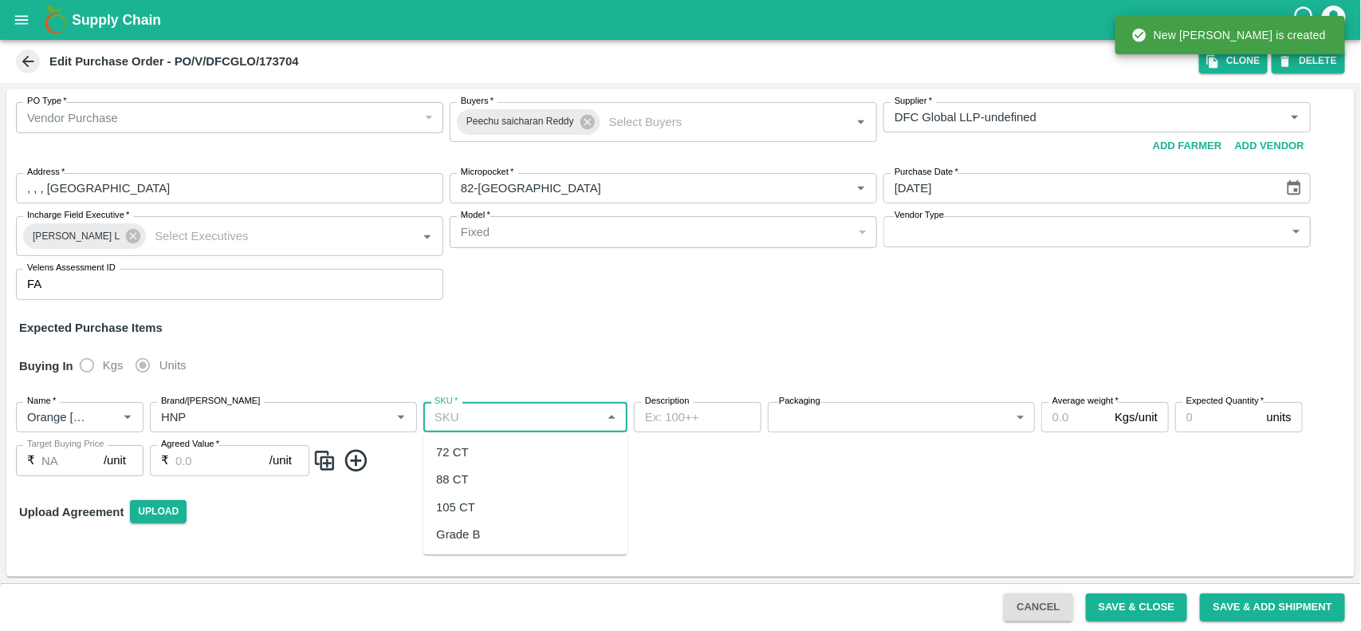
click at [541, 412] on input "SKU   *" at bounding box center [512, 417] width 168 height 21
click at [480, 450] on div "72 CT" at bounding box center [525, 452] width 204 height 27
type input "72 CT"
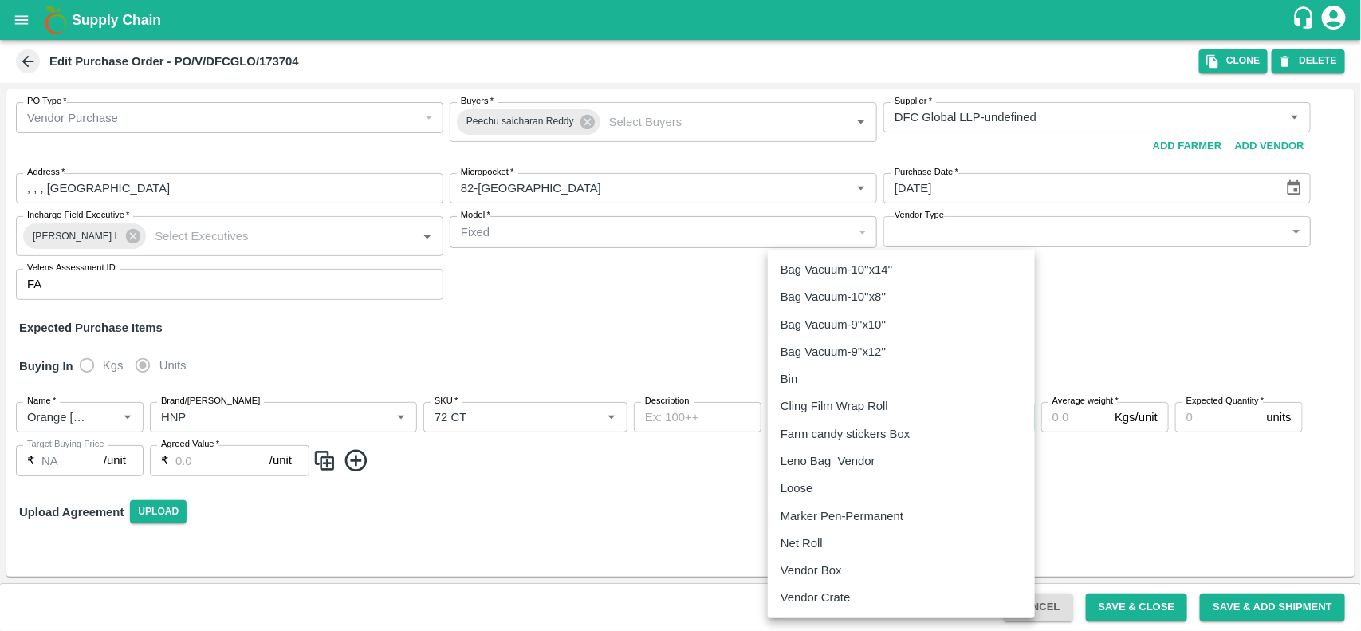
click at [817, 419] on body "Supply Chain Edit Purchase Order - PO/V/DFCGLO/173704 Clone DELETE PO Type   * …" at bounding box center [680, 315] width 1361 height 631
click at [816, 556] on li "Vendor Box" at bounding box center [901, 569] width 267 height 27
type input "276"
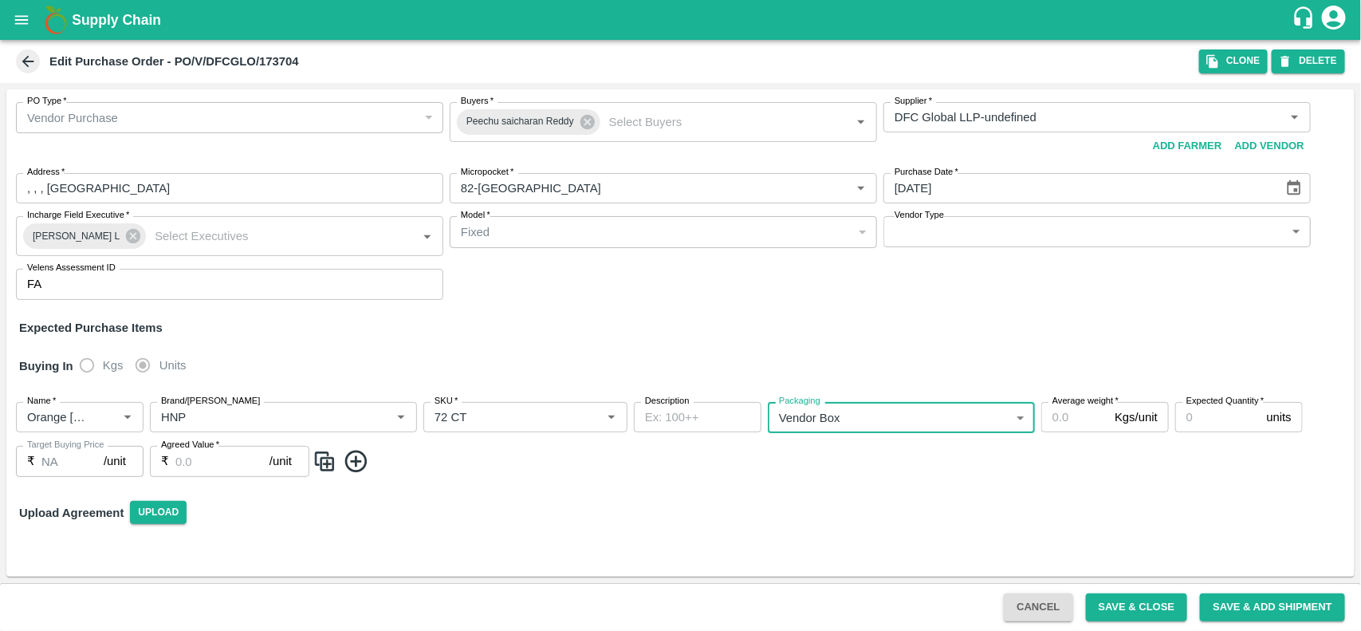
click at [1071, 421] on input "Average weight   *" at bounding box center [1074, 417] width 67 height 30
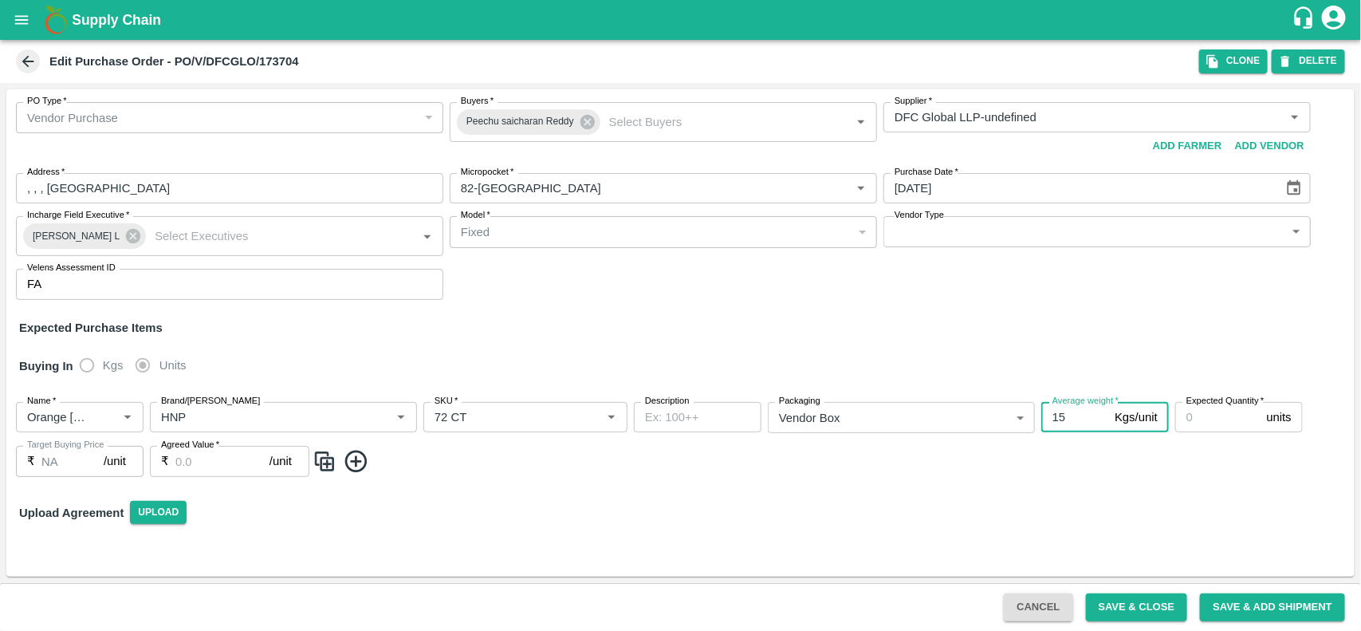
type input "15"
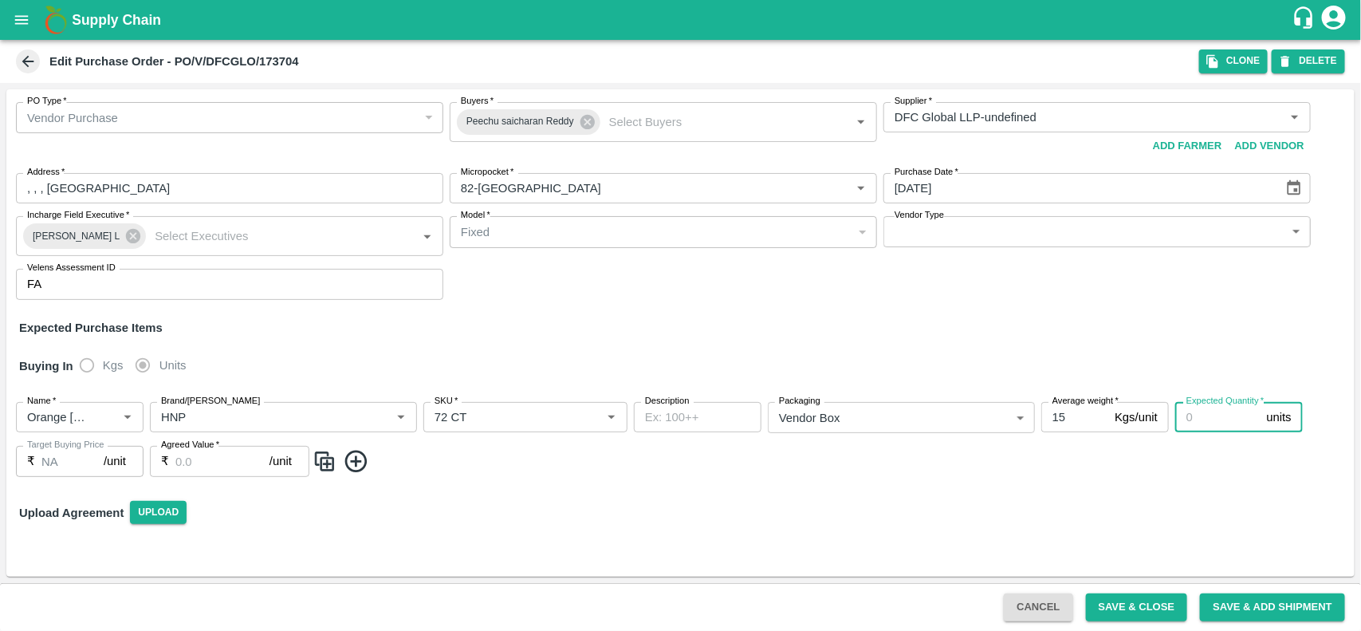
click at [1201, 419] on input "Expected Quantity   *" at bounding box center [1217, 417] width 85 height 30
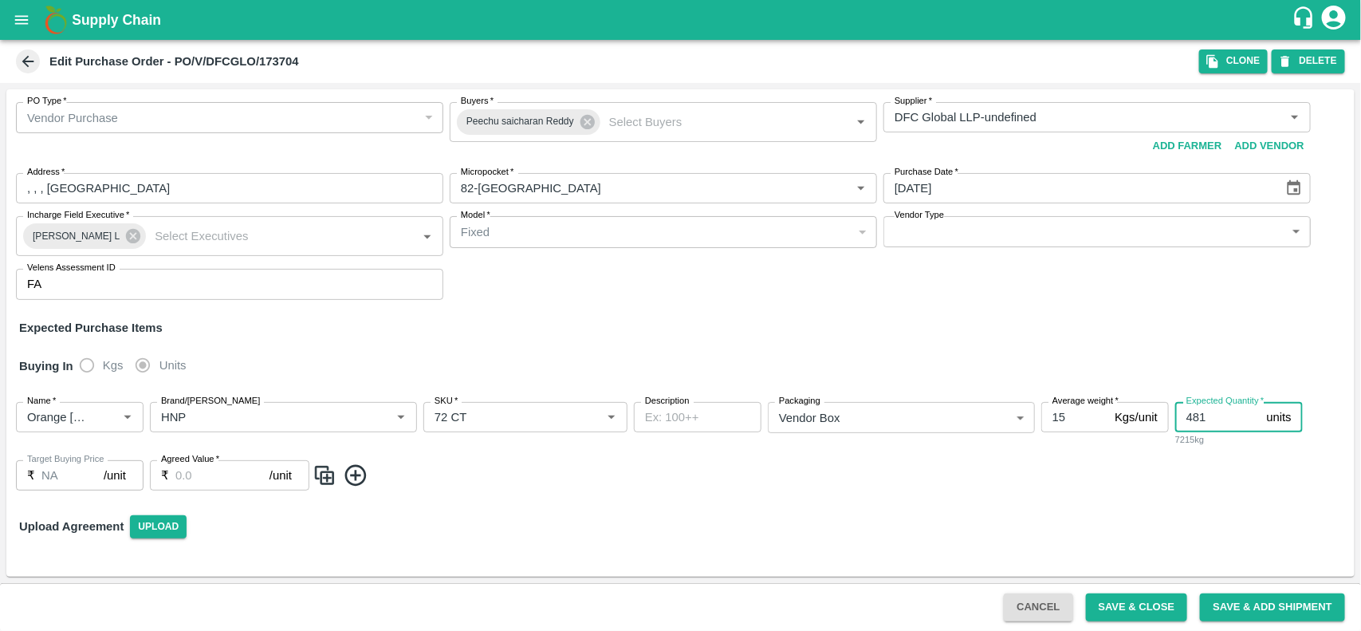
type input "481"
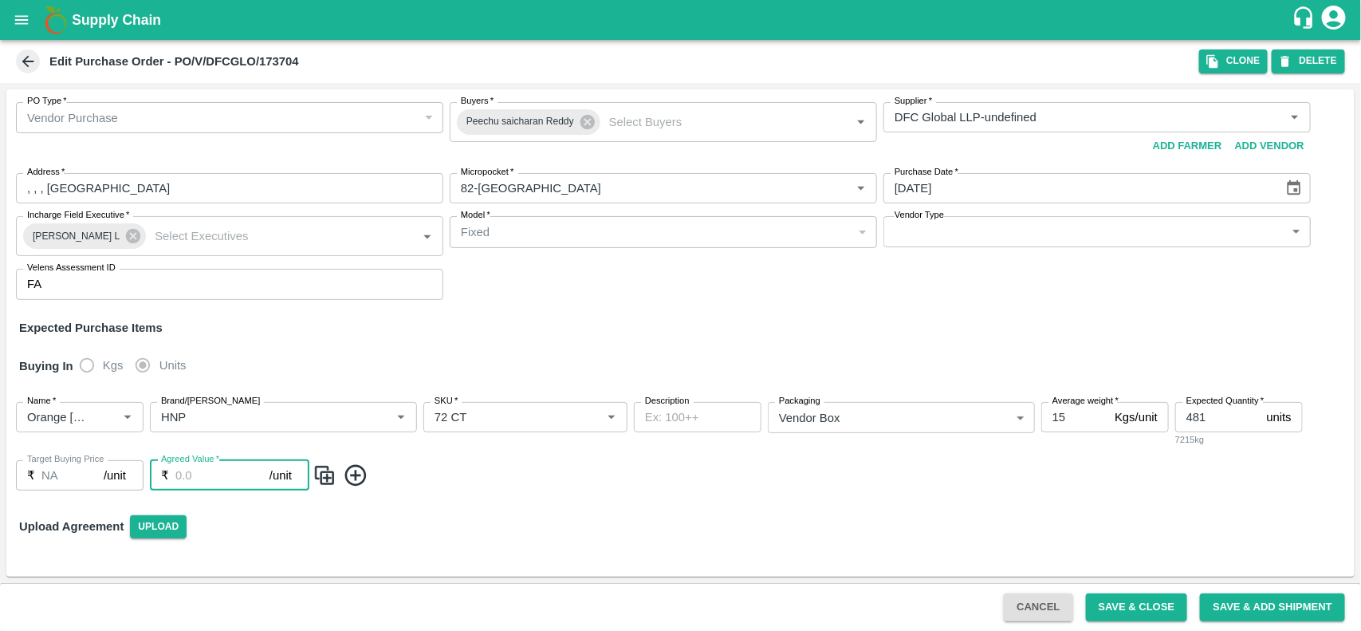
click at [246, 485] on input "Agreed Value   *" at bounding box center [222, 475] width 94 height 30
type input "1600"
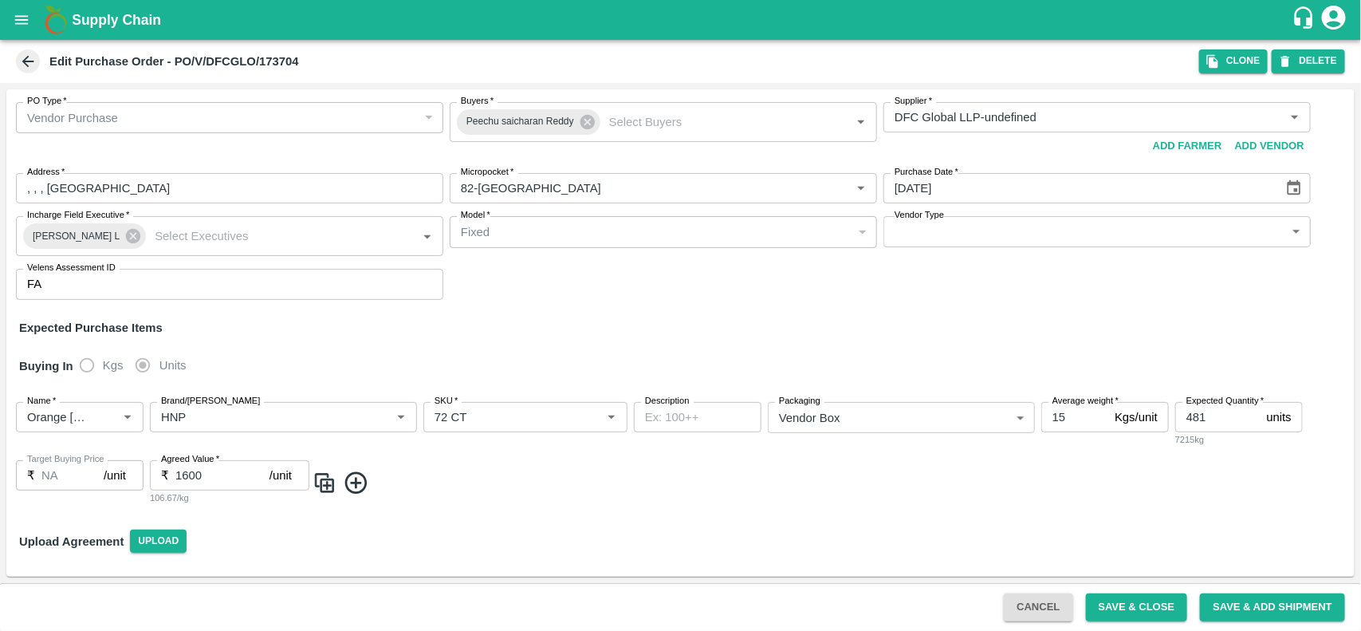
click at [360, 478] on icon at bounding box center [356, 483] width 26 height 26
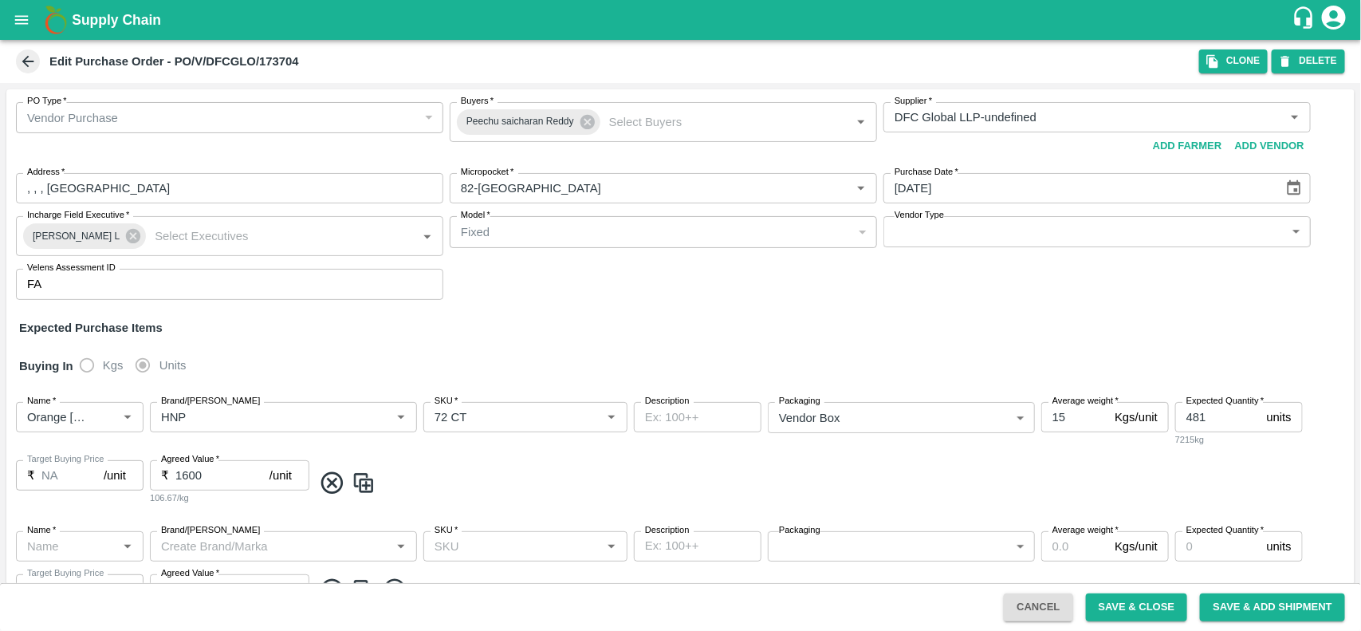
scroll to position [86, 0]
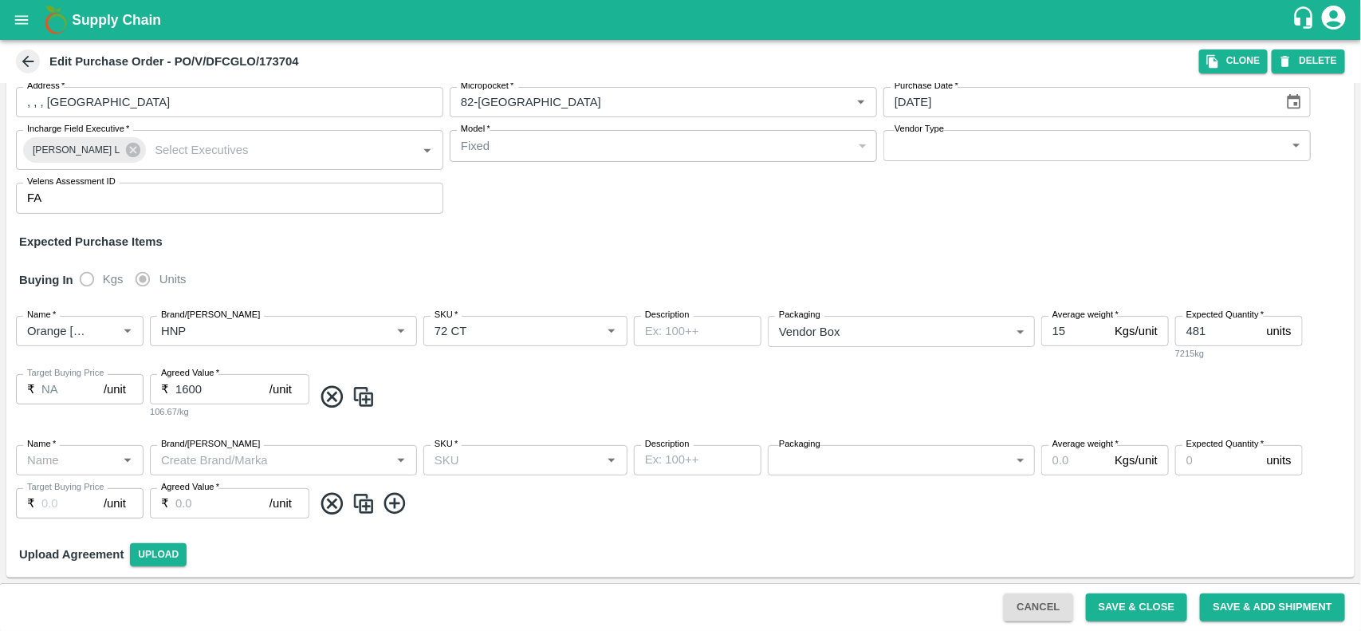
click at [328, 503] on icon at bounding box center [332, 503] width 26 height 26
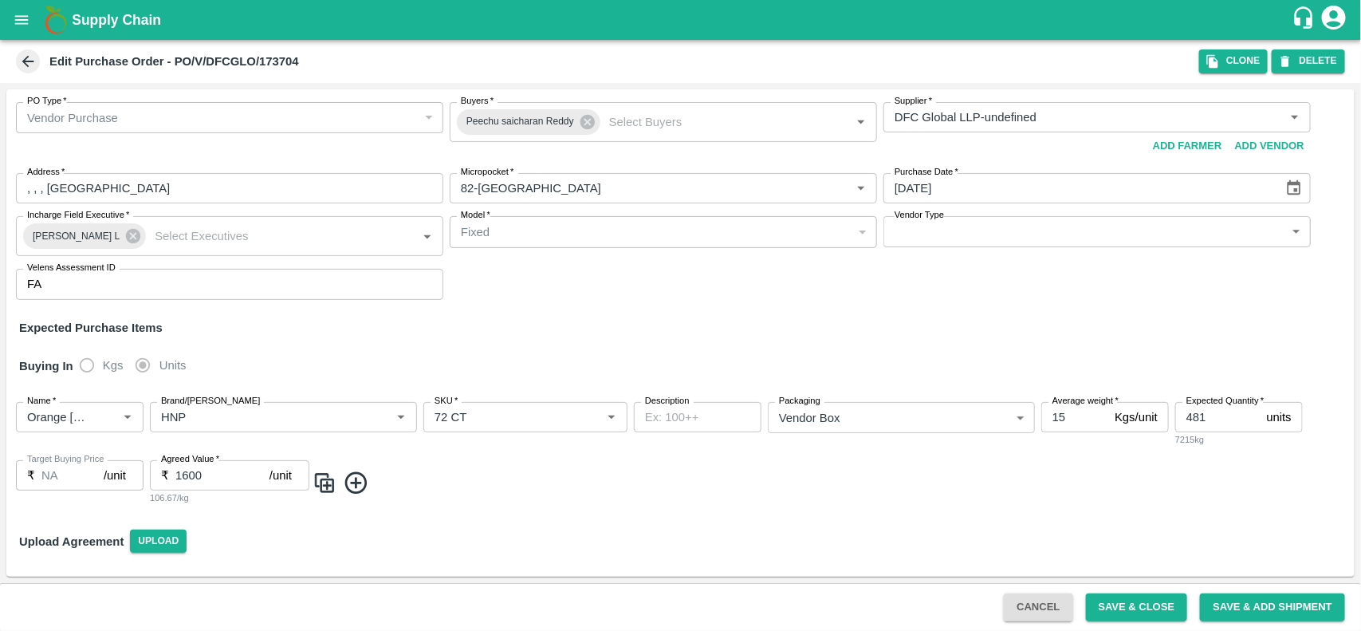
scroll to position [0, 0]
click at [340, 476] on span at bounding box center [831, 483] width 1036 height 26
click at [327, 486] on img at bounding box center [325, 483] width 24 height 26
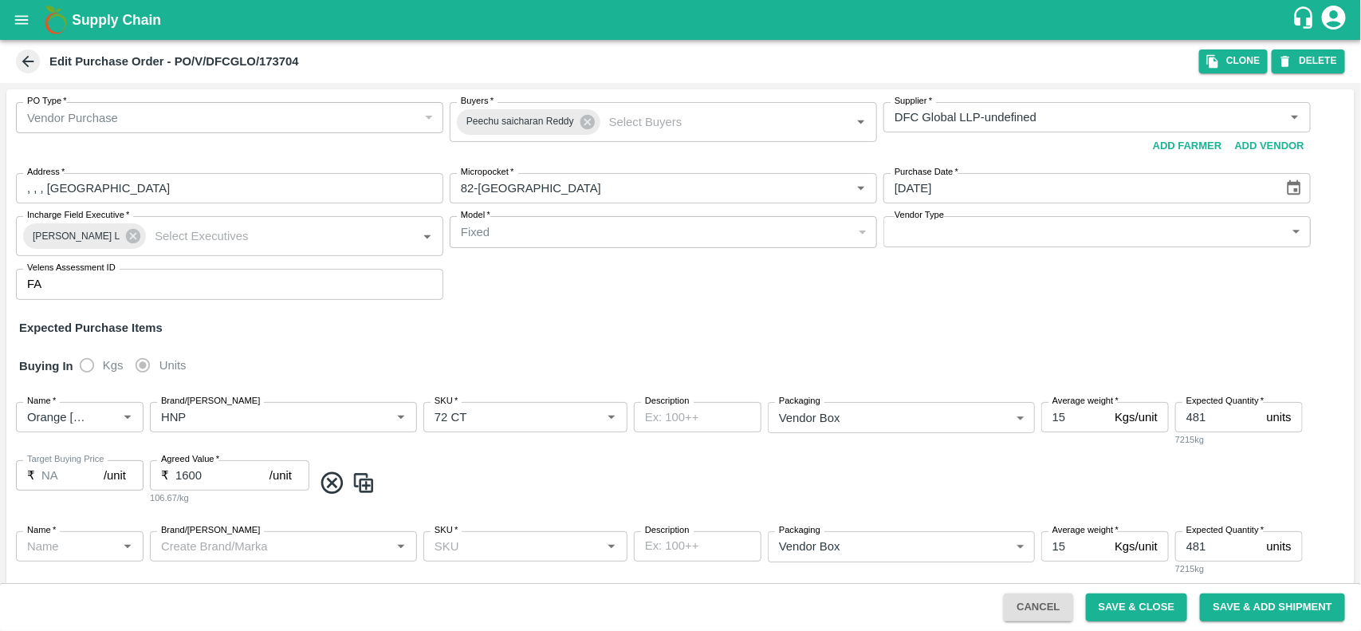
type input "Orange [PERSON_NAME] - DI"
type input "HNP"
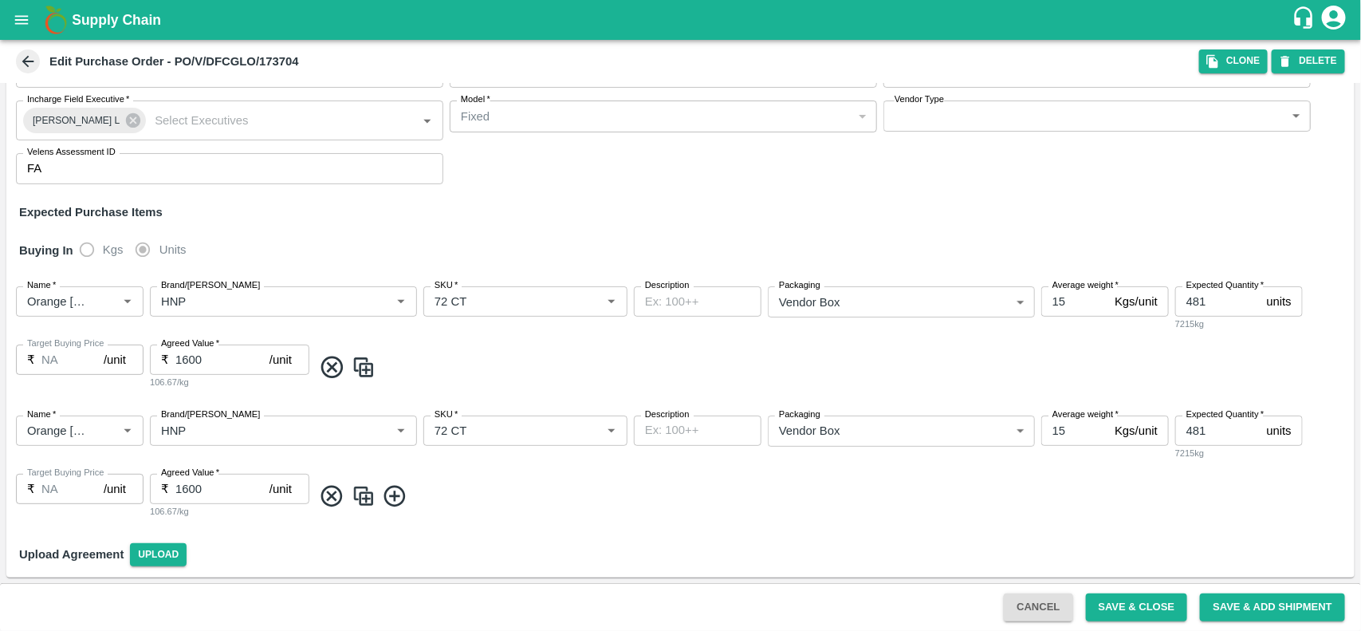
click at [509, 407] on div "Name   * Name   * Brand/[PERSON_NAME]/[PERSON_NAME]   * SKU   * Description x D…" at bounding box center [680, 467] width 1348 height 129
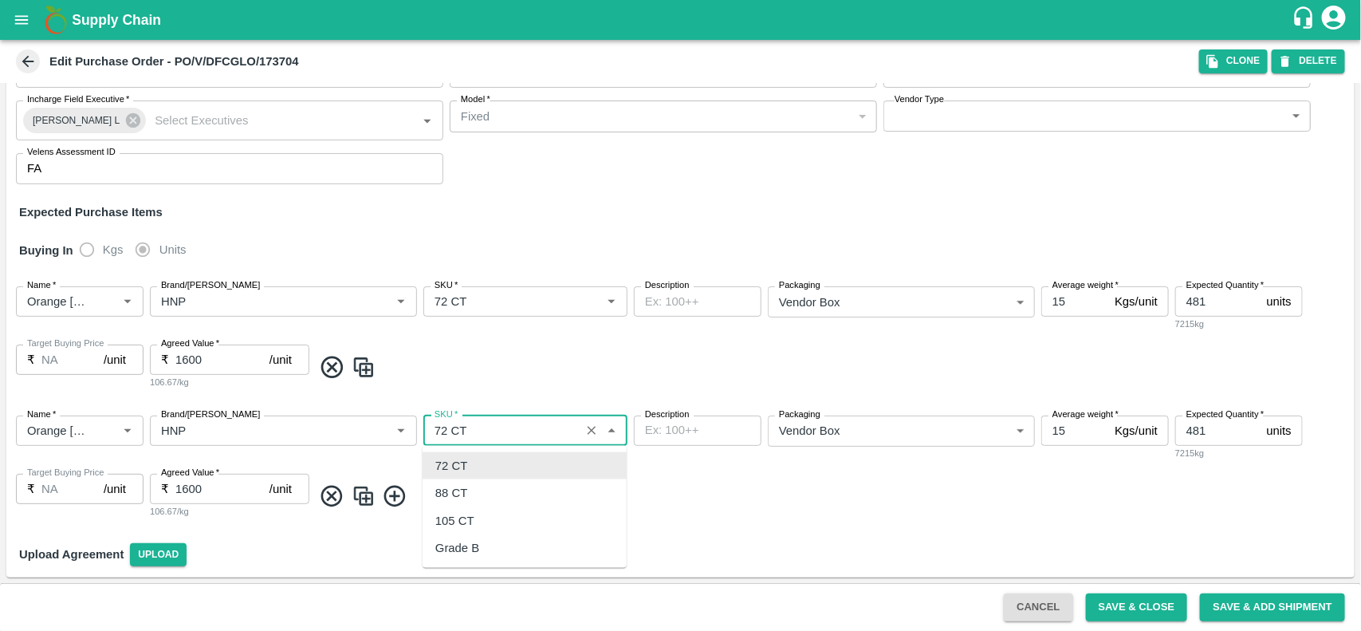
click at [484, 423] on input "SKU   *" at bounding box center [501, 430] width 147 height 21
click at [459, 498] on div "88 CT" at bounding box center [451, 493] width 32 height 18
type input "88 CT"
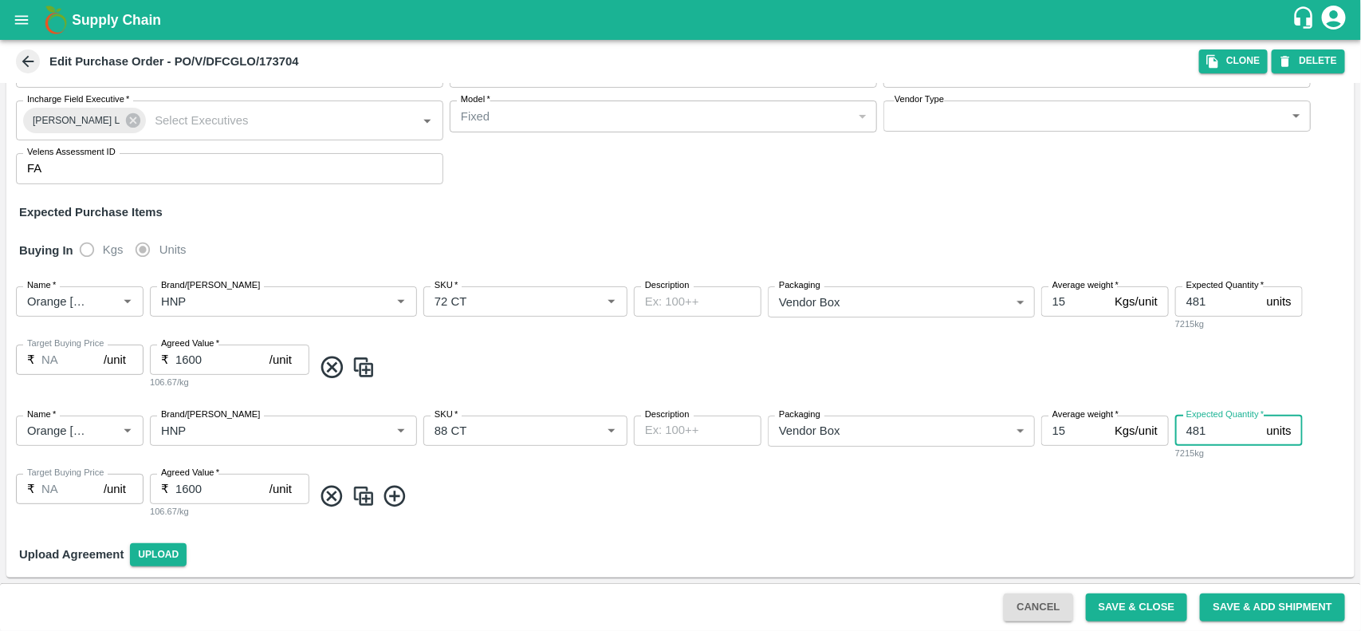
click at [1212, 439] on input "481" at bounding box center [1217, 430] width 85 height 30
type input "4"
type input "879"
click at [361, 485] on img at bounding box center [364, 496] width 24 height 26
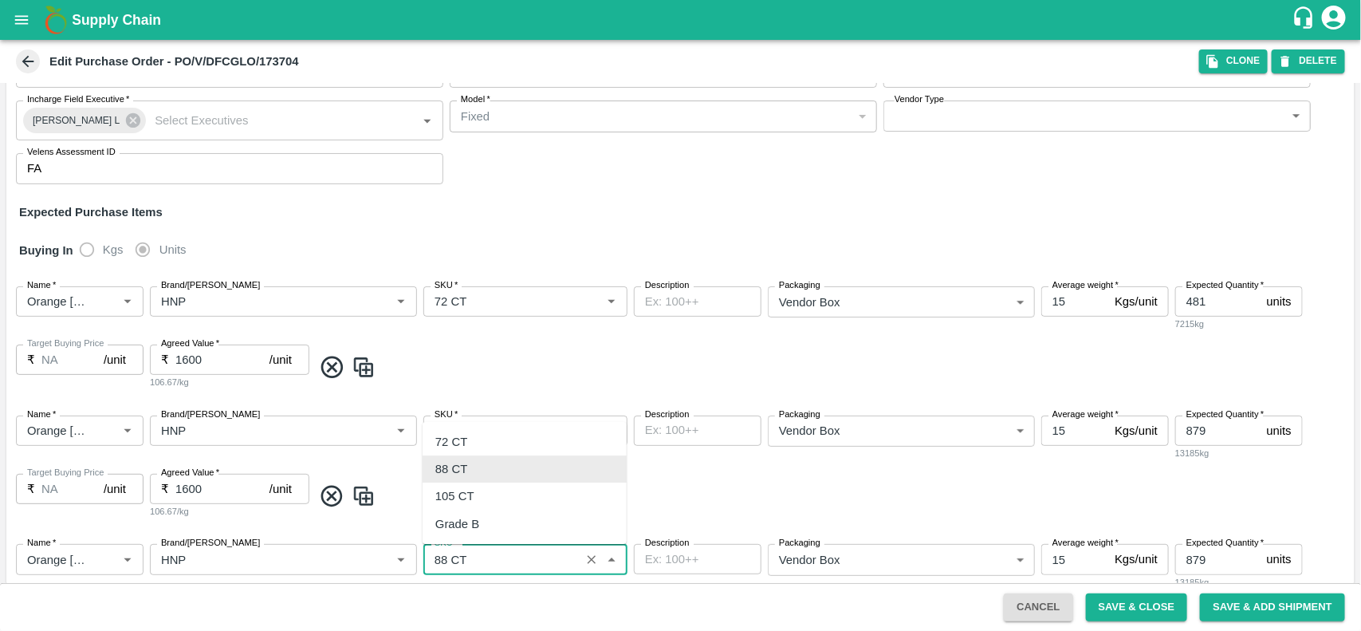
click at [449, 562] on input "SKU   *" at bounding box center [501, 558] width 147 height 21
click at [454, 506] on div "105 CT" at bounding box center [525, 496] width 204 height 27
type input "105 CT"
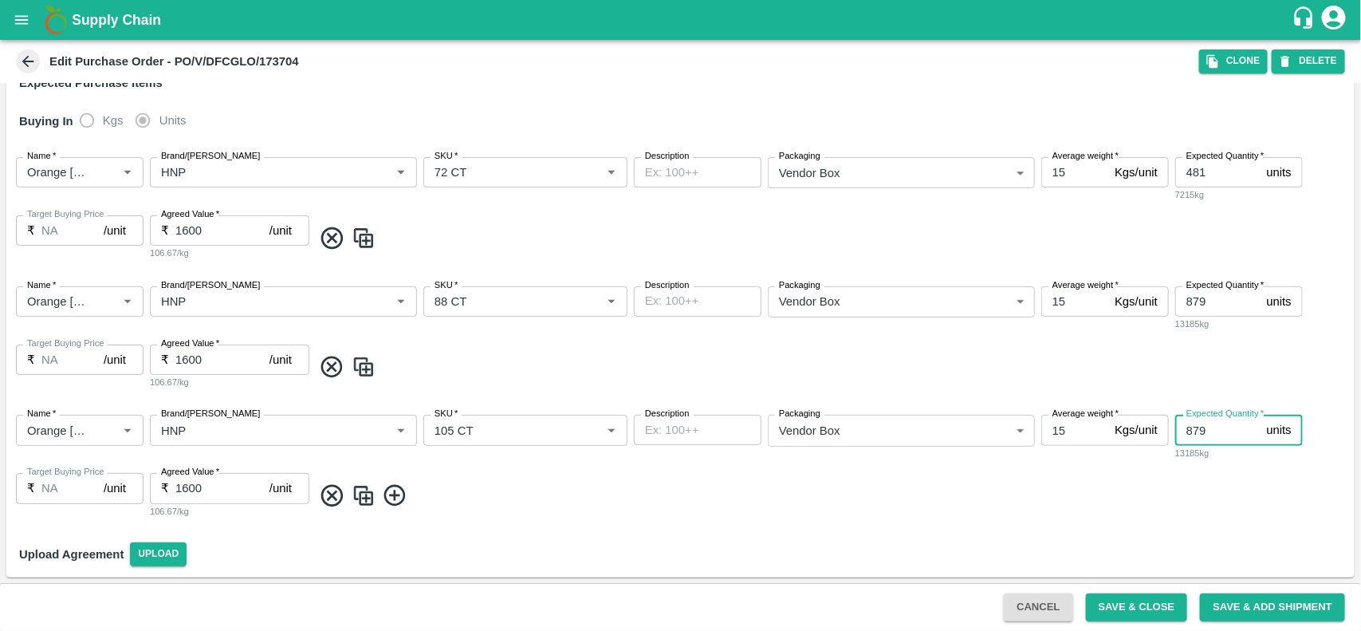
click at [1216, 434] on input "879" at bounding box center [1217, 430] width 85 height 30
type input "8"
type input "238"
click at [1145, 604] on button "Save & Close" at bounding box center [1137, 607] width 102 height 28
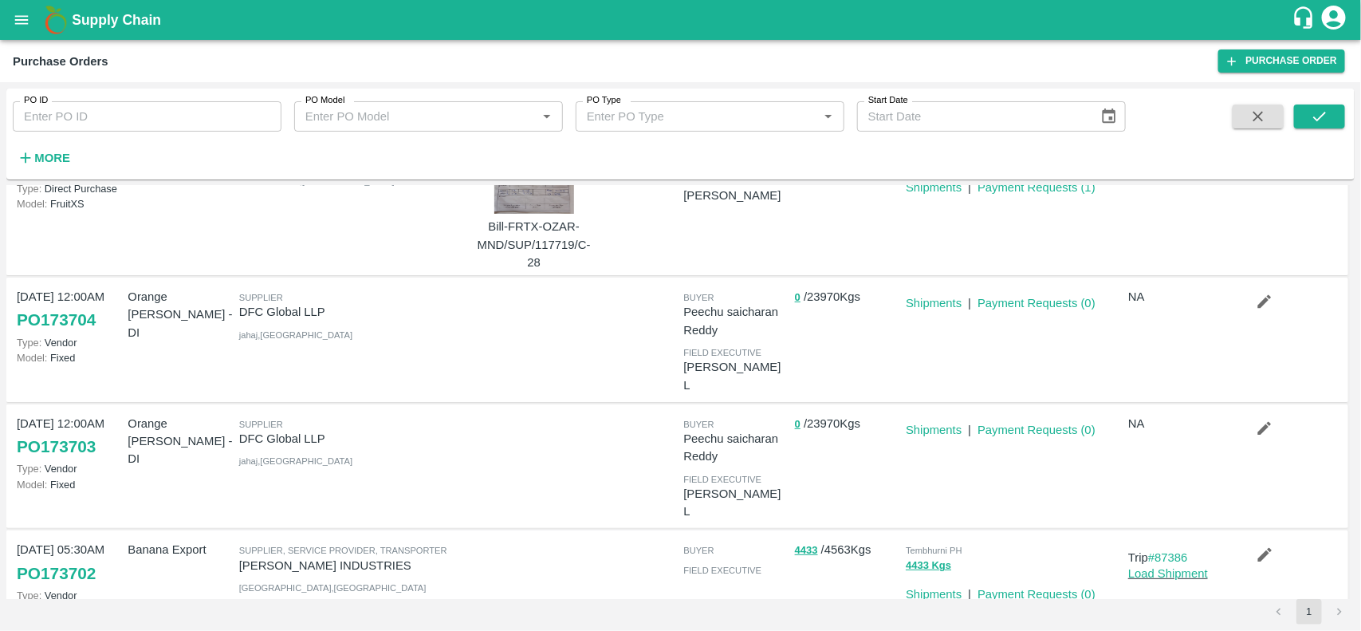
scroll to position [92, 0]
